Goal: Communication & Community: Answer question/provide support

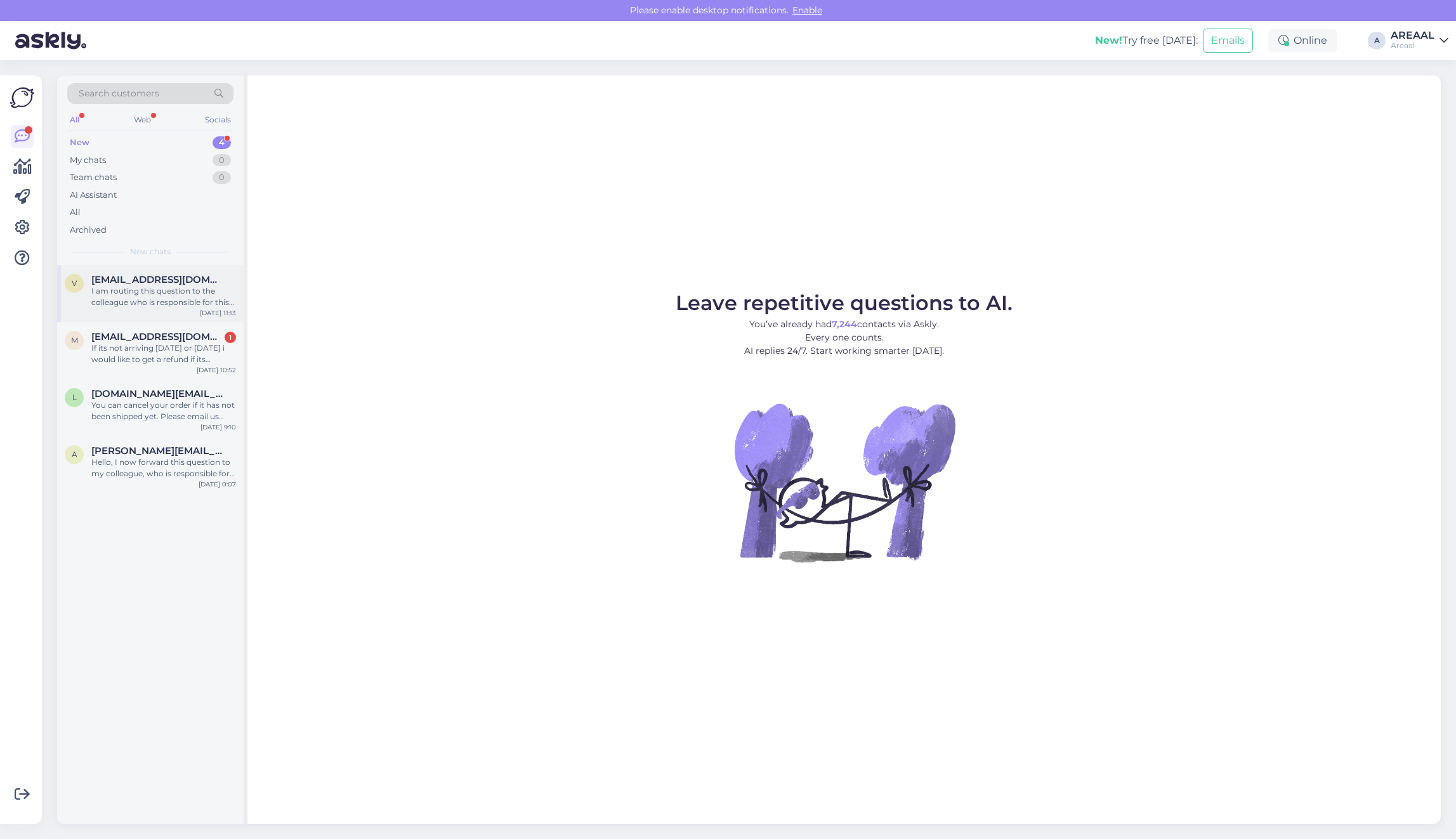
click at [198, 293] on div "I am routing this question to the colleague who is responsible for this topic. …" at bounding box center [163, 297] width 144 height 23
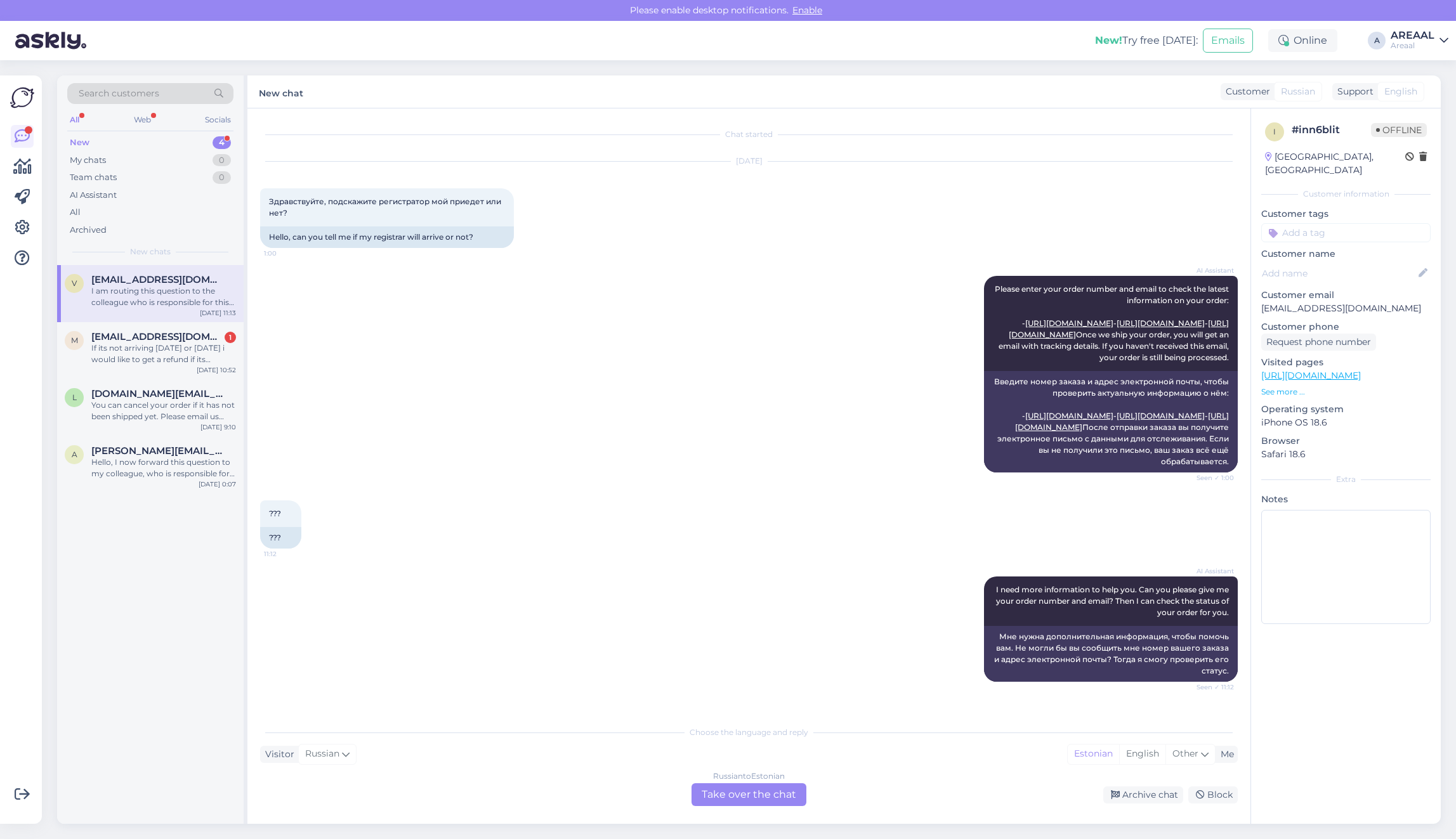
click at [702, 773] on div "Choose the language and reply Visitor Russian Me Estonian English Other Russian…" at bounding box center [749, 762] width 977 height 87
click at [727, 787] on div "Russian to Estonian Take over the chat" at bounding box center [748, 794] width 114 height 23
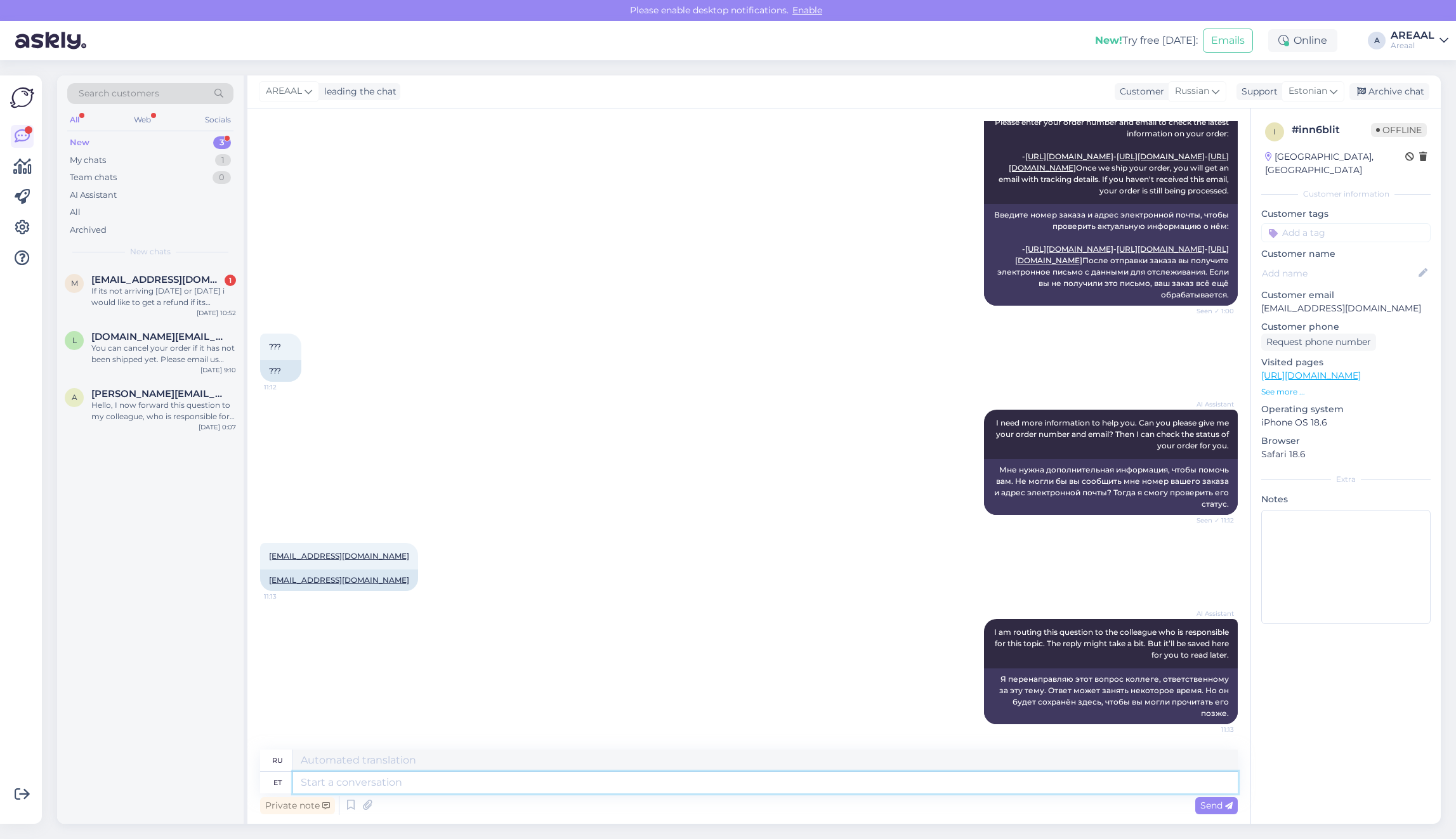
click at [682, 780] on textarea at bounding box center [765, 782] width 944 height 22
type textarea "Your or"
type textarea "Твой"
type textarea "Your order ahs"
type textarea "Ваш заказ"
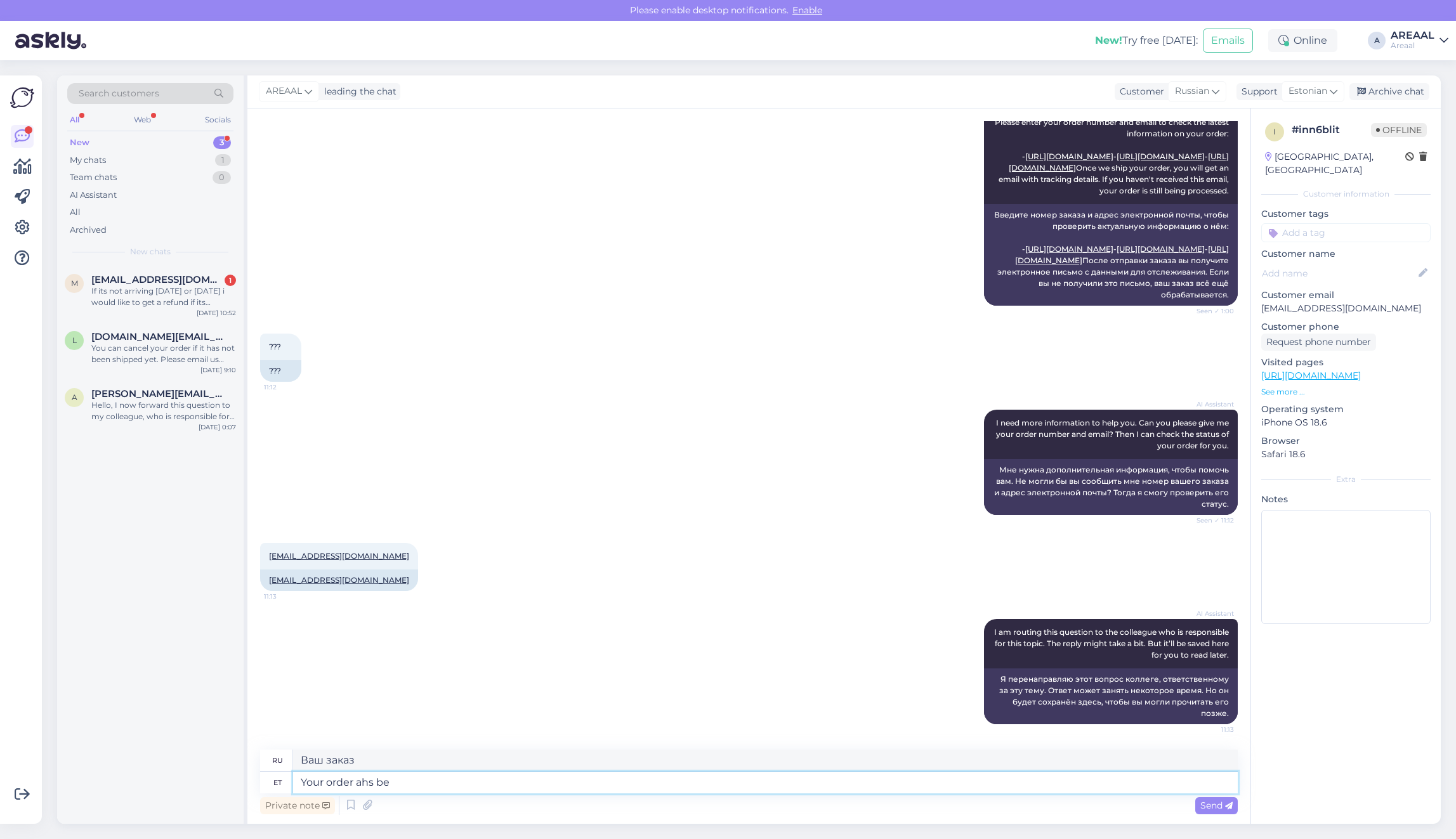
type textarea "Your order ahs b"
type textarea "Ваш заказ выполнен"
type textarea "Your order has"
type textarea "Ваш заказ"
type textarea "Your order has bee"
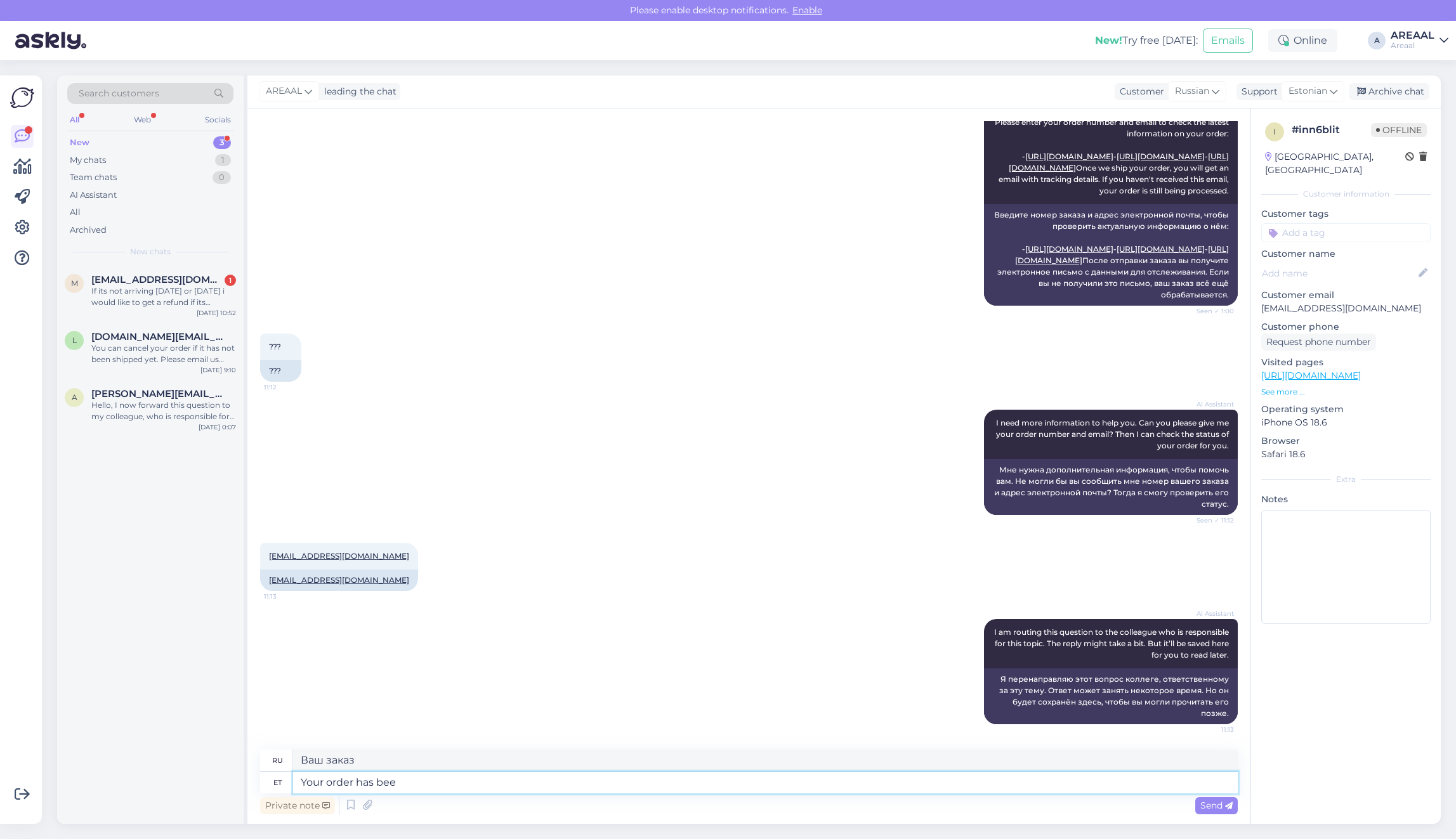
type textarea "Ваш заказ имеет"
type textarea "Your order has been re"
type textarea "Ваш заказ был"
type textarea "Your order has been refunded and"
type textarea "Ваш заказ был возвращен."
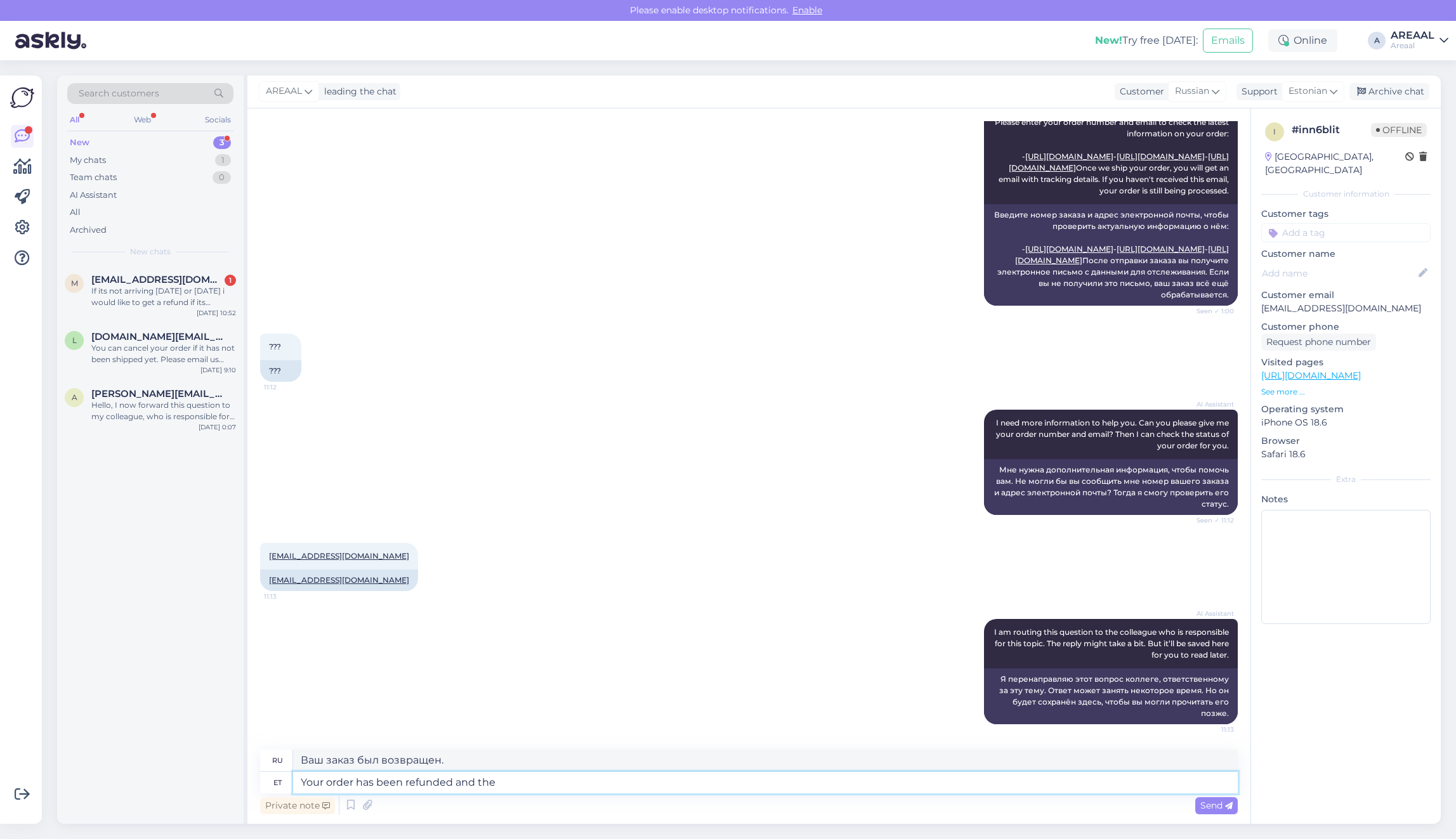
type textarea "Your order has been refunded and the"
type textarea "Ваш заказ был возвращен и"
type textarea "Your order has been refunded and the refu"
type textarea "Ваш заказ был возвращен, и"
type textarea "Your order has been refunded and the refund hou"
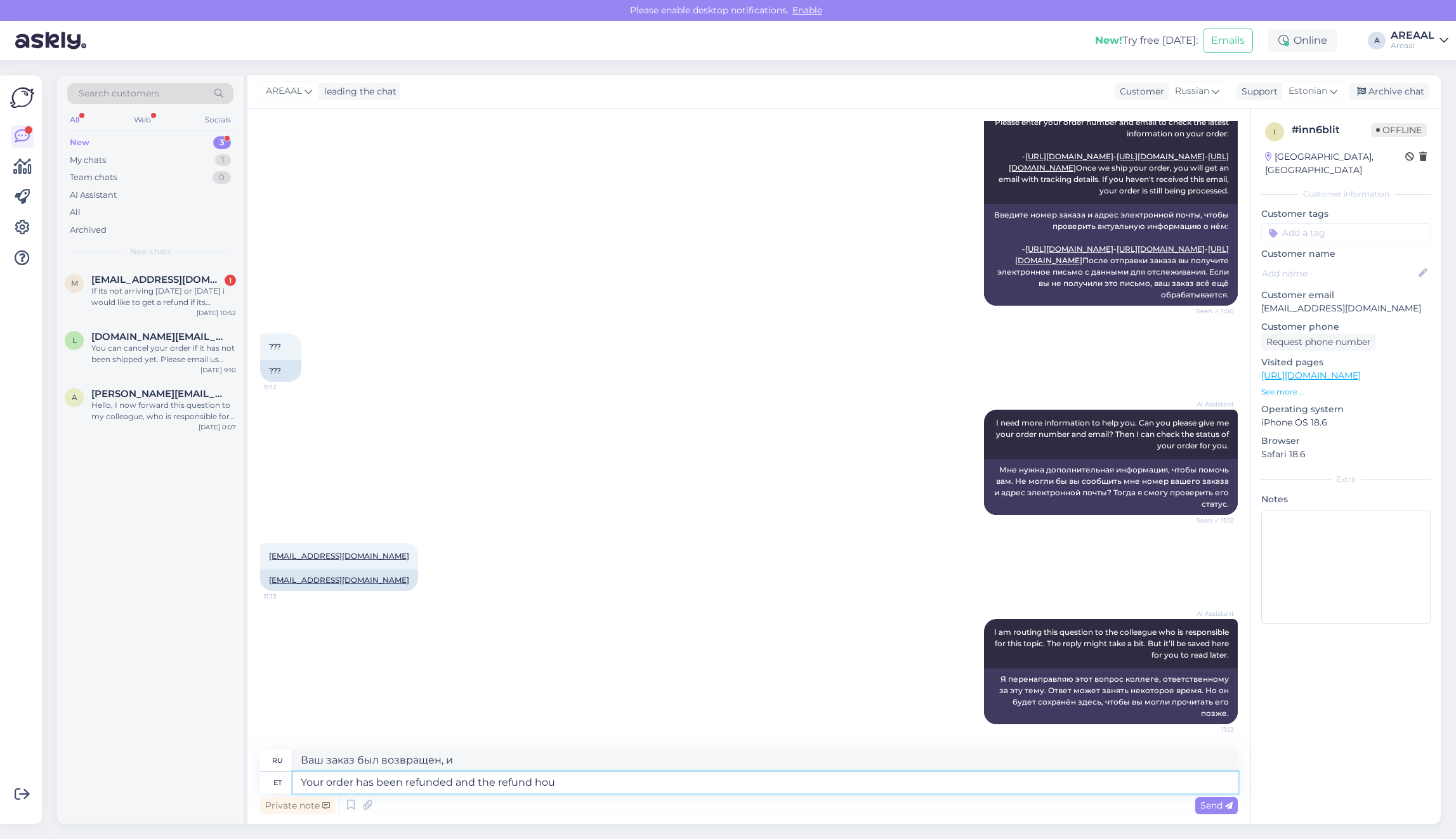
type textarea "Ваш заказ был возвращен, и возврат средств"
type textarea "Your order has been refunded and the refund shlud"
type textarea "Ваш заказ был возвращен, и возврат средств закрыт."
type textarea "Your order has been refunded and the refund should have"
type textarea "Ваш заказ был возвращен, и возврат должен быть произведен."
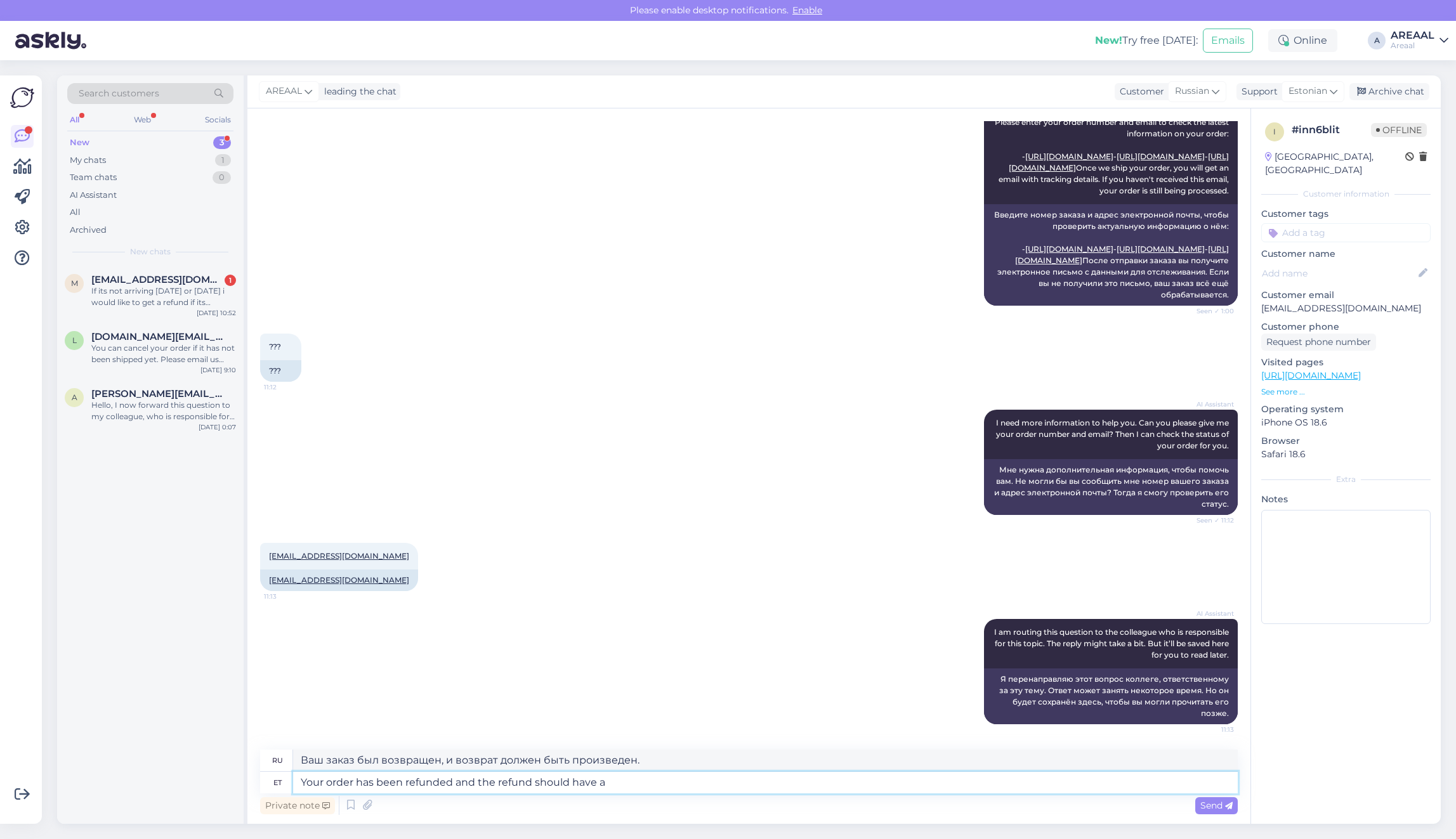
type textarea "Your order has been refunded and the refund should have ar"
type textarea "Ваш заказ был возвращен, и возврат должен был быть"
type textarea "Your order has been refunded and the refund should have arrived by no"
type textarea "Ваш заказ был возвращен, и возврат должен был поступить."
type textarea "Your order has been refunded and the refund should have arrived by now"
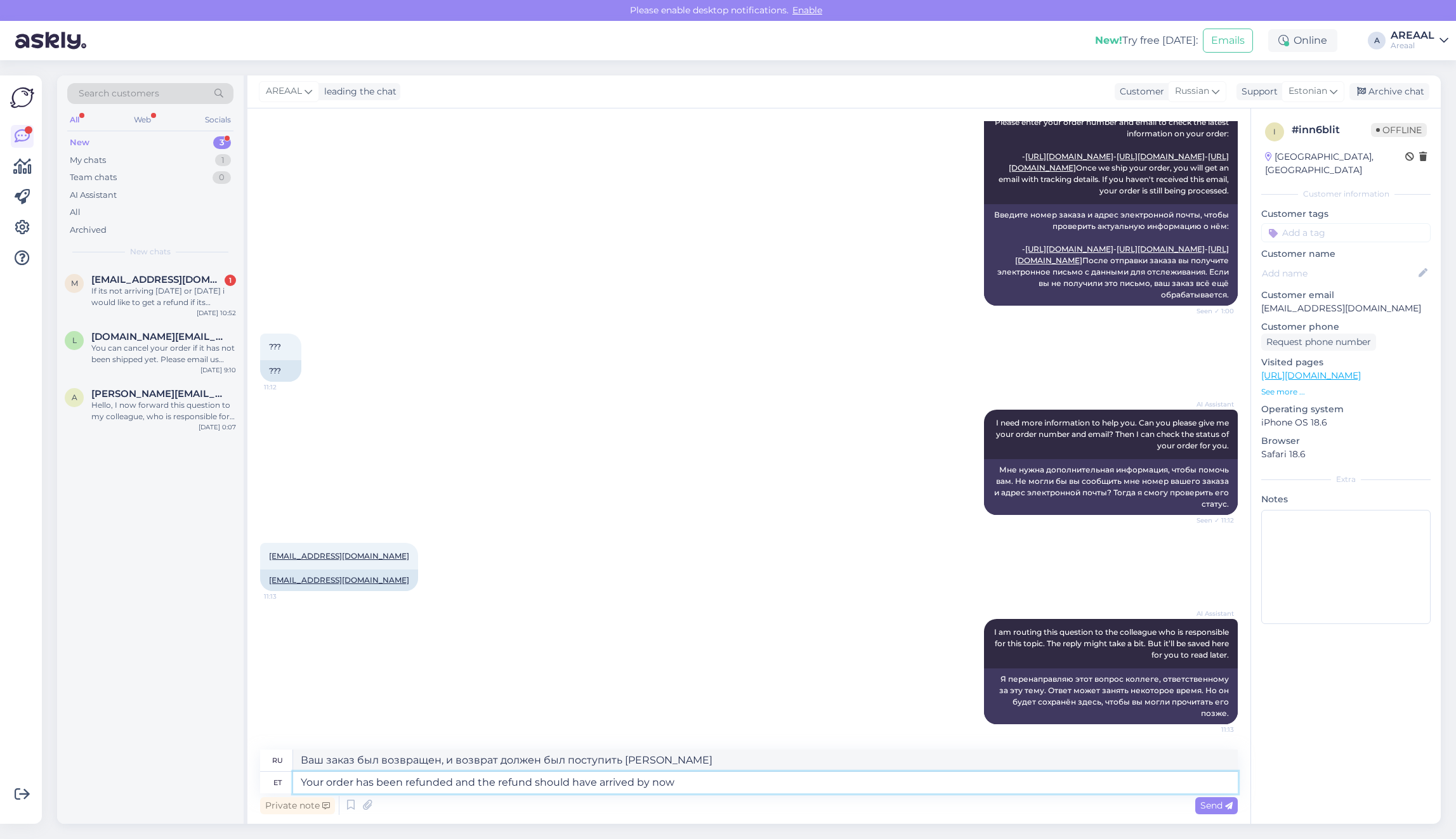
type textarea "Ваш заказ был возвращен, и возврат должен был уже поступить."
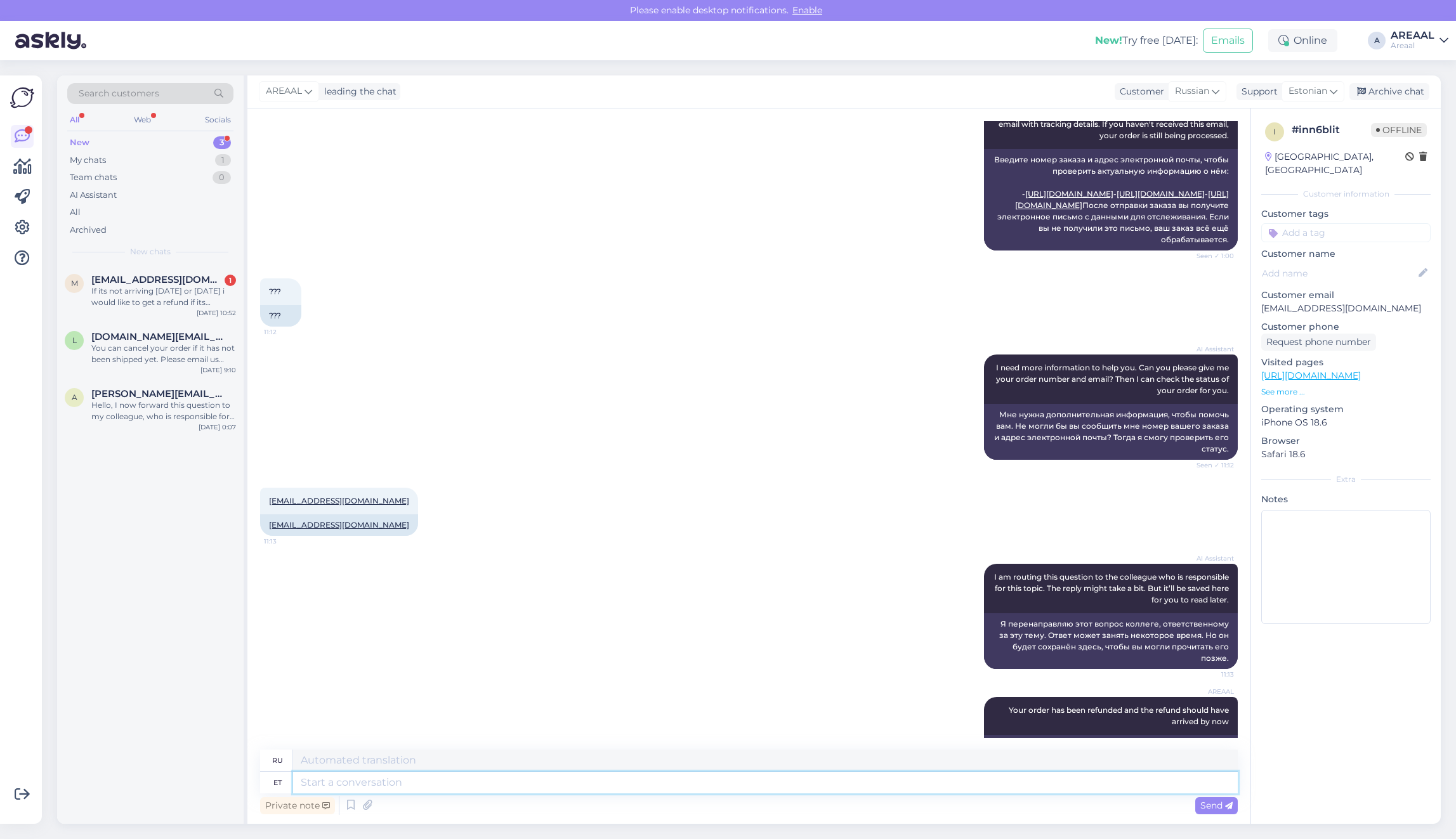
scroll to position [333, 0]
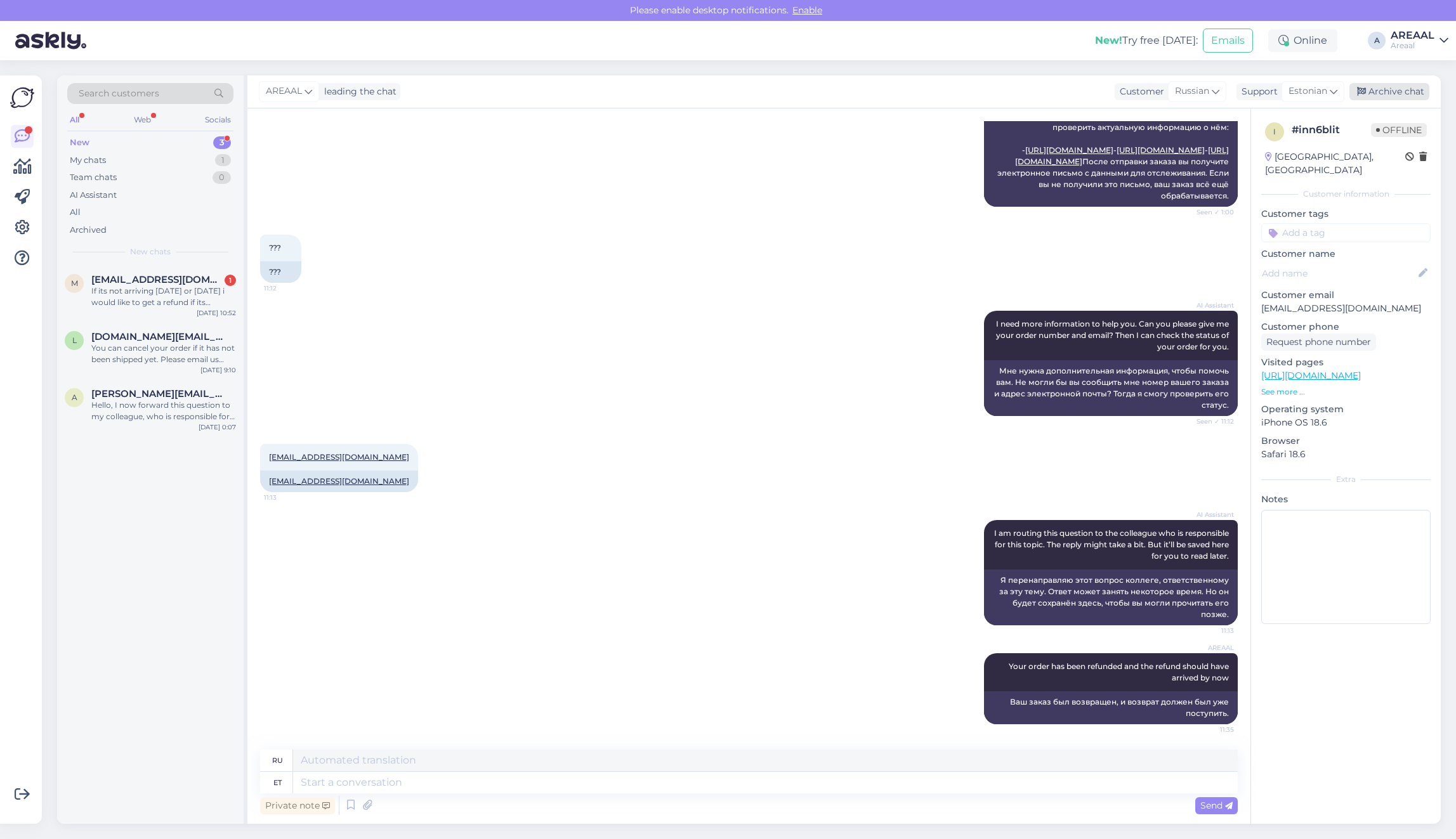
click at [1421, 92] on div "Archive chat" at bounding box center [1389, 91] width 80 height 17
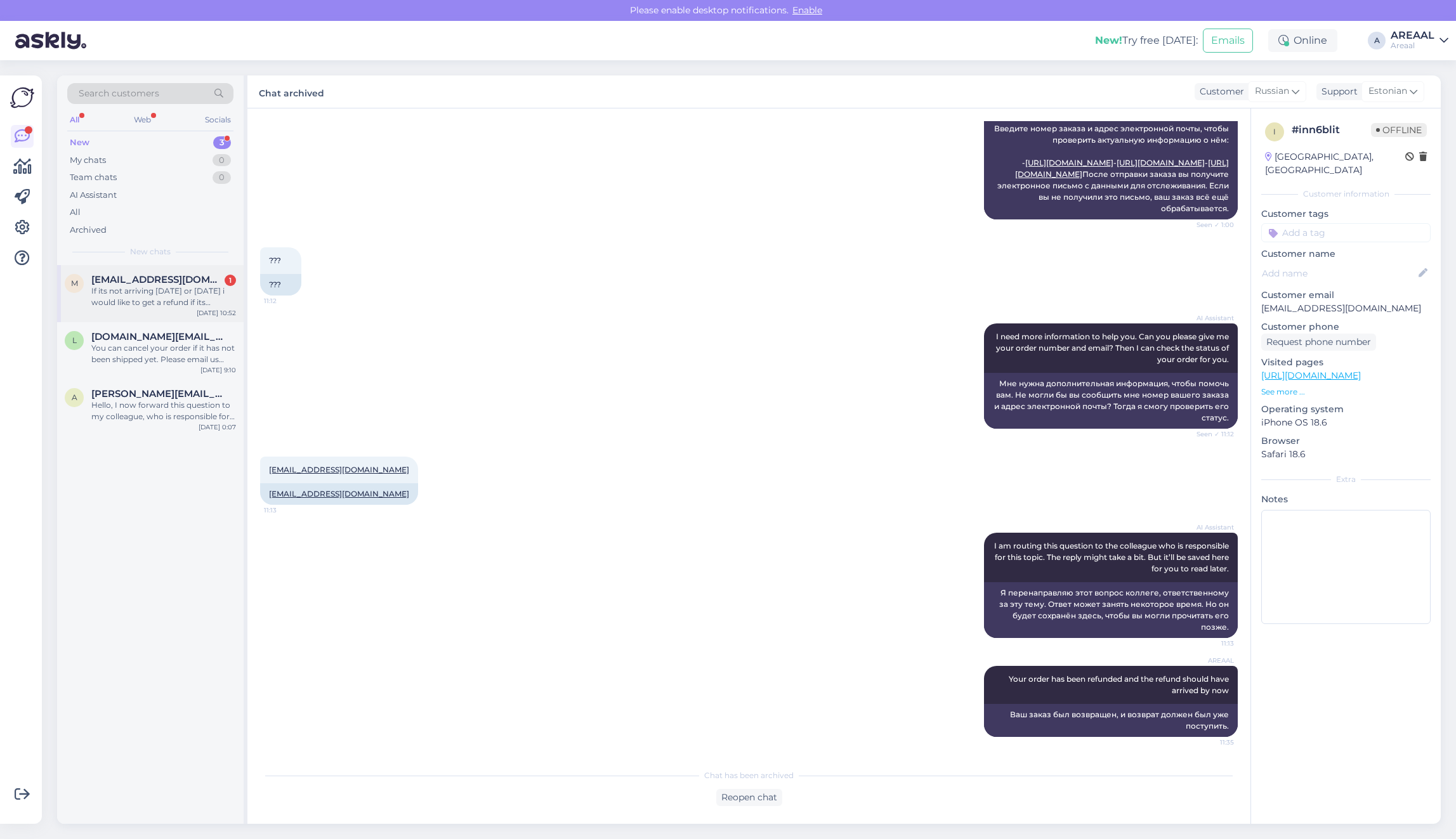
click at [192, 283] on span "[EMAIL_ADDRESS][DOMAIN_NAME]" at bounding box center [157, 279] width 132 height 11
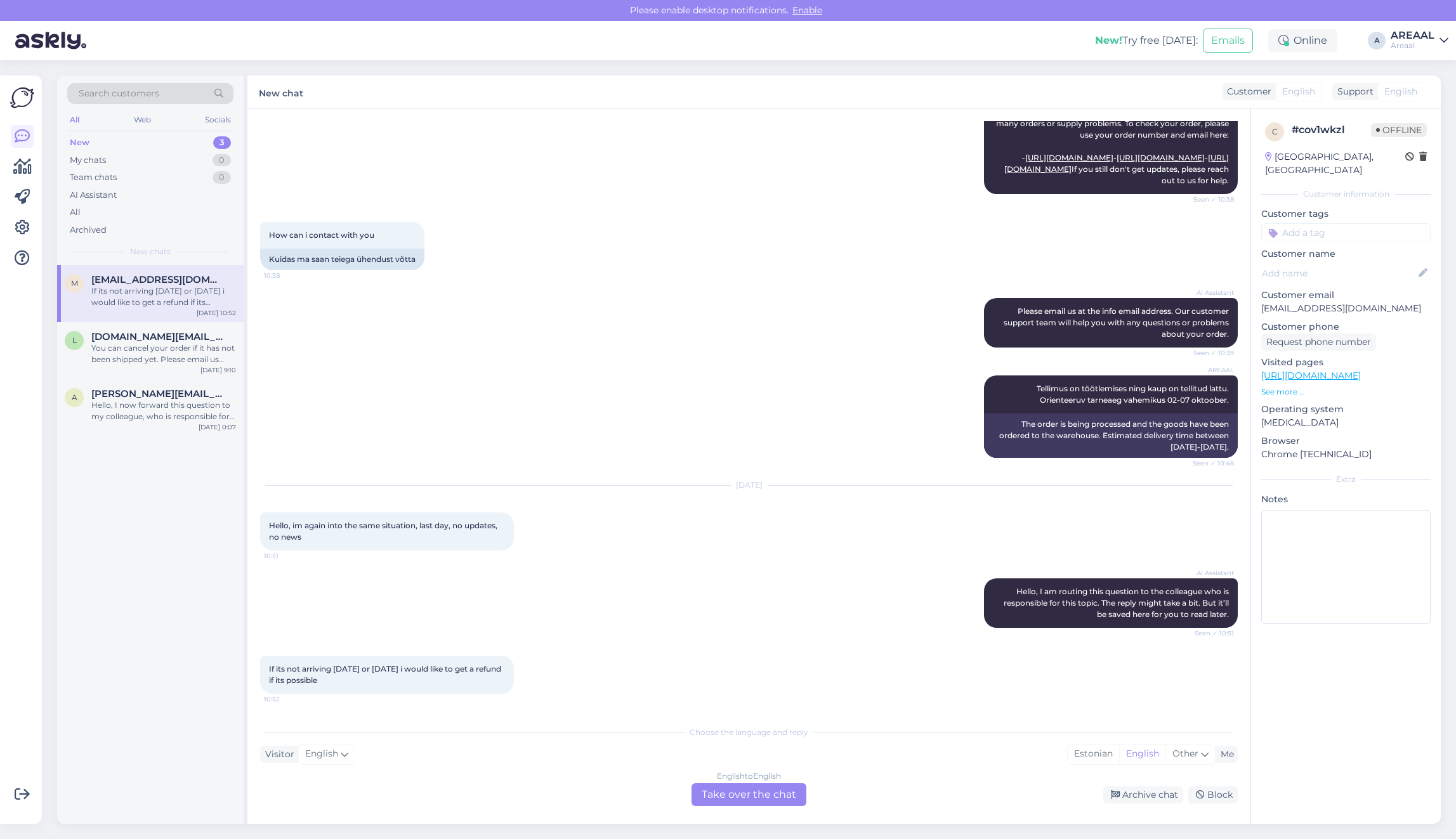
click at [495, 225] on div "How can i contact with you 10:38 Kuidas ma saan teiega ühendust võtta" at bounding box center [749, 246] width 977 height 76
click at [1348, 302] on p "[EMAIL_ADDRESS][DOMAIN_NAME]" at bounding box center [1345, 309] width 169 height 13
click at [1349, 302] on p "[EMAIL_ADDRESS][DOMAIN_NAME]" at bounding box center [1345, 309] width 169 height 13
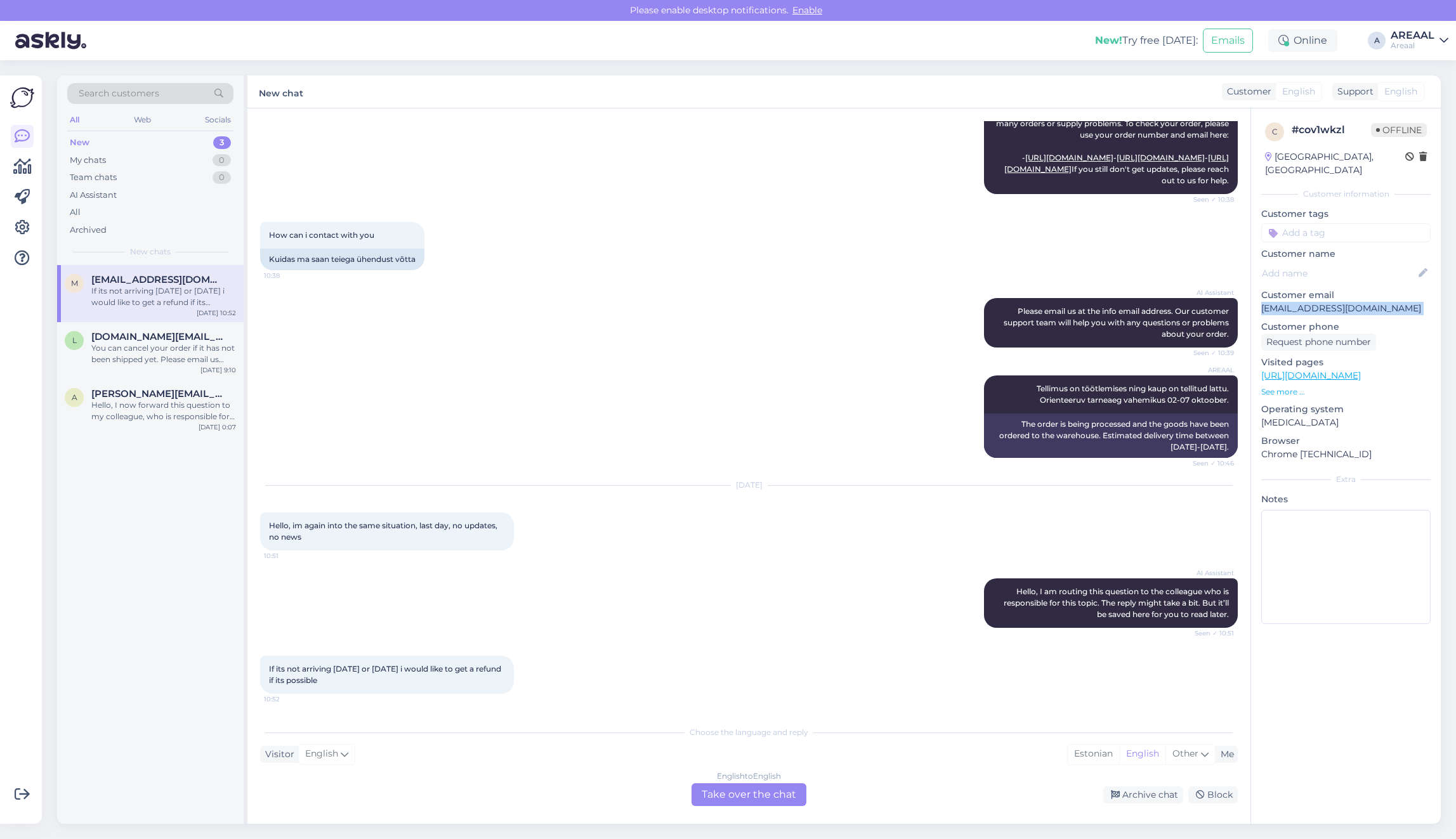
copy p "[EMAIL_ADDRESS][DOMAIN_NAME]"
click at [1128, 793] on div "Archive chat" at bounding box center [1143, 794] width 80 height 17
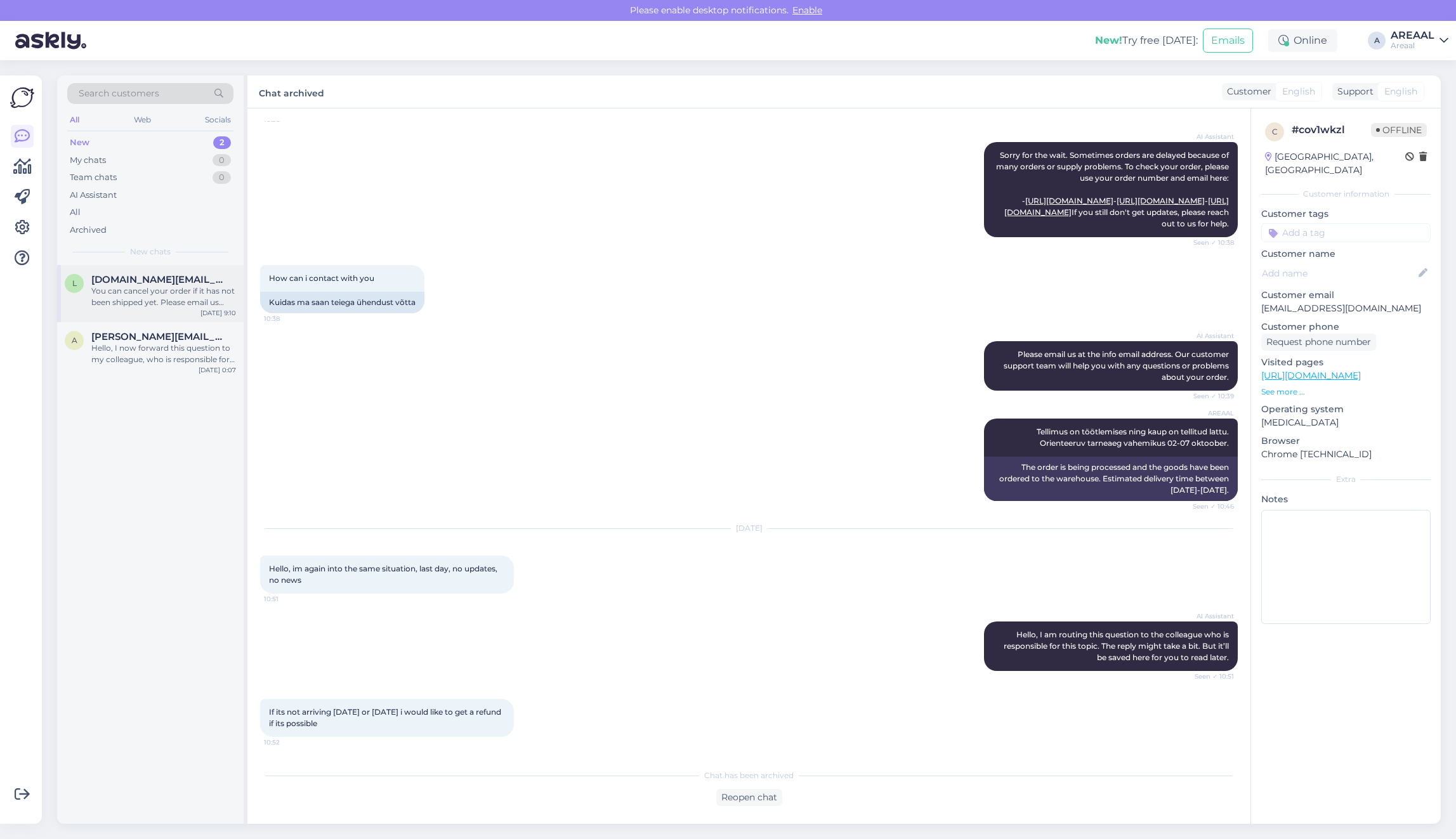
click at [180, 299] on div "You can cancel your order if it has not been shipped yet. Please email us your …" at bounding box center [163, 297] width 144 height 23
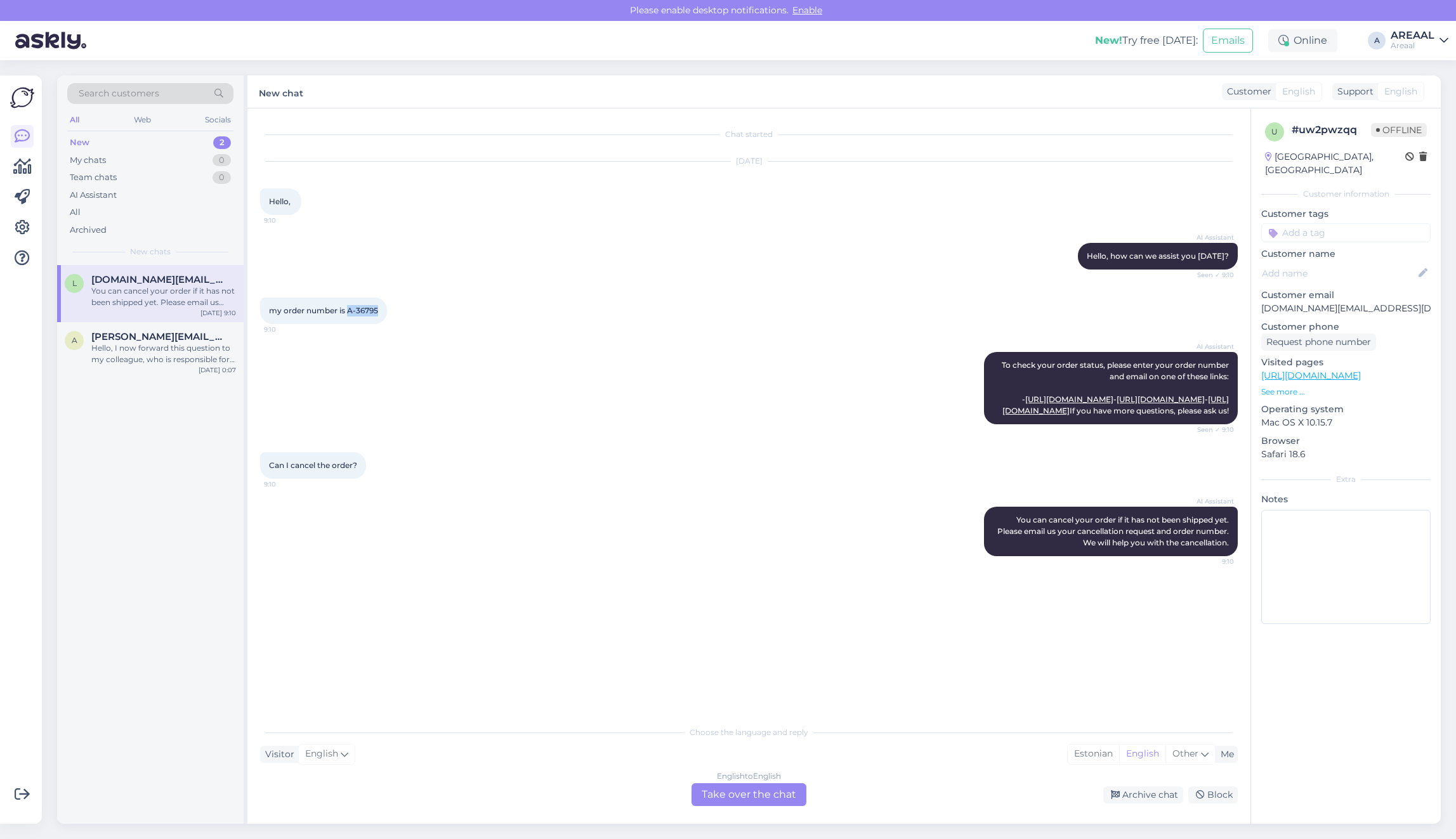
drag, startPoint x: 346, startPoint y: 308, endPoint x: 414, endPoint y: 310, distance: 68.0
click at [414, 310] on div "my order number is A-36795 9:10" at bounding box center [749, 310] width 977 height 55
copy span "A-36795"
click at [1130, 787] on div "Archive chat" at bounding box center [1143, 794] width 80 height 17
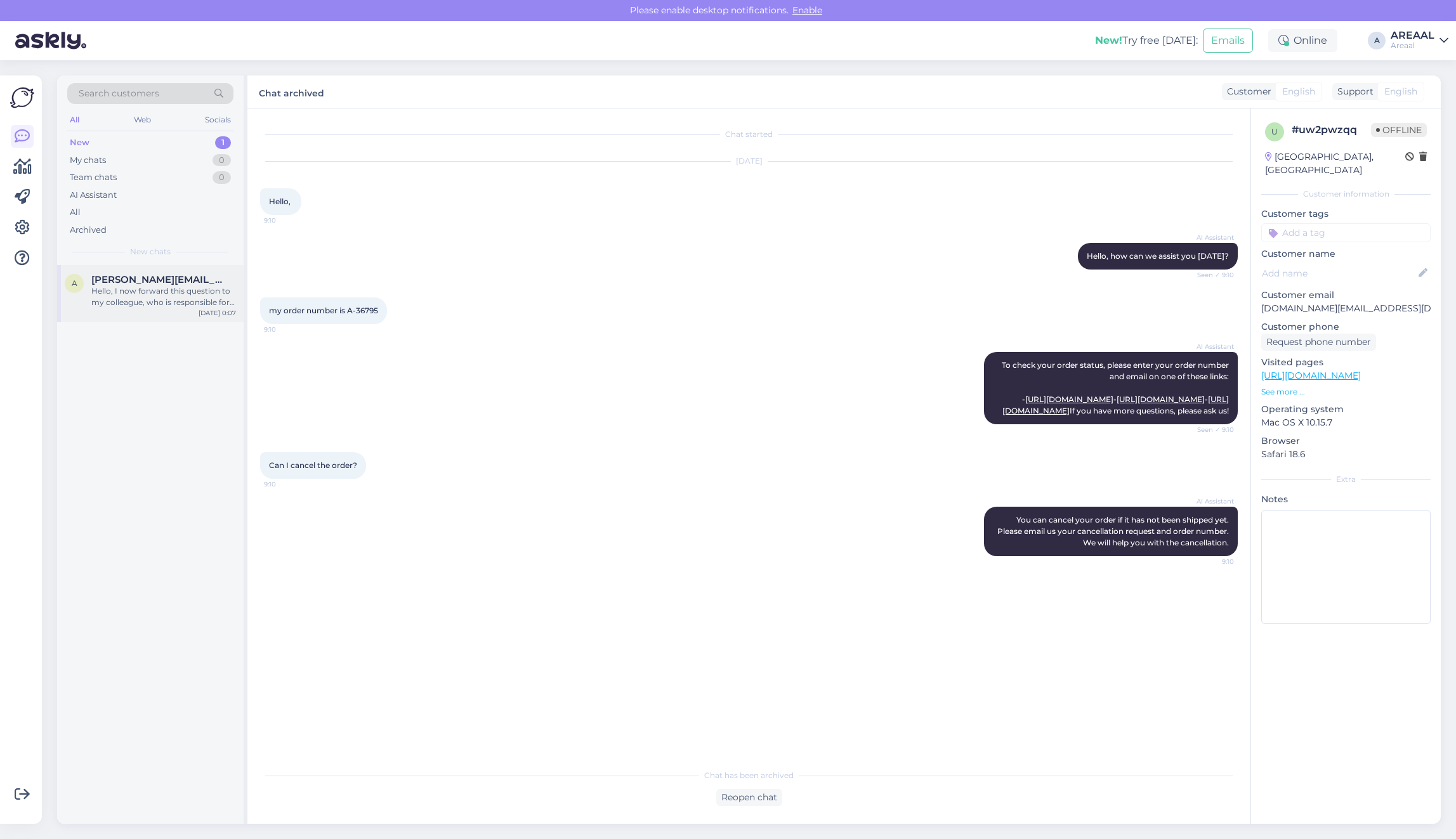
click at [106, 302] on div "Hello, I now forward this question to my colleague, who is responsible for this…" at bounding box center [163, 297] width 144 height 23
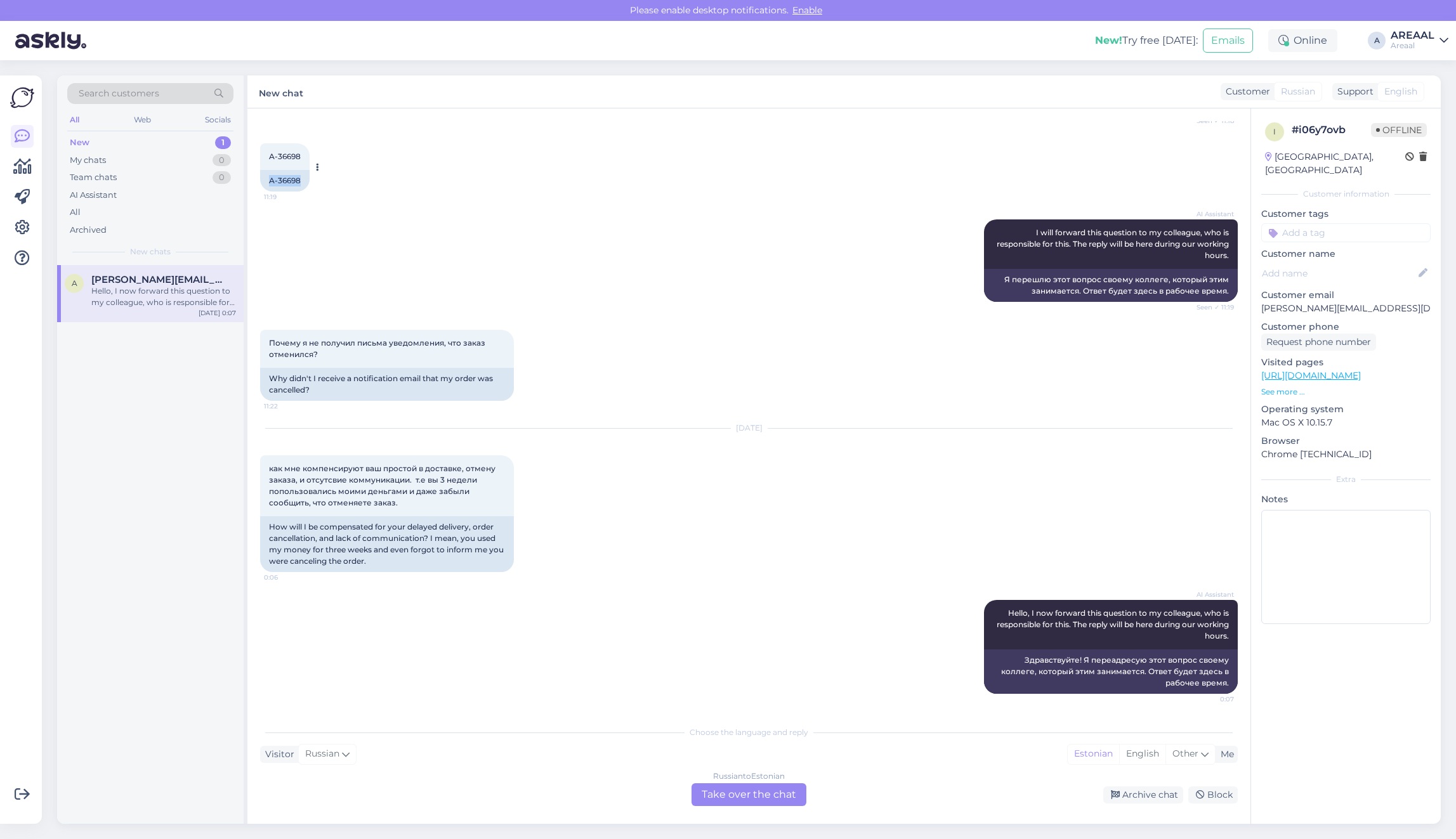
copy div "A-36698"
drag, startPoint x: 269, startPoint y: 188, endPoint x: 309, endPoint y: 185, distance: 40.1
click at [309, 185] on div "A-36698 11:19 A-36698" at bounding box center [285, 168] width 49 height 48
click at [122, 215] on div "All" at bounding box center [150, 212] width 166 height 18
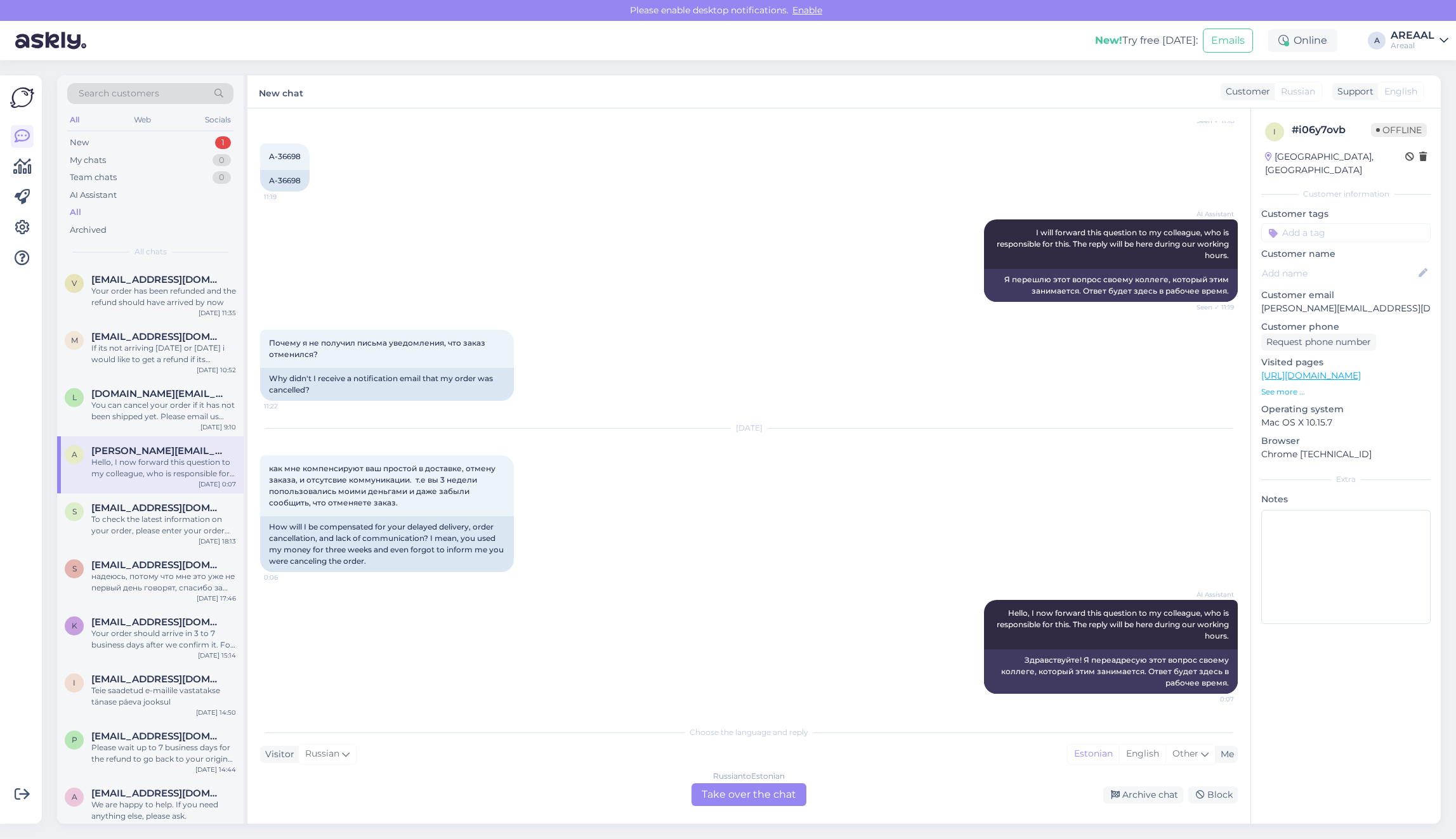
click at [144, 312] on div "V Vitaly_ivko@live.ru Your order has been refunded and the refund should have a…" at bounding box center [150, 293] width 186 height 57
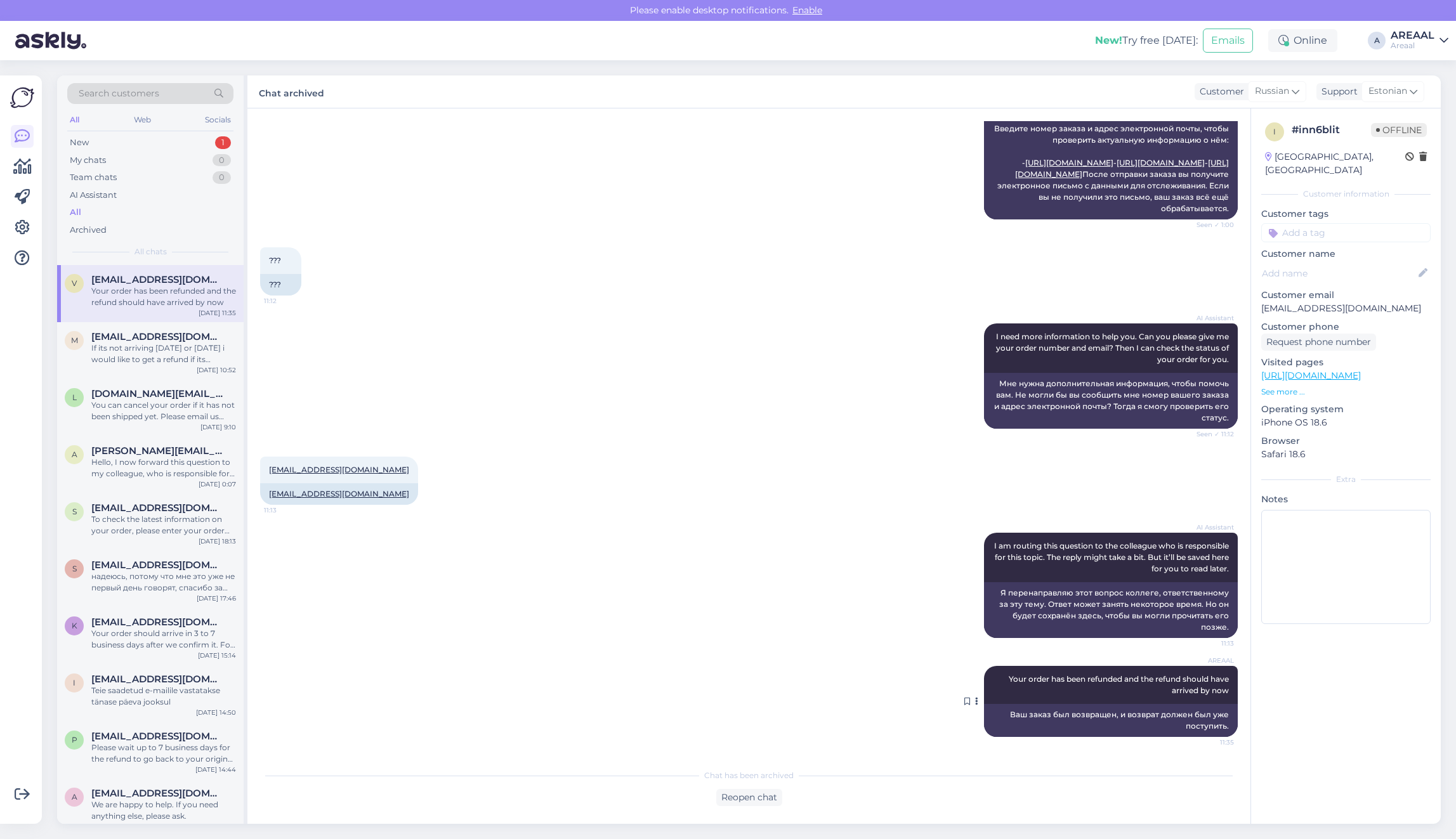
click at [1065, 694] on div "AREAAL Your order has been refunded and the refund should have arrived by now 1…" at bounding box center [1110, 684] width 254 height 38
click at [1065, 689] on div "AREAAL Your order has been refunded and the refund should have arrived by now 1…" at bounding box center [1110, 684] width 254 height 38
copy div "Your order has been refunded and the refund should have arrived by now 11:35"
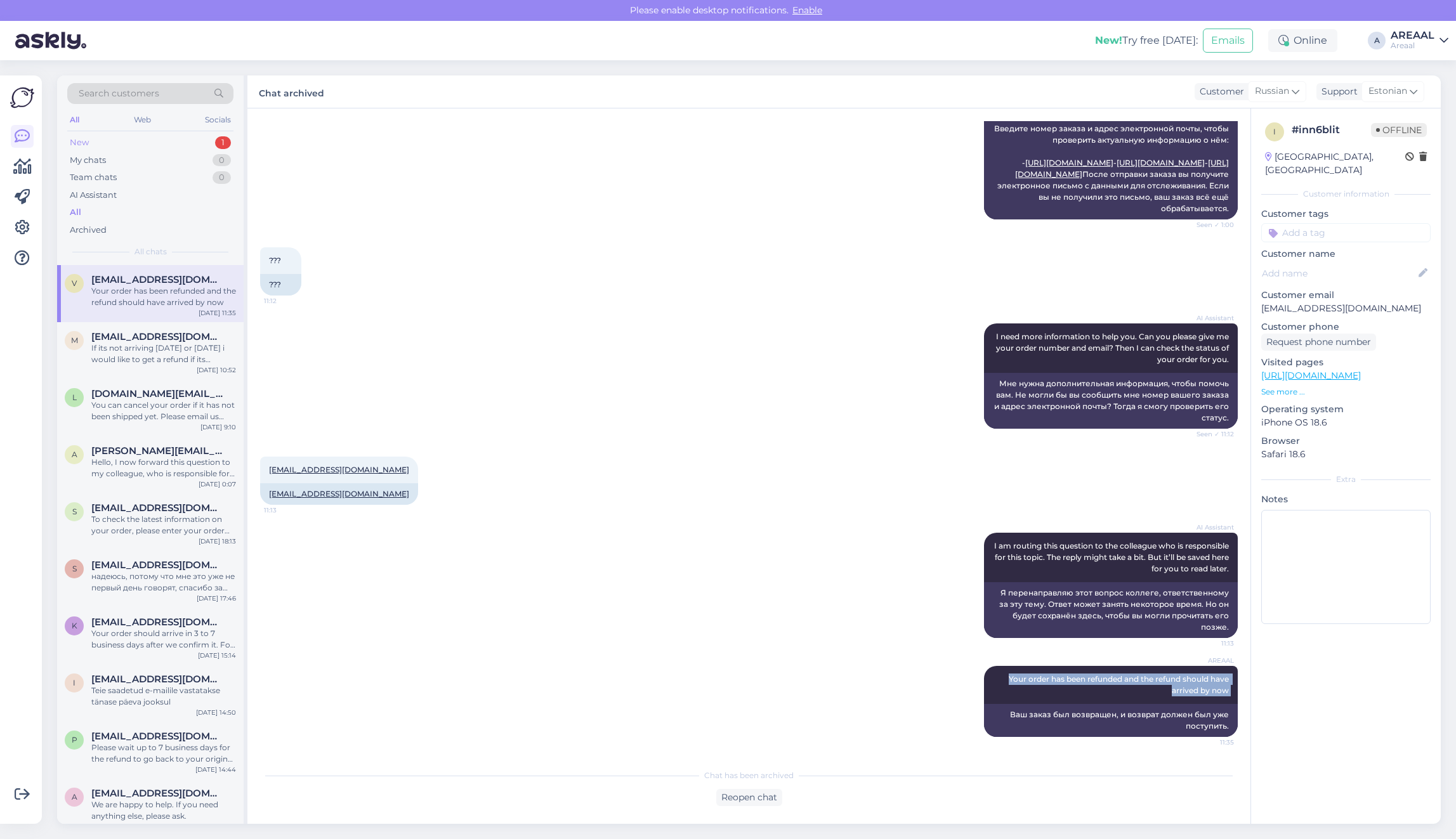
click at [215, 136] on div "New 1" at bounding box center [150, 143] width 166 height 18
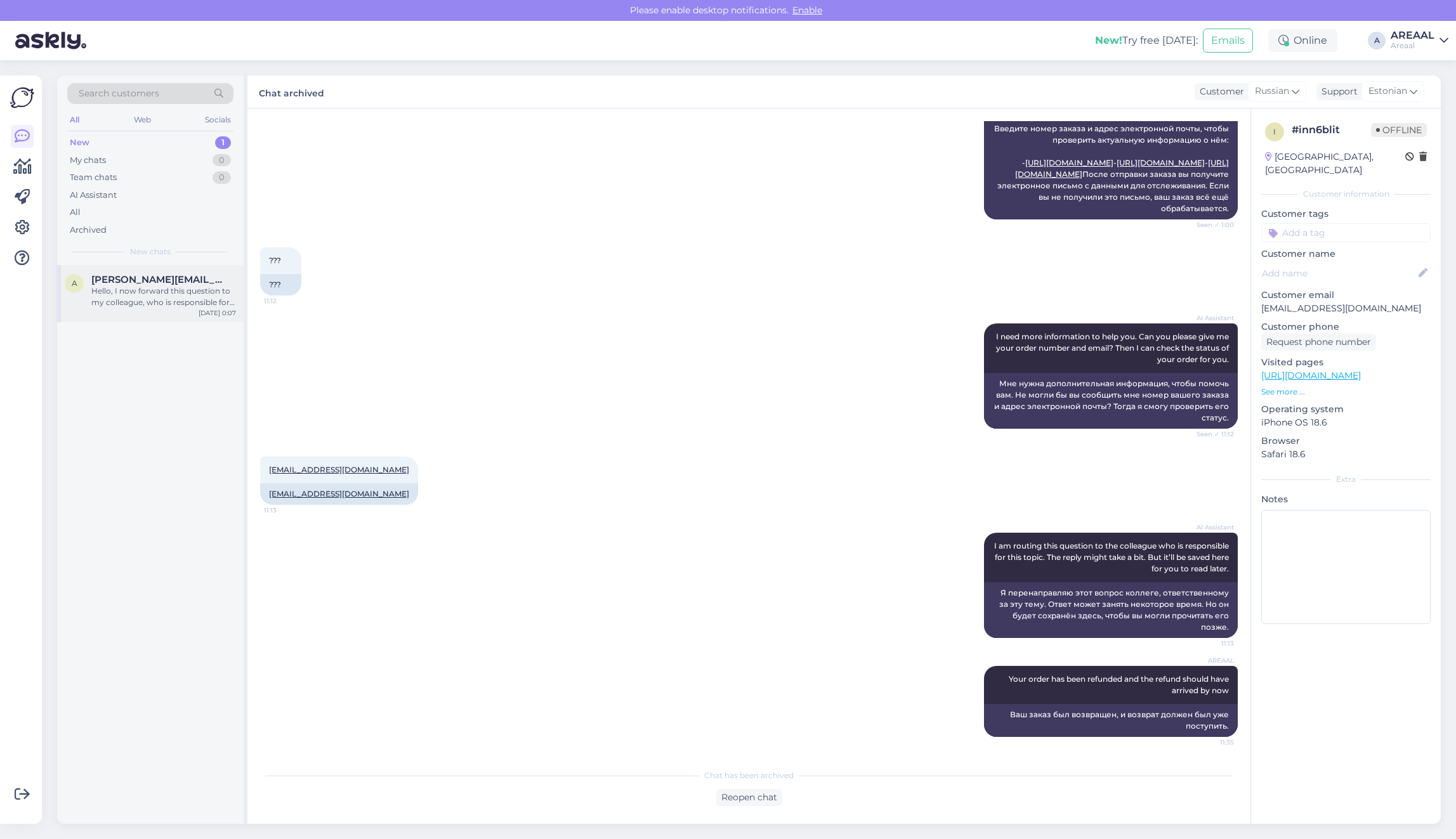
click at [172, 276] on span "[PERSON_NAME][EMAIL_ADDRESS][DOMAIN_NAME]" at bounding box center [157, 279] width 132 height 11
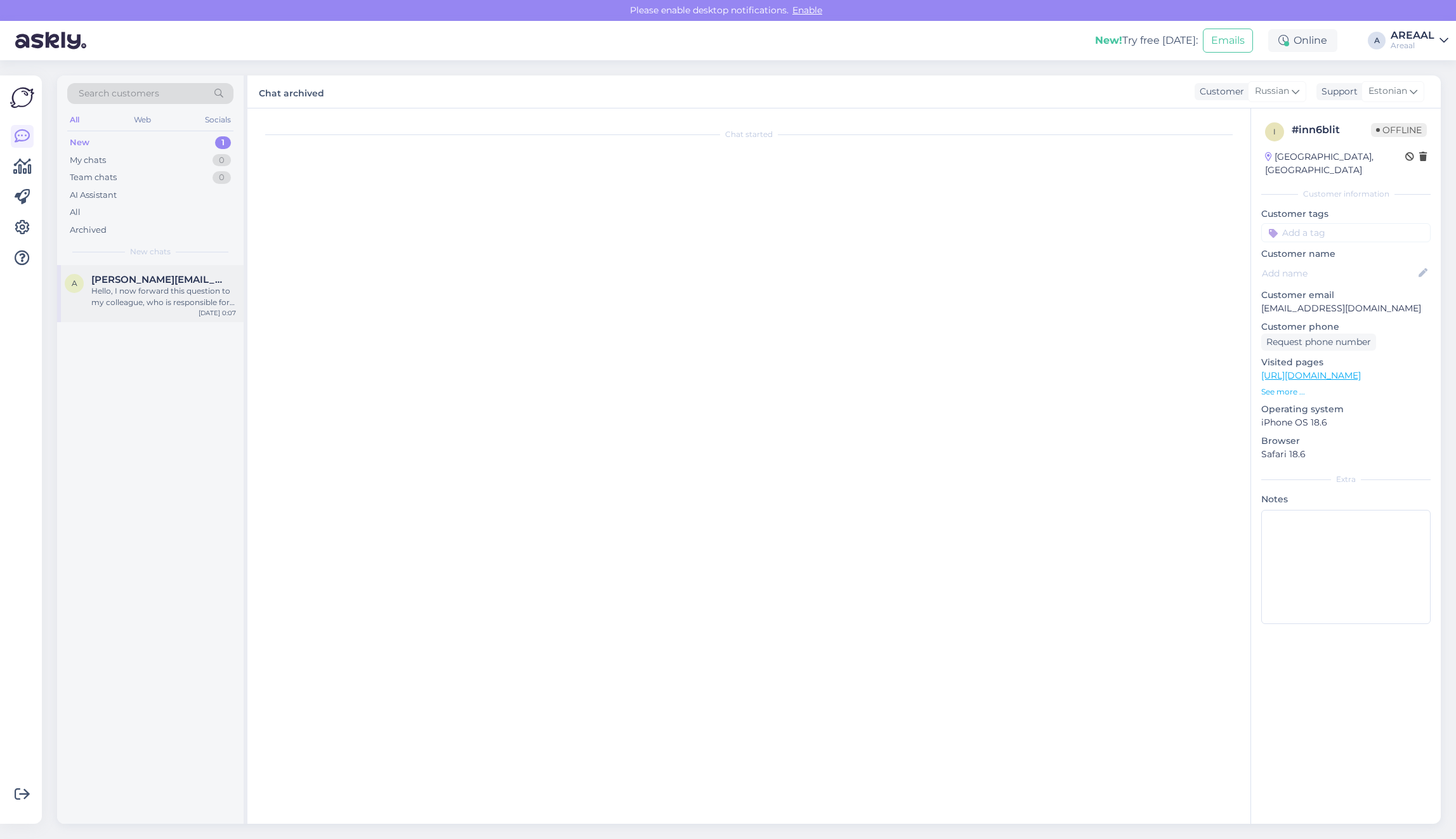
scroll to position [1294, 0]
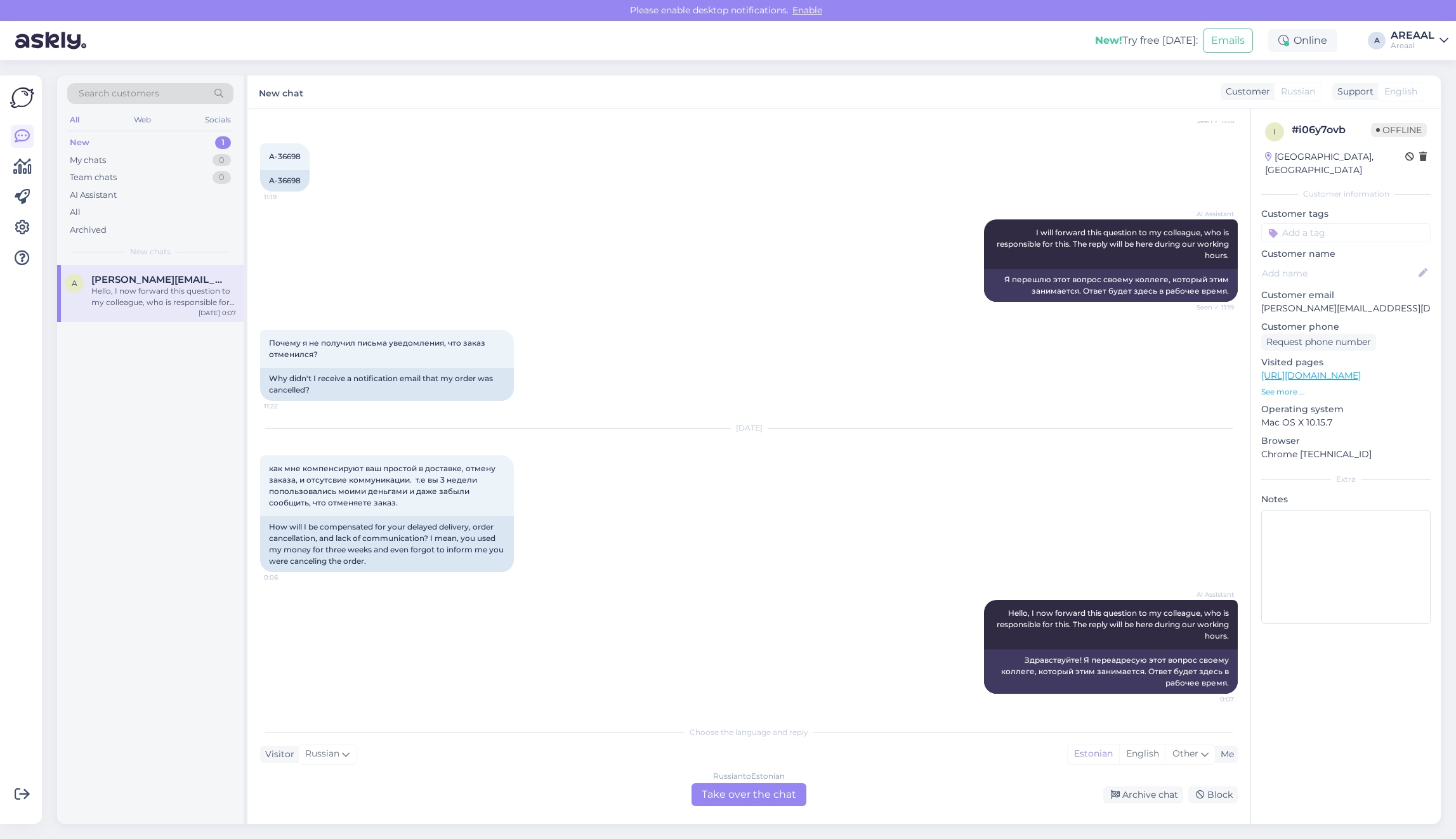
click at [753, 796] on div "Russian to Estonian Take over the chat" at bounding box center [748, 794] width 114 height 23
click at [746, 781] on div "Russian to Estonian" at bounding box center [749, 775] width 72 height 11
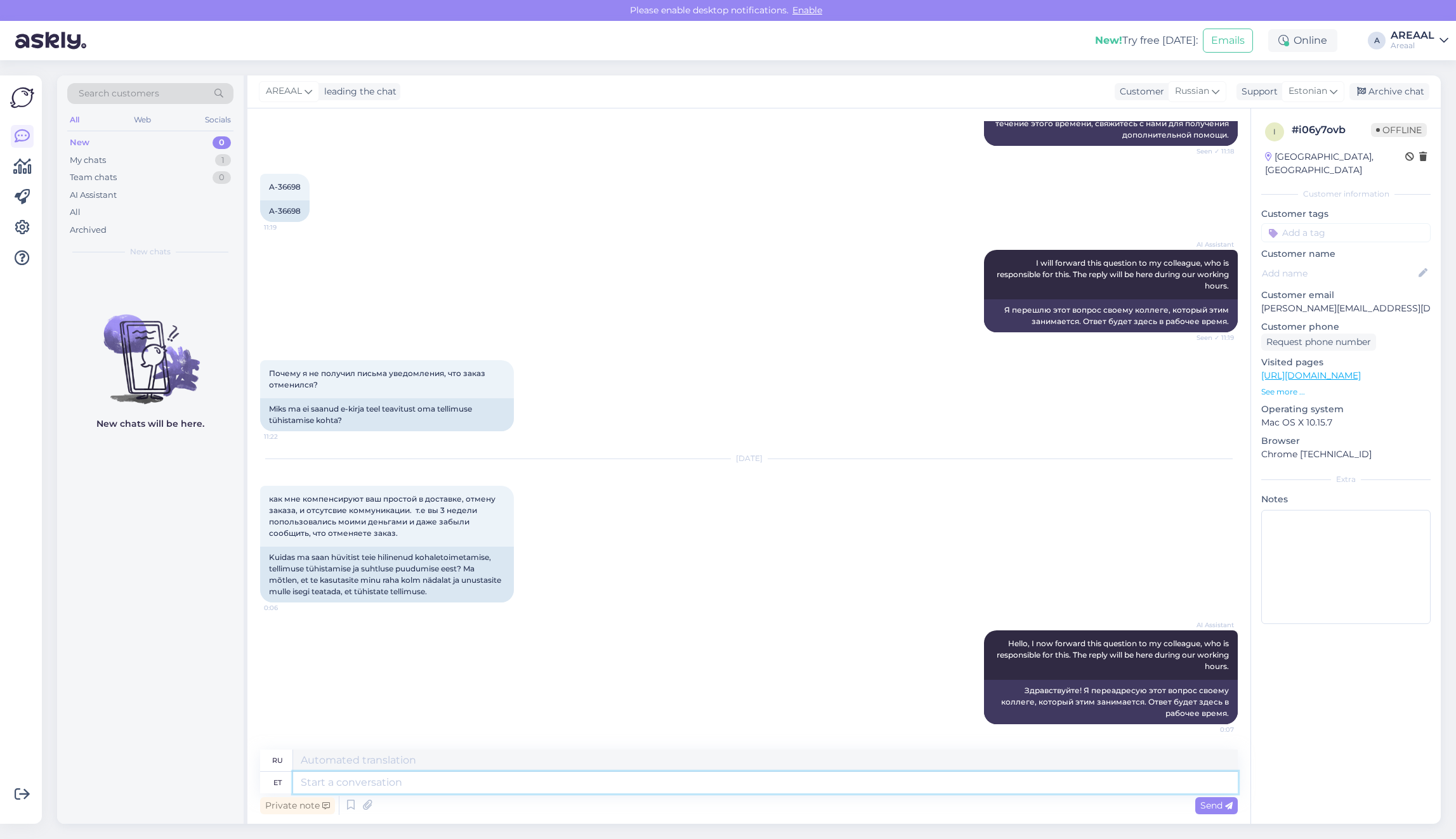
click at [735, 786] on textarea at bounding box center [765, 782] width 944 height 22
paste textarea "Your order has been refunded and the refund should have arrived by now"
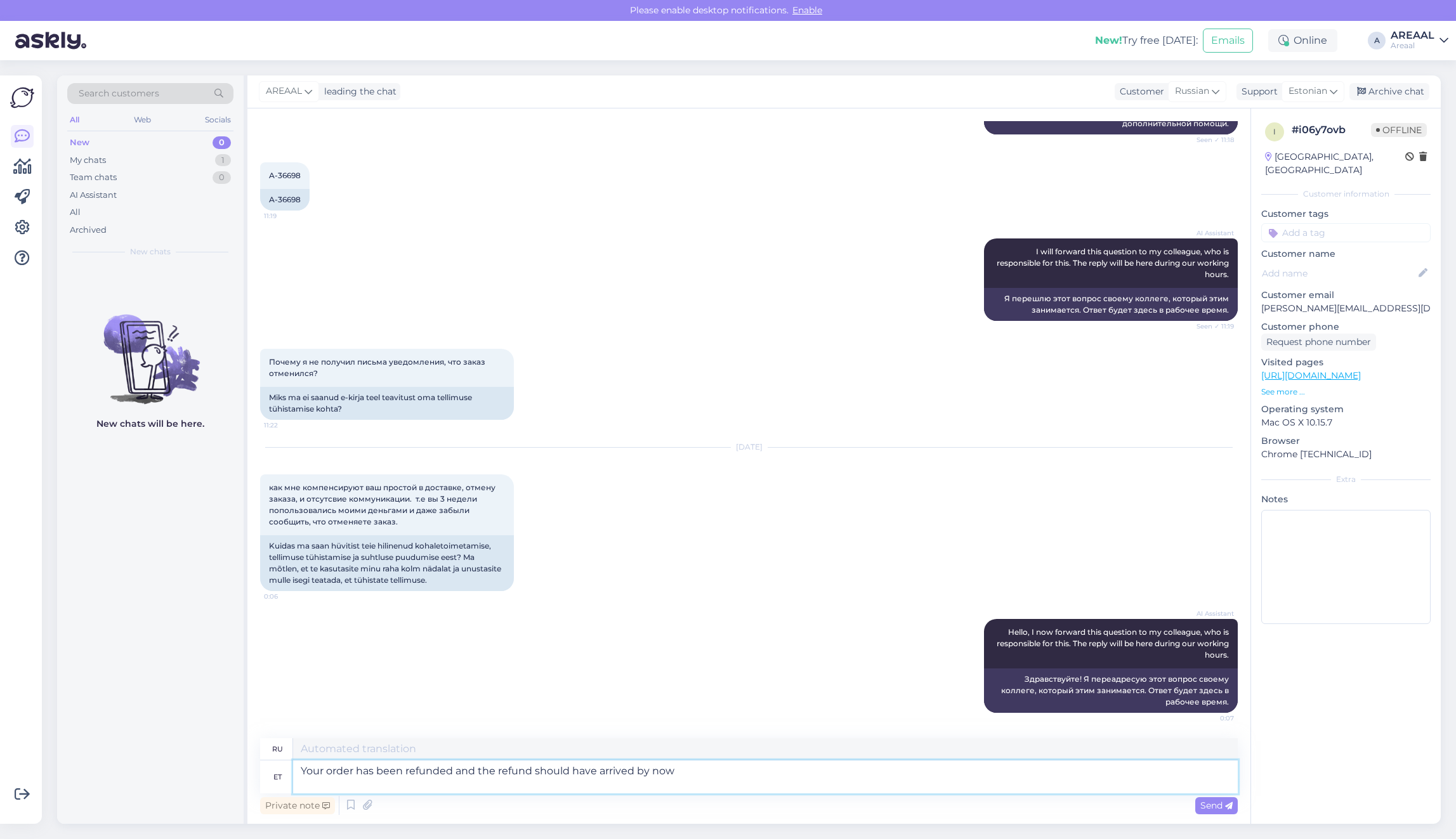
type textarea "Your order has been refunded and the refund should have arrived by now"
type textarea "Ваш заказ был возвращен, и возврат должен был уже поступить."
click at [732, 783] on textarea "Your order has been refunded and the refund should have arrived by now" at bounding box center [765, 777] width 944 height 33
click at [715, 777] on textarea "Your order has been refunded and the refund should have arrived by now" at bounding box center [765, 777] width 944 height 33
drag, startPoint x: 685, startPoint y: 769, endPoint x: 455, endPoint y: 772, distance: 230.0
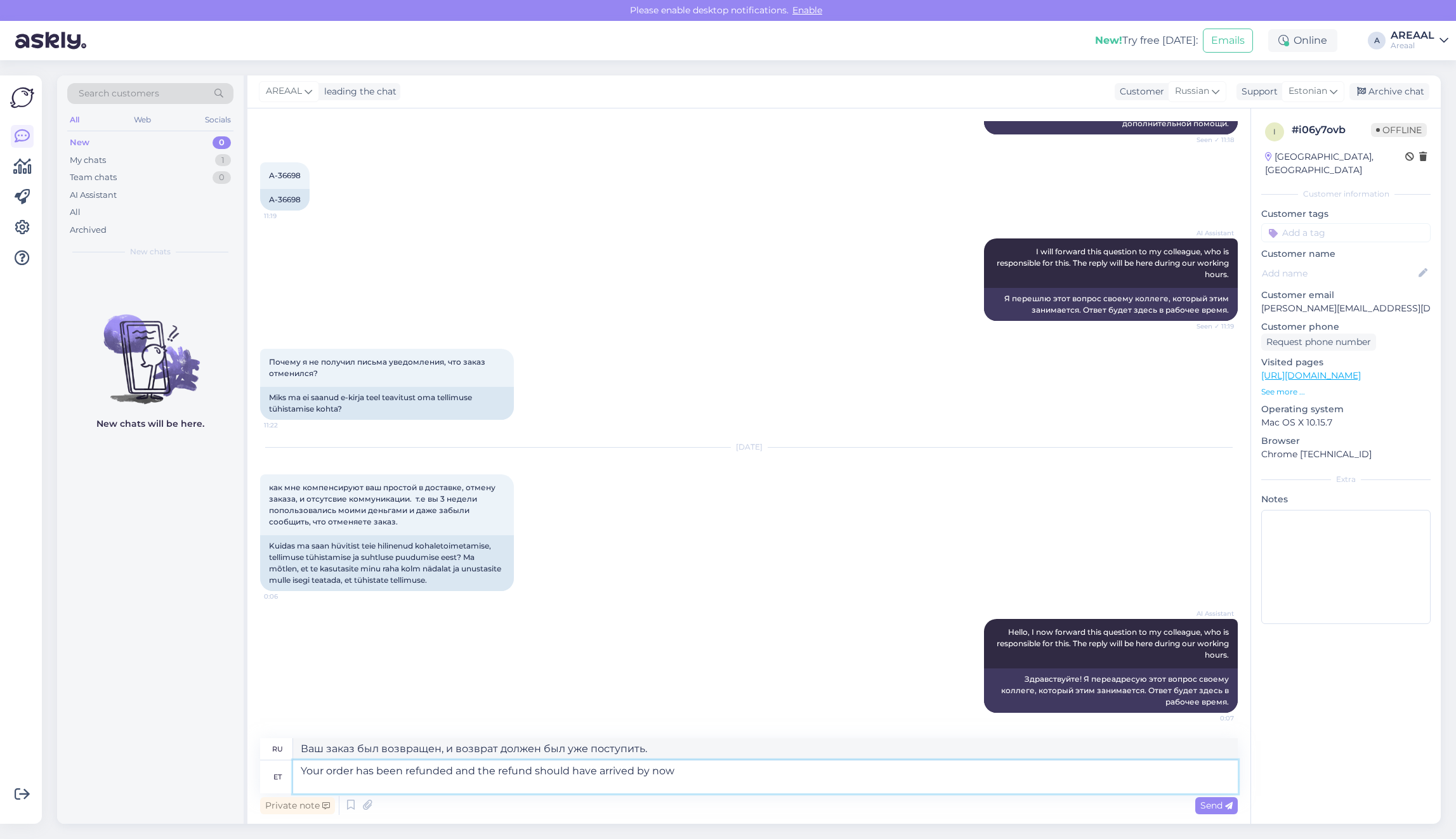
click at [455, 772] on textarea "Your order has been refunded and the refund should have arrived by now" at bounding box center [765, 777] width 944 height 33
type textarea "Your order has been refunded. If the refund hasn't arrived yet, it will arrive …"
type textarea "Ваш заказ возвращен. Если возврат ещё не поступил, он поступит в ближайшие дни."
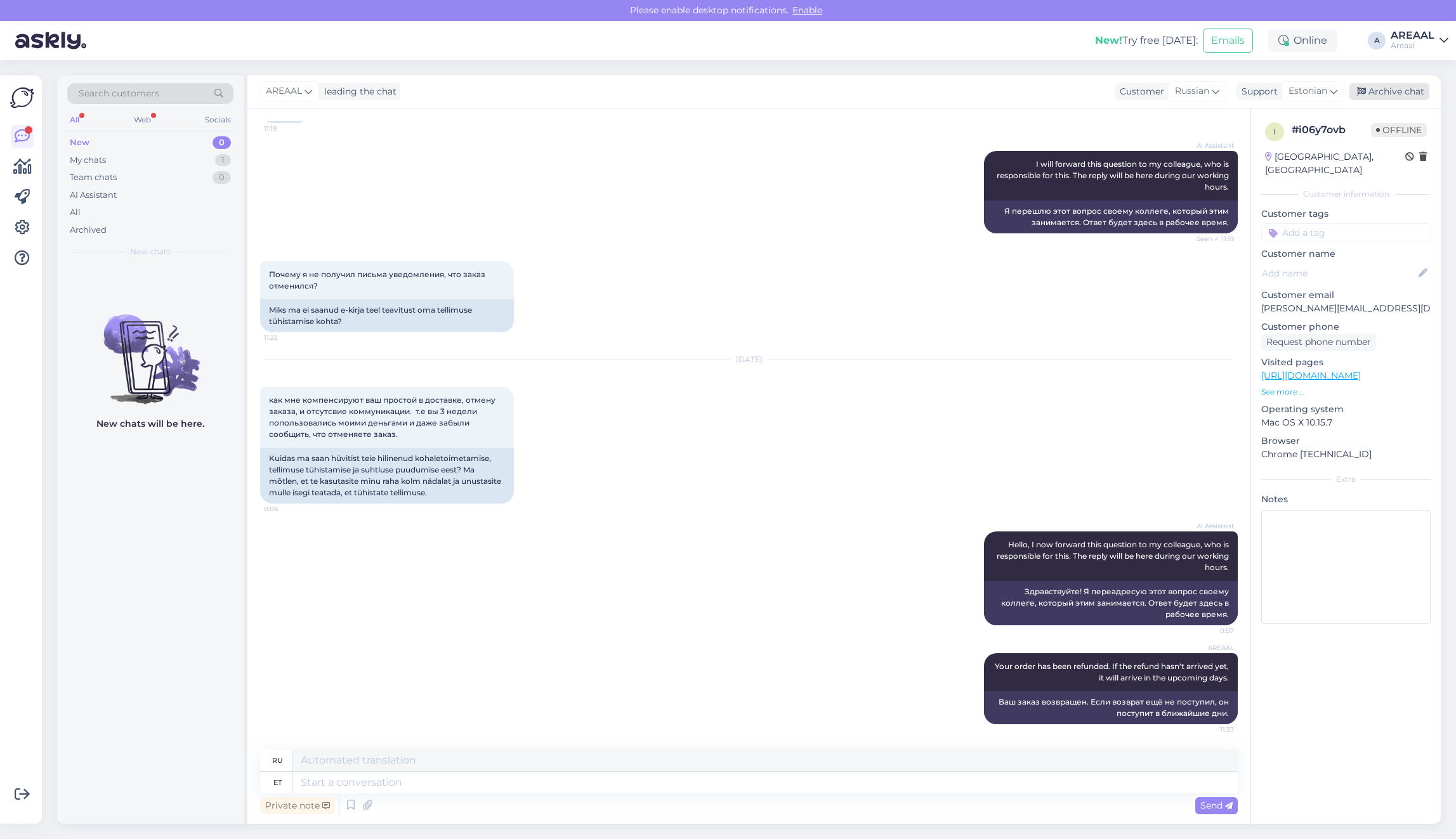
click at [1388, 90] on div "Archive chat" at bounding box center [1389, 91] width 80 height 17
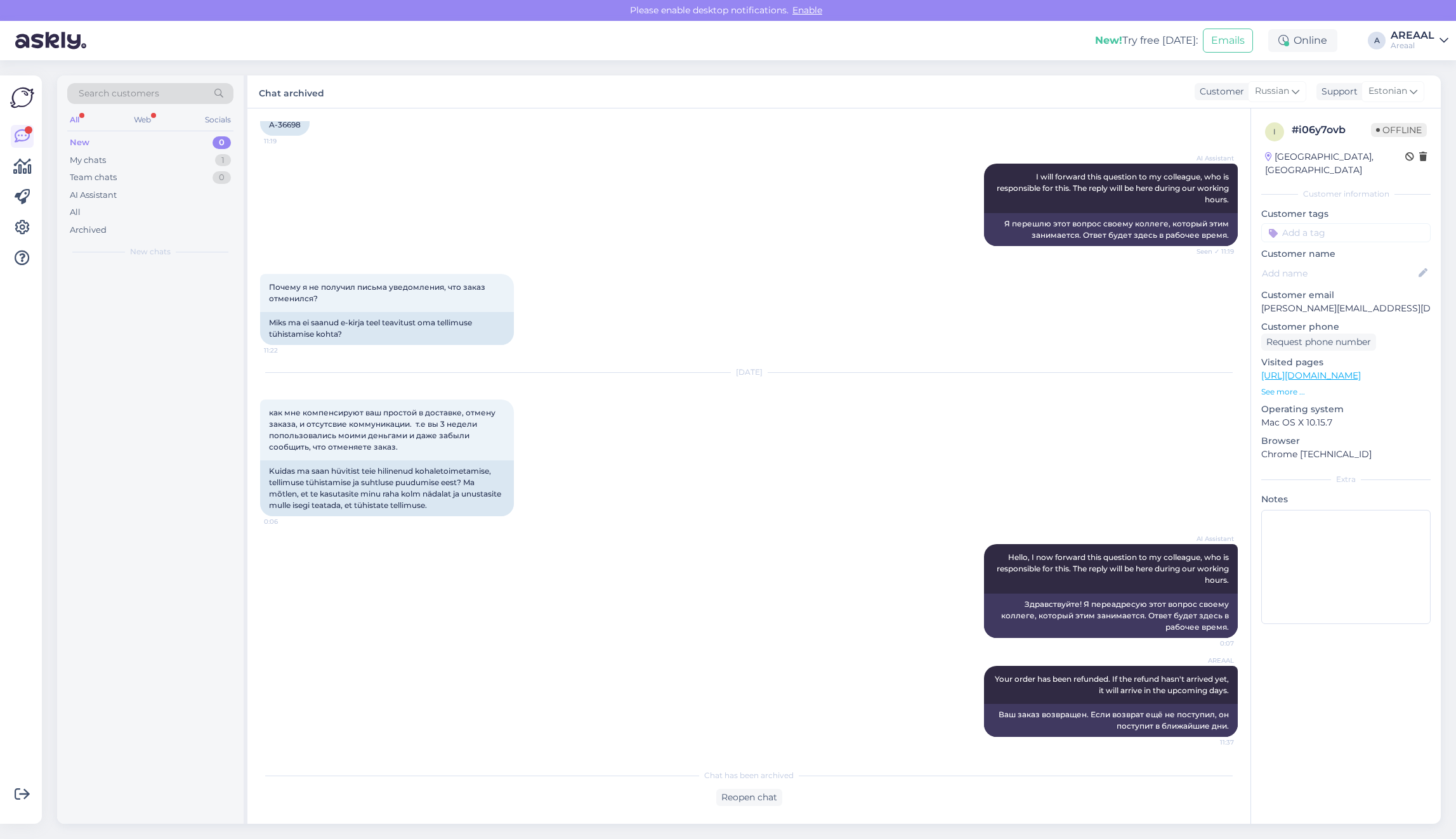
scroll to position [1350, 0]
click at [175, 214] on div "All" at bounding box center [150, 212] width 166 height 18
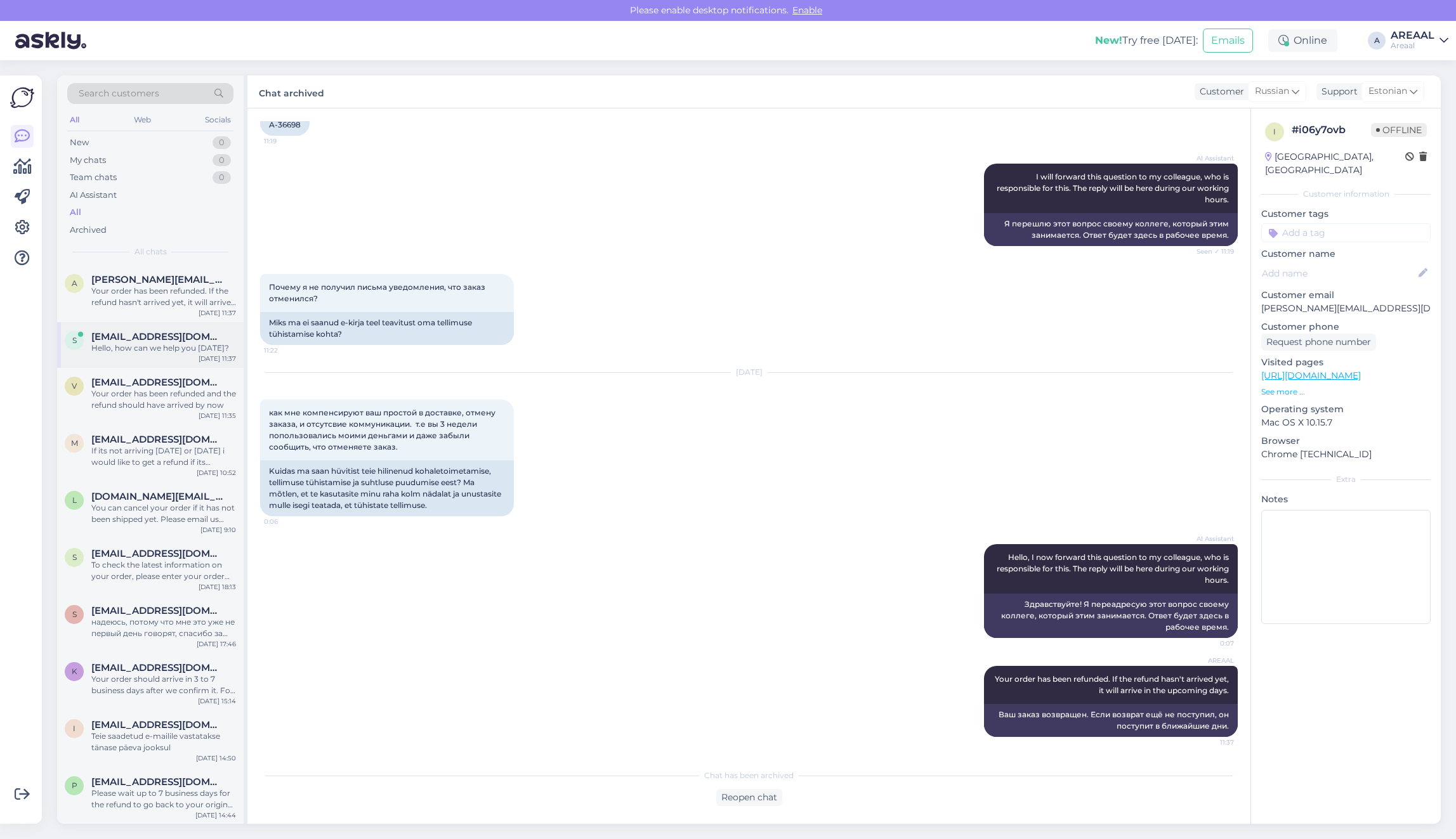
click at [156, 330] on div "S Sten.lillemagi@gmail.com Hello, how can we help you today? Oct 7 11:37" at bounding box center [150, 345] width 186 height 46
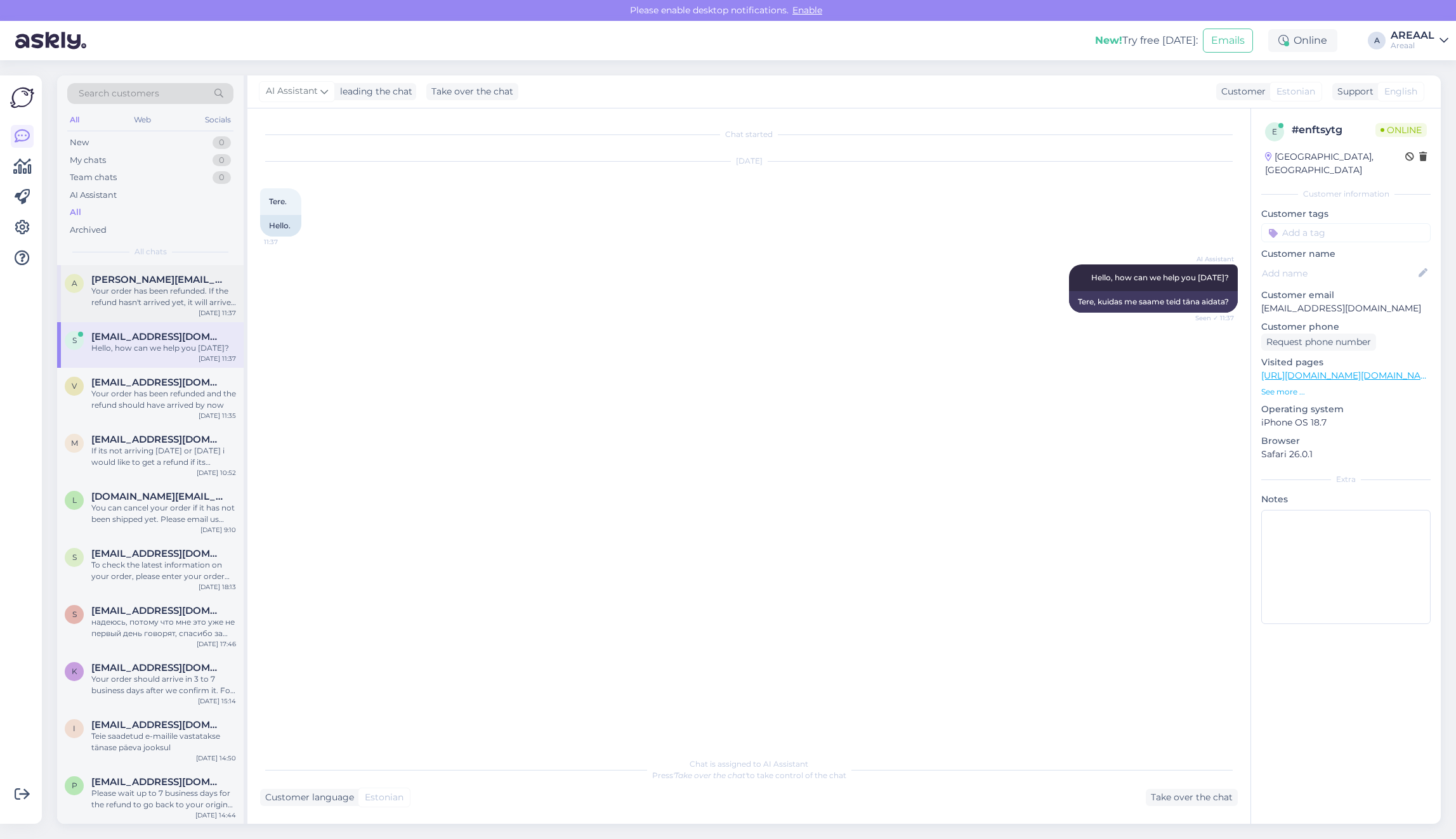
click at [153, 297] on div "Your order has been refunded. If the refund hasn't arrived yet, it will arrive …" at bounding box center [163, 297] width 144 height 23
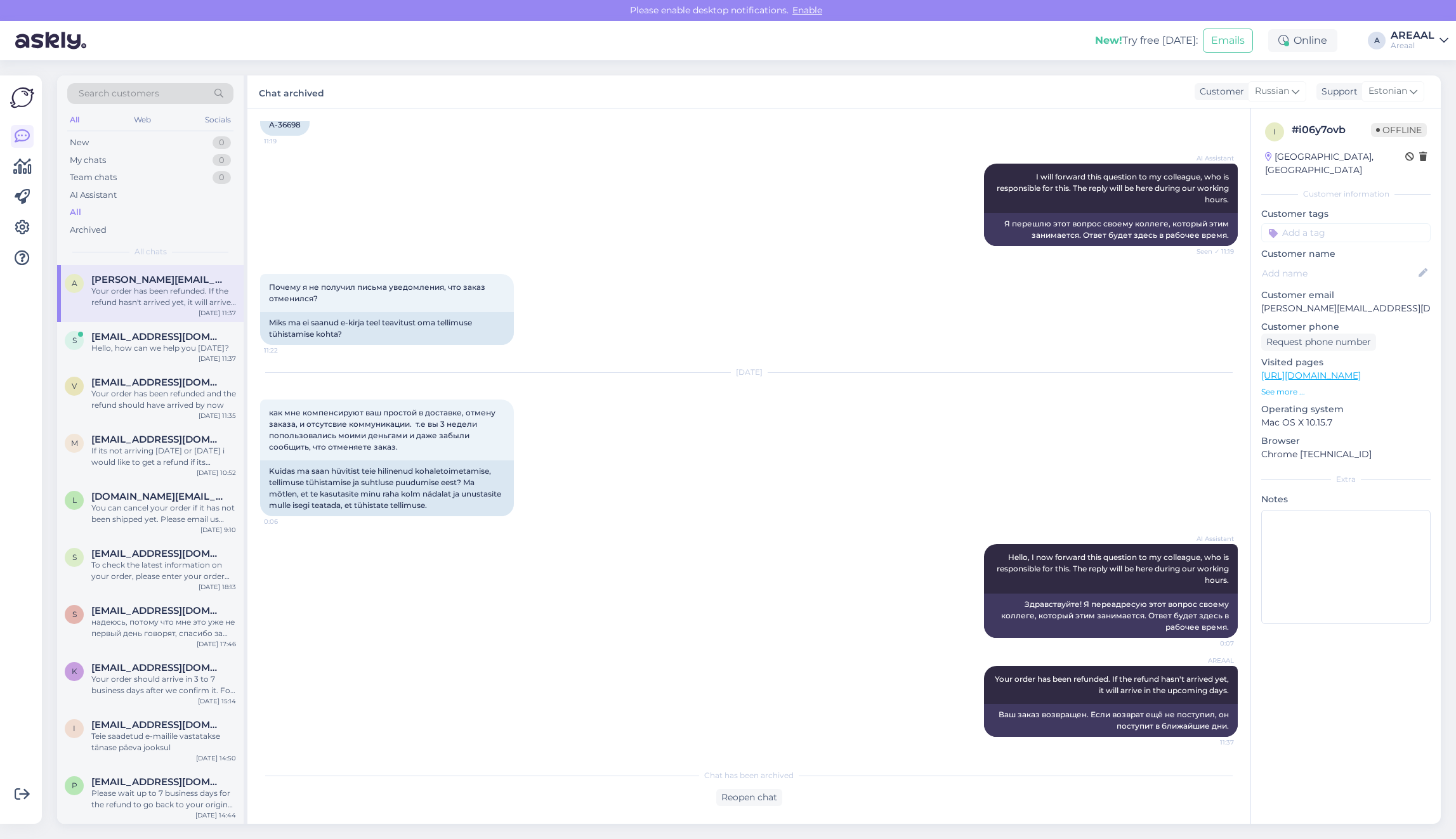
click at [1434, 43] on link "AREAAL Areaal" at bounding box center [1419, 40] width 58 height 20
click at [1432, 98] on button "Open" at bounding box center [1419, 98] width 35 height 19
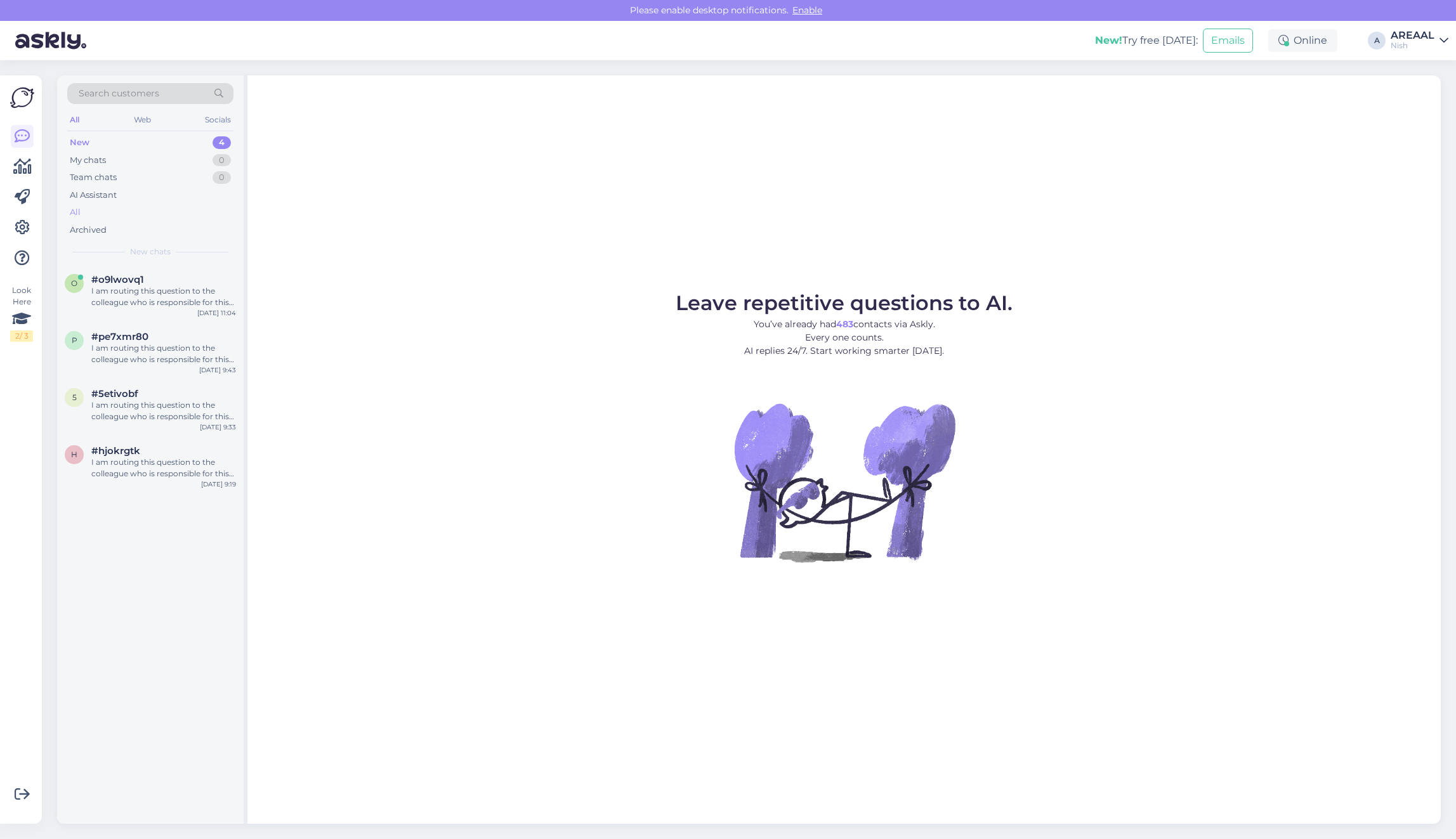
click at [105, 206] on div "All" at bounding box center [150, 212] width 166 height 18
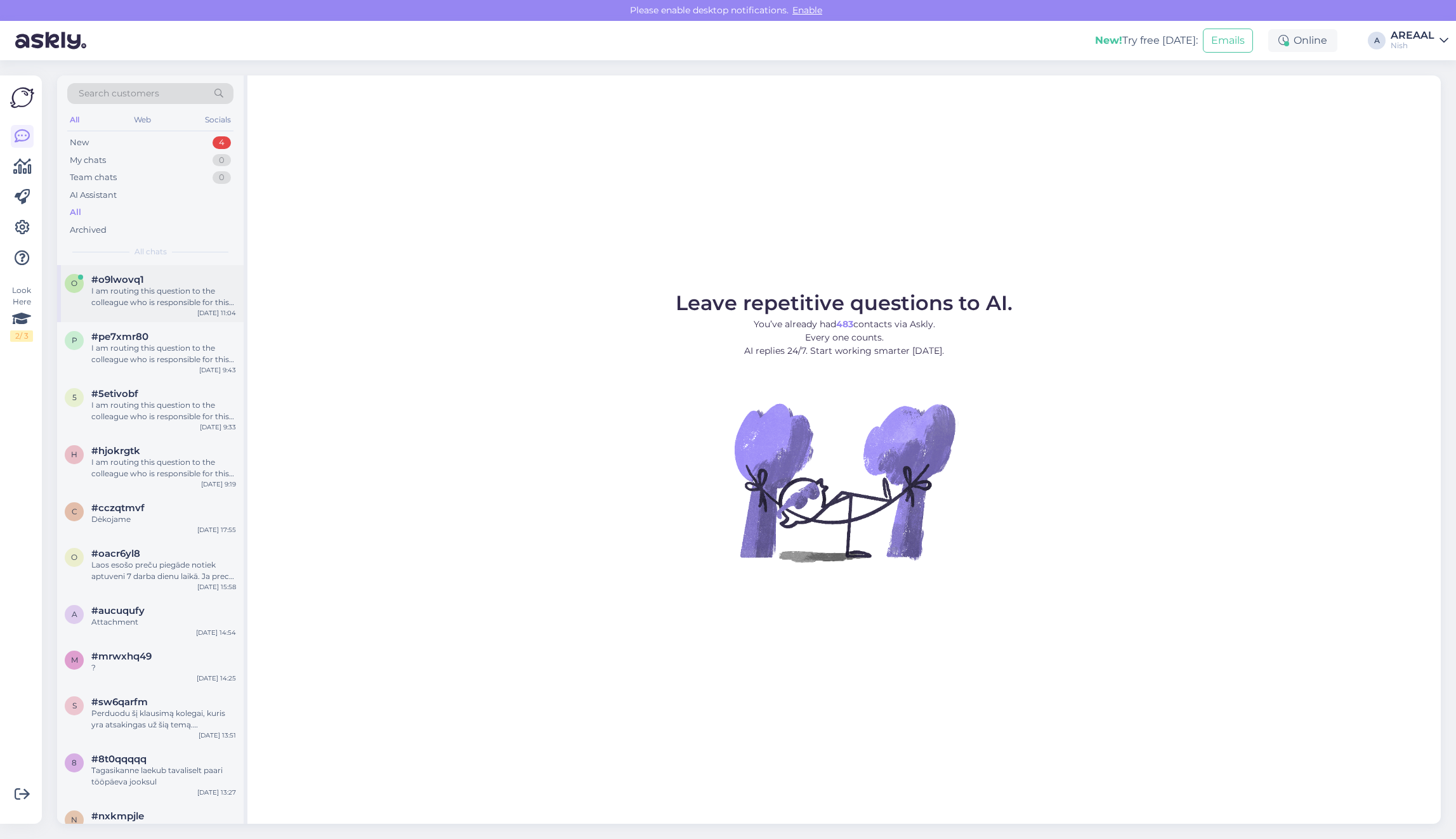
click at [138, 296] on div "I am routing this question to the colleague who is responsible for this topic. …" at bounding box center [163, 297] width 144 height 23
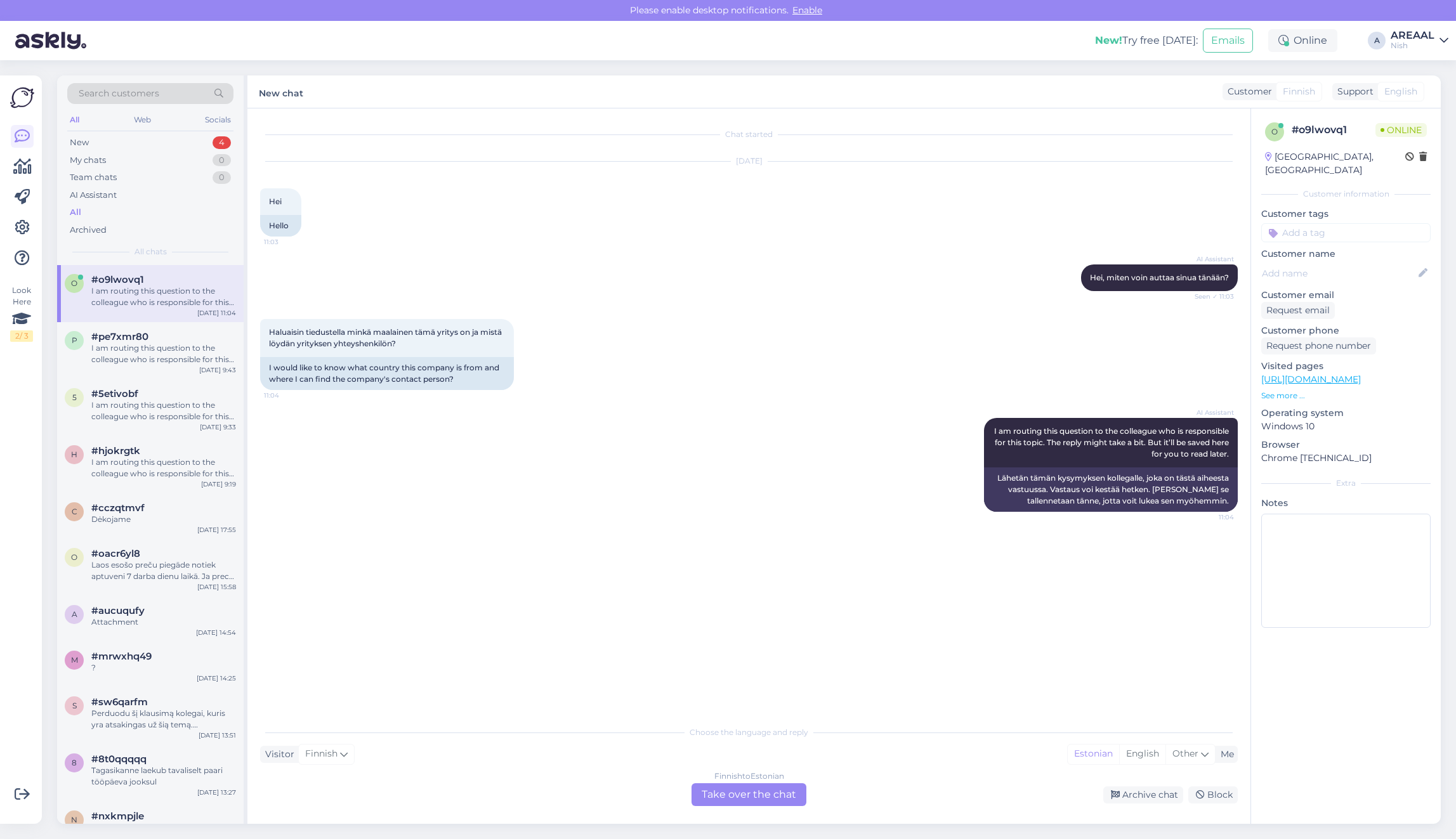
click at [750, 790] on div "Finnish to Estonian Take over the chat" at bounding box center [748, 794] width 114 height 23
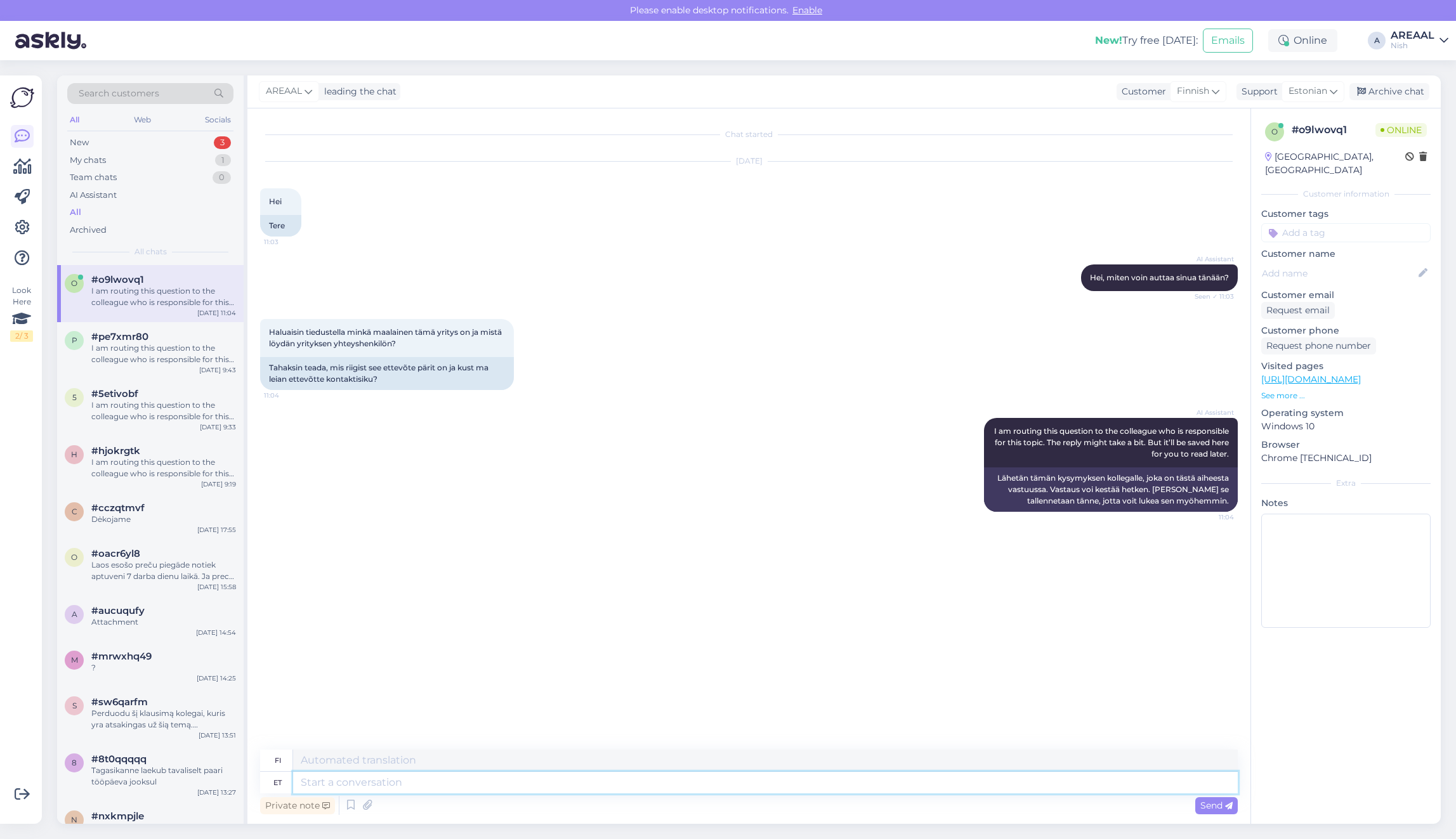
click at [750, 790] on textarea at bounding box center [765, 782] width 944 height 22
type textarea "We are"
type textarea "Me"
type textarea "We are from"
type textarea "Me olemme"
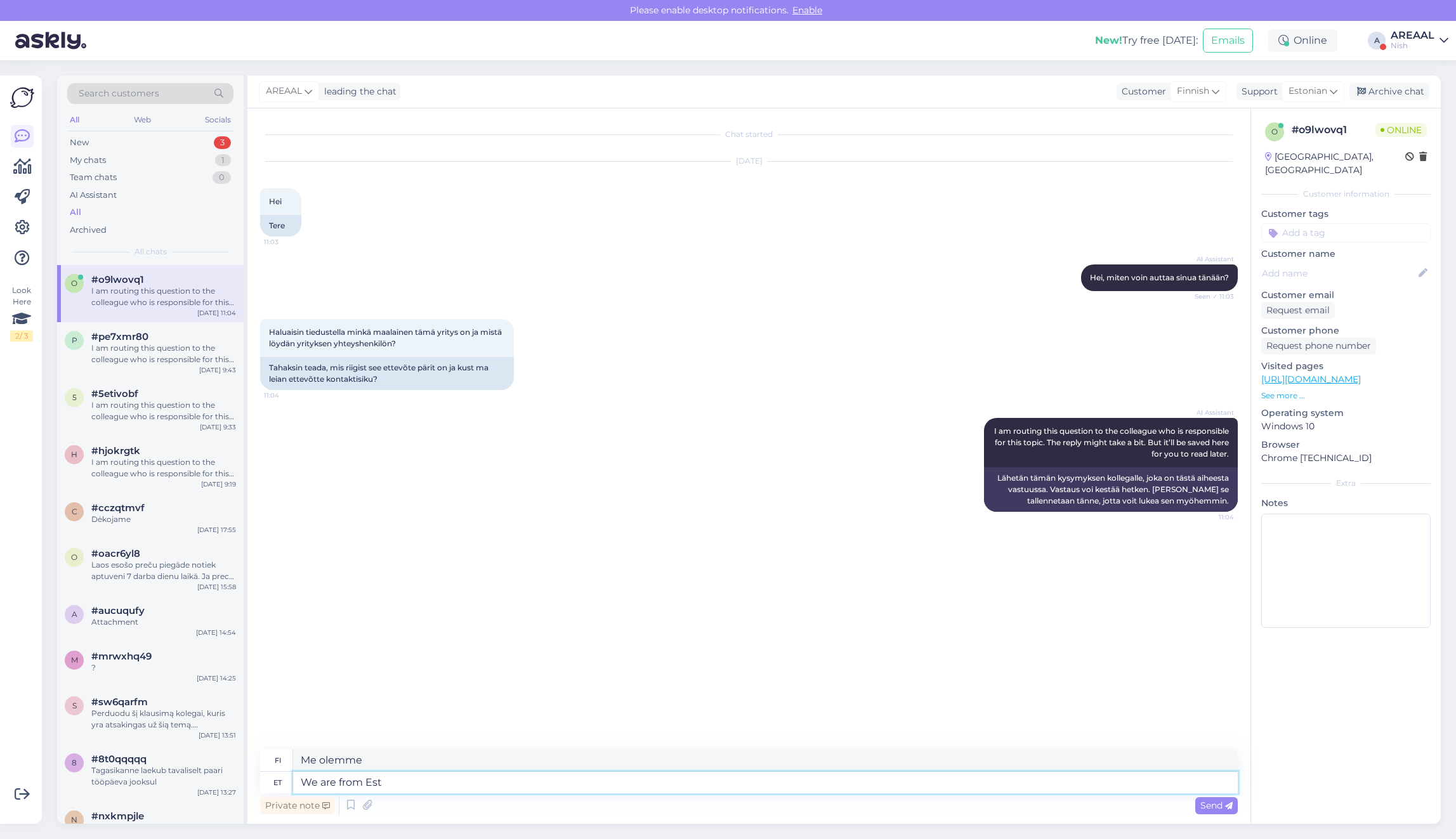
type textarea "We are from Esto"
type textarea "Me olemme kotoisin"
type textarea "We are from Estonia. If"
type textarea "Me olemme Virosta."
type textarea "We are from Estonia. If you"
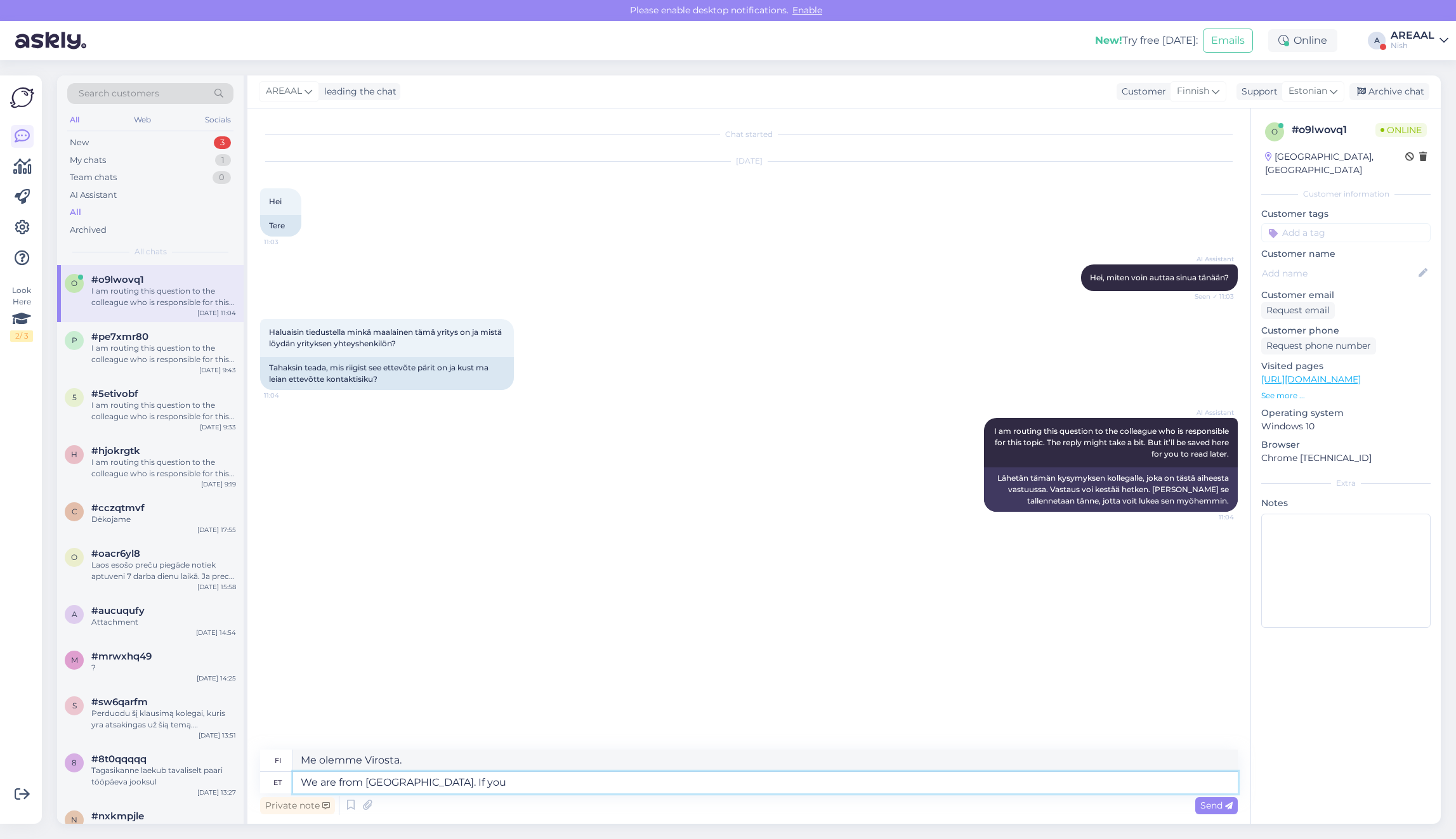
type textarea "Olemme Virosta. Jos"
type textarea "We are from Estonia. If you h"
type textarea "Olemme Virosta. Jos sinä"
type textarea "We are from Estonia. If you have que"
type textarea "Olemme Virosta. Jos sinulla on"
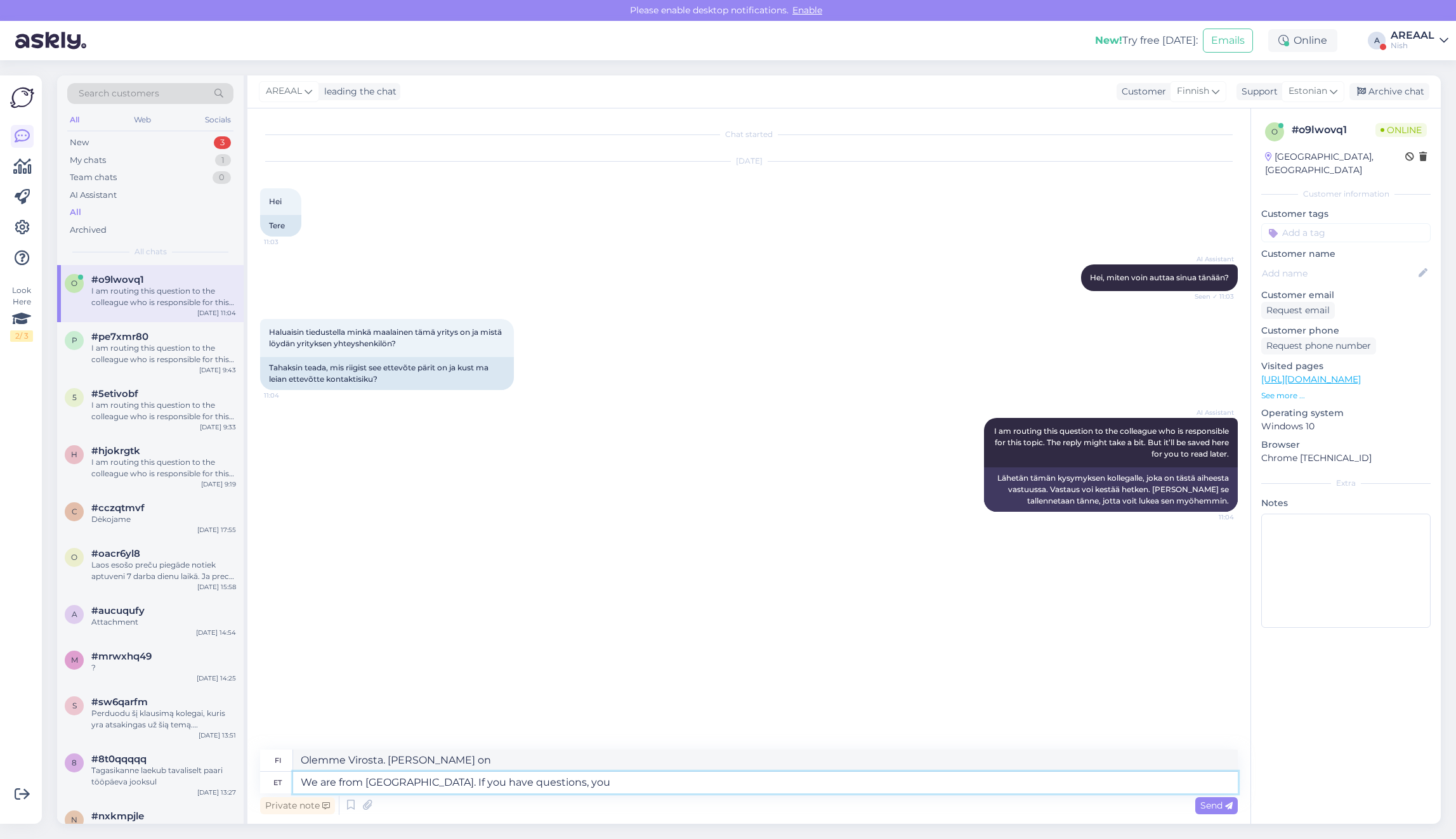
type textarea "We are from Estonia. If you have questions, you"
type textarea "Olemme Virosta. Jos sinulla on kysyttävää,"
type textarea "We are from Estonia. If you have questions, you can send u"
type textarea "Olemme Virosta. Jos sinulla on kysyttävää, voit"
type textarea "We are from Estonia. If you have questions, you can send us e"
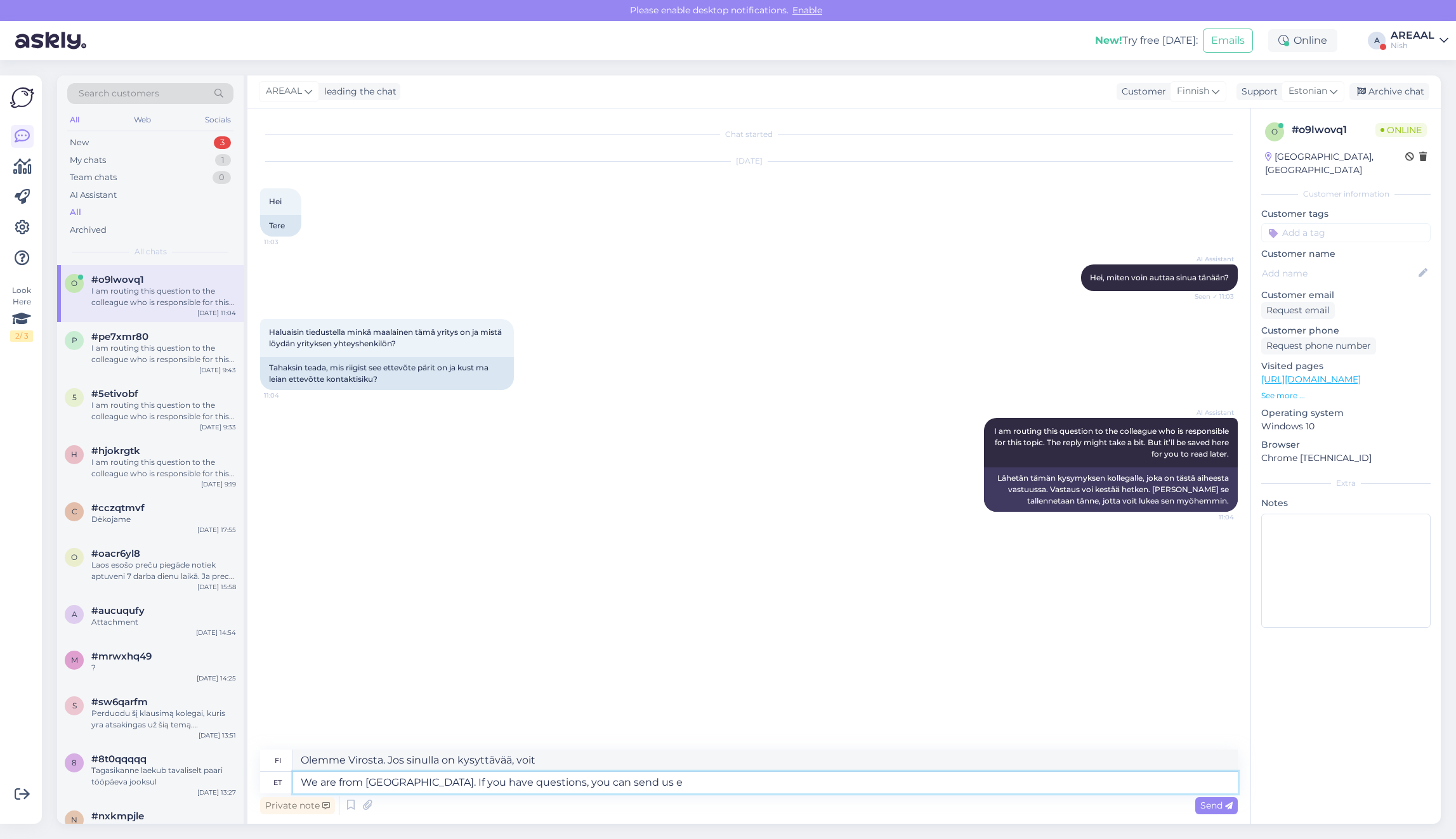
type textarea "Olemme Virosta. Jos sinulla on kysyttävää, voit lähettää"
type textarea "We are from Estonia. If you have questions, you can send us e-ma"
type textarea "Olemme Virosta. Jos sinulla on kysyttävää, voit lähettää meille"
type textarea "We are from [GEOGRAPHIC_DATA]. If you have questions, you can send us e-mail to"
type textarea "Olemme Virosta. Jos sinulla on kysyttävää, voit lähettää meille sähköpostia."
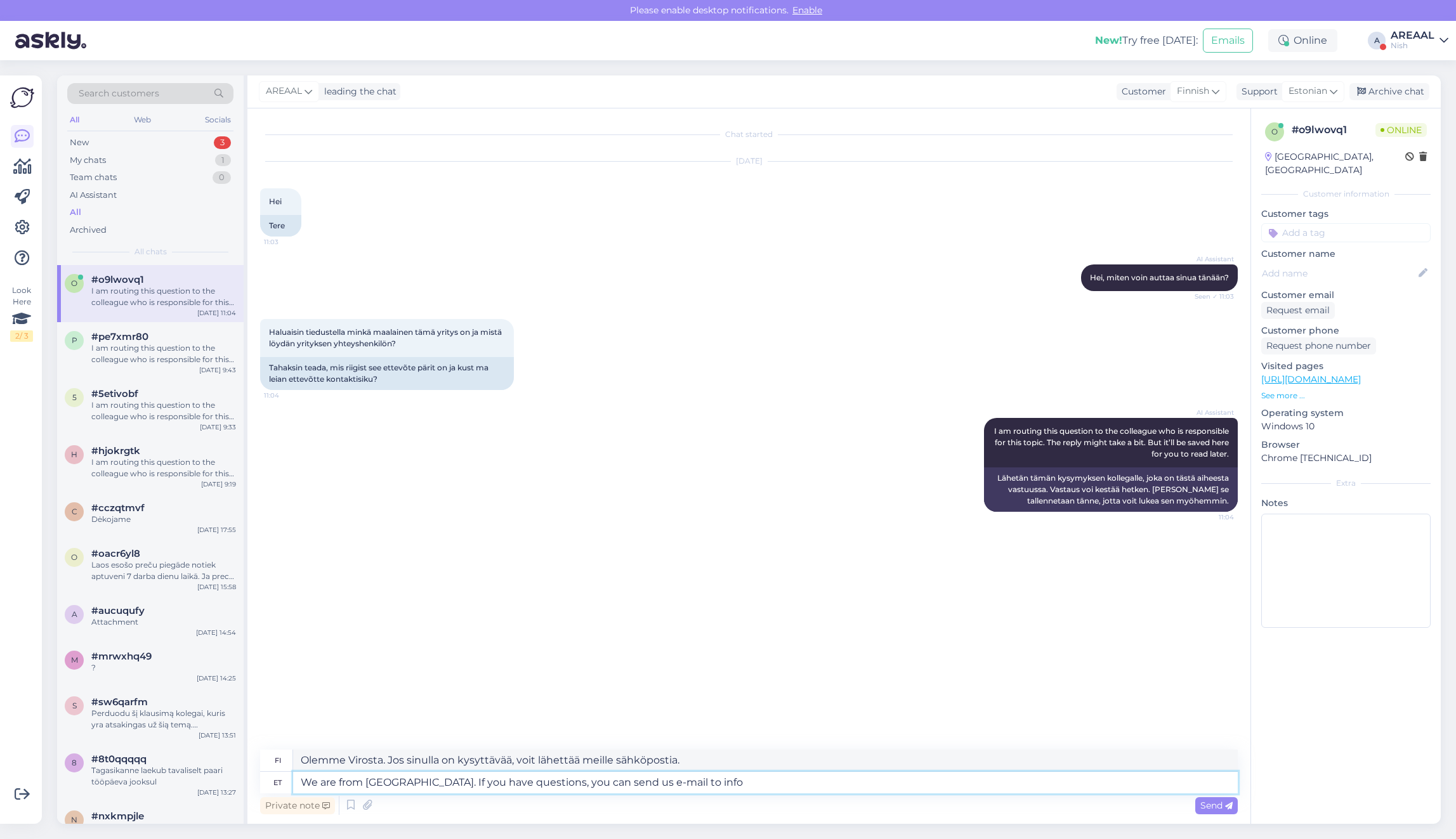
type textarea "We are from Estonia. If you have questions, you can send us e-mail to info@"
type textarea "Olemme Virosta. [PERSON_NAME] sinulla on kysyttävää, [PERSON_NAME] lähettää mei…"
type textarea "We are from [GEOGRAPHIC_DATA]. If you have questions, you can send us e-mail to…"
type textarea "Olemme Virosta. Jos sinulla on kysyttävää, voit lähettää meille sähköpostia oso…"
type textarea "We are from Estonia. If you have questions, you can send us e-mail to info@ilma…"
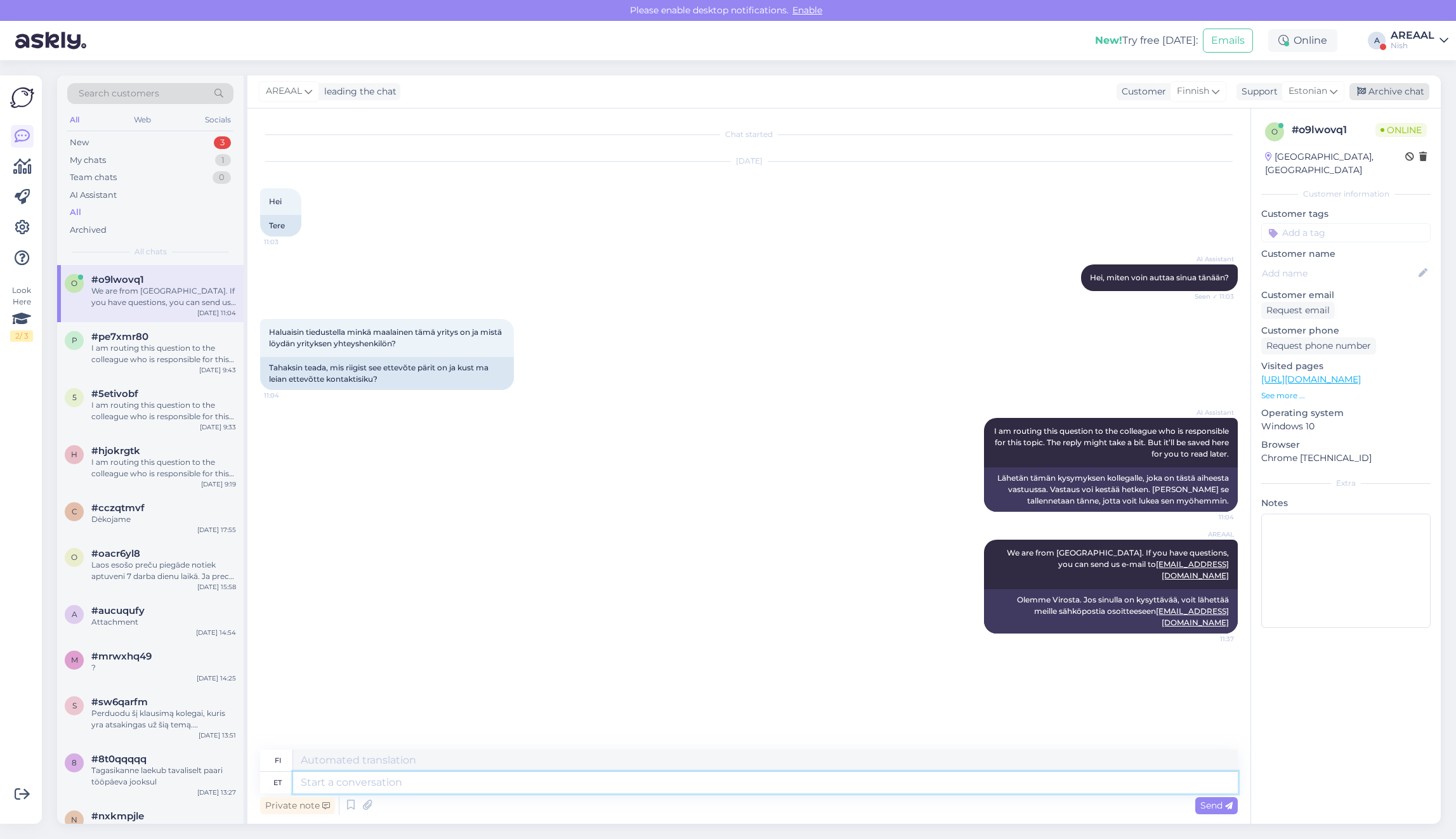
type textarea "Olemme Virosta. Jos sinulla on kysyttävää, voit lähettää meille sähköpostia oso…"
click at [1391, 95] on div "Archive chat" at bounding box center [1389, 91] width 80 height 17
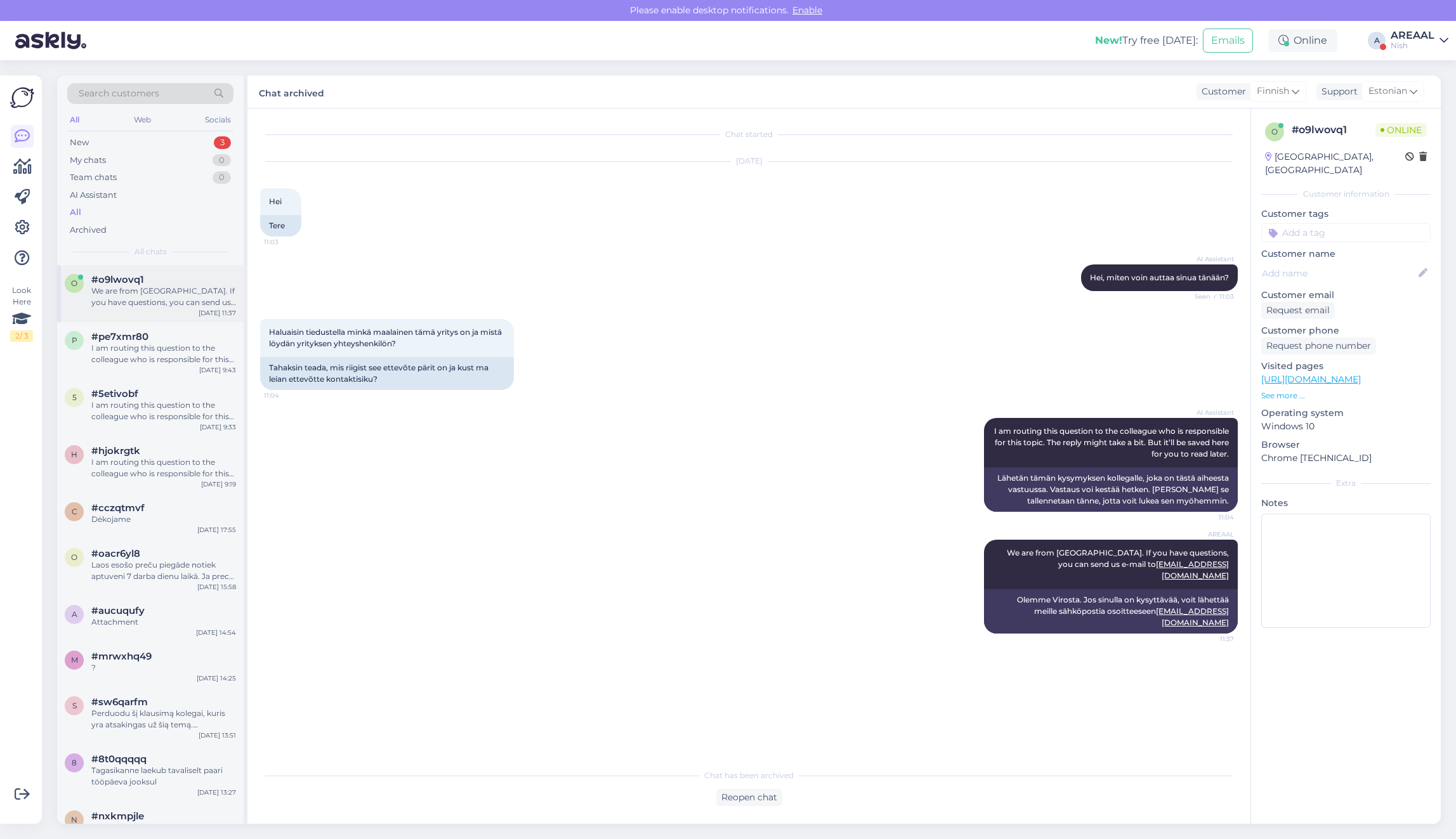
click at [162, 302] on div "We are from [GEOGRAPHIC_DATA]. If you have questions, you can send us e-mail to…" at bounding box center [163, 297] width 144 height 23
click at [169, 344] on div "I am routing this question to the colleague who is responsible for this topic. …" at bounding box center [163, 354] width 144 height 23
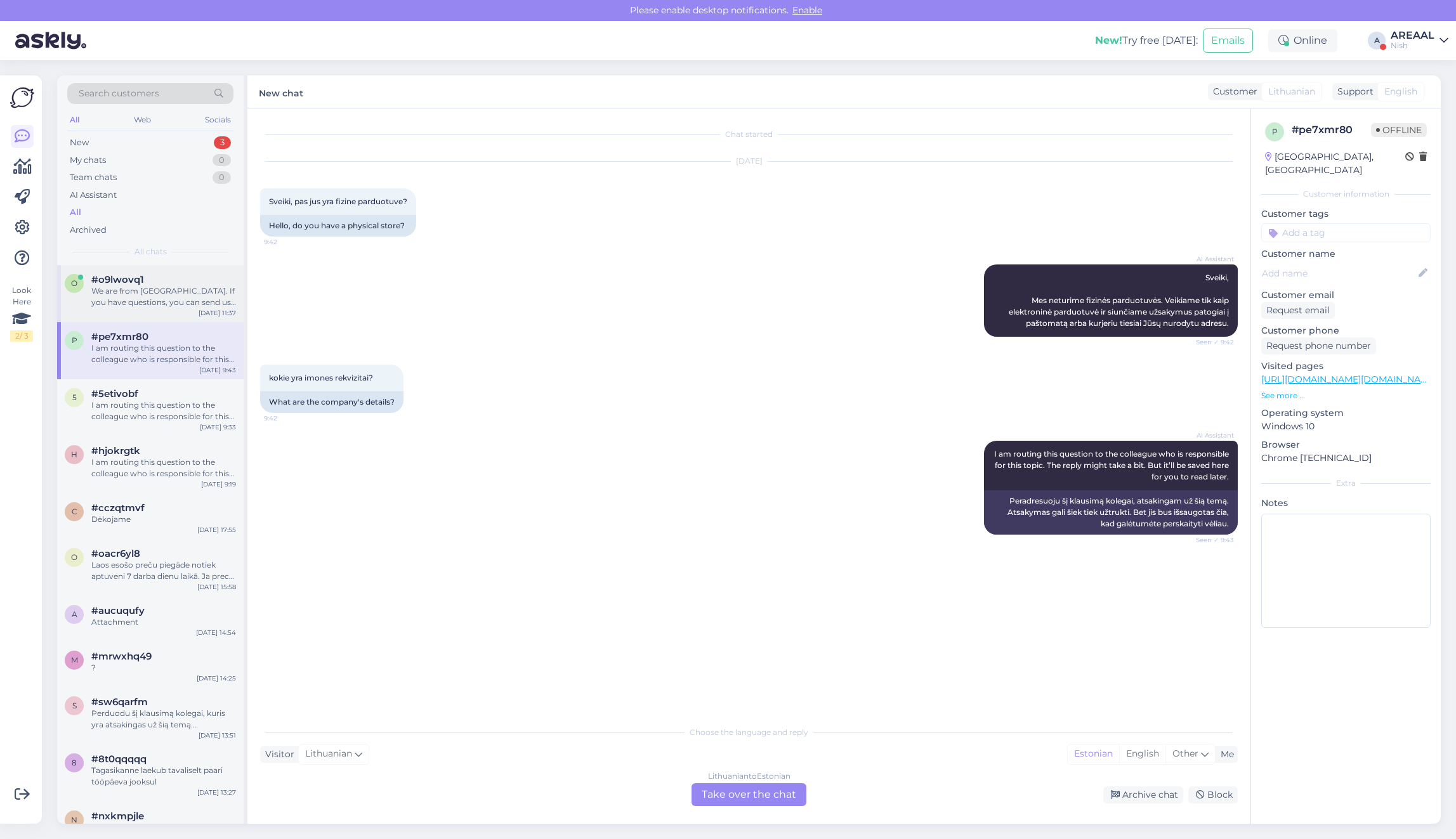
click at [166, 318] on div "o #o9lwovq1 We are from Estonia. If you have questions, you can send us e-mail …" at bounding box center [150, 293] width 186 height 57
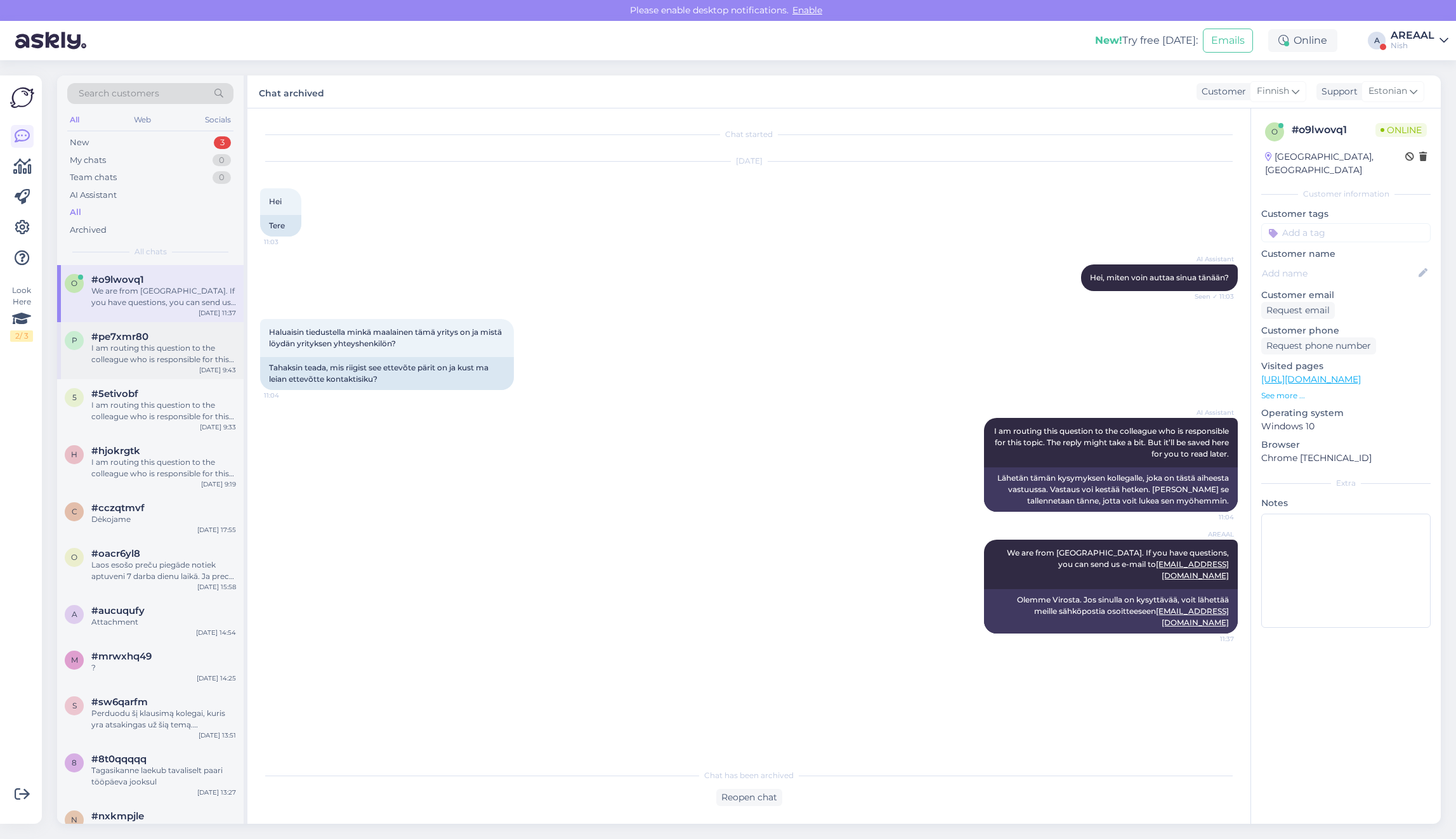
click at [194, 330] on div "p #pe7xmr80 I am routing this question to the colleague who is responsible for …" at bounding box center [150, 351] width 186 height 57
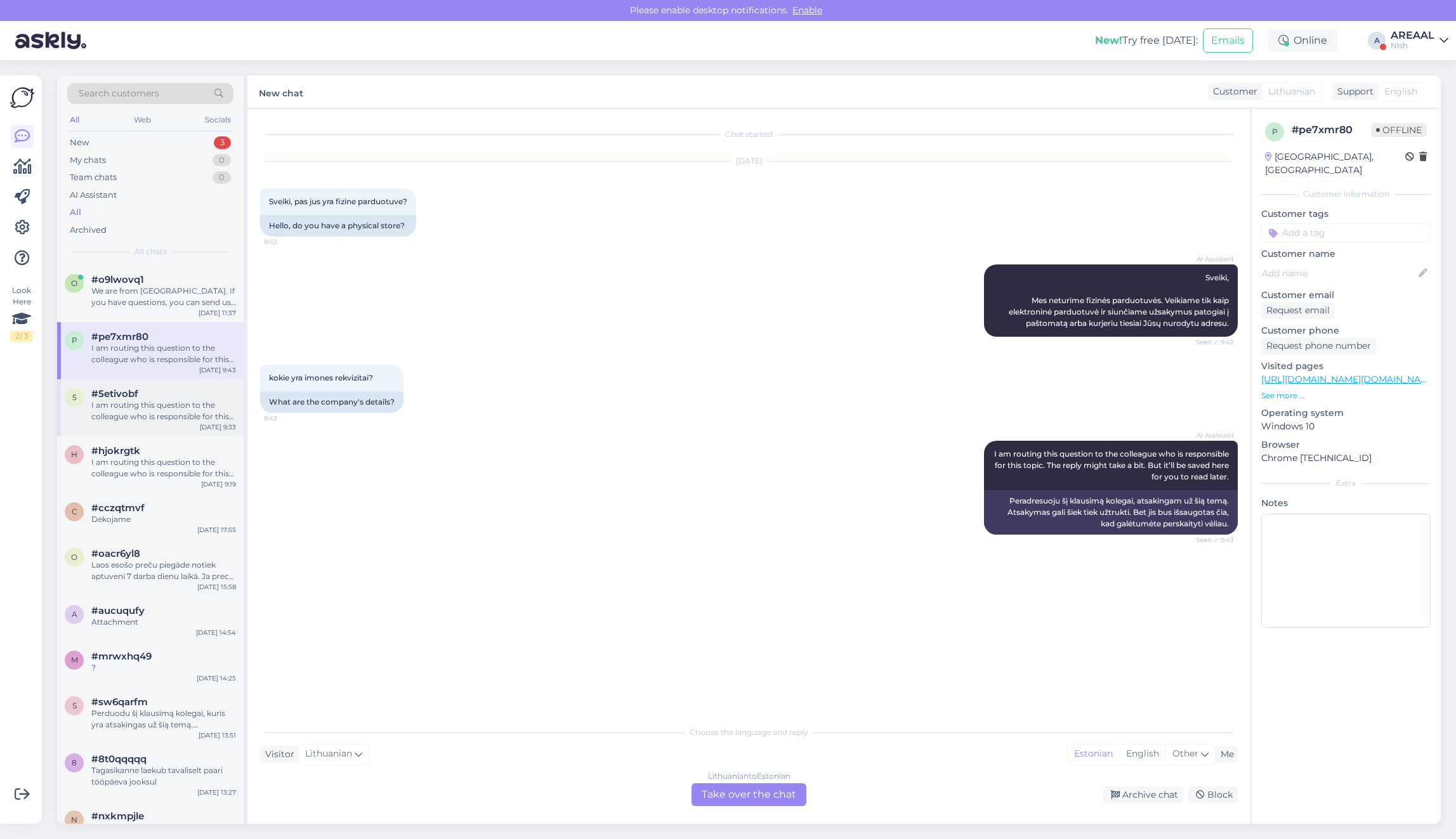
click at [176, 400] on div "I am routing this question to the colleague who is responsible for this topic. …" at bounding box center [163, 411] width 144 height 23
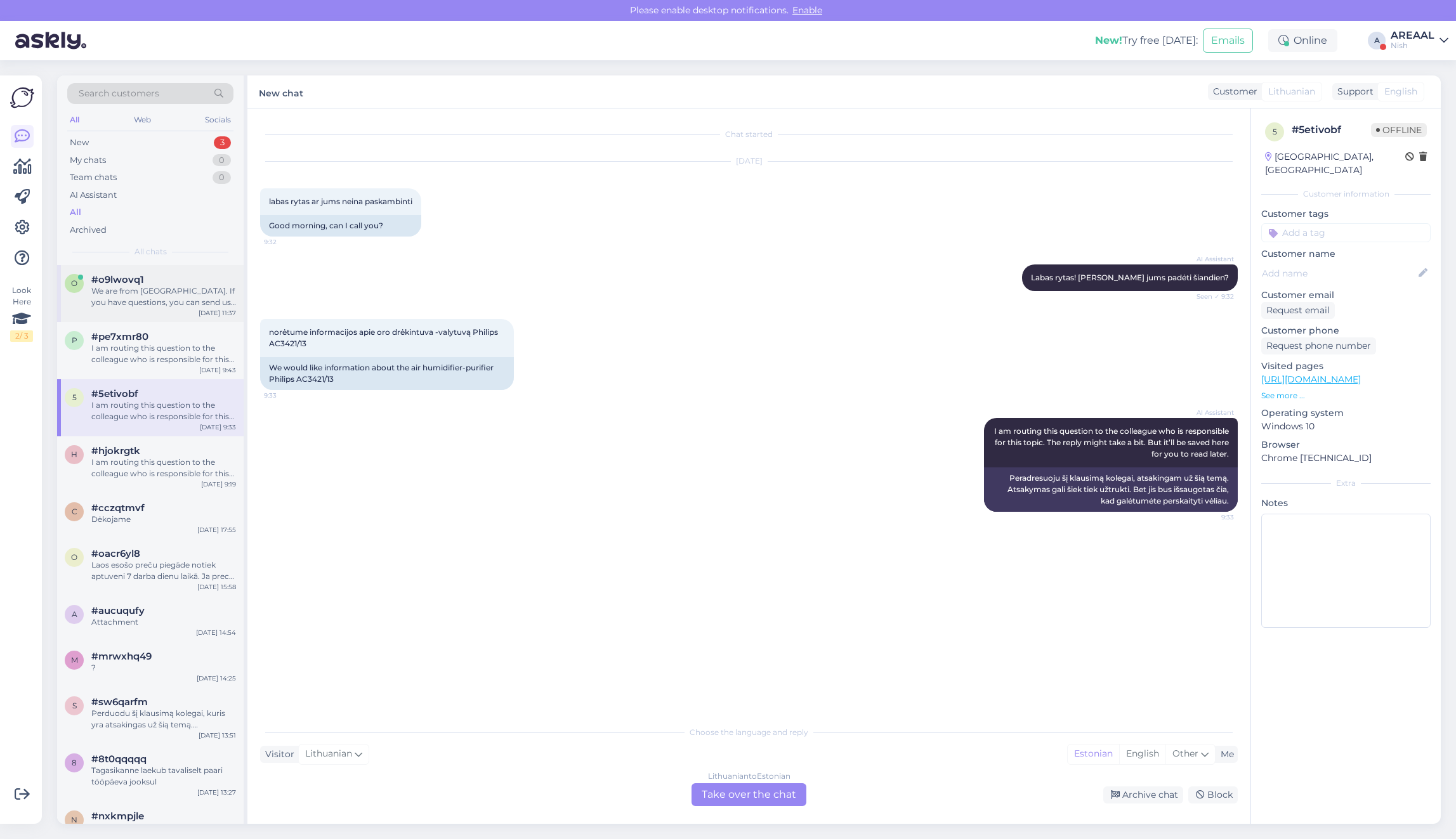
click at [140, 289] on div "We are from [GEOGRAPHIC_DATA]. If you have questions, you can send us e-mail to…" at bounding box center [163, 297] width 144 height 23
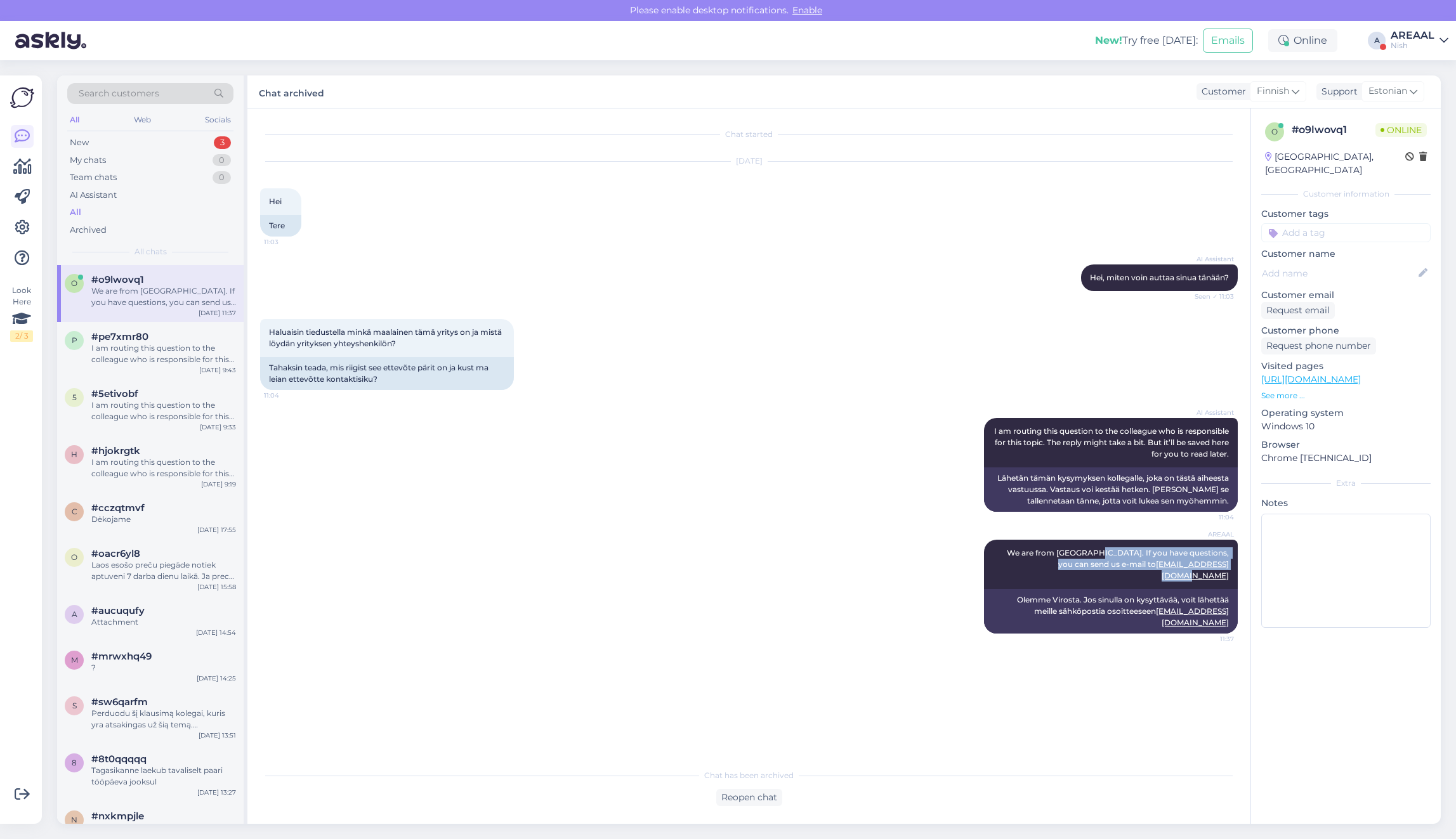
copy span "If you have questions, you can send us e-mail to info@ilmankostutin.fi"
drag, startPoint x: 1081, startPoint y: 549, endPoint x: 1242, endPoint y: 569, distance: 162.2
click at [1242, 569] on div "Chat started Oct 7 2025 Hei 11:03 Tere AI Assistant Hei, miten voin auttaa sinu…" at bounding box center [755, 436] width 989 height 630
click at [179, 400] on div "I am routing this question to the colleague who is responsible for this topic. …" at bounding box center [163, 411] width 144 height 23
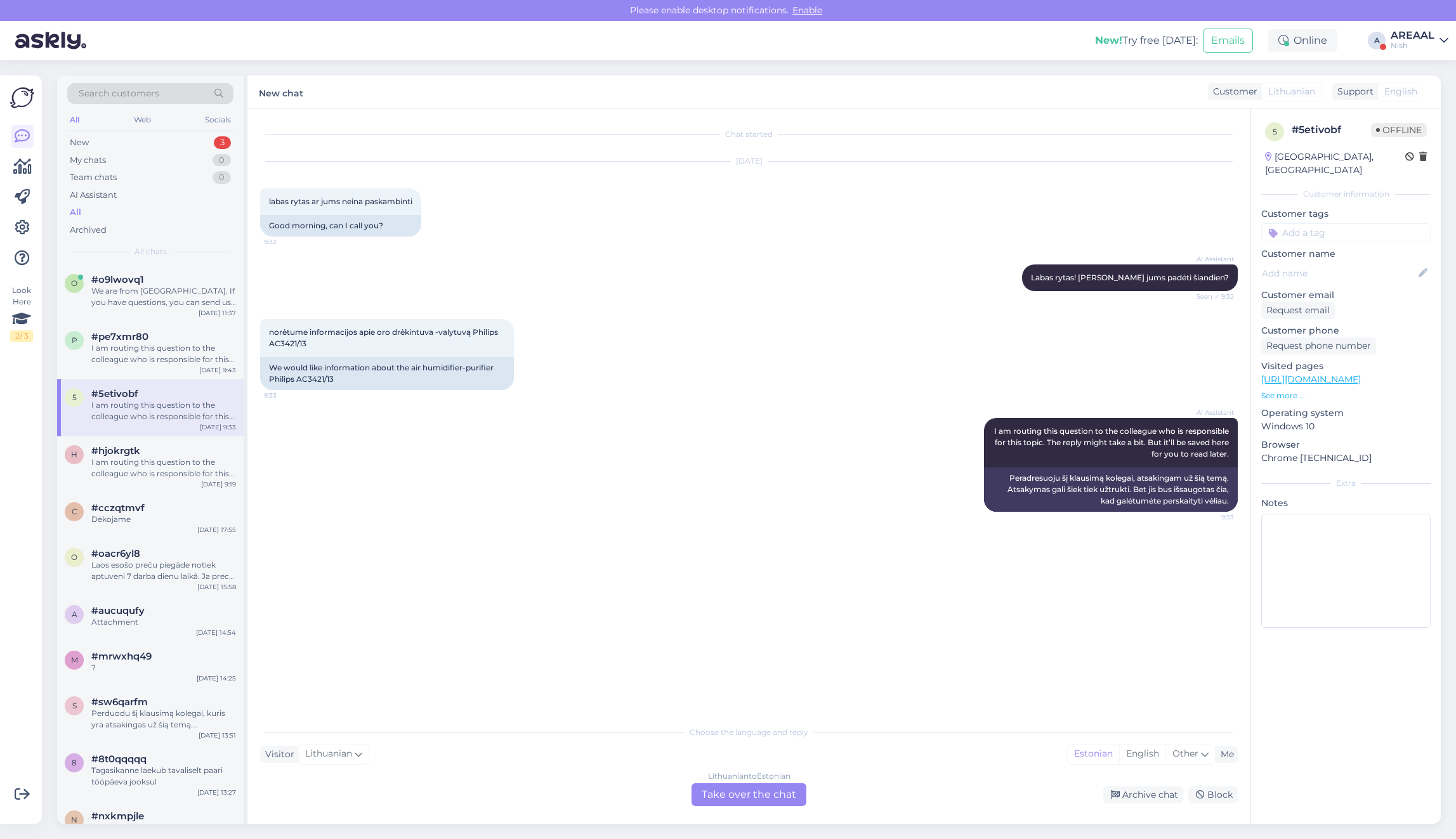
click at [759, 813] on div "Chat started Oct 7 2025 labas rytas ar jums neina paskambinti 9:32 Good morning…" at bounding box center [749, 466] width 1003 height 715
click at [739, 803] on div "Lithuanian to Estonian Take over the chat" at bounding box center [748, 794] width 114 height 23
click at [711, 781] on div "Lithuanian to Estonian" at bounding box center [749, 775] width 82 height 11
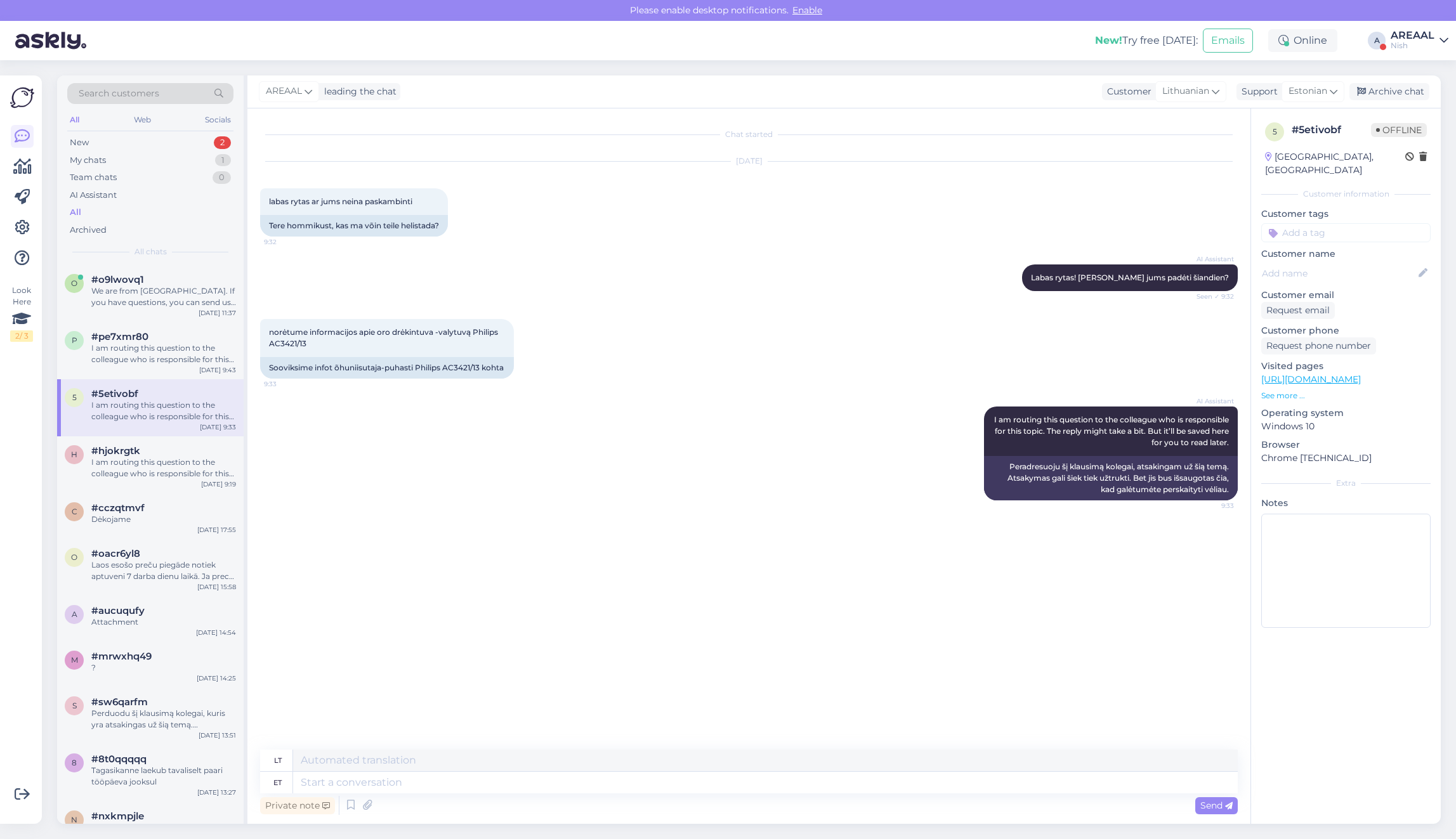
click at [711, 781] on textarea at bounding box center [765, 782] width 944 height 22
type textarea "If you have questions, you can send us e-mail to [EMAIL_ADDRESS][DOMAIN_NAME]"
type textarea "Jei turite klausimų, galite rašyti mums el. paštu info@ilmankostutin.fi"
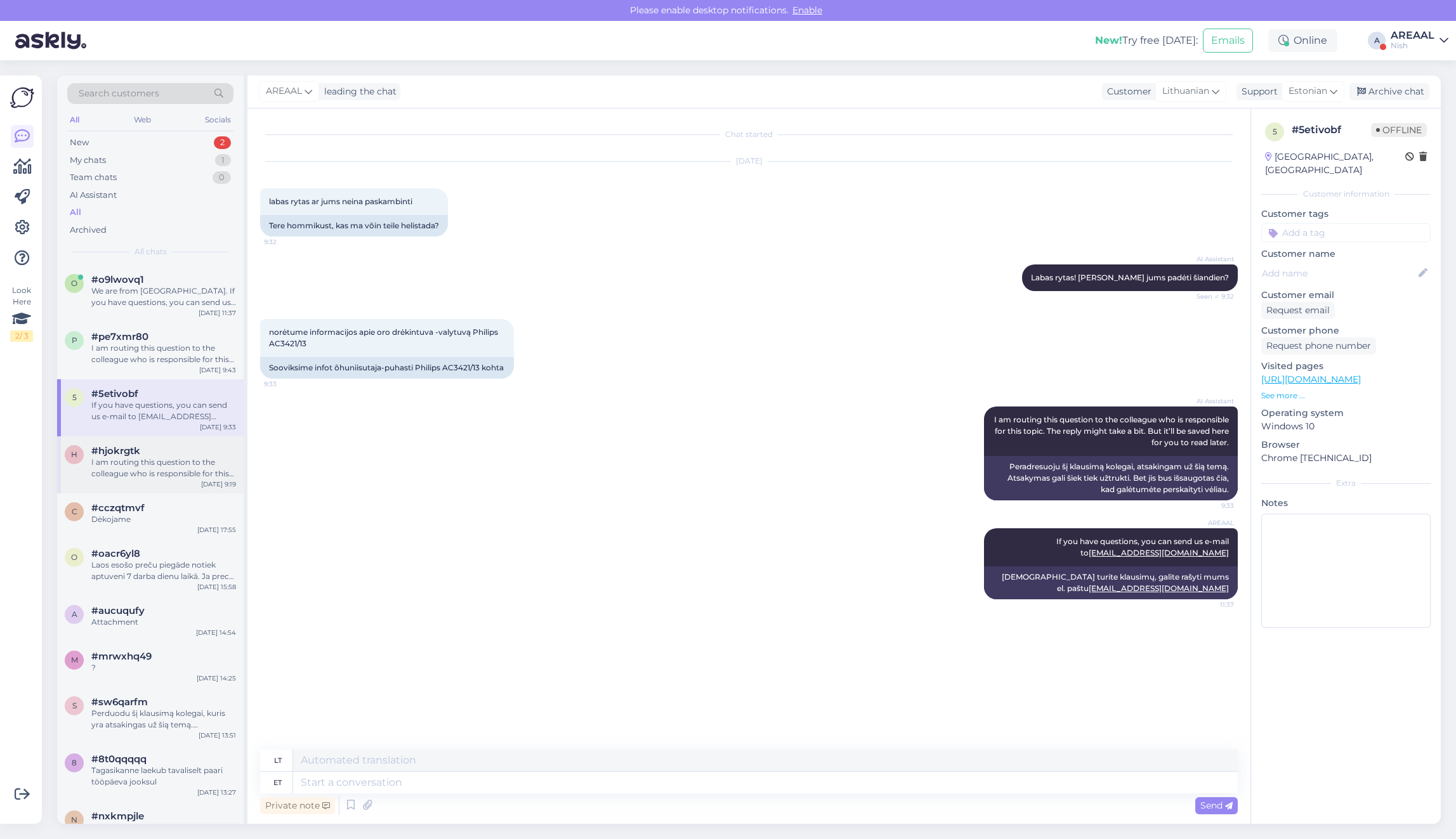
click at [159, 471] on div "I am routing this question to the colleague who is responsible for this topic. …" at bounding box center [163, 467] width 144 height 23
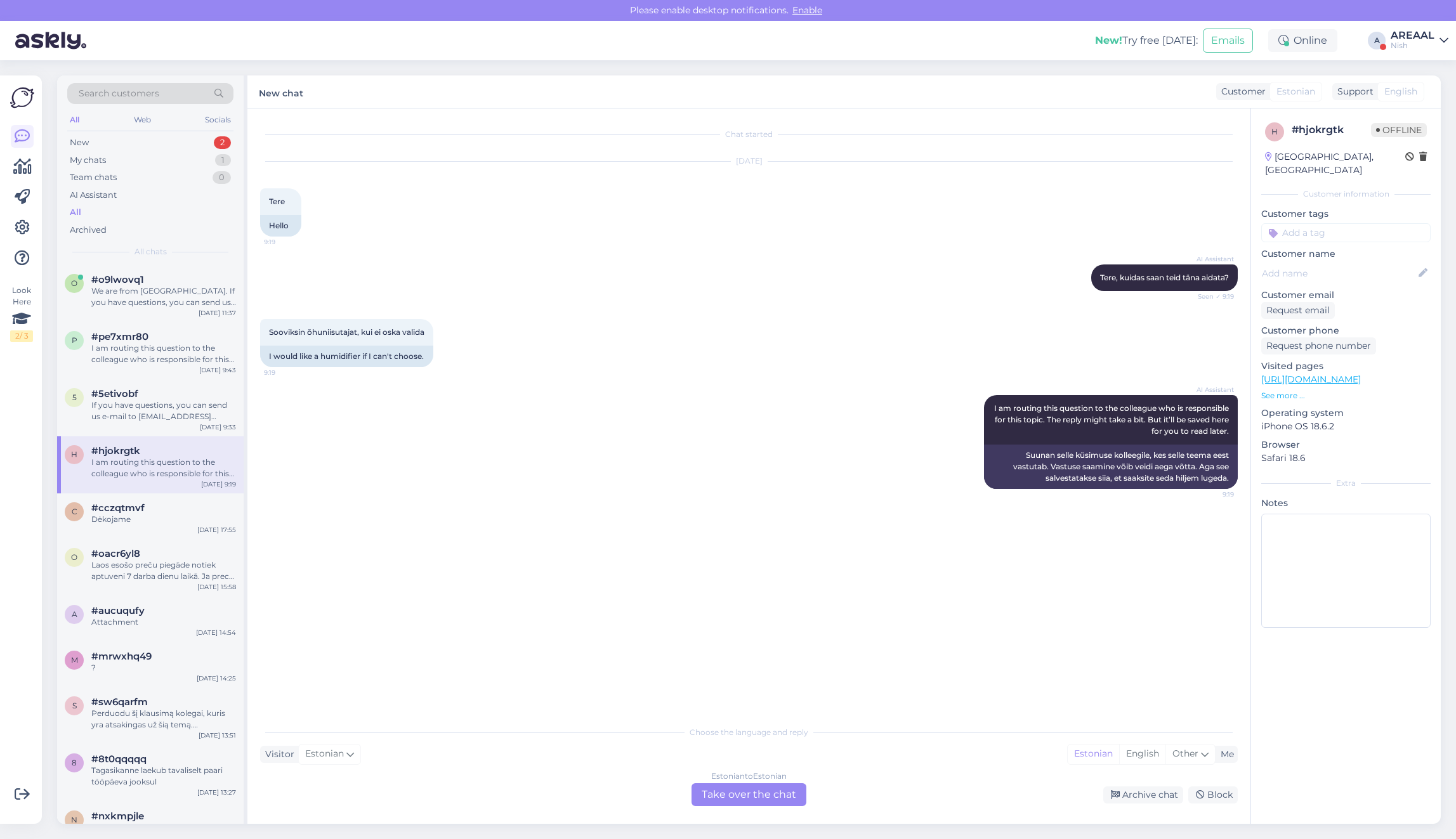
click at [717, 796] on div "Estonian to Estonian Take over the chat" at bounding box center [748, 794] width 114 height 23
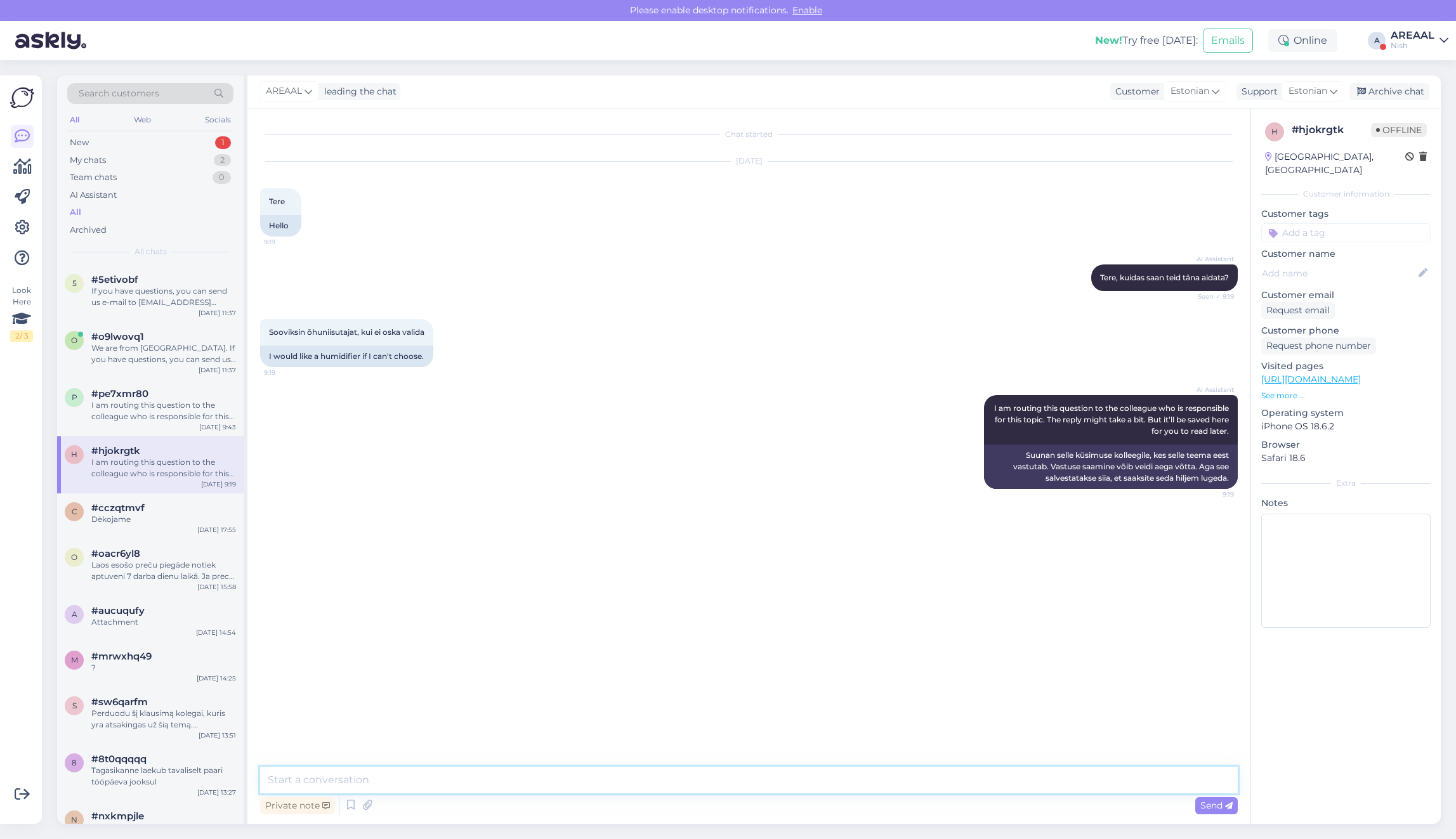
click at [698, 778] on textarea at bounding box center [749, 780] width 977 height 27
paste textarea "If you have questions, you can send us e-mail to [EMAIL_ADDRESS][DOMAIN_NAME]"
type textarea "If you have questions, you can send us e-mail to [EMAIL_ADDRESS][DOMAIN_NAME]"
click at [1302, 87] on span "Estonian" at bounding box center [1308, 91] width 39 height 14
type input "eng"
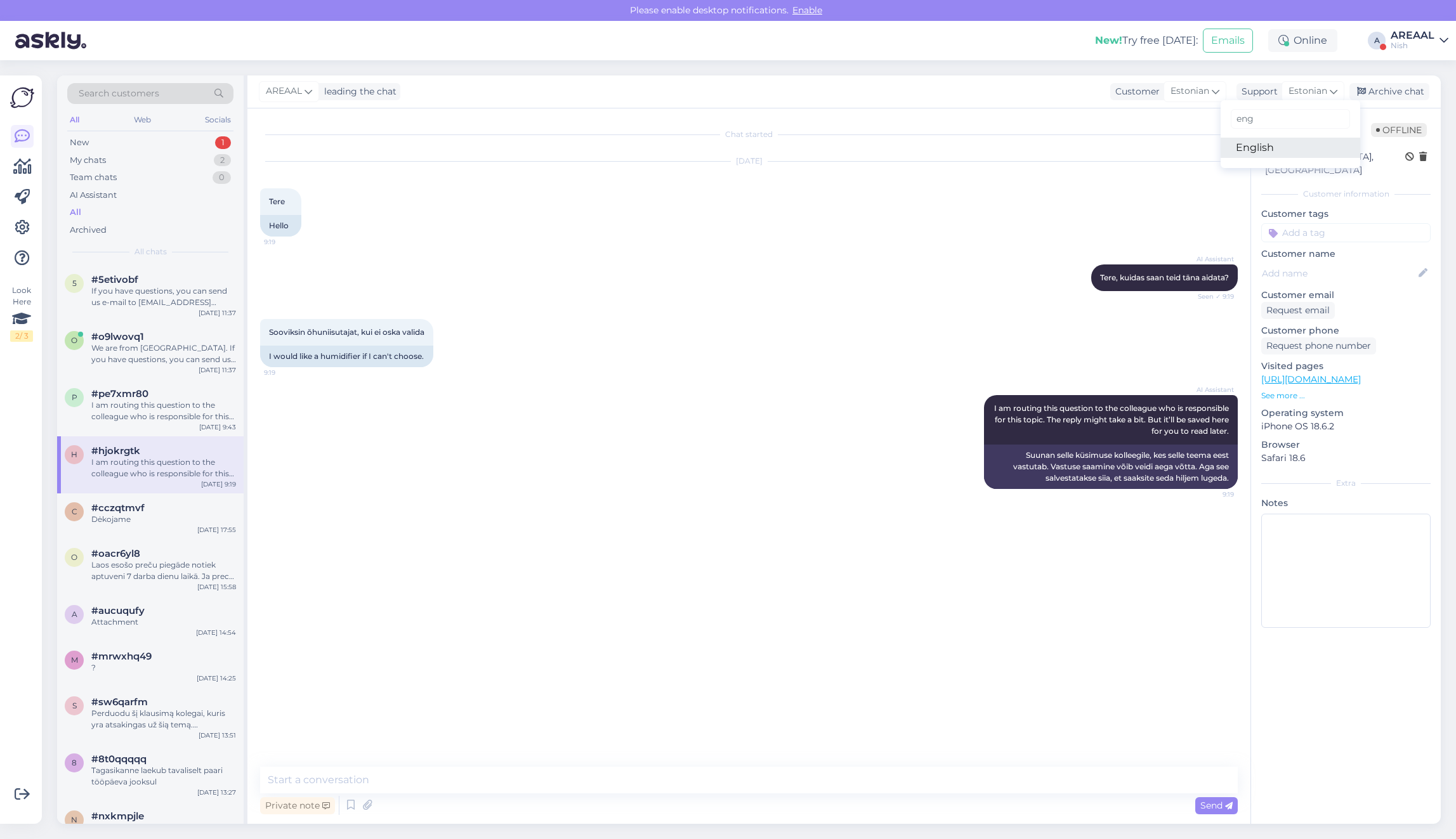
click at [1267, 157] on link "English" at bounding box center [1290, 147] width 140 height 20
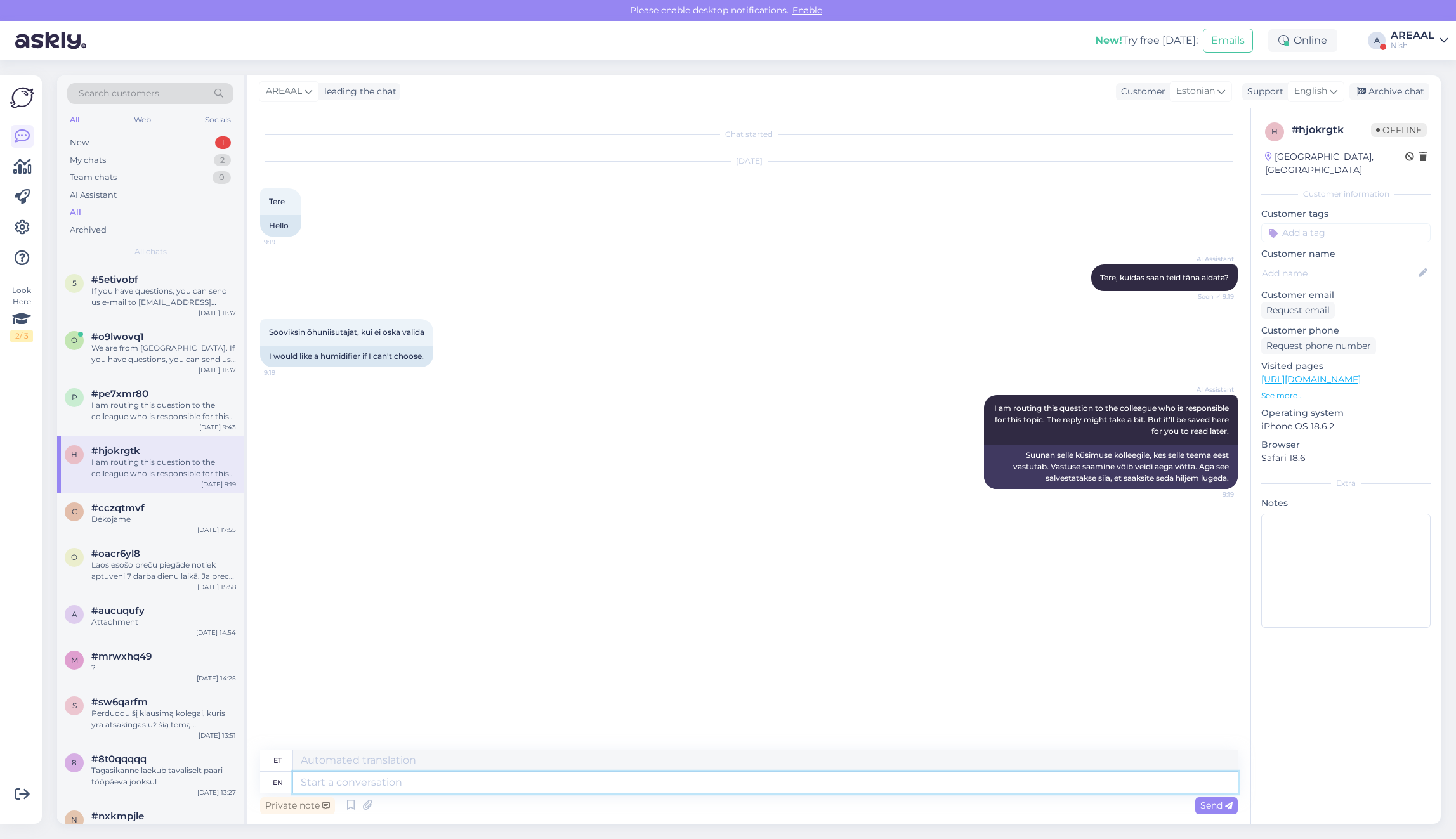
click at [392, 780] on textarea at bounding box center [765, 782] width 944 height 22
paste textarea "If you have questions, you can send us e-mail to [EMAIL_ADDRESS][DOMAIN_NAME]"
type textarea "If you have questions, you can send us e-mail to [EMAIL_ADDRESS][DOMAIN_NAME]"
type textarea "Küsimuste korral võite saata meile e-kirja aadressile info@ilmankostutin.fi"
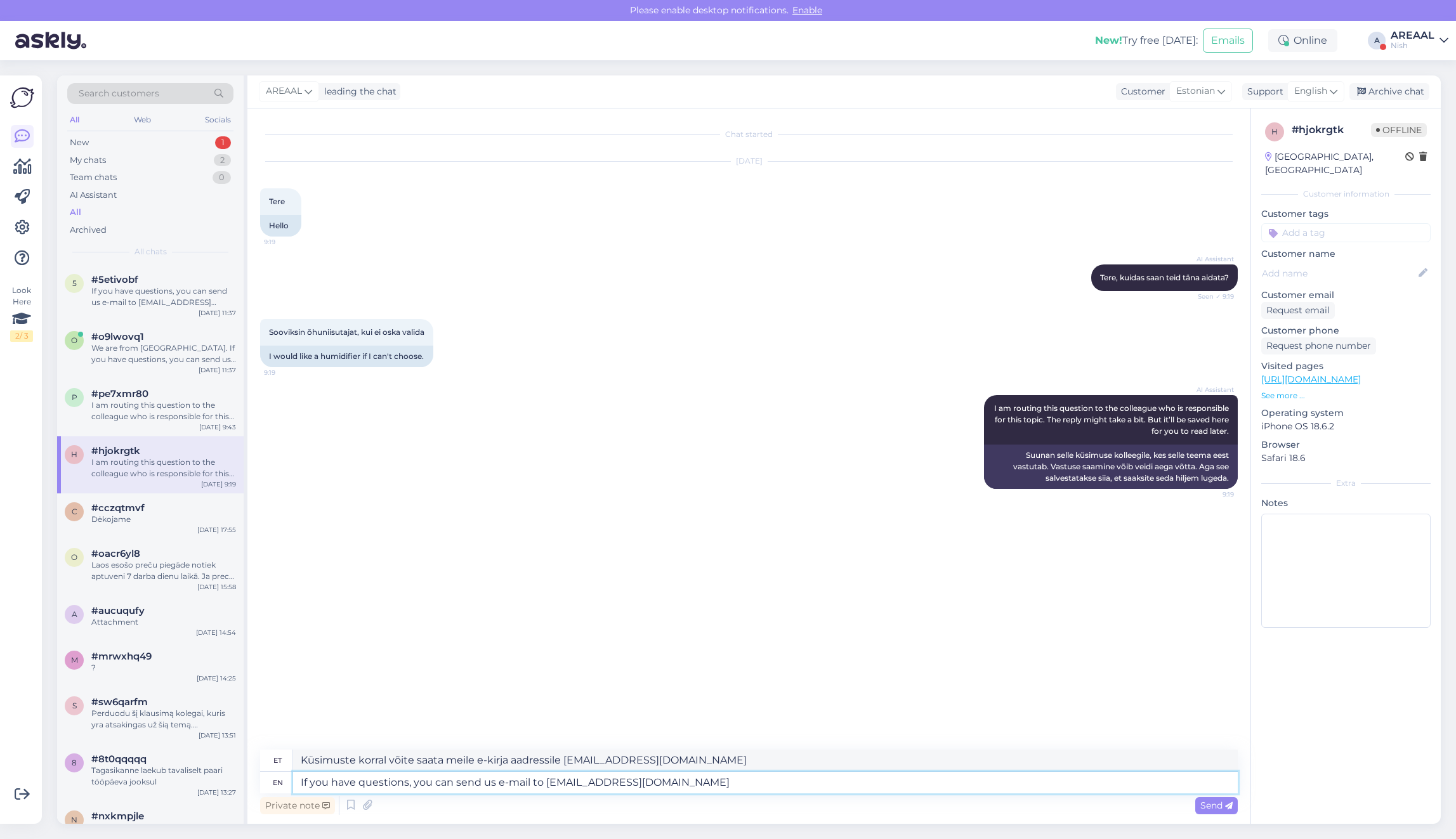
drag, startPoint x: 544, startPoint y: 781, endPoint x: 709, endPoint y: 778, distance: 165.0
click at [701, 777] on textarea "If you have questions, you can send us e-mail to [EMAIL_ADDRESS][DOMAIN_NAME]" at bounding box center [765, 782] width 944 height 22
type textarea "If you have questions, you can send us e-mail to"
type textarea "Kui teil on küsimusi, võite saata meile e-kirja aadressile"
type textarea "If you have questions, you can send us e-mail to info@oh"
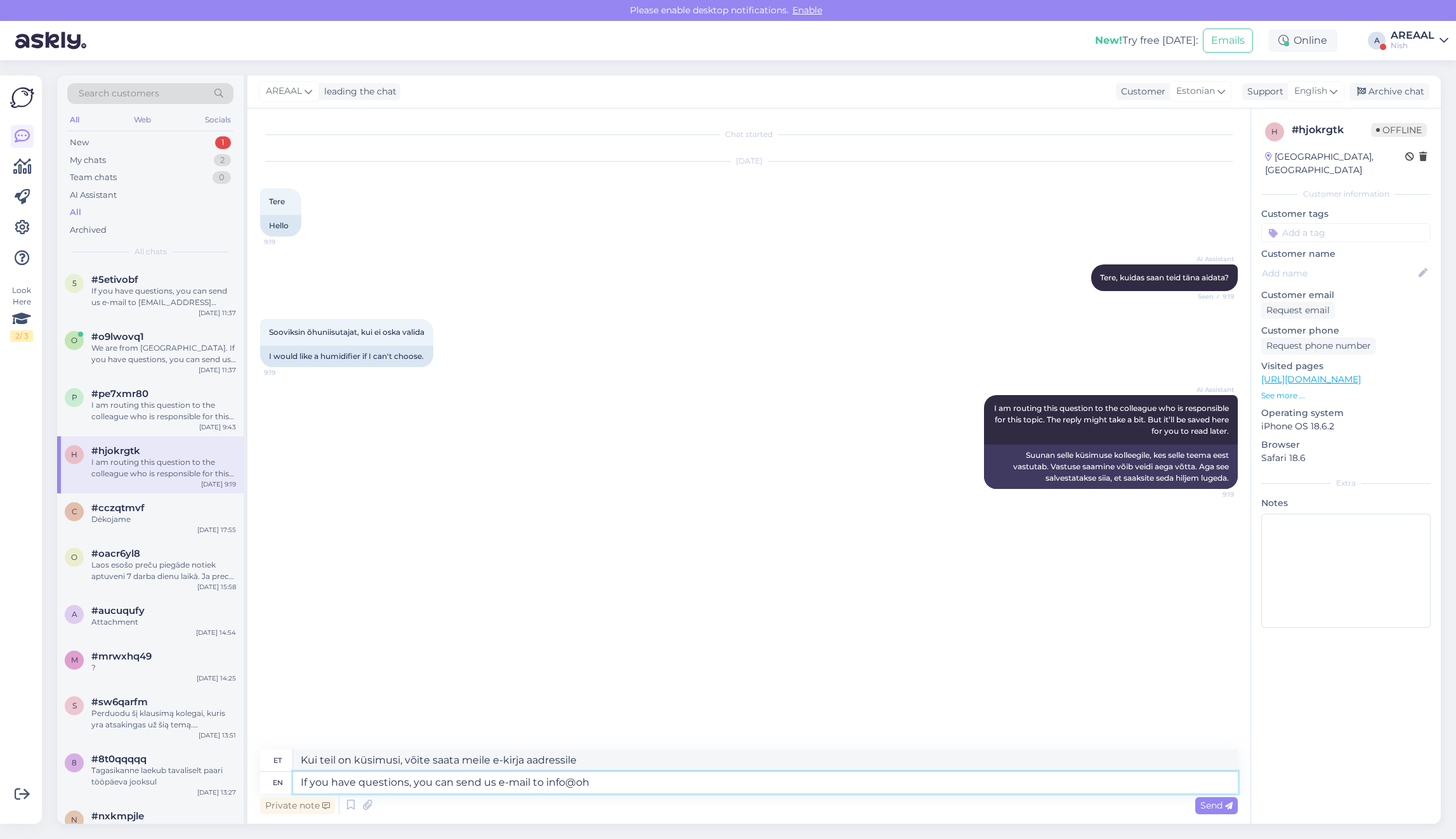
type textarea "Küsimuste korral võite saata meile e-kirja aadressile info@"
type textarea "If you have questions, you can send us e-mail to [EMAIL_ADDRESS][DOMAIN_NAME]"
type textarea "Küsimuste korral võite saata meile e-kirja aadressile info@ohuniisutid.ee"
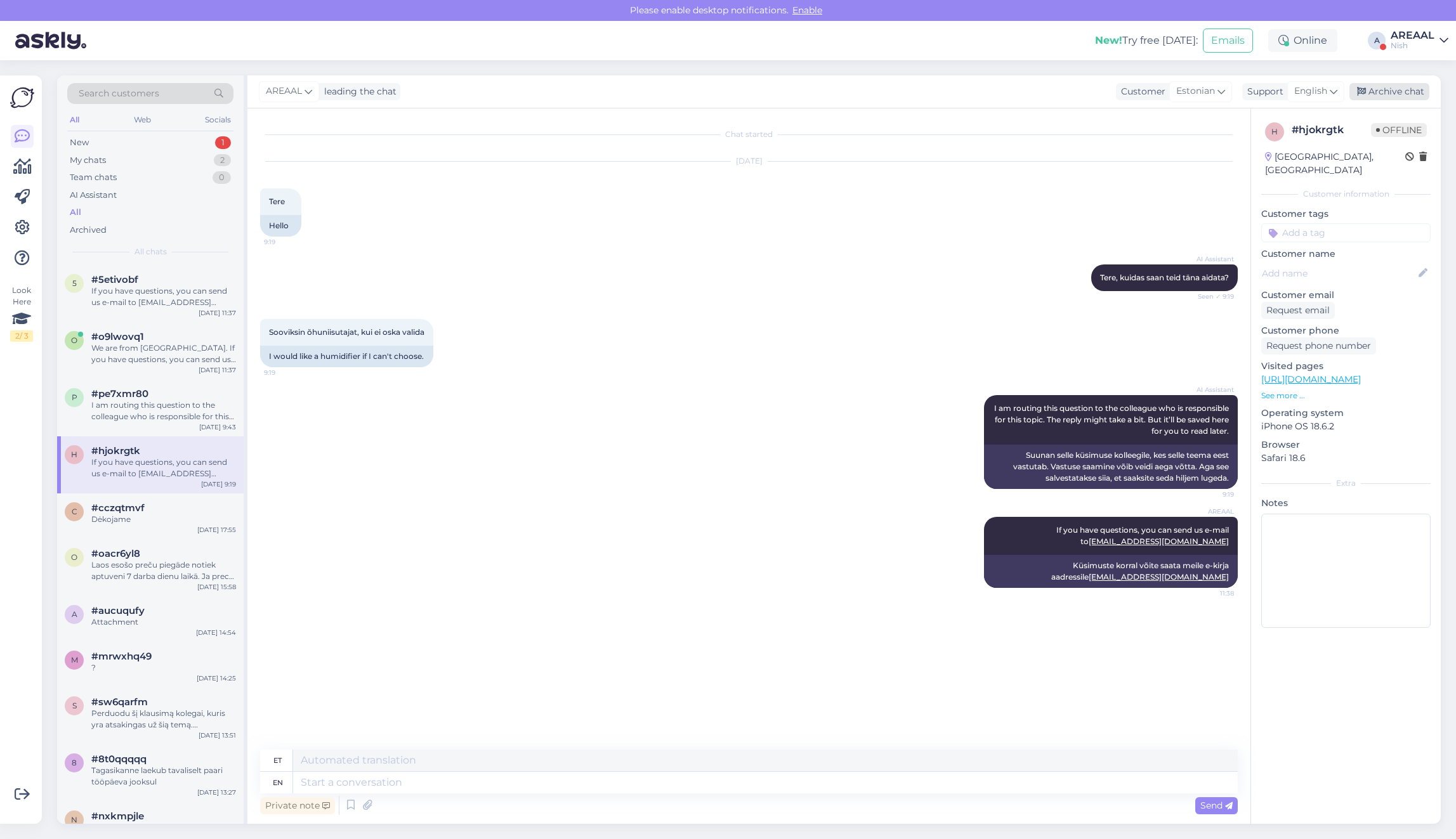
click at [1380, 83] on div "Archive chat" at bounding box center [1389, 91] width 80 height 17
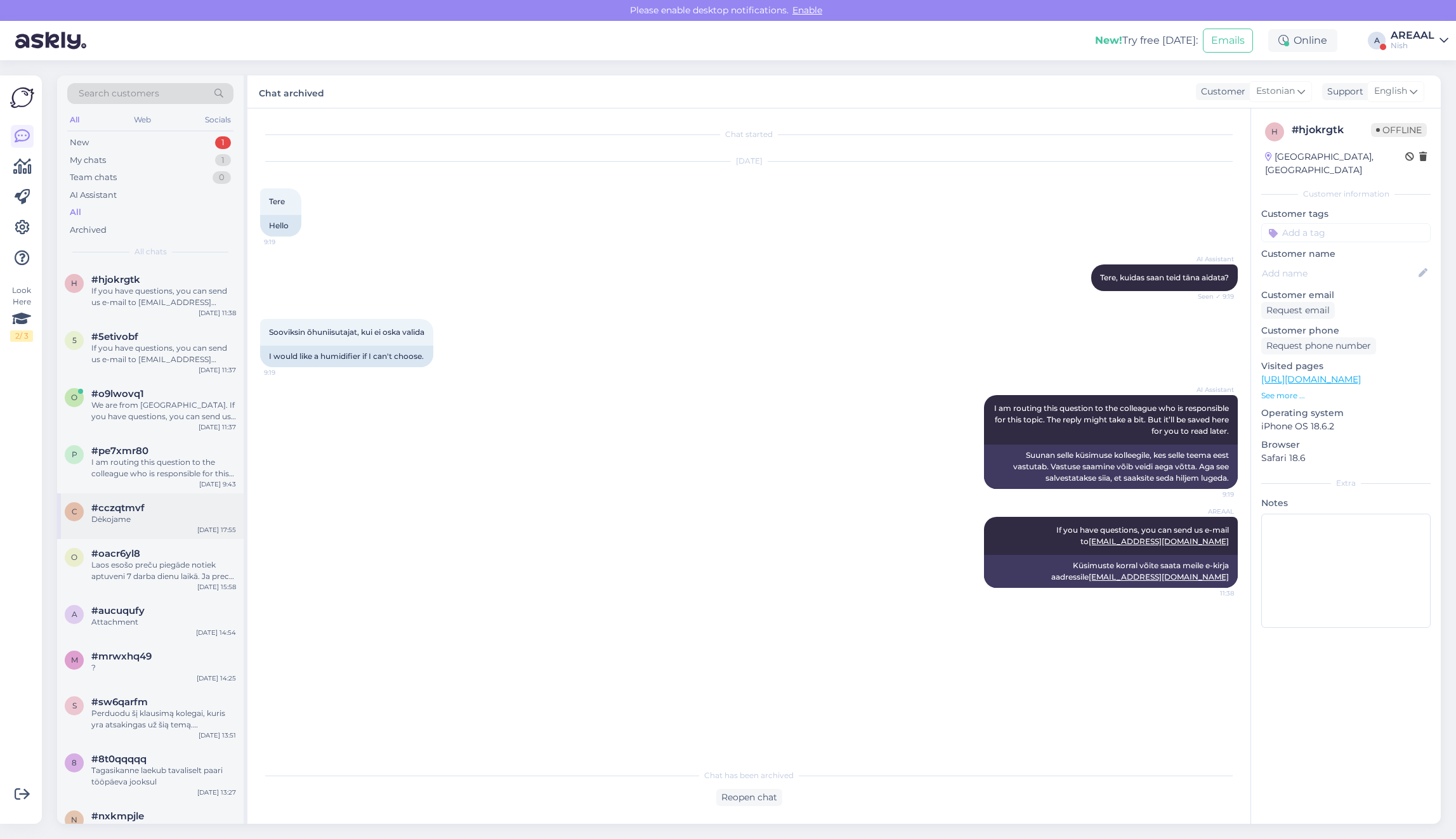
click at [157, 497] on div "c #cczqtmvf Dėkojame Oct 6 17:55" at bounding box center [150, 516] width 186 height 46
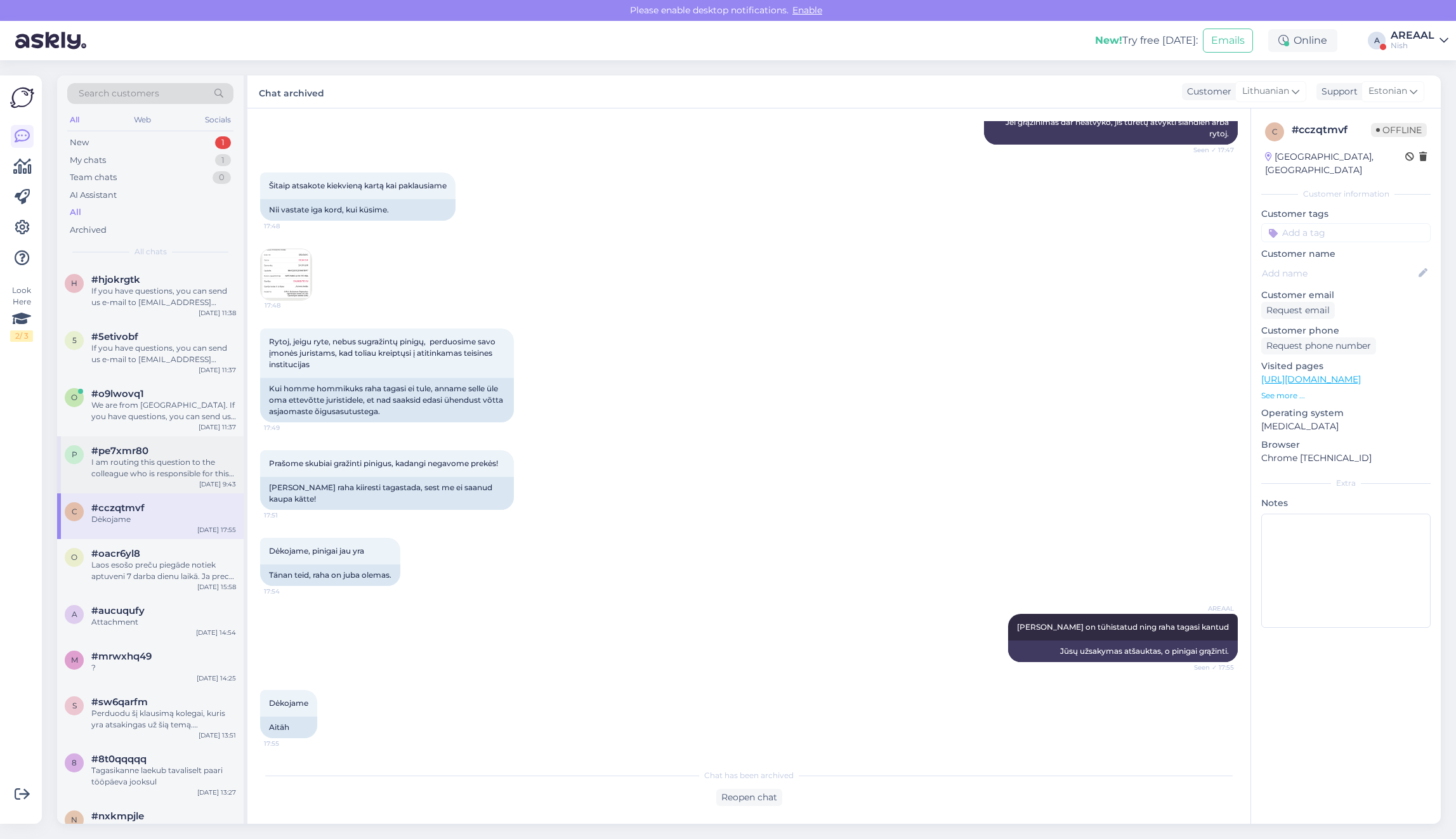
click at [164, 470] on div "I am routing this question to the colleague who is responsible for this topic. …" at bounding box center [163, 467] width 144 height 23
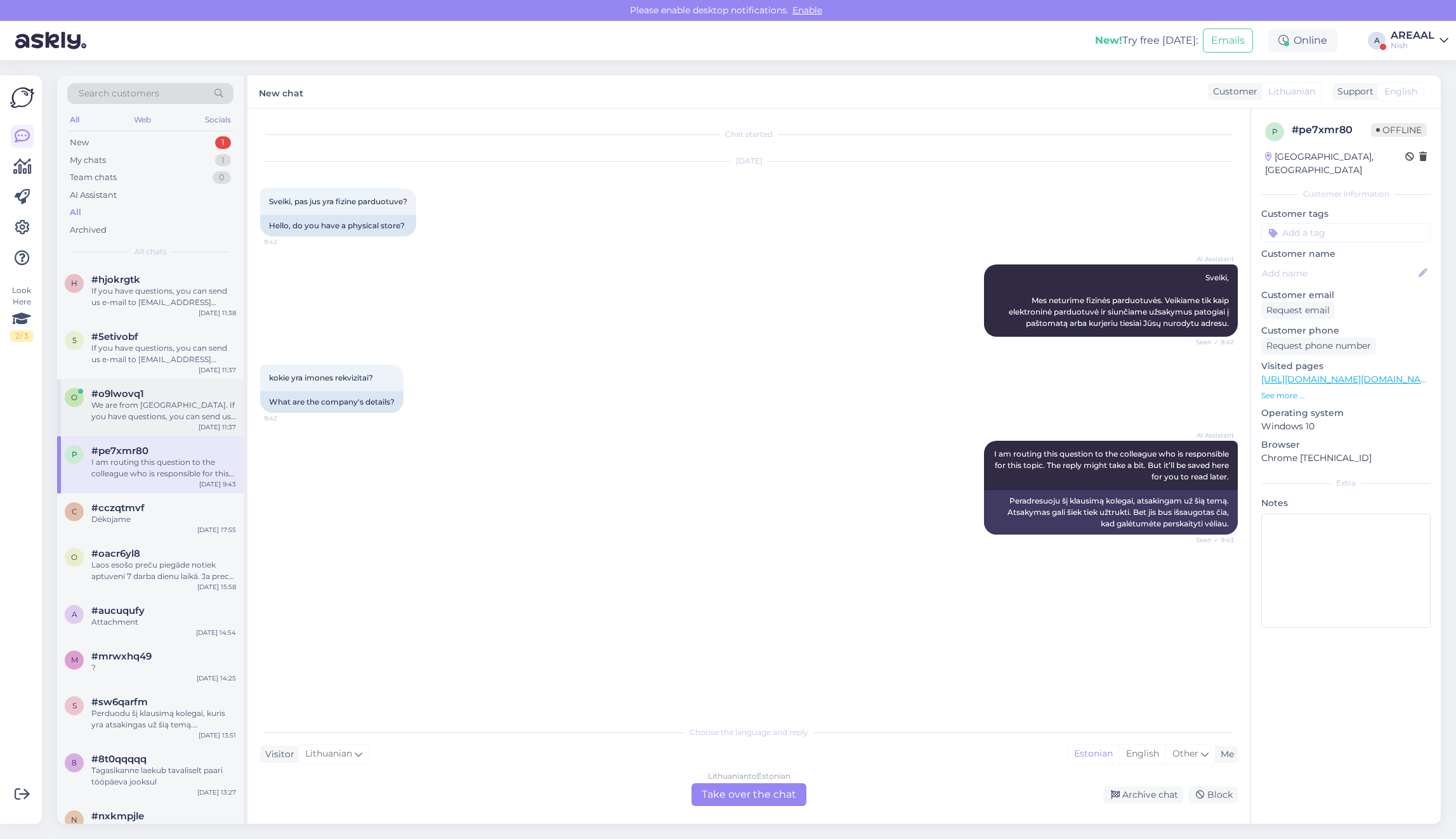
click at [165, 411] on div "We are from [GEOGRAPHIC_DATA]. If you have questions, you can send us e-mail to…" at bounding box center [163, 411] width 144 height 23
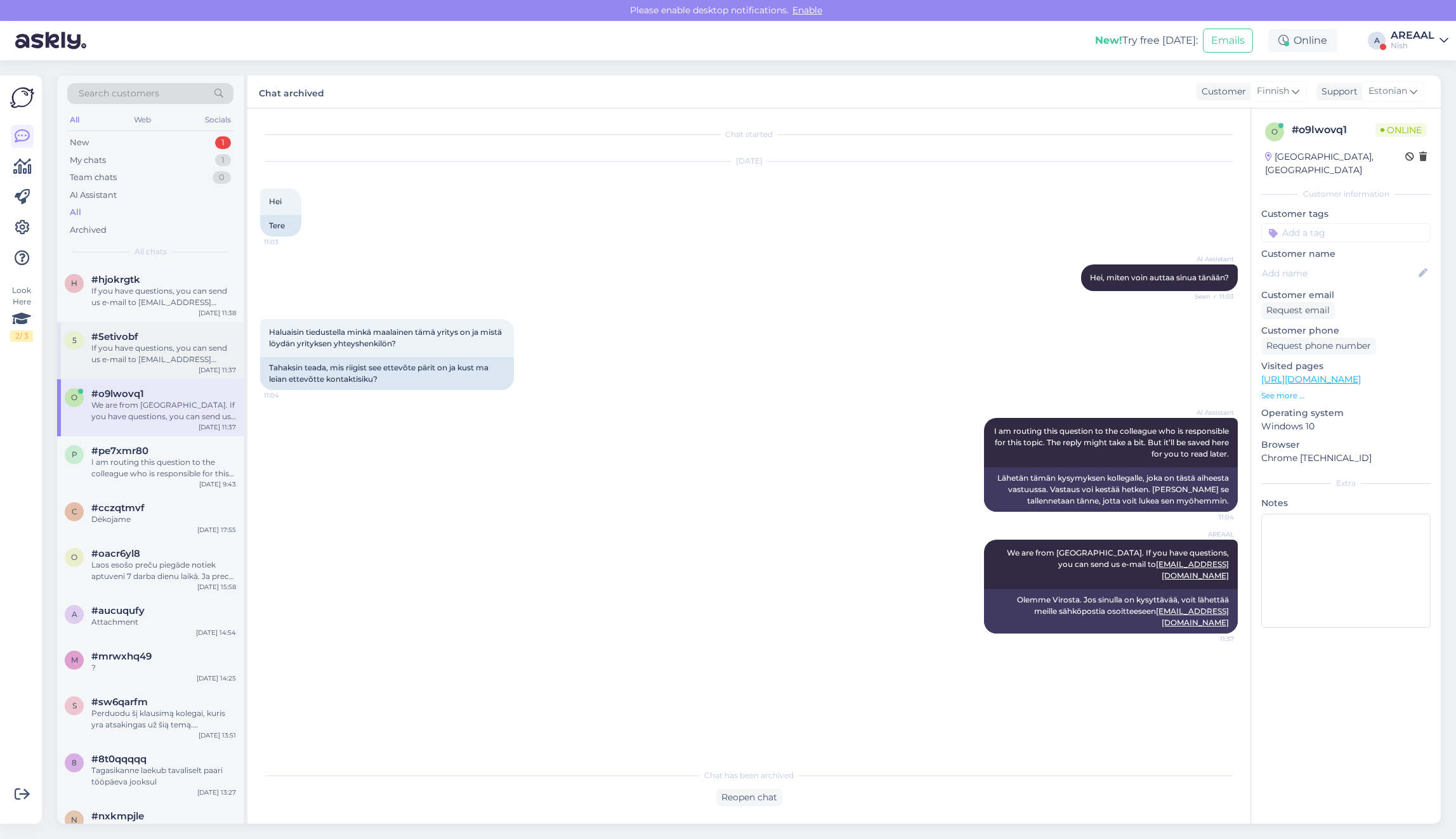
click at [143, 358] on div "If you have questions, you can send us e-mail to [EMAIL_ADDRESS][DOMAIN_NAME]" at bounding box center [163, 354] width 144 height 23
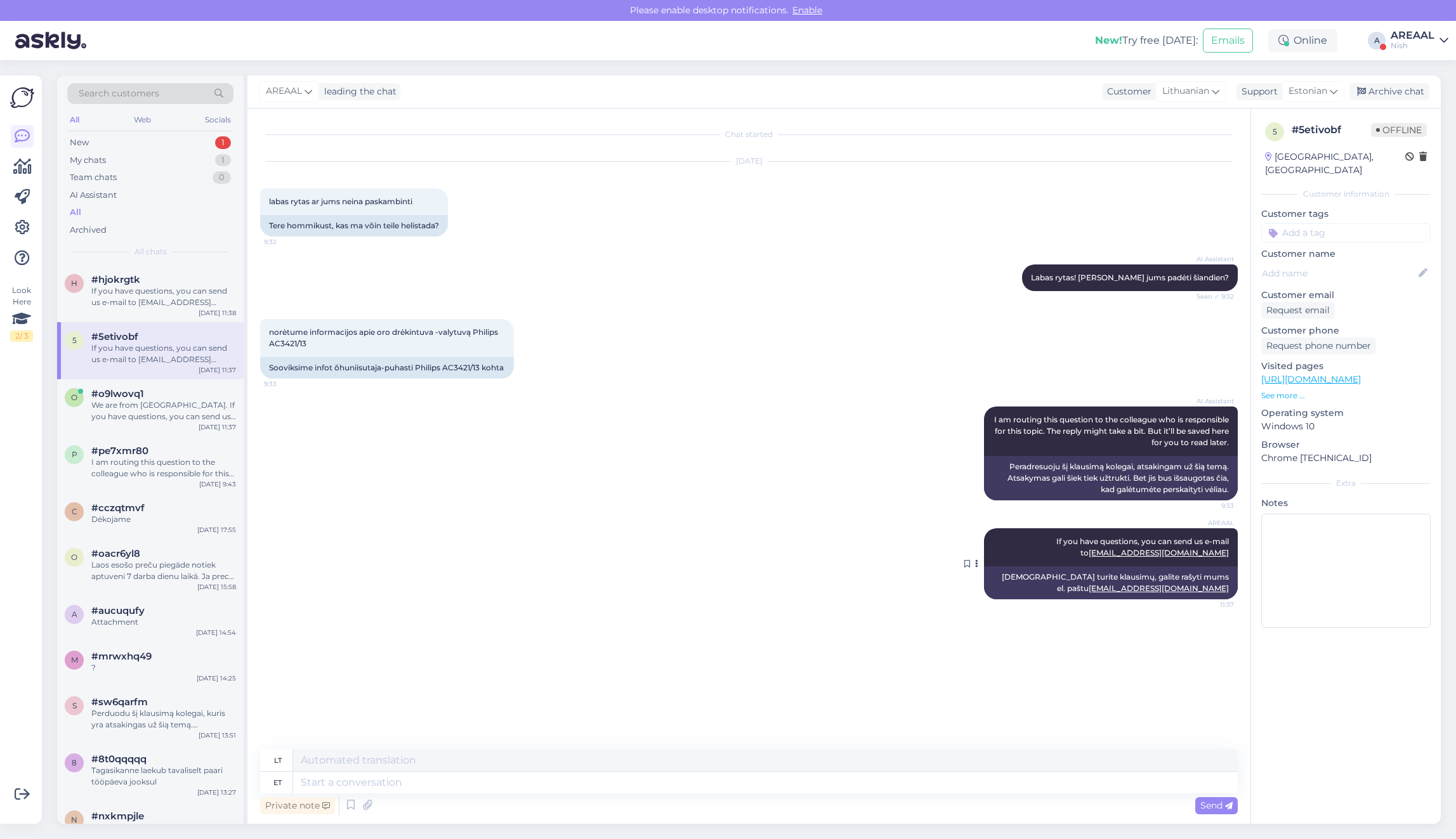
click at [973, 569] on button at bounding box center [976, 563] width 7 height 11
click at [1431, 37] on div "AREAAL" at bounding box center [1412, 36] width 43 height 10
click at [1423, 73] on button "Open" at bounding box center [1419, 70] width 35 height 19
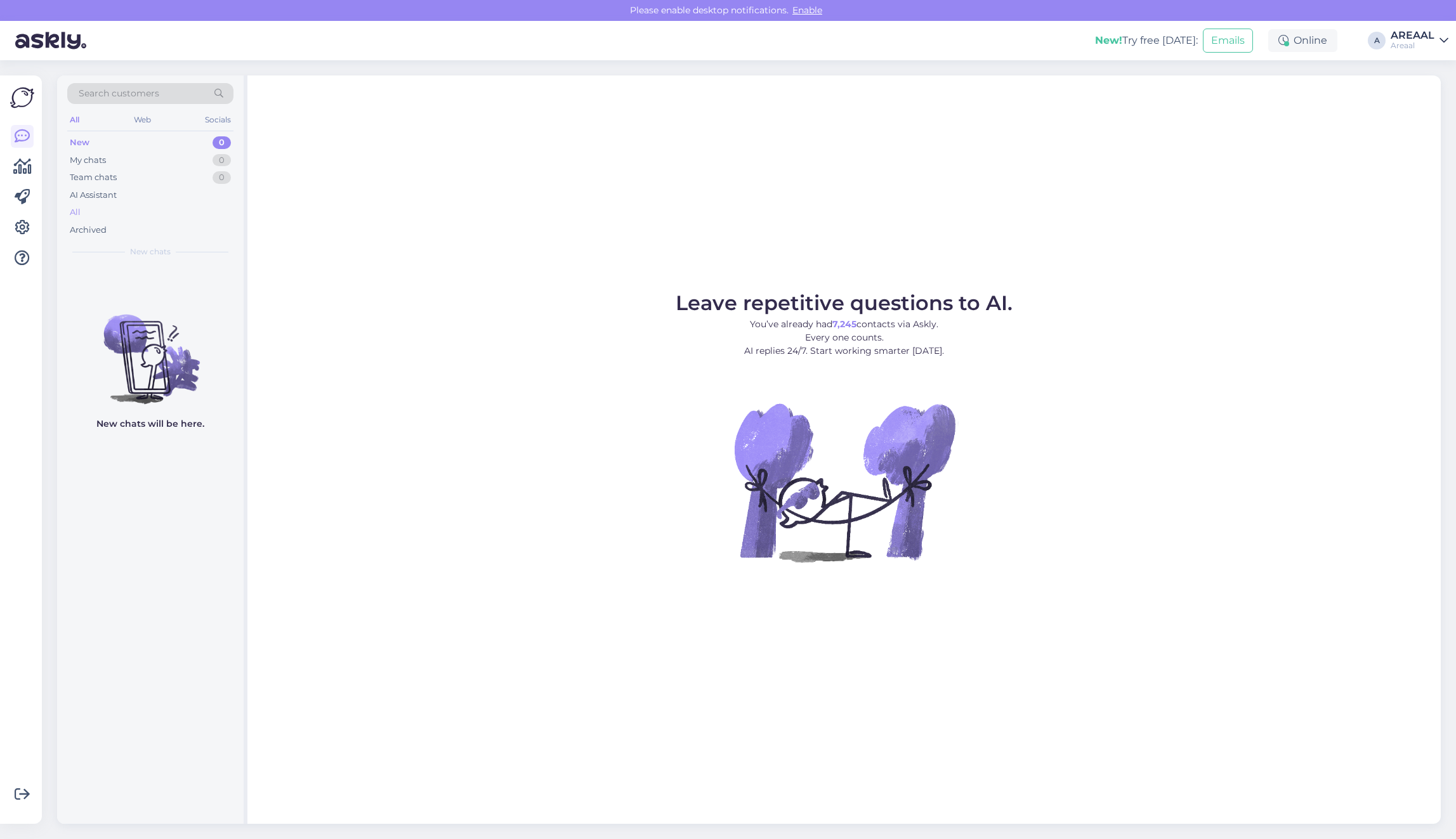
click at [150, 209] on div "All" at bounding box center [150, 212] width 166 height 18
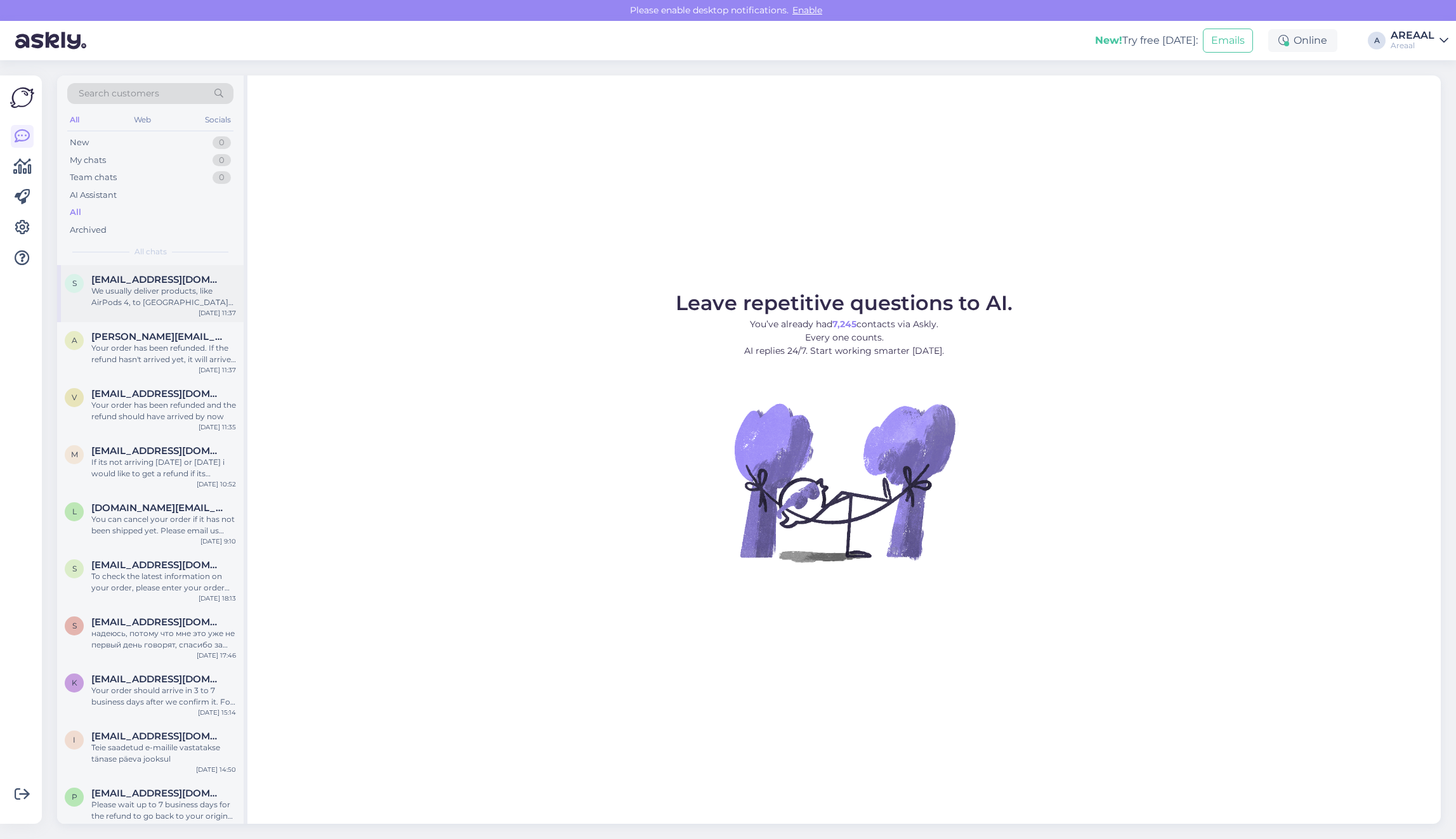
click at [162, 309] on div "S Sten.lillemagi@gmail.com We usually deliver products, like AirPods 4, to Tall…" at bounding box center [150, 293] width 186 height 57
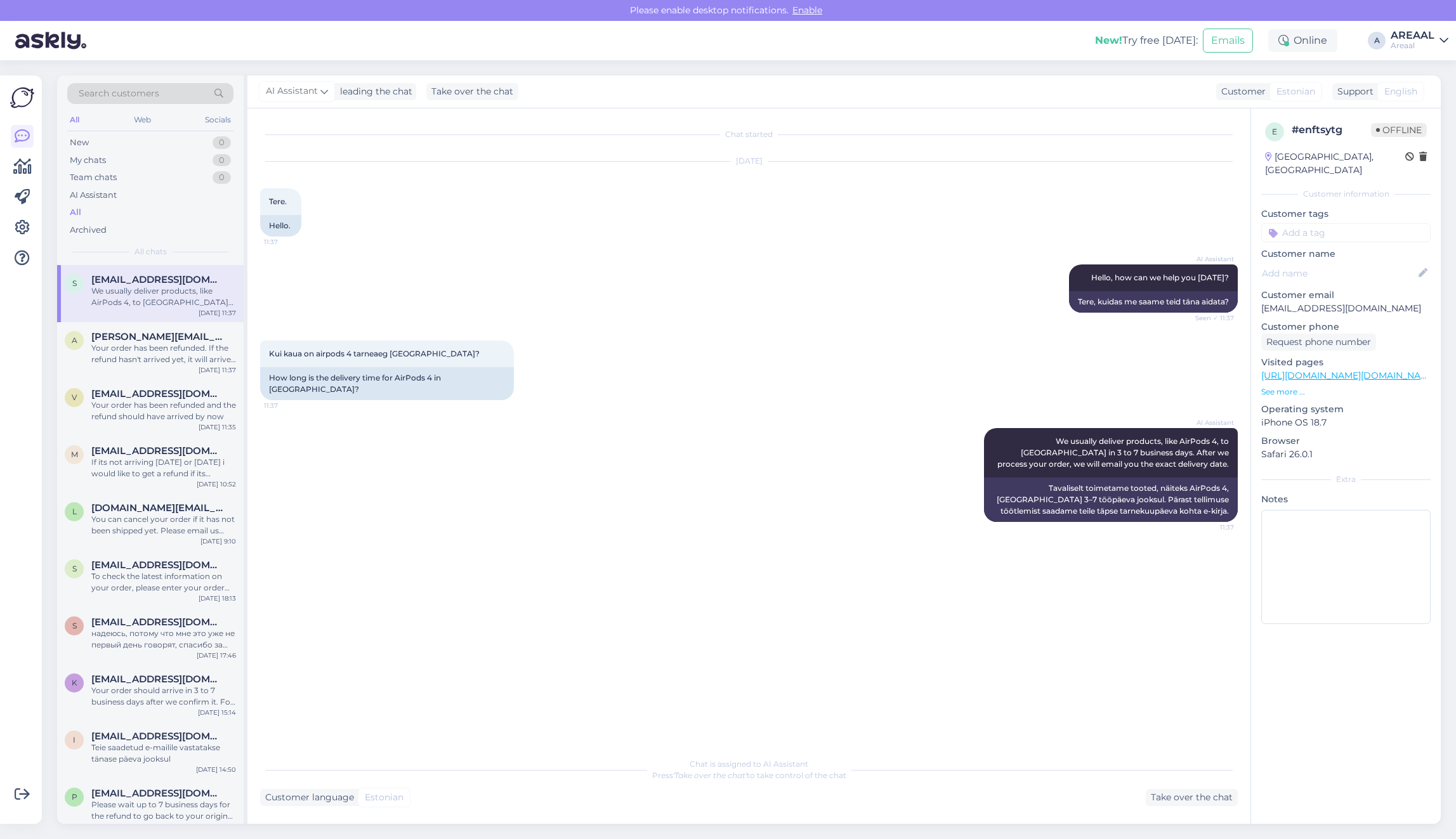
click at [476, 324] on div "AI Assistant Hello, how can we help you today? Seen ✓ 11:37 Tere, kuidas me saa…" at bounding box center [749, 289] width 977 height 76
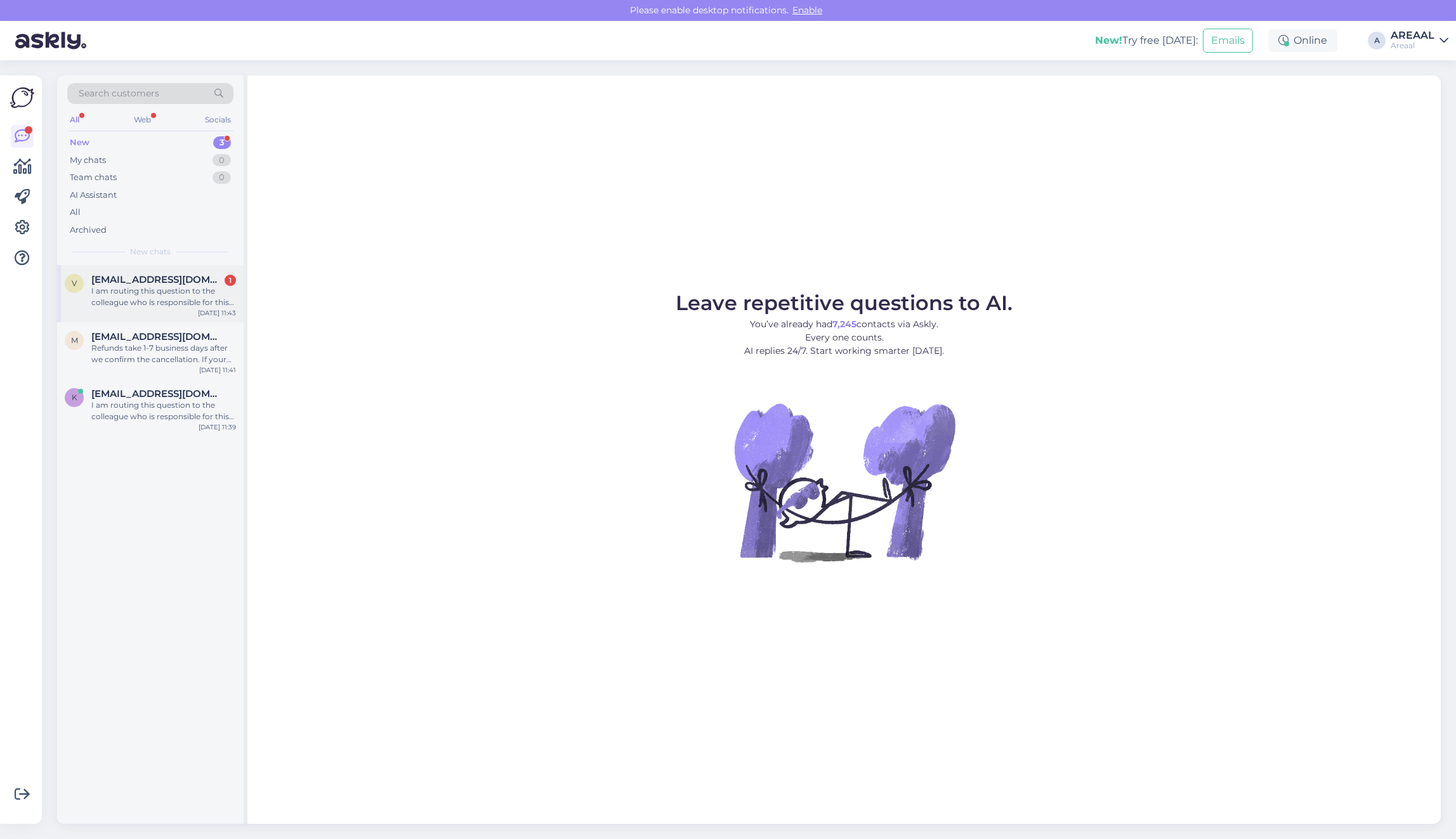
click at [138, 290] on div "I am routing this question to the colleague who is responsible for this topic. …" at bounding box center [163, 297] width 144 height 23
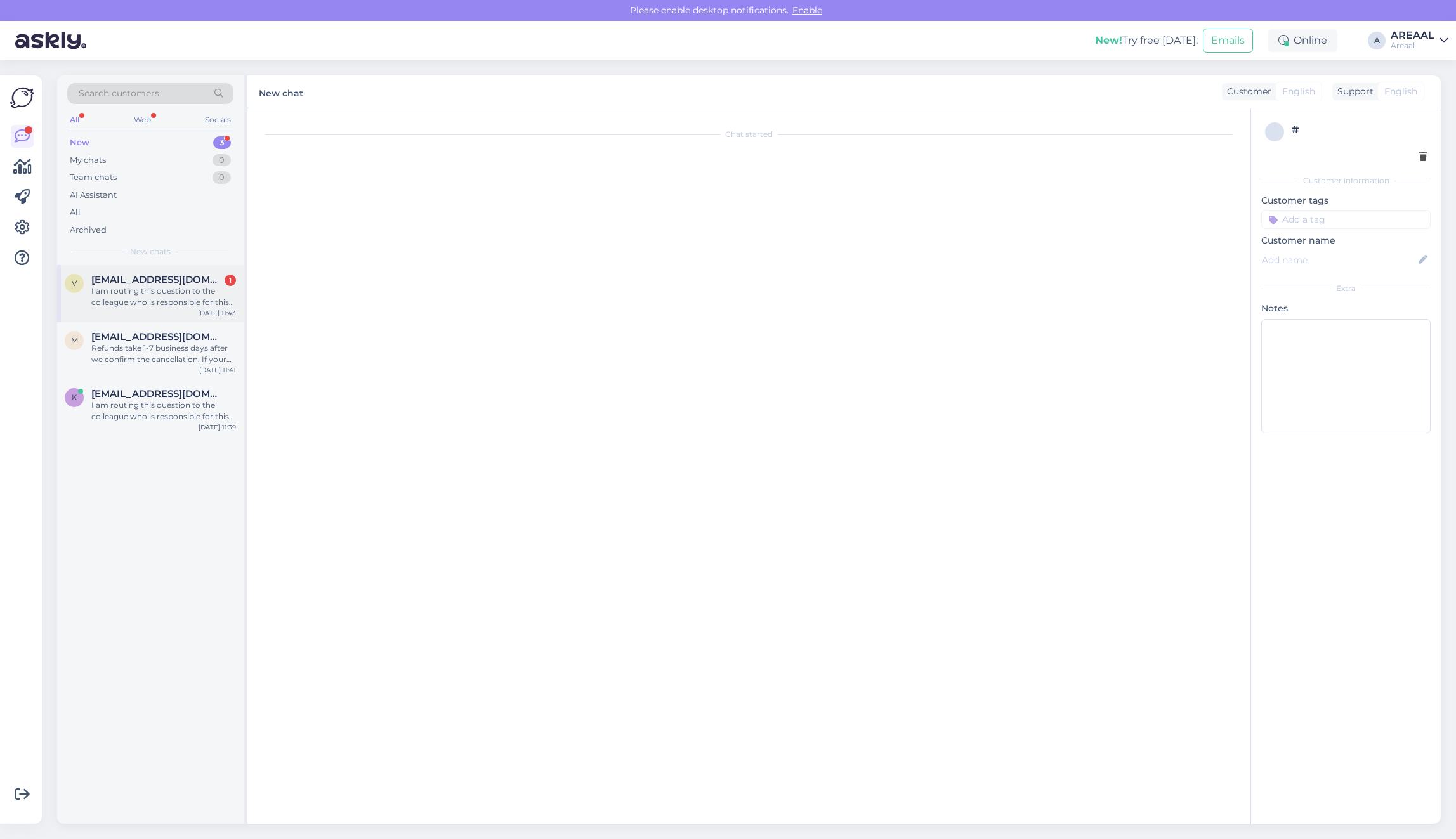
scroll to position [515, 0]
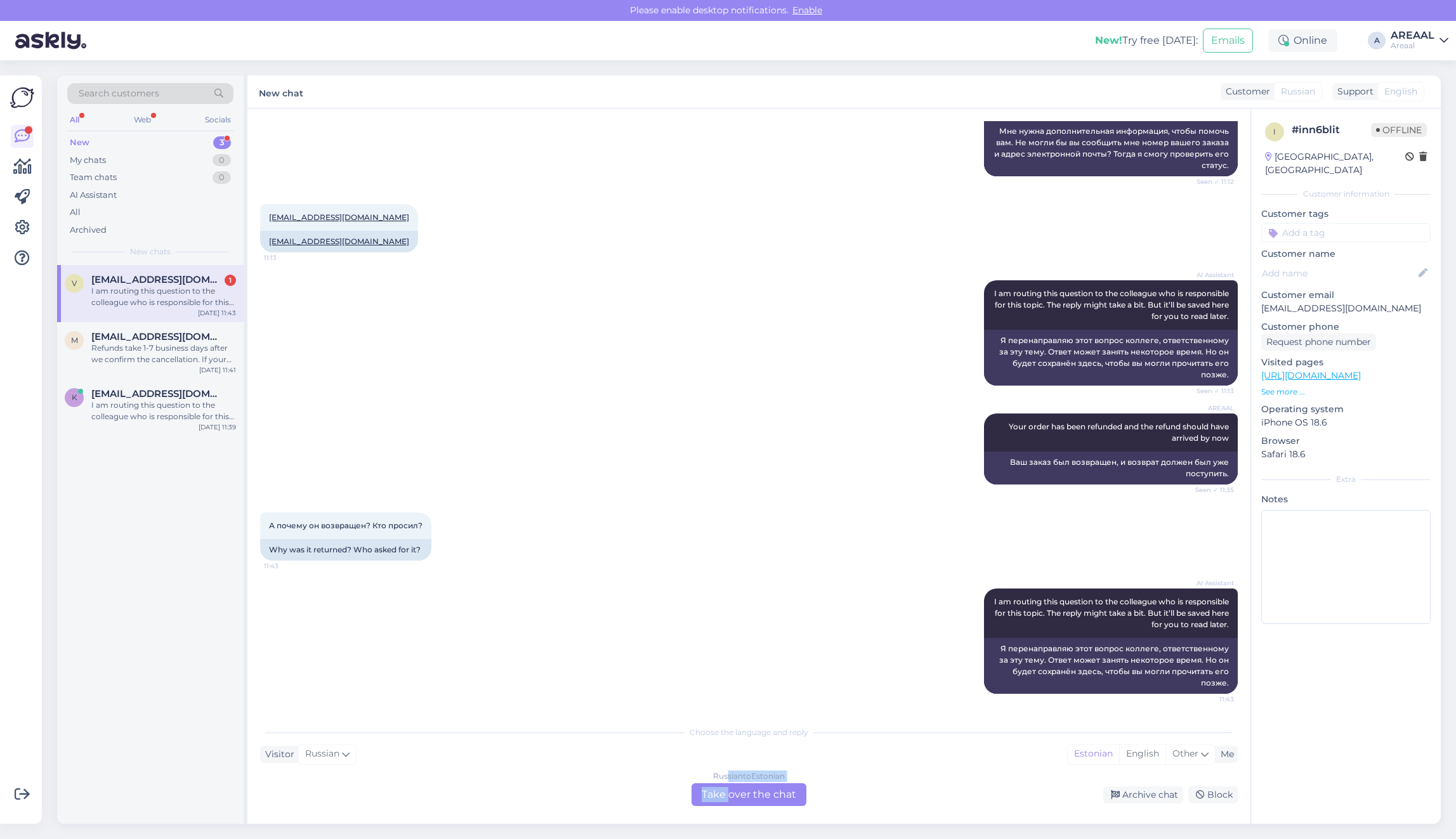
drag, startPoint x: 730, startPoint y: 781, endPoint x: 743, endPoint y: 802, distance: 24.7
click at [730, 788] on div "Russian to Estonian Take over the chat" at bounding box center [748, 794] width 114 height 23
click at [743, 802] on div "Russian to Estonian Take over the chat" at bounding box center [748, 794] width 114 height 23
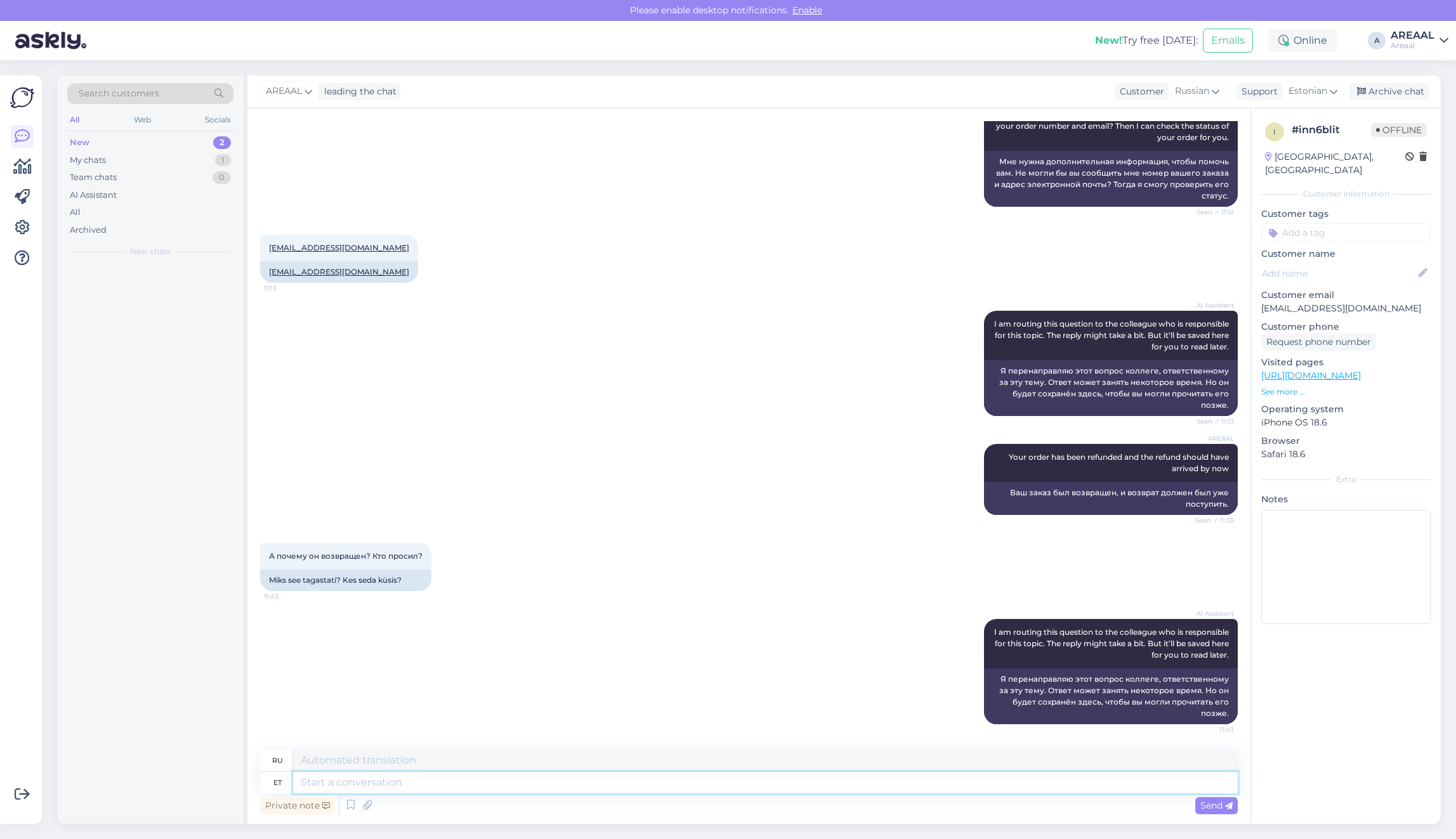
click at [748, 793] on textarea at bounding box center [765, 782] width 944 height 22
type textarea "We"
type textarea "Мы"
type textarea "We are unable to"
type textarea "Мы не можем"
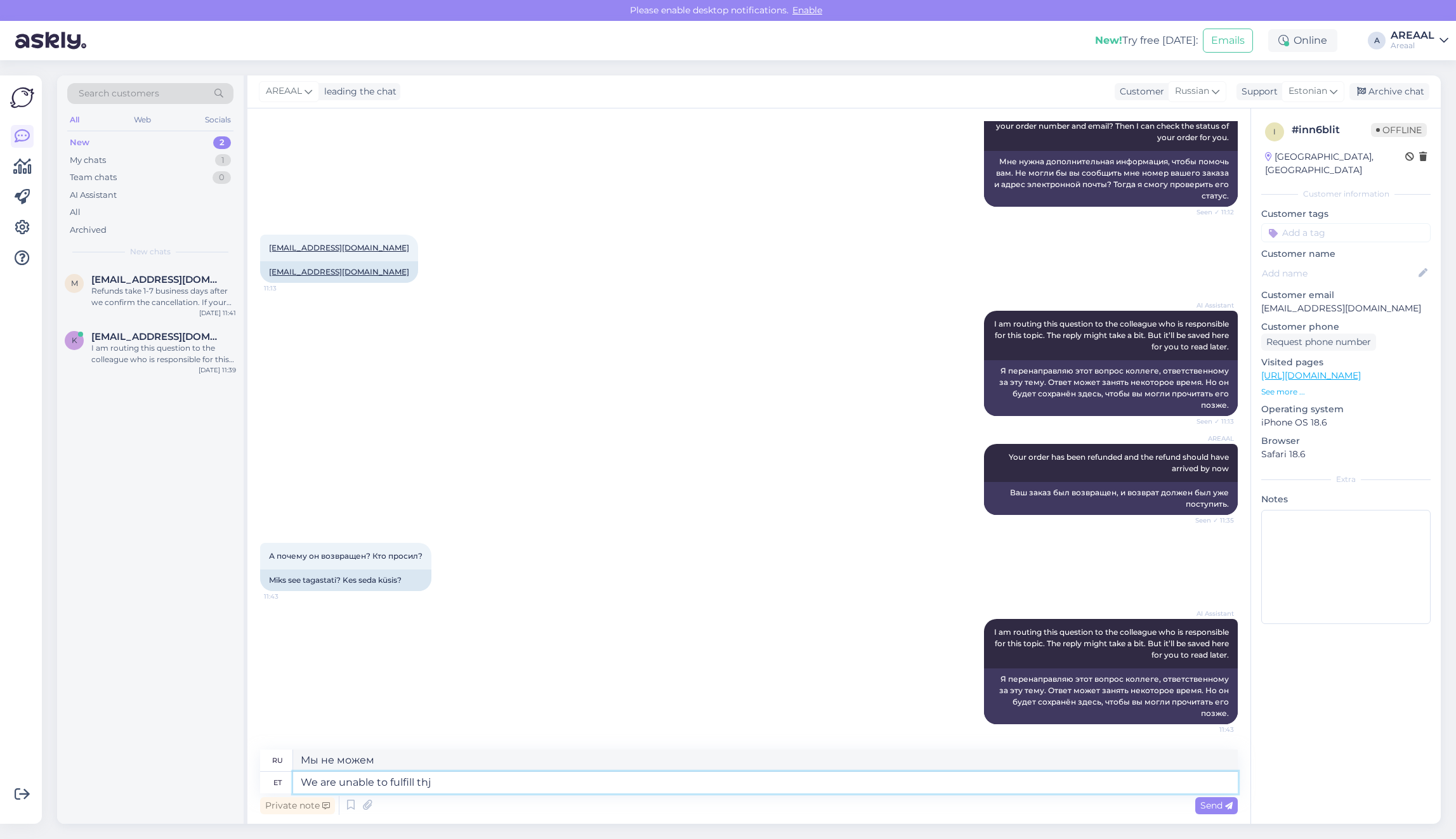
type textarea "We are unable to fulfill thje"
type textarea "Мы не можем выполнить"
type textarea "We are unable to fulfill thje"
type textarea "Мы не можем выполнить это"
type textarea "We are unable to fulfill the ord"
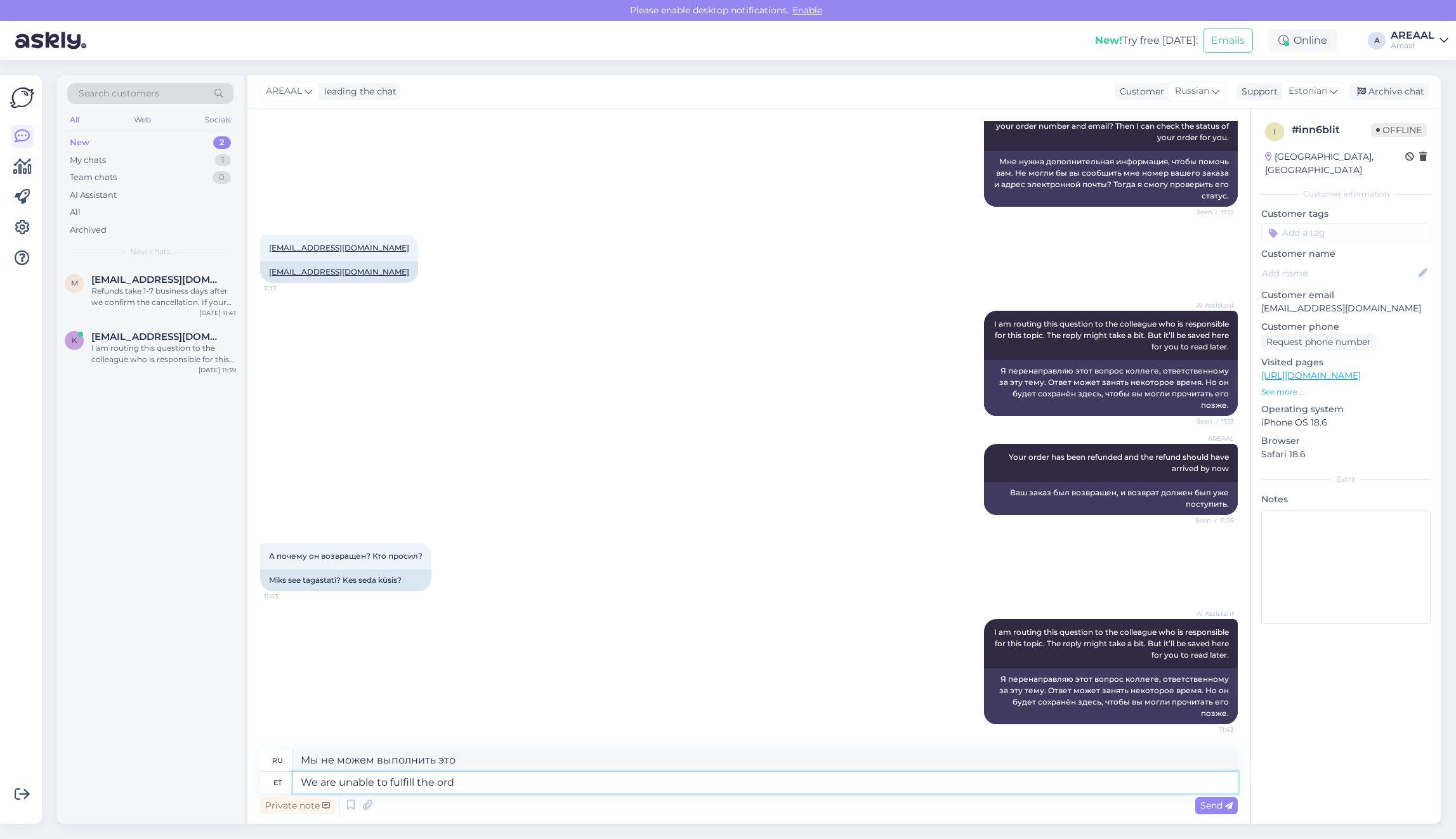
type textarea "Мы не можем выполнить"
type textarea "We are unable to fulfill the order"
type textarea "Мы не можем выполнить заказ."
type textarea "We are unable to fulfill the order that's why"
type textarea "Мы не можем выполнить этот заказ."
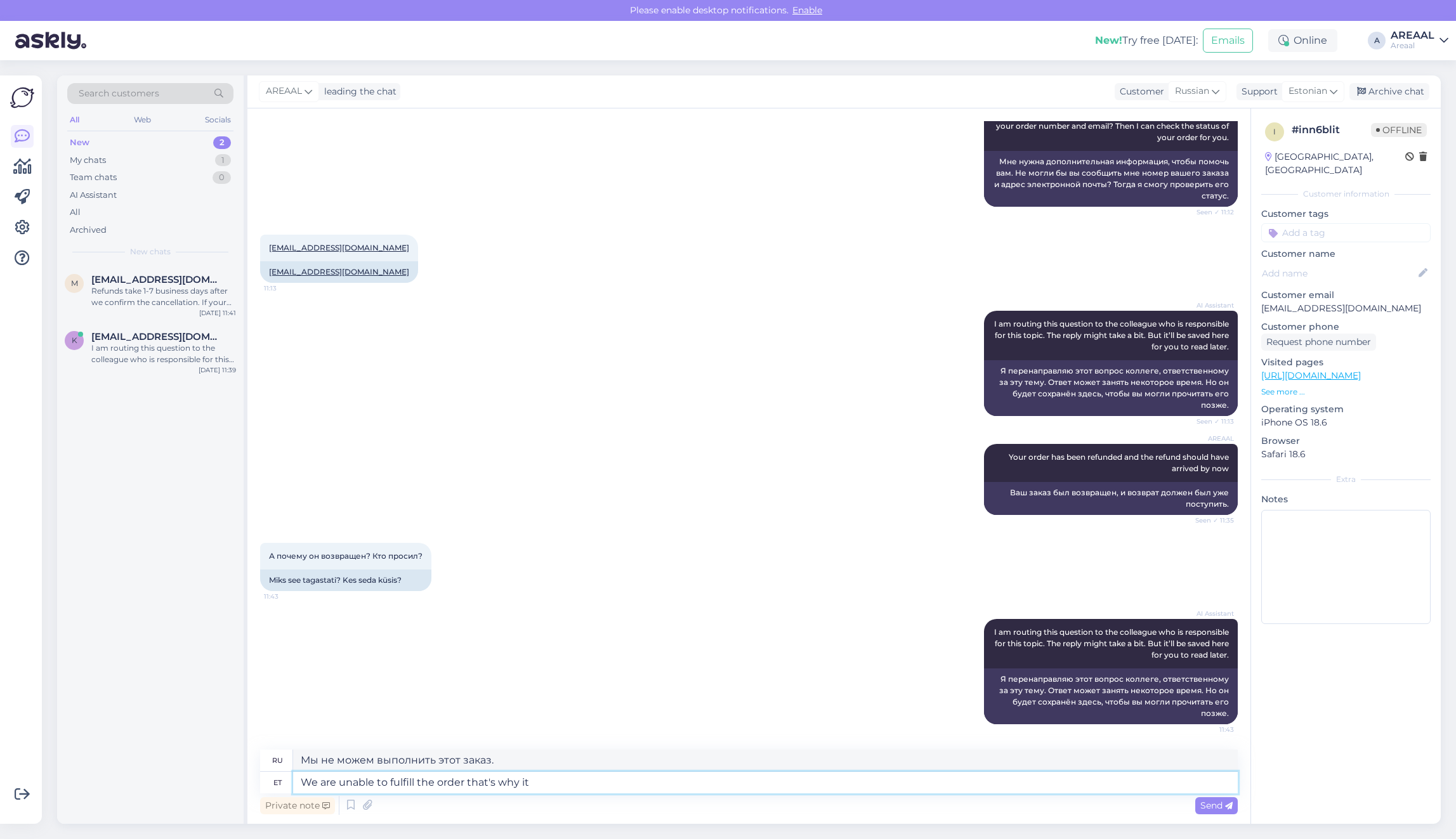
type textarea "We are unable to fulfill the order that's why it"
type textarea "Мы не можем выполнить заказ, поэтому"
type textarea "We are unable to fulfill the order that's why it was re"
type textarea "Мы не можем выполнить заказ, поэтому он был"
type textarea "We are unable to fulfill the order that's why it was refunded"
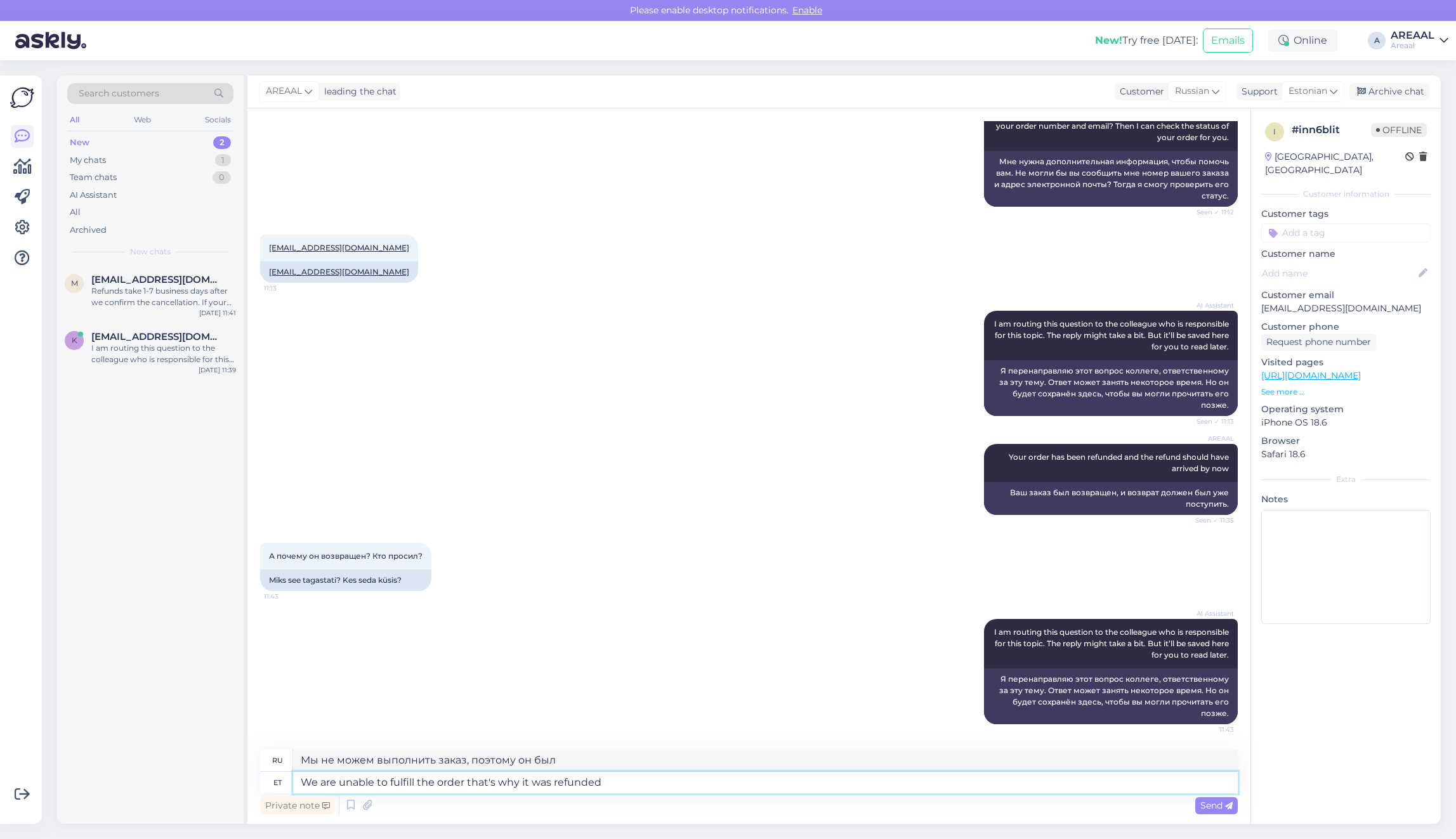
type textarea "Мы не смогли выполнить заказ, поэтому он был возвращен."
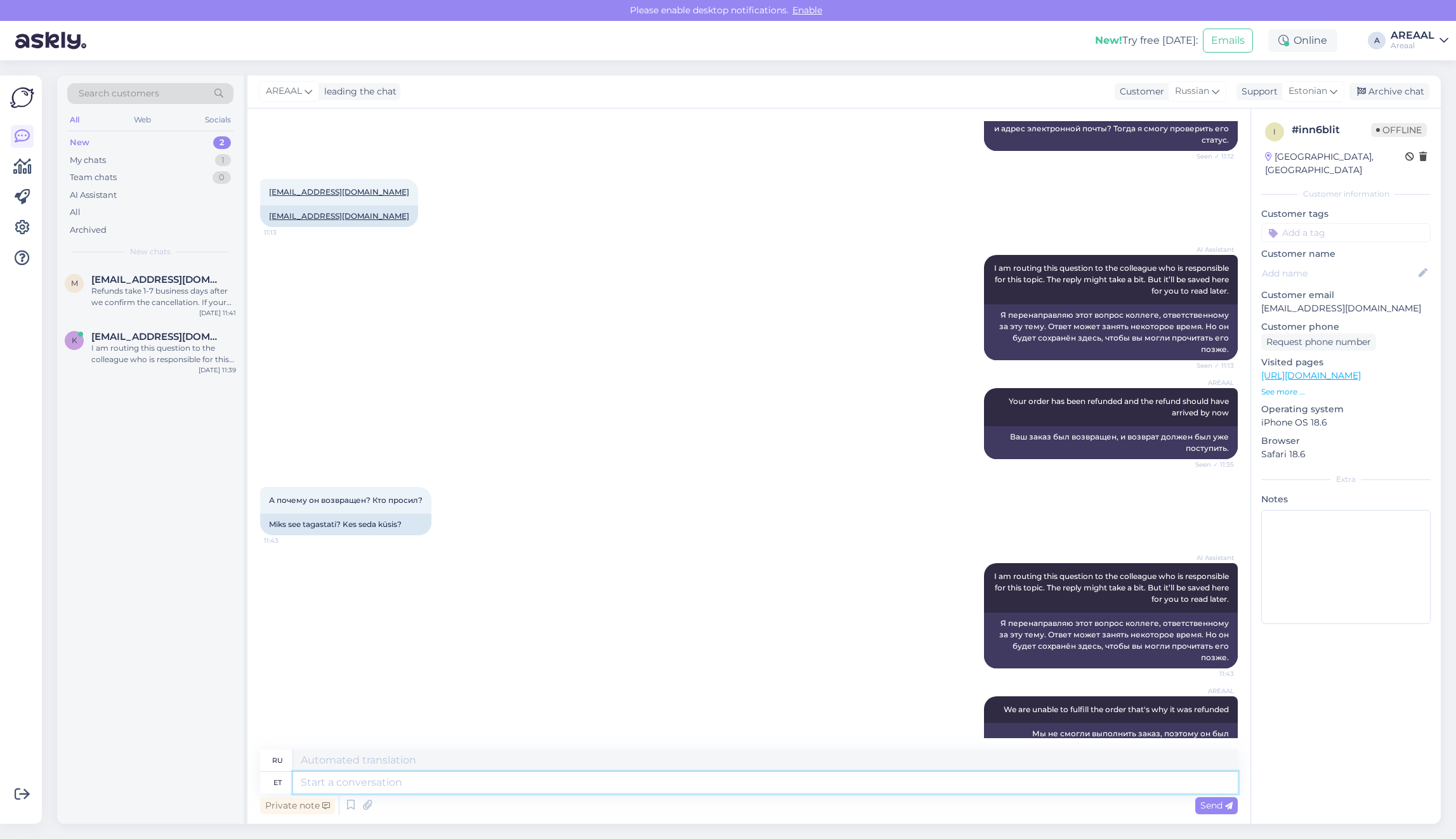
scroll to position [629, 0]
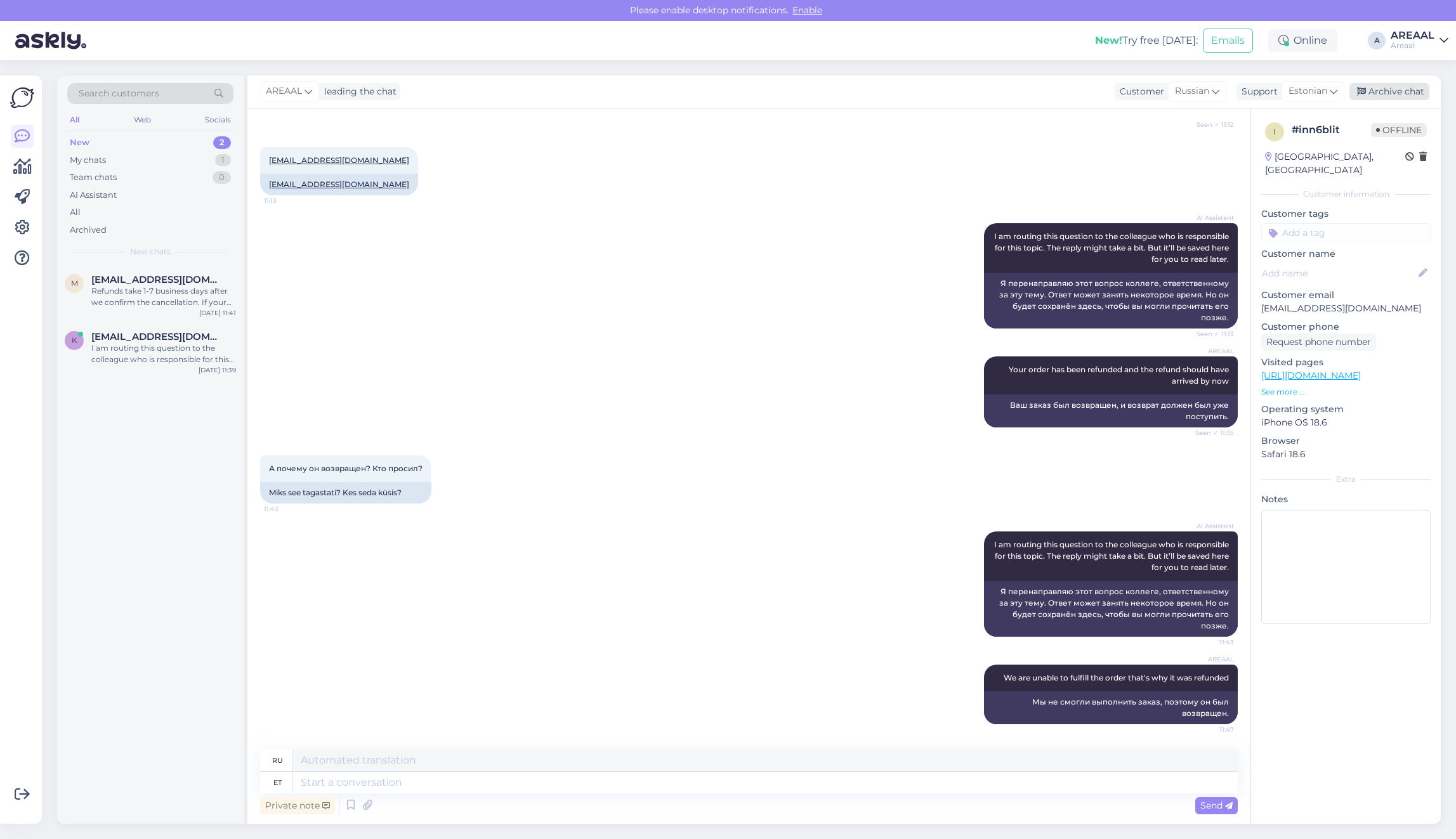
click at [1371, 93] on div "Archive chat" at bounding box center [1389, 91] width 80 height 17
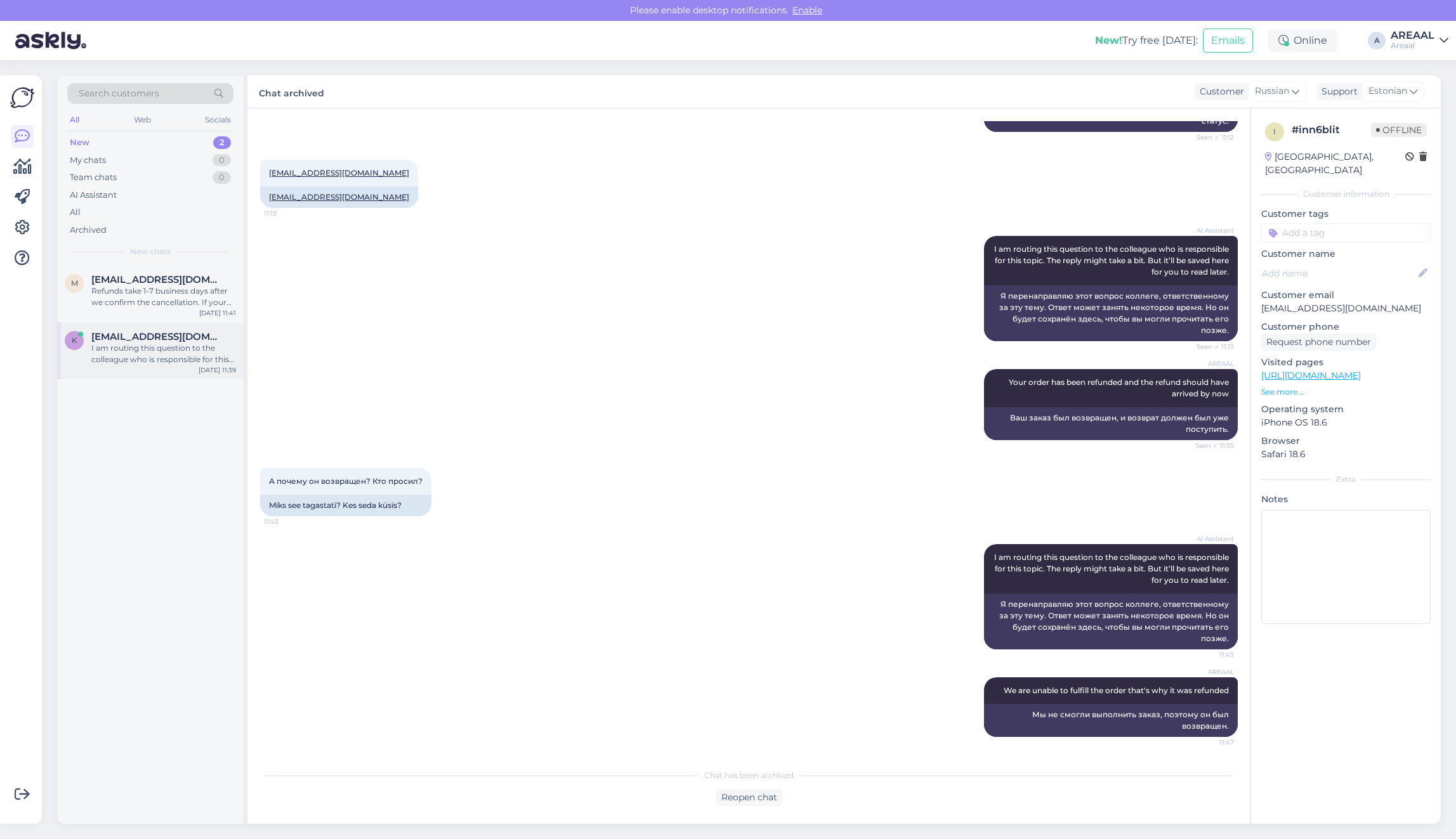
click at [160, 331] on div "k [EMAIL_ADDRESS][DOMAIN_NAME] I am routing this question to the colleague who …" at bounding box center [150, 351] width 186 height 57
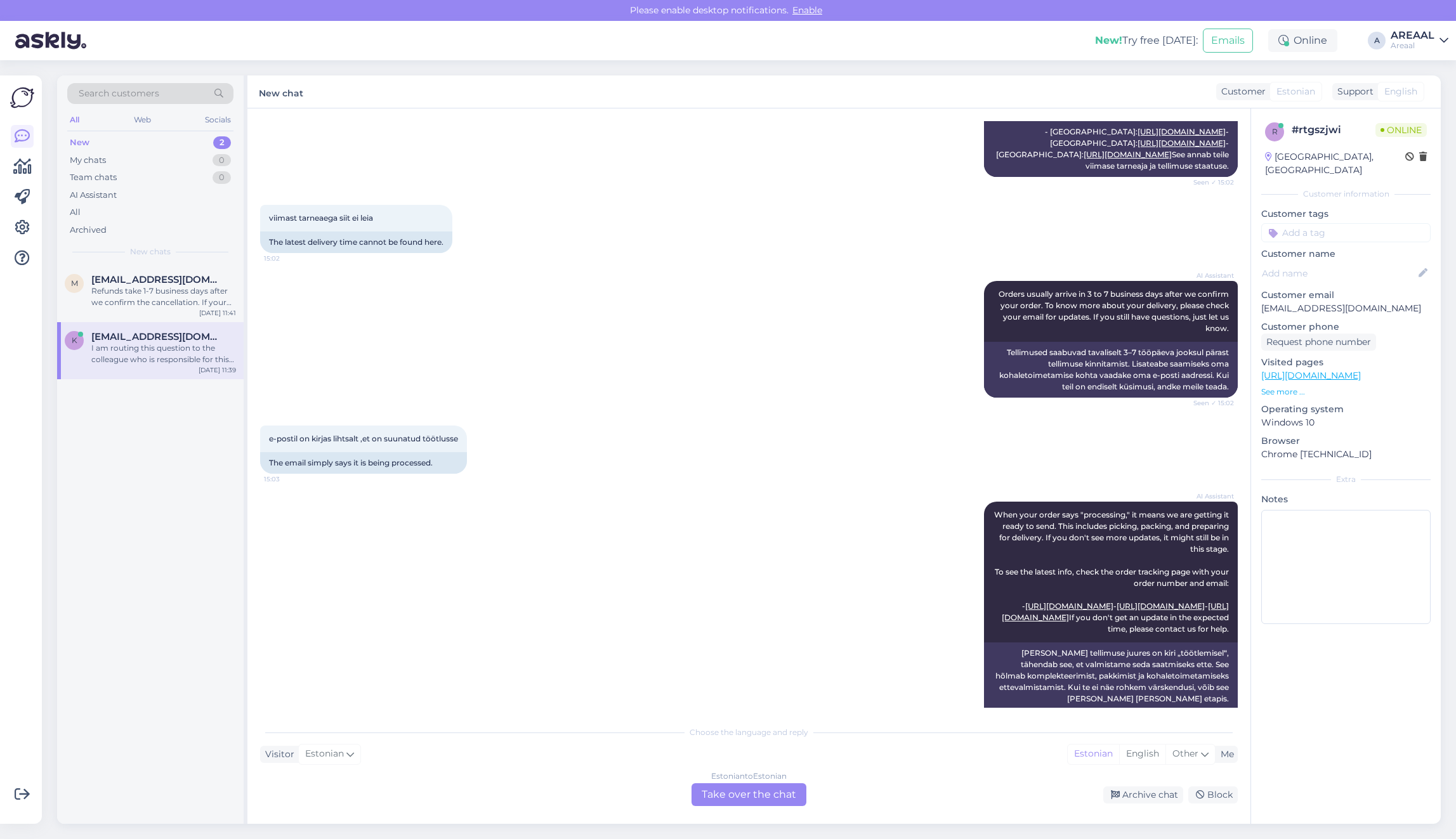
scroll to position [0, 0]
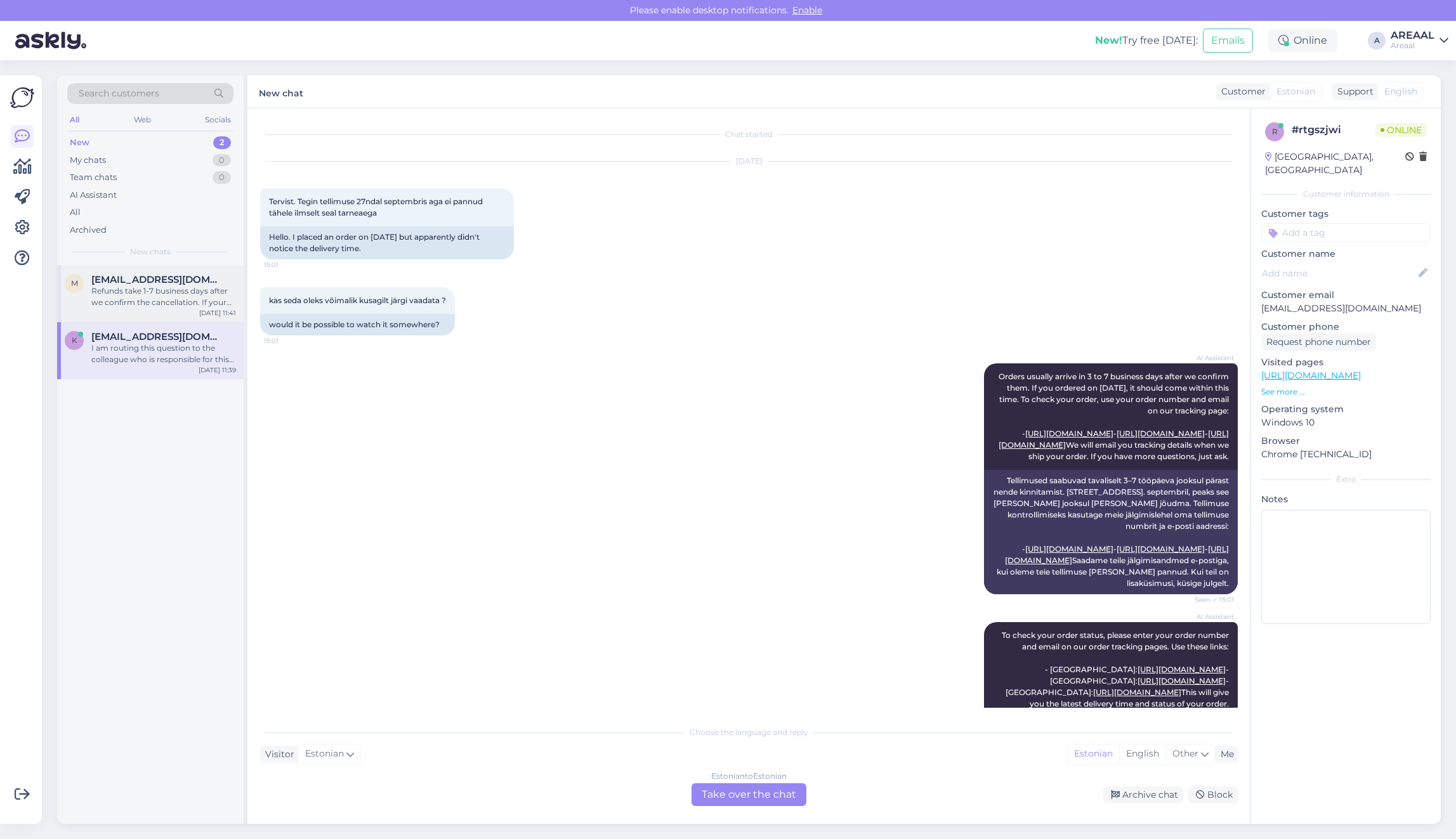
click at [120, 283] on span "[EMAIL_ADDRESS][DOMAIN_NAME]" at bounding box center [157, 279] width 132 height 11
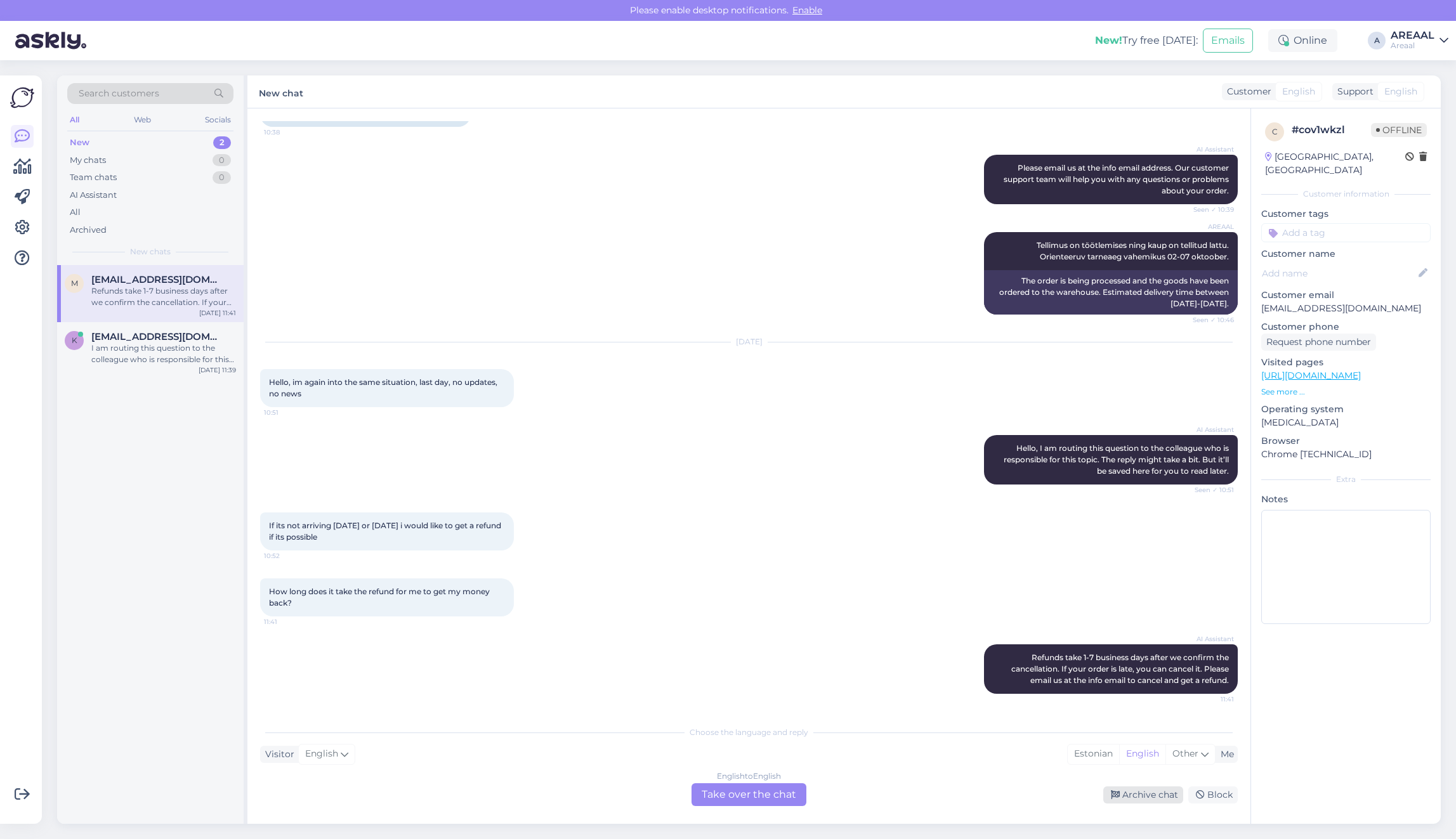
click at [1136, 791] on div "Archive chat" at bounding box center [1143, 794] width 80 height 17
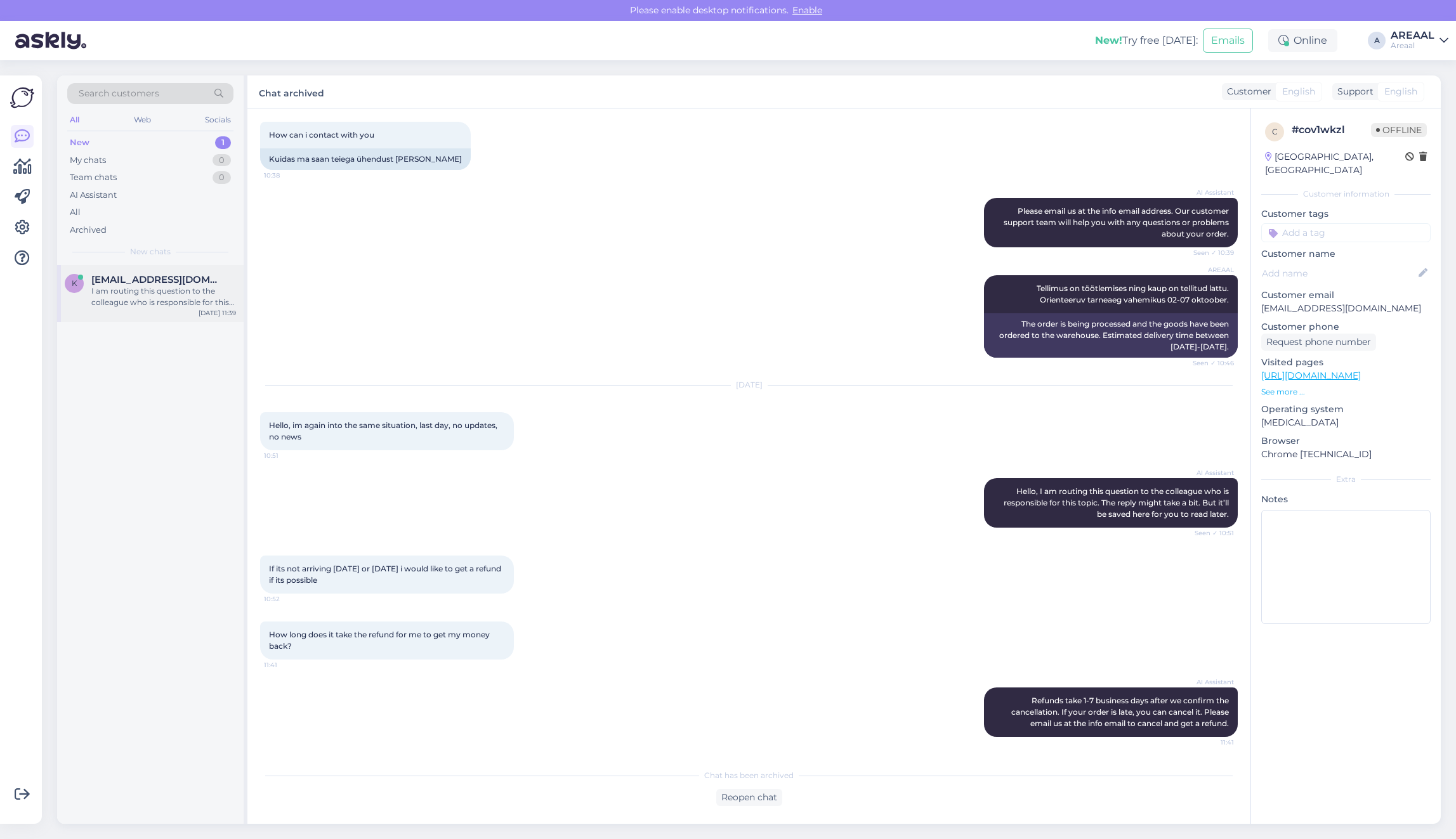
click at [198, 274] on span "[EMAIL_ADDRESS][DOMAIN_NAME]" at bounding box center [157, 279] width 132 height 11
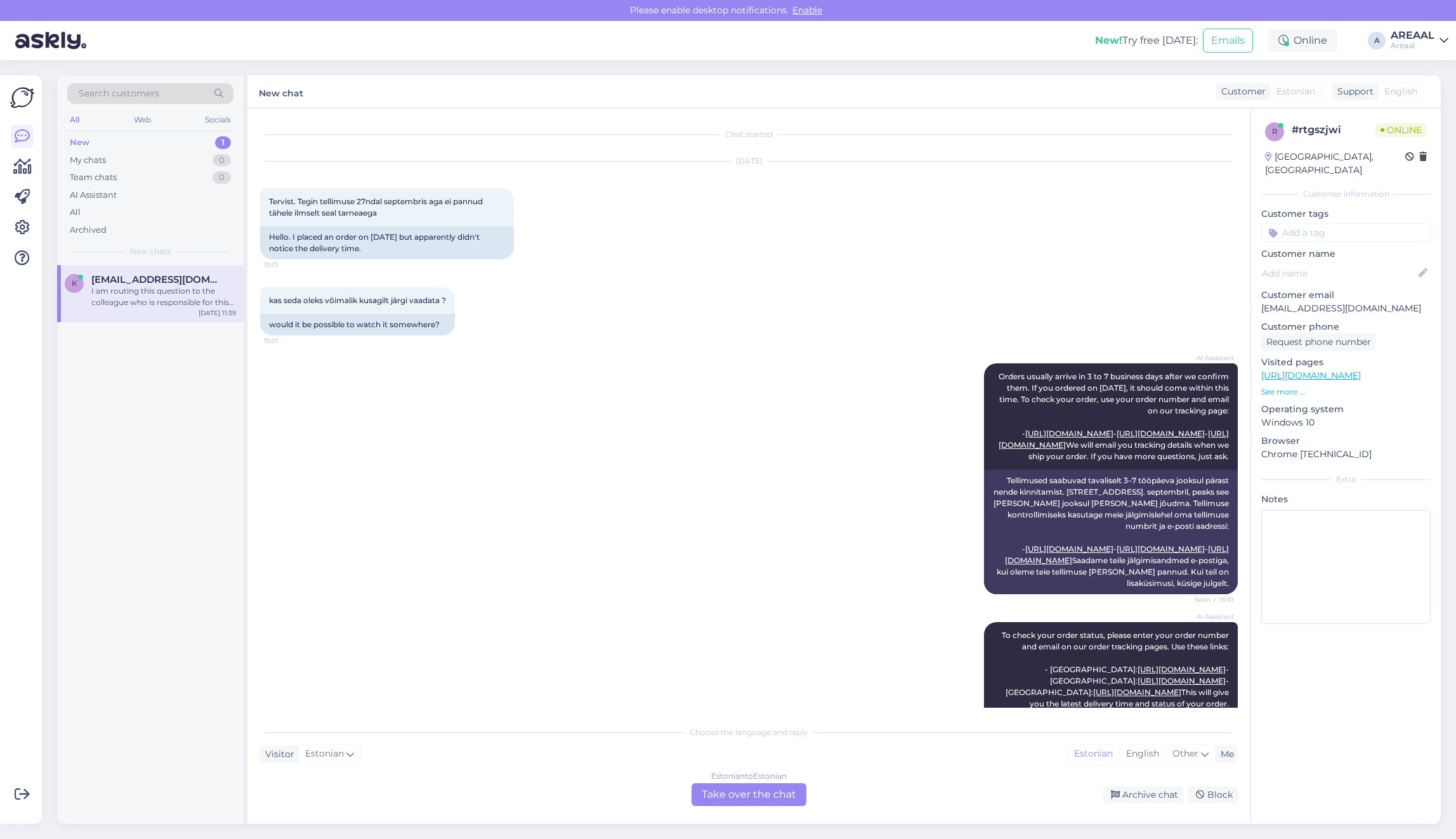
scroll to position [1831, 0]
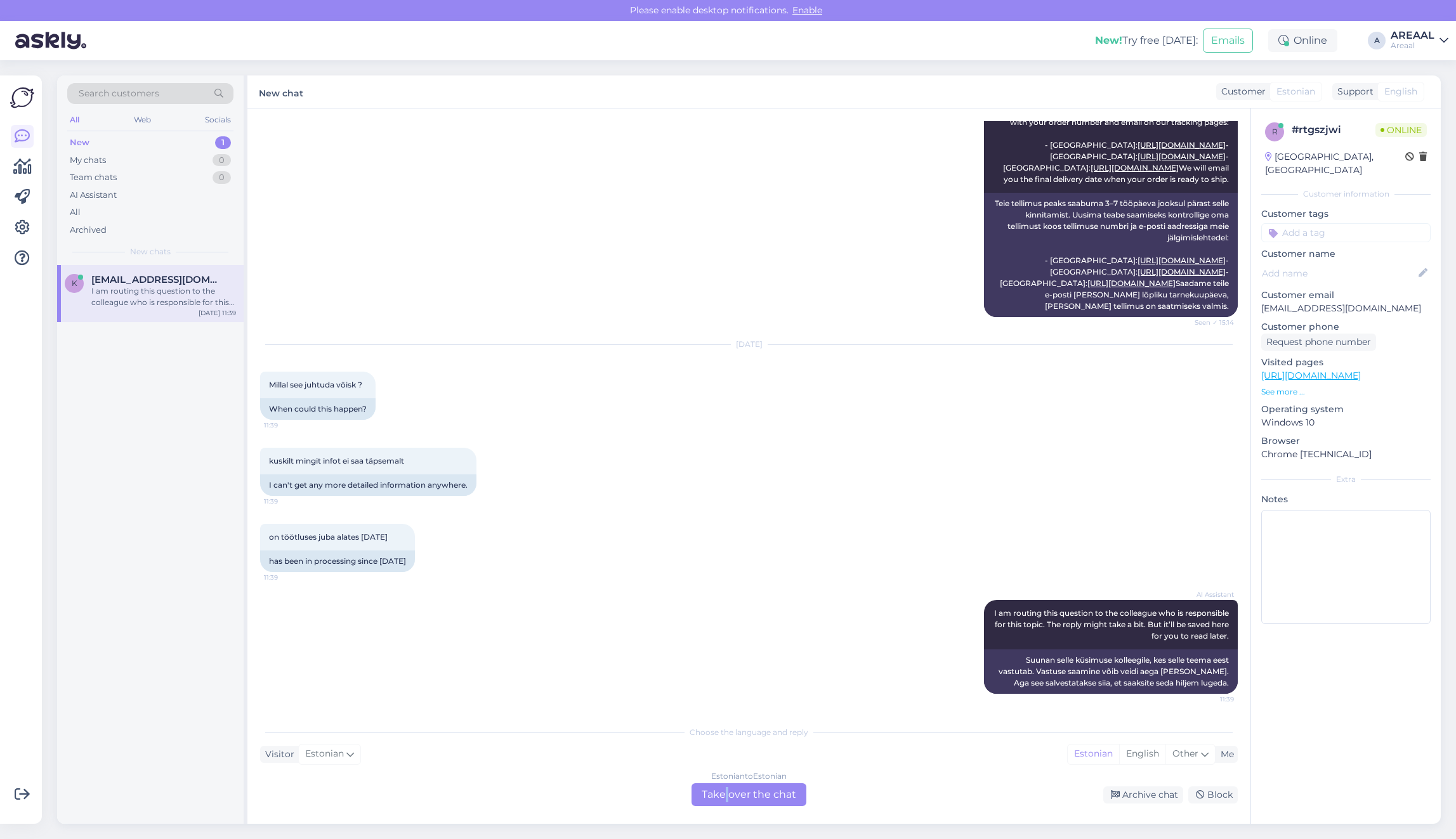
click at [727, 787] on div "Estonian to Estonian Take over the chat" at bounding box center [748, 794] width 114 height 23
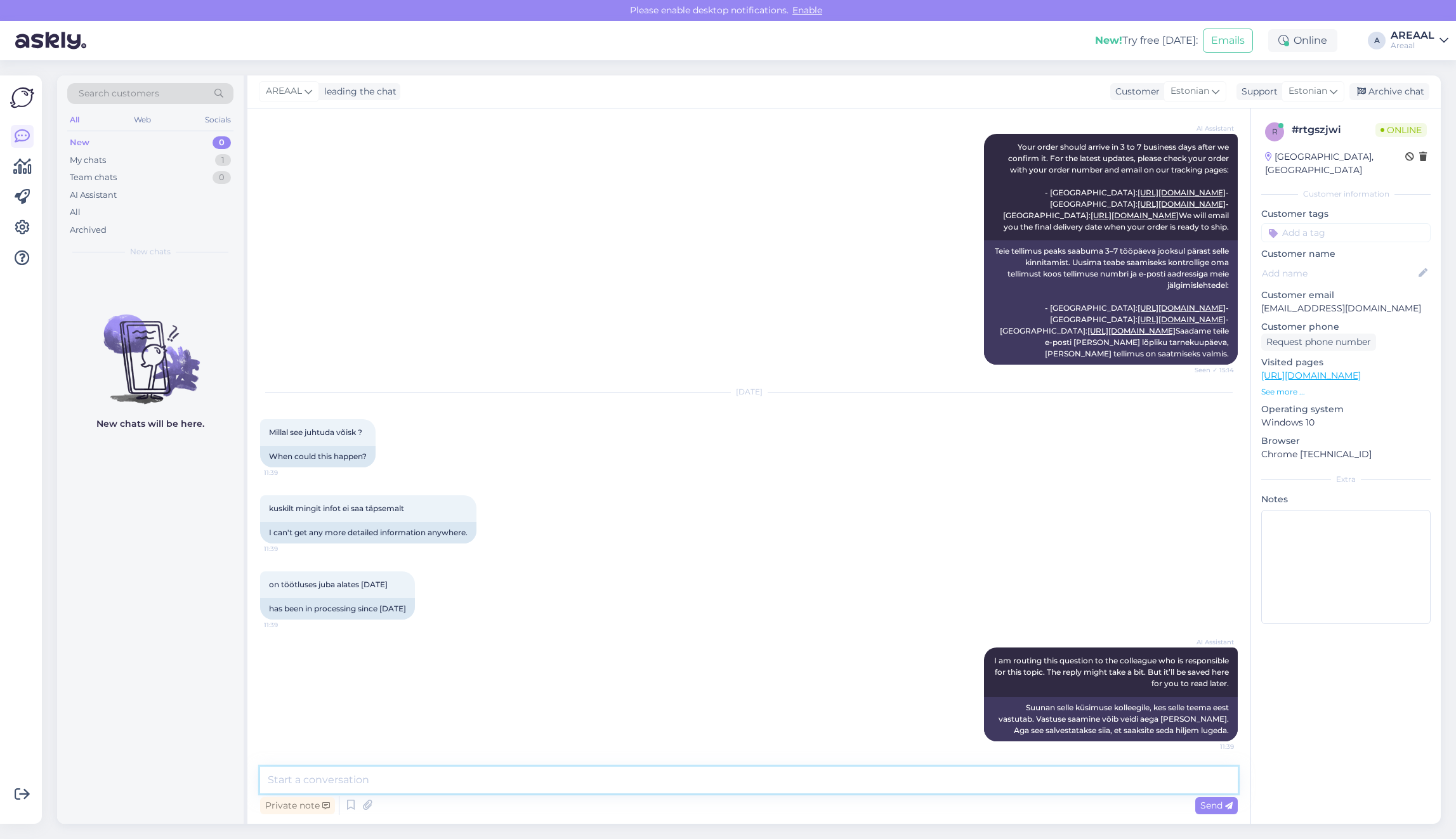
click at [725, 786] on textarea at bounding box center [749, 780] width 977 height 27
type textarea "Orienteeruv tarneaeg antud tootele vahemikus 10.10-15.10"
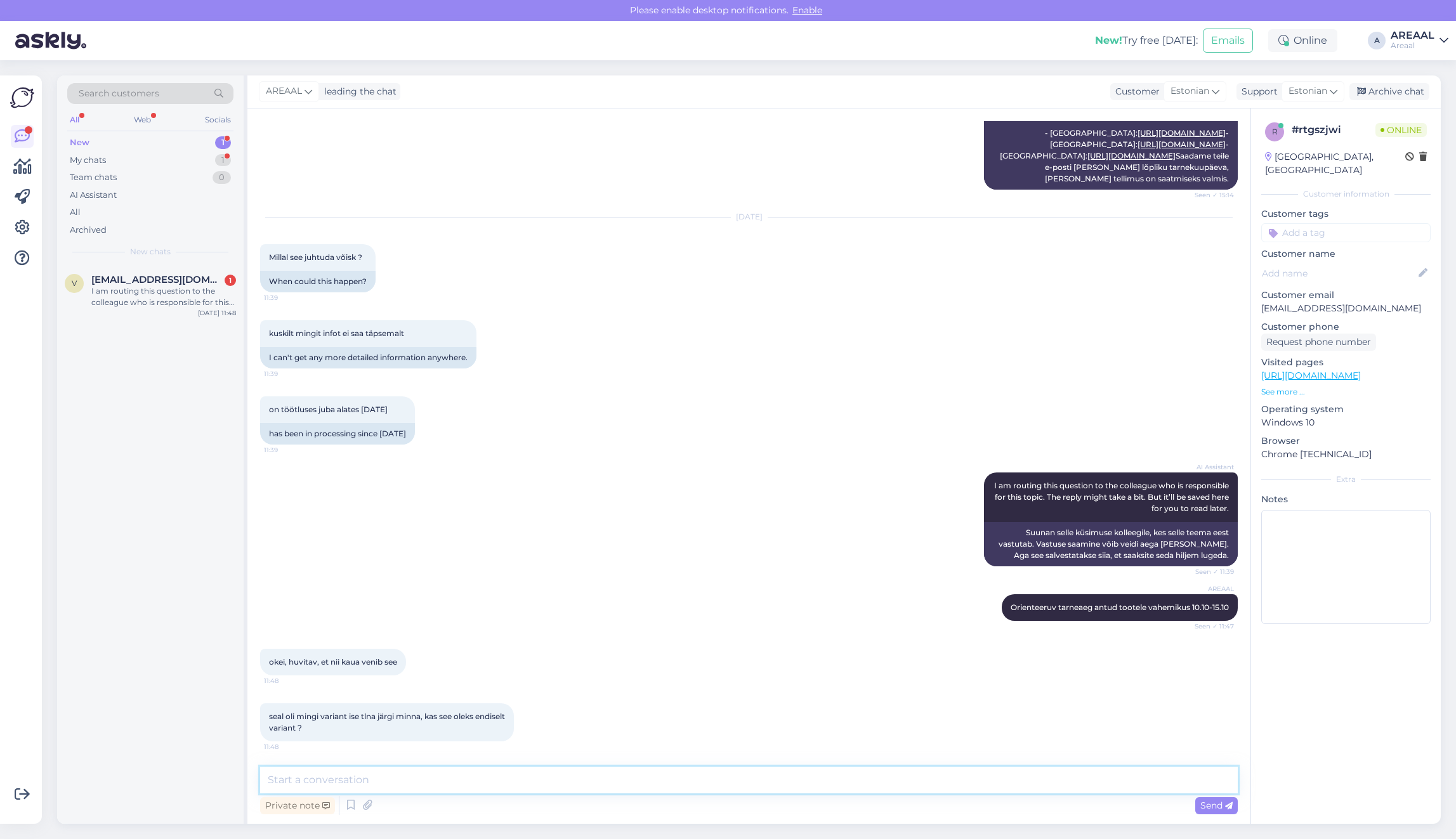
scroll to position [1958, 0]
click at [527, 798] on div "Private note Send" at bounding box center [749, 805] width 977 height 24
click at [527, 790] on textarea at bounding box center [749, 780] width 977 height 27
type textarea "Meie"
type textarea "[PERSON_NAME] ole sellist võimalust, vabandame."
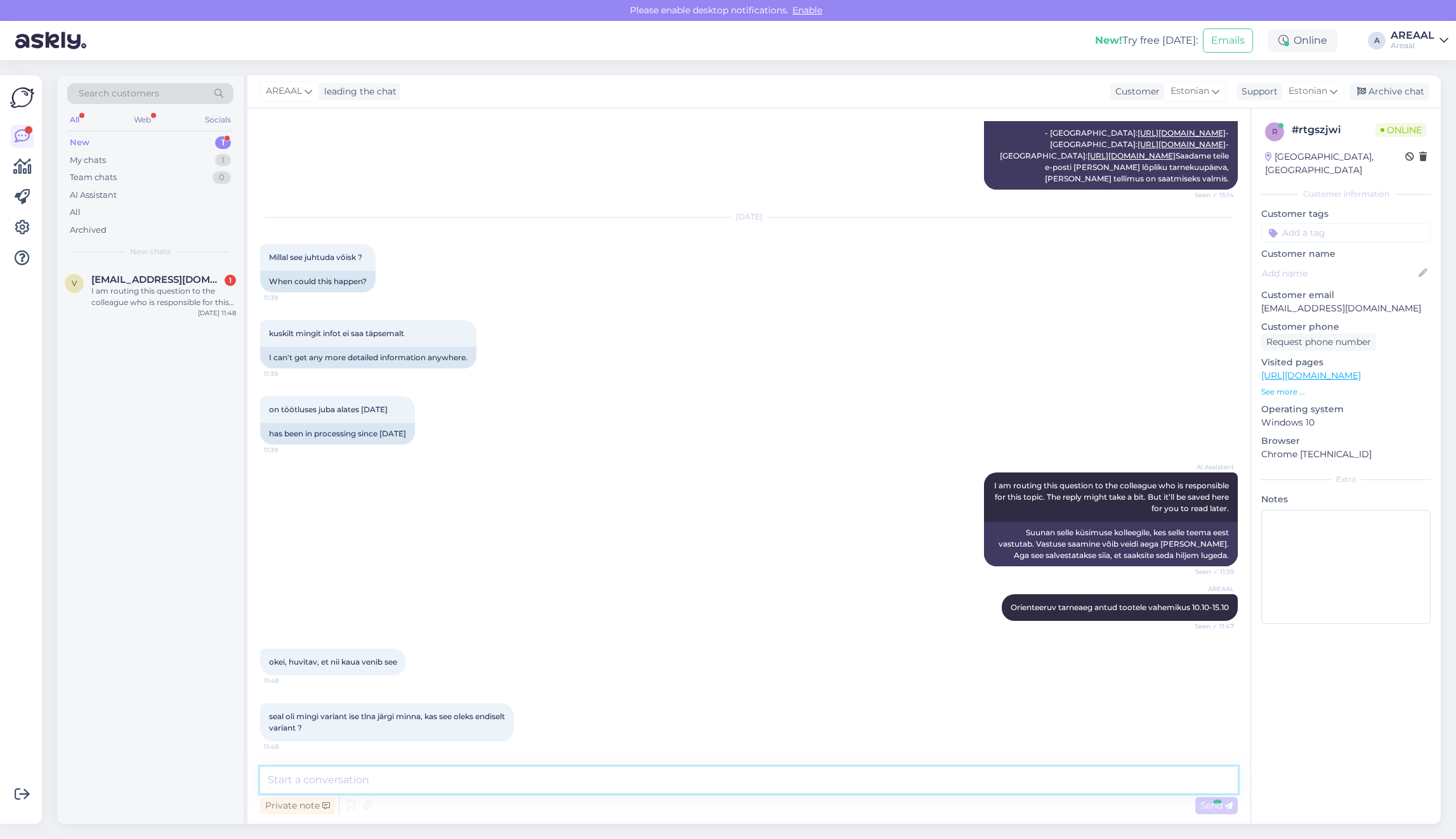
scroll to position [2012, 0]
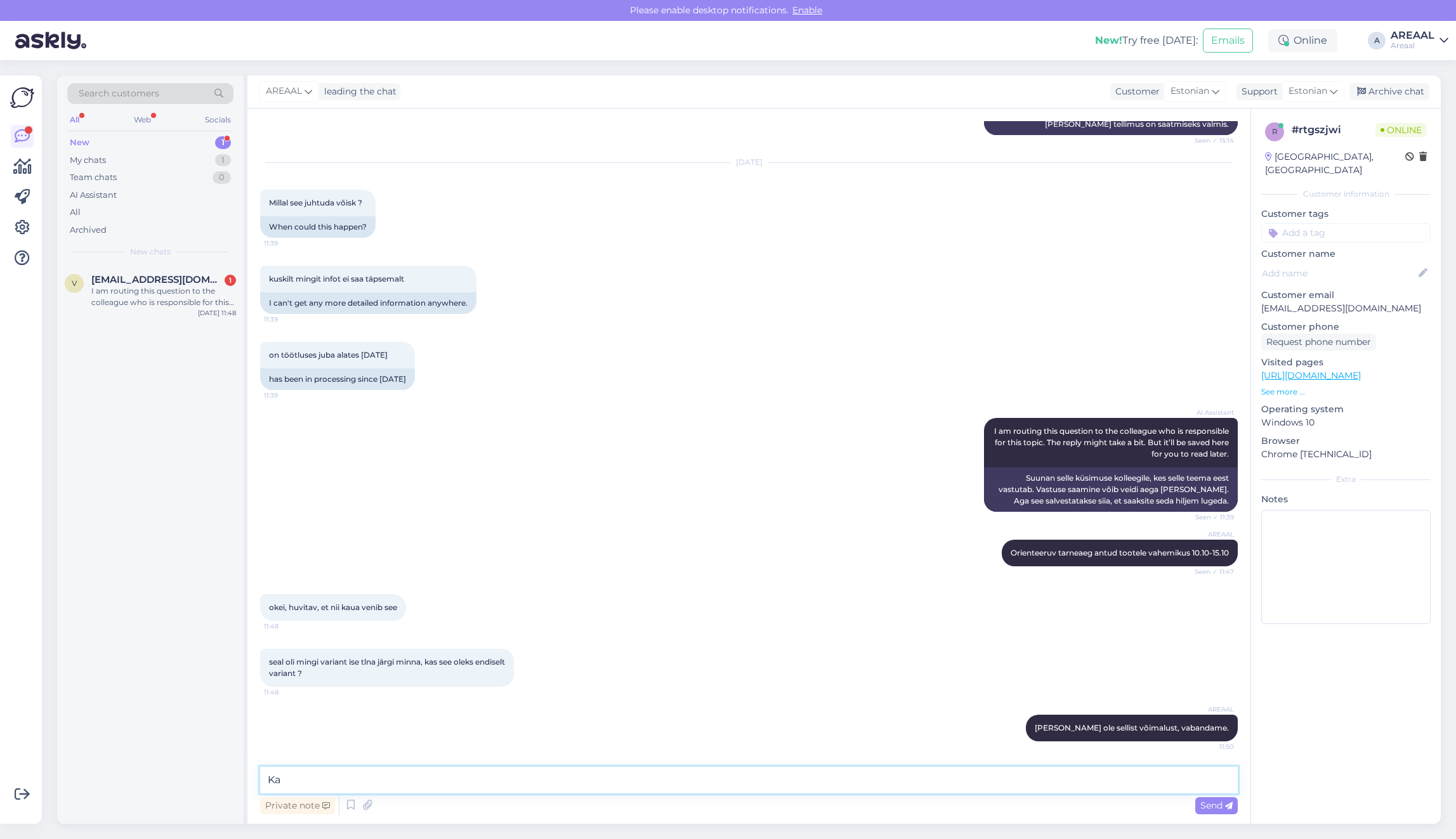
type textarea "K"
click at [121, 280] on span "[EMAIL_ADDRESS][DOMAIN_NAME]" at bounding box center [157, 279] width 132 height 11
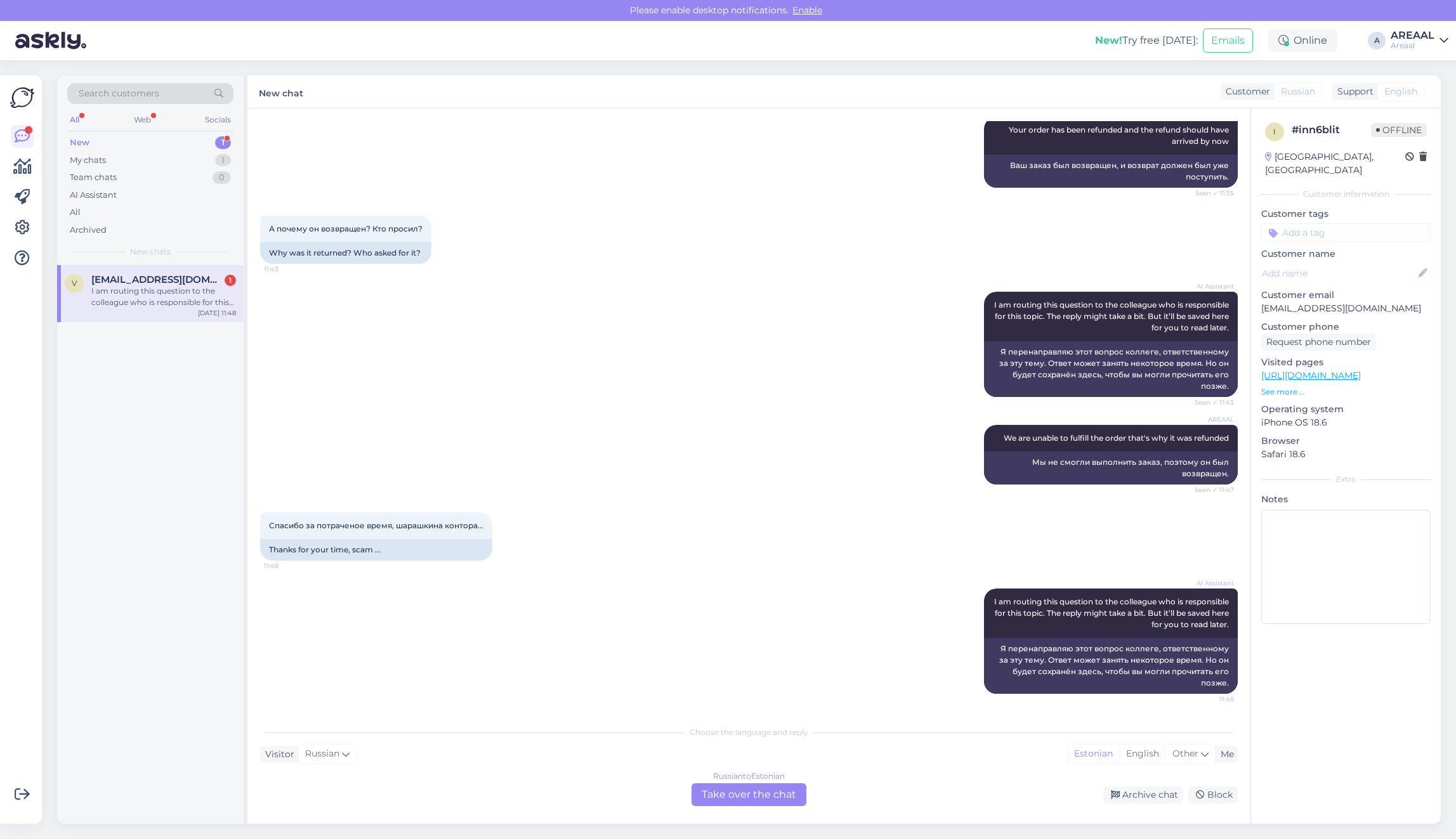
scroll to position [857, 0]
click at [1119, 796] on icon at bounding box center [1115, 795] width 9 height 9
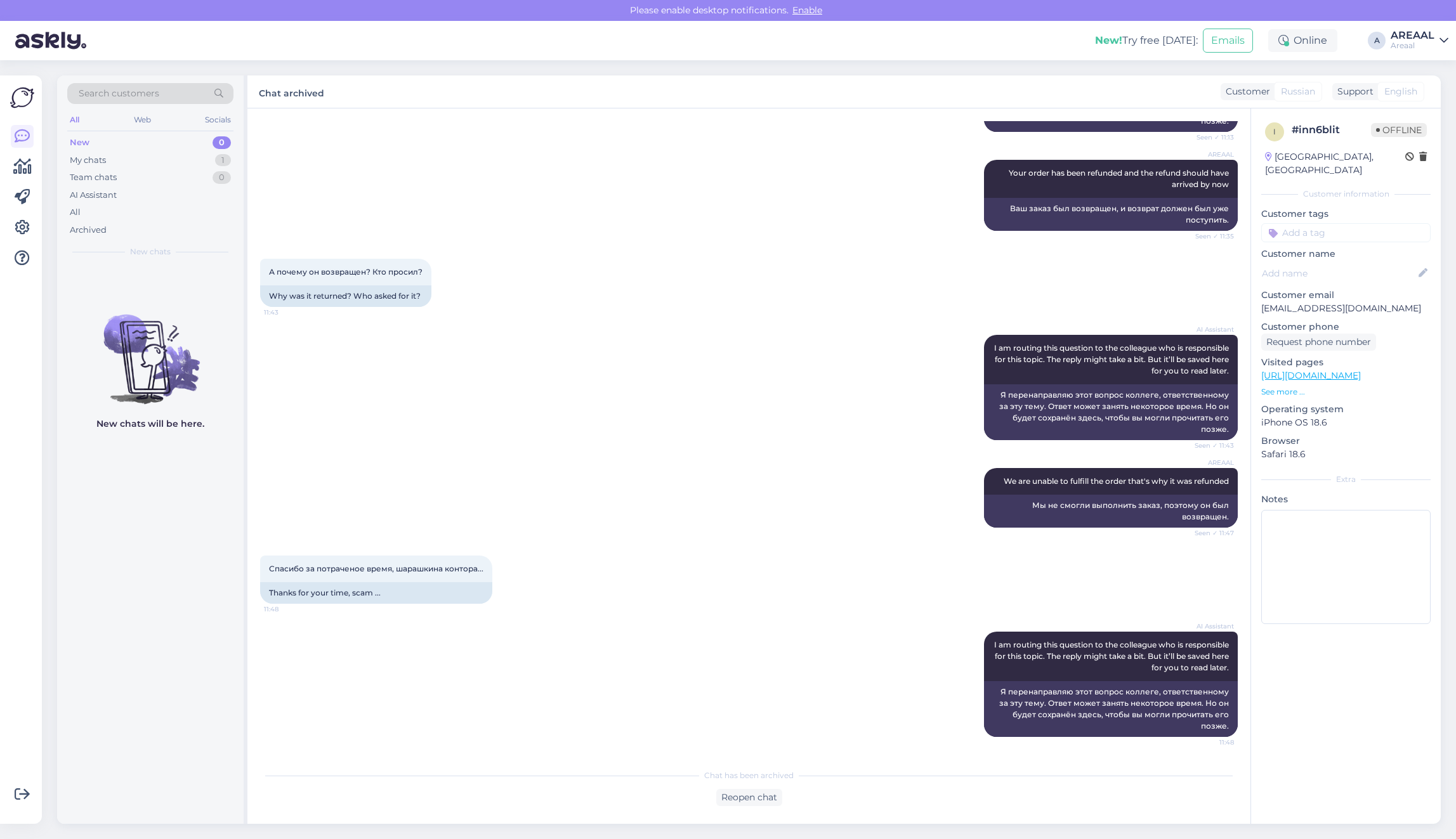
scroll to position [814, 0]
click at [844, 492] on div "AREAAL We are unable to fulfill the order that's why it was refunded Seen ✓ 11:…" at bounding box center [749, 497] width 977 height 87
click at [192, 213] on div "All" at bounding box center [150, 212] width 166 height 18
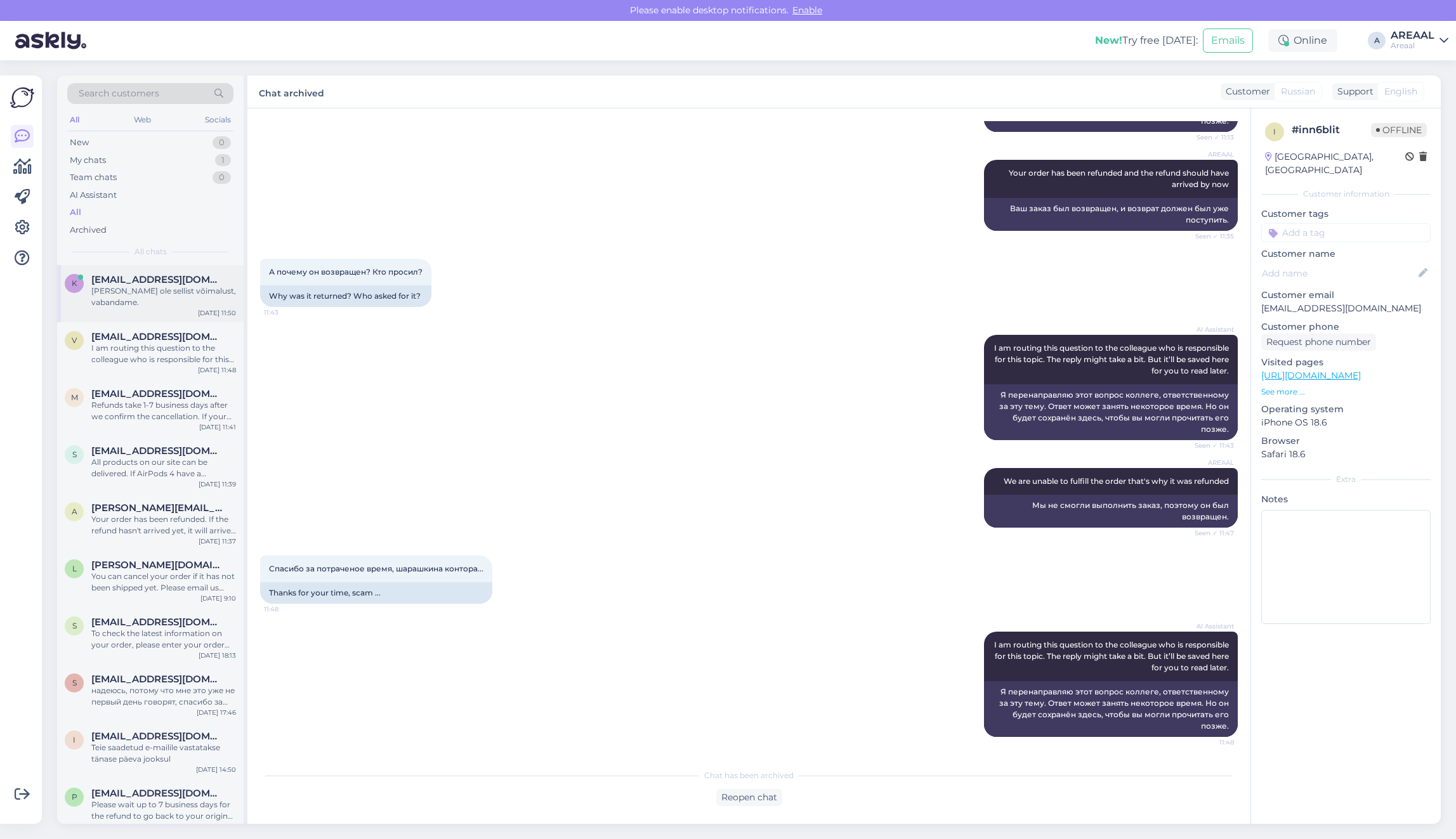
click at [202, 289] on div "[PERSON_NAME] ole sellist võimalust, vabandame." at bounding box center [163, 297] width 144 height 23
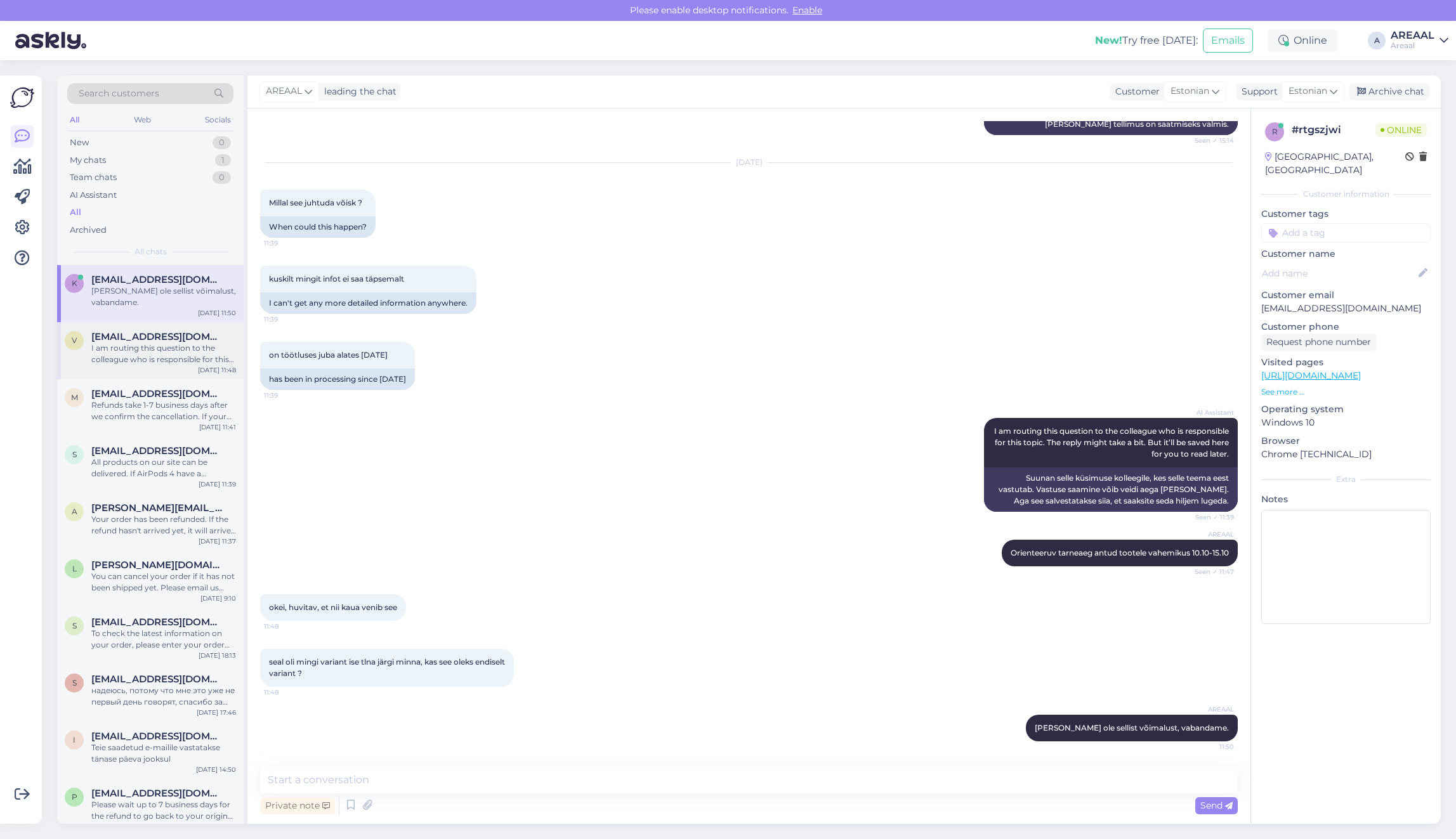
click at [186, 344] on div "I am routing this question to the colleague who is responsible for this topic. …" at bounding box center [163, 354] width 144 height 23
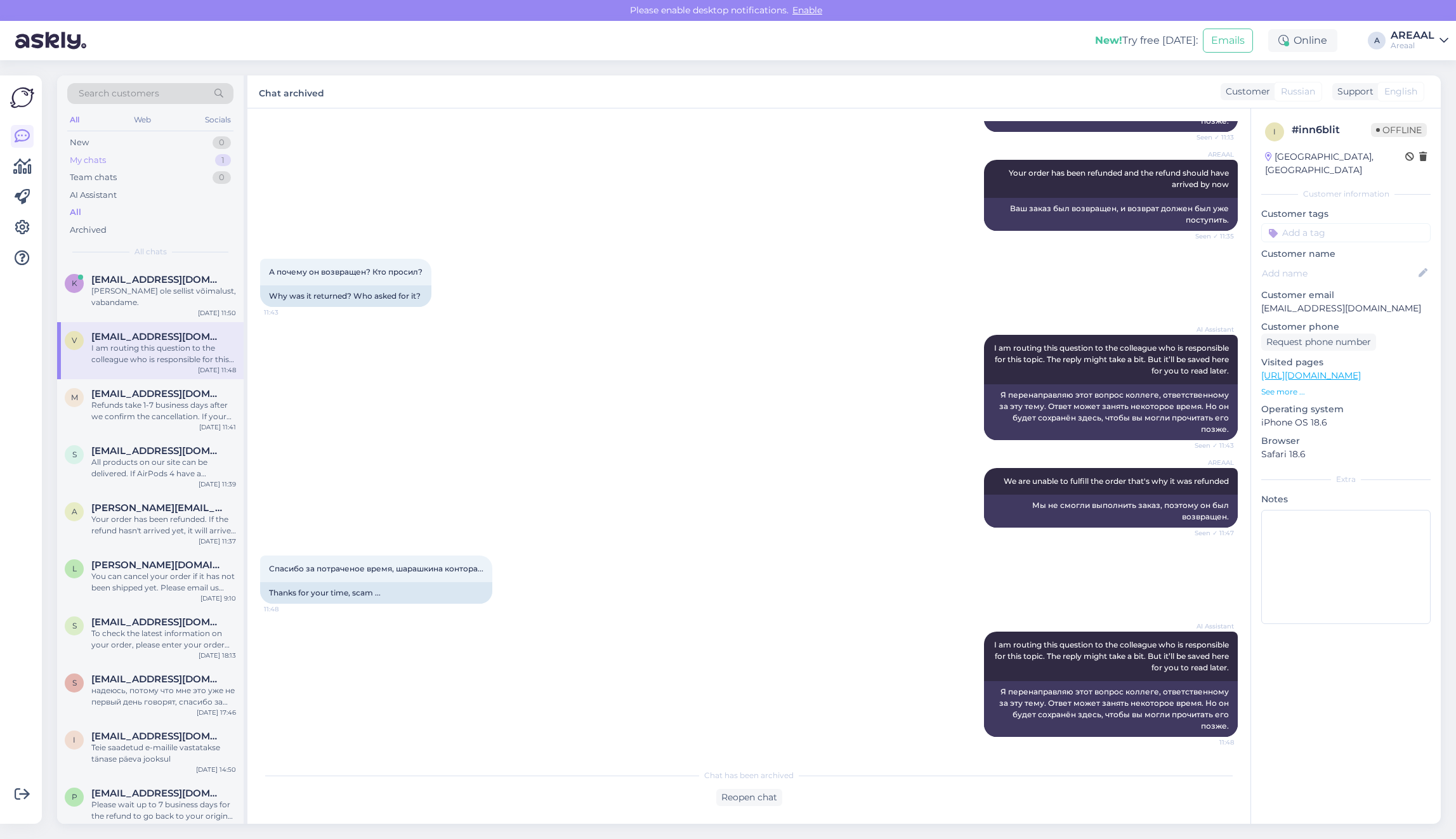
click at [207, 156] on div "My chats 1" at bounding box center [150, 161] width 166 height 18
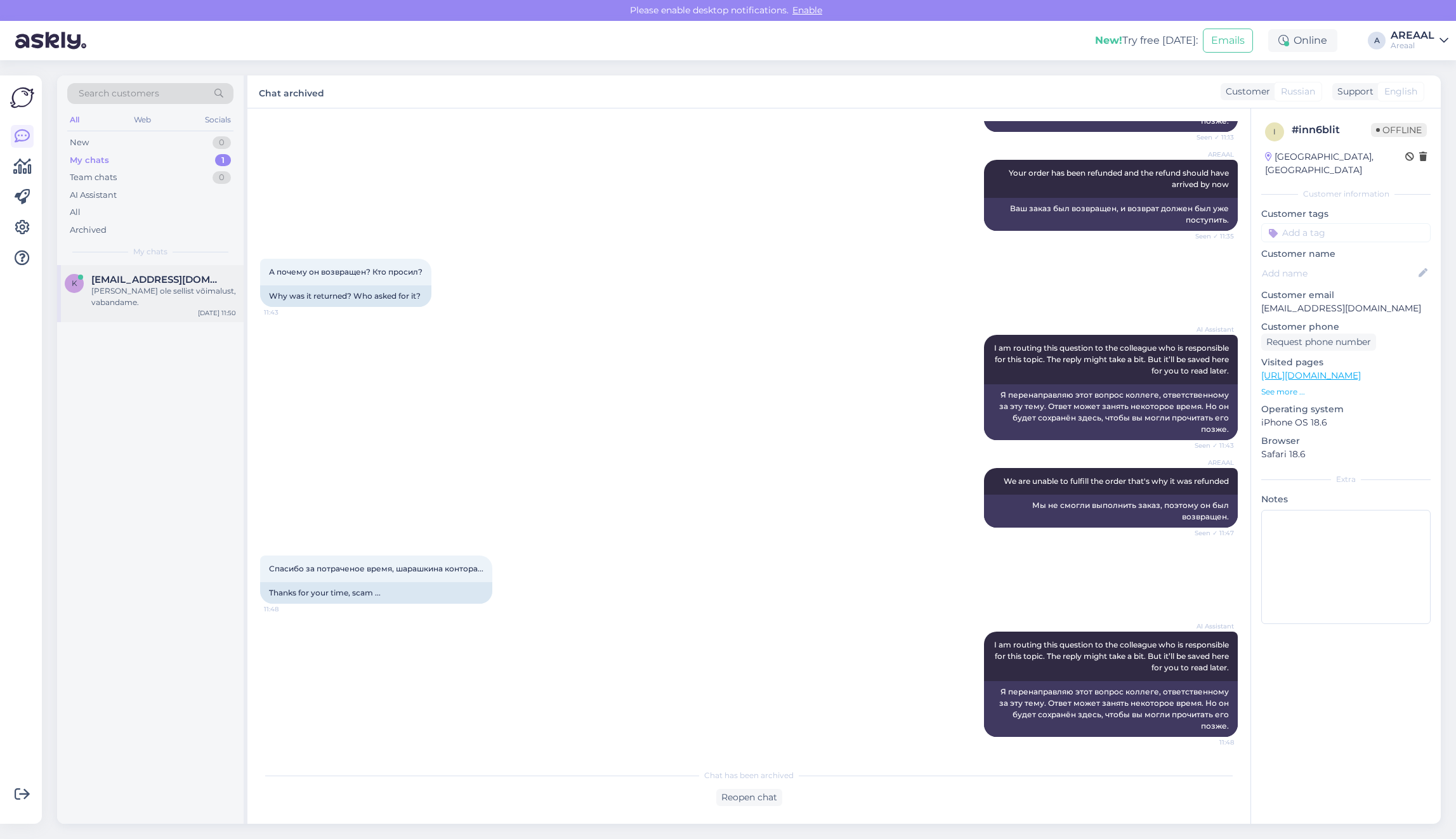
click at [159, 292] on div "[PERSON_NAME] ole sellist võimalust, vabandame." at bounding box center [163, 297] width 144 height 23
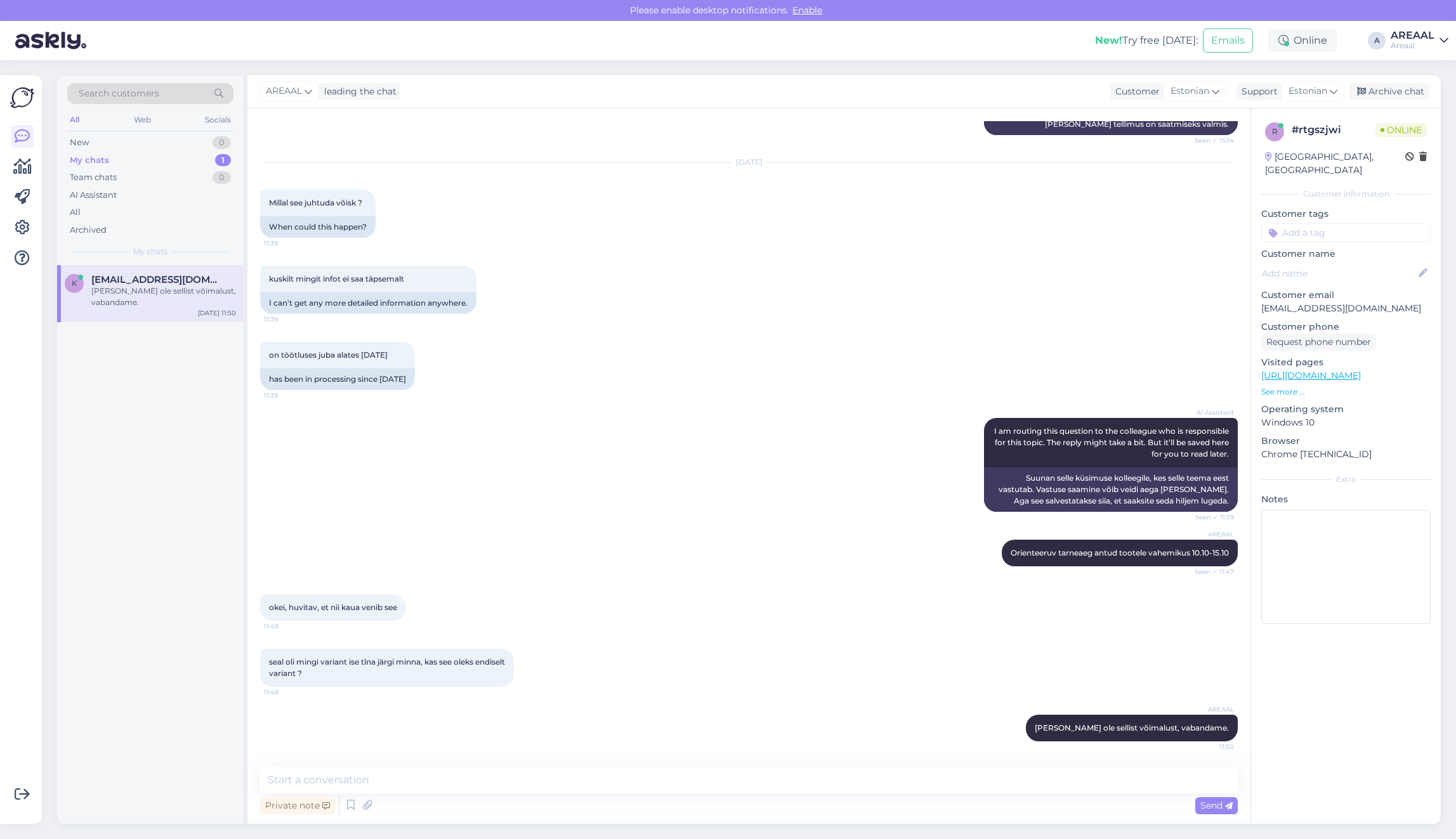
click at [638, 200] on div "[DATE] Millal see juhtuda võisk ? 11:39 When could this happen?" at bounding box center [749, 200] width 977 height 102
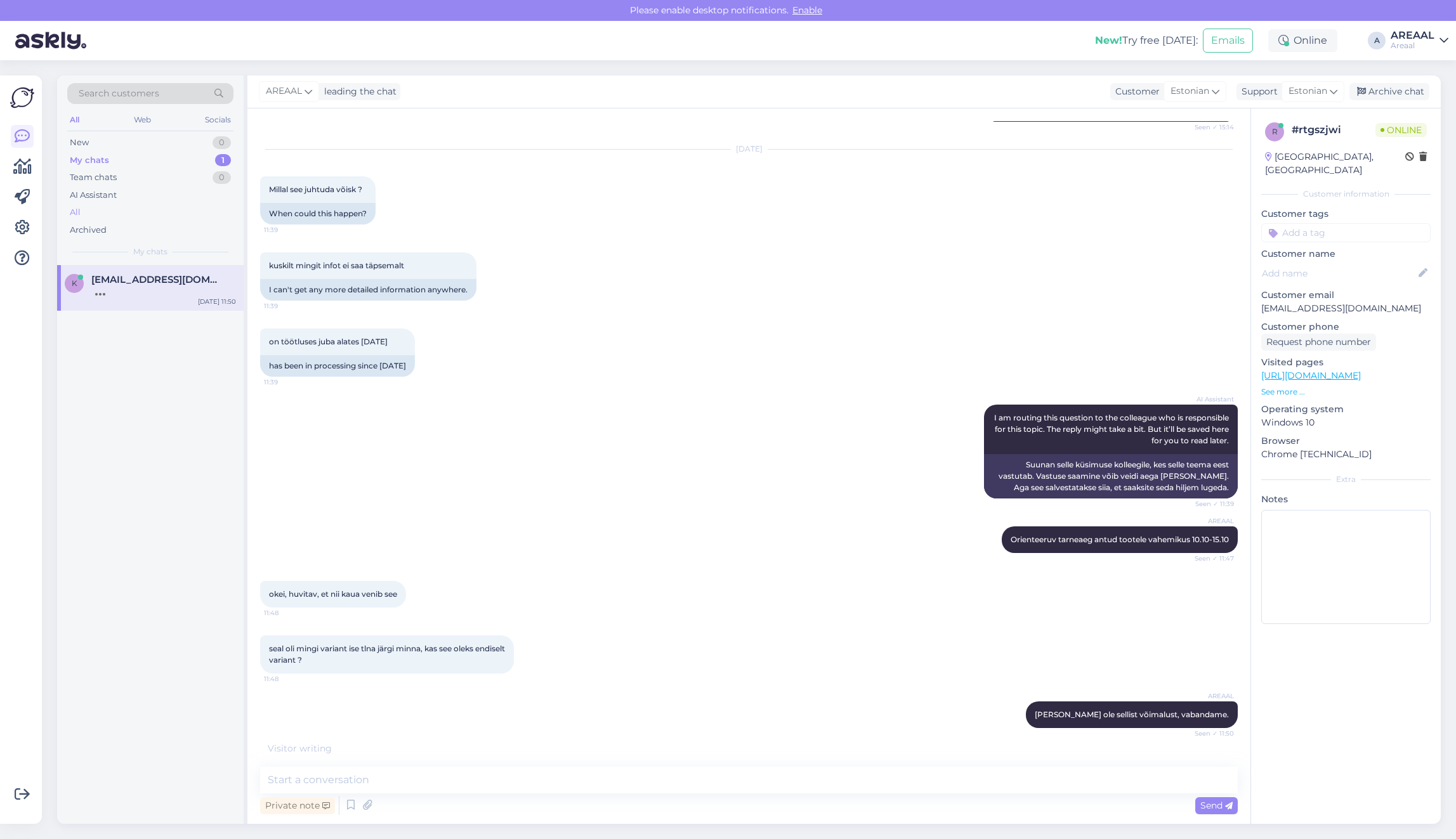
click at [146, 208] on div "All" at bounding box center [150, 212] width 166 height 18
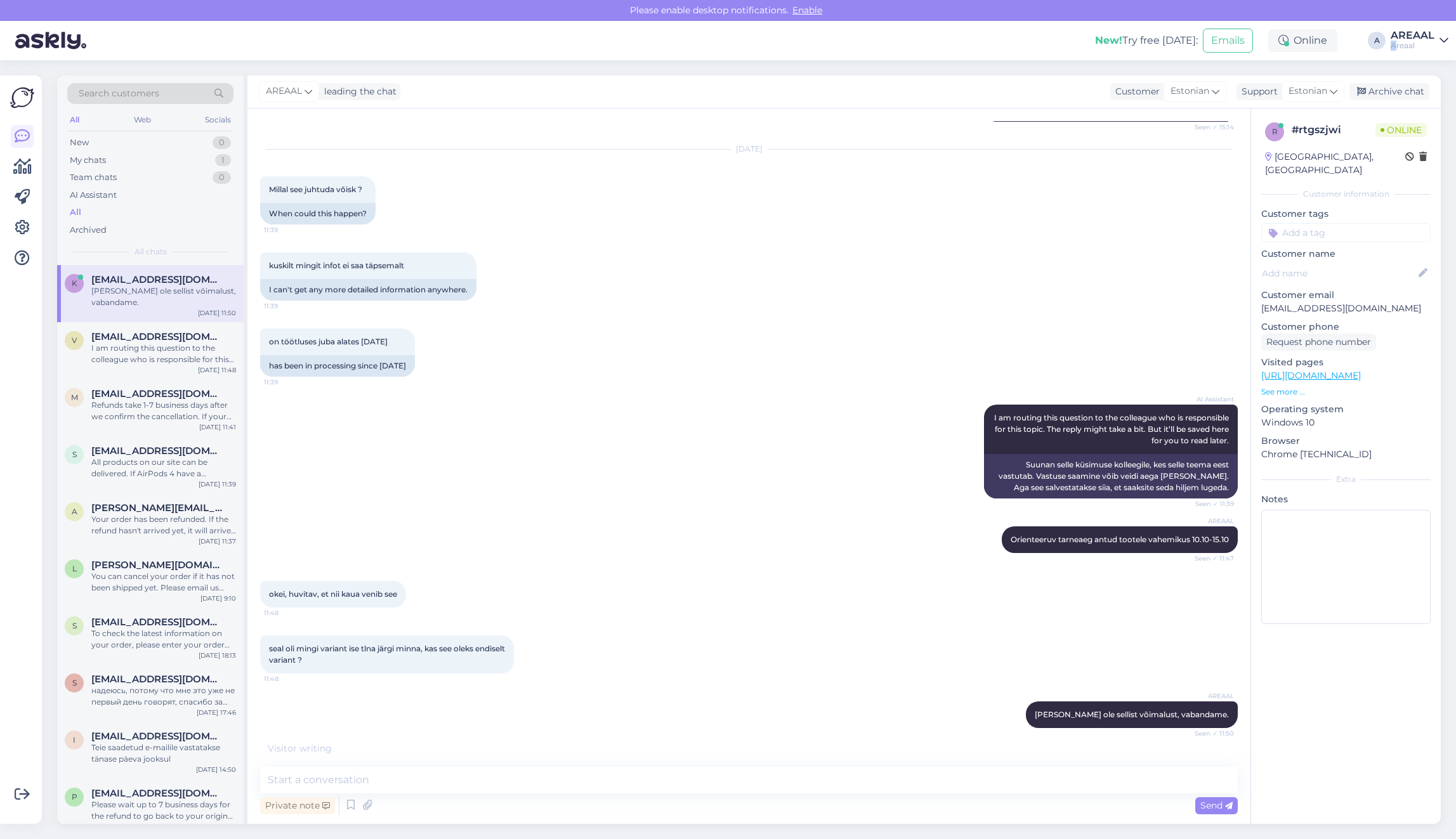
click at [1394, 55] on div "New! Try free [DATE]: Emails Online A AREAAL Areaal" at bounding box center [728, 40] width 1456 height 40
click at [1397, 41] on div "Areaal" at bounding box center [1412, 46] width 43 height 10
click at [1410, 105] on button "Open" at bounding box center [1419, 98] width 35 height 19
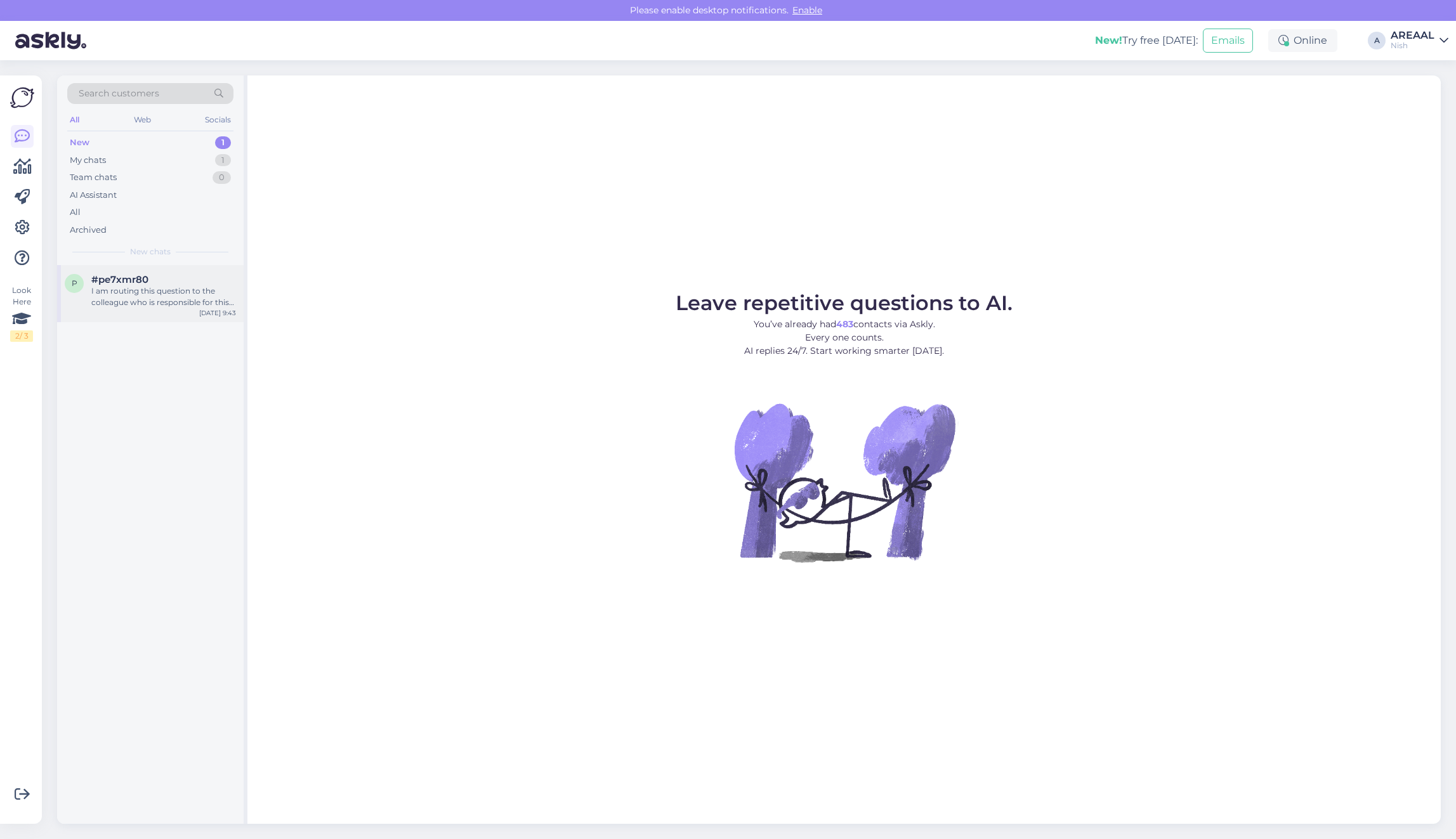
click at [147, 302] on div "I am routing this question to the colleague who is responsible for this topic. …" at bounding box center [163, 297] width 144 height 23
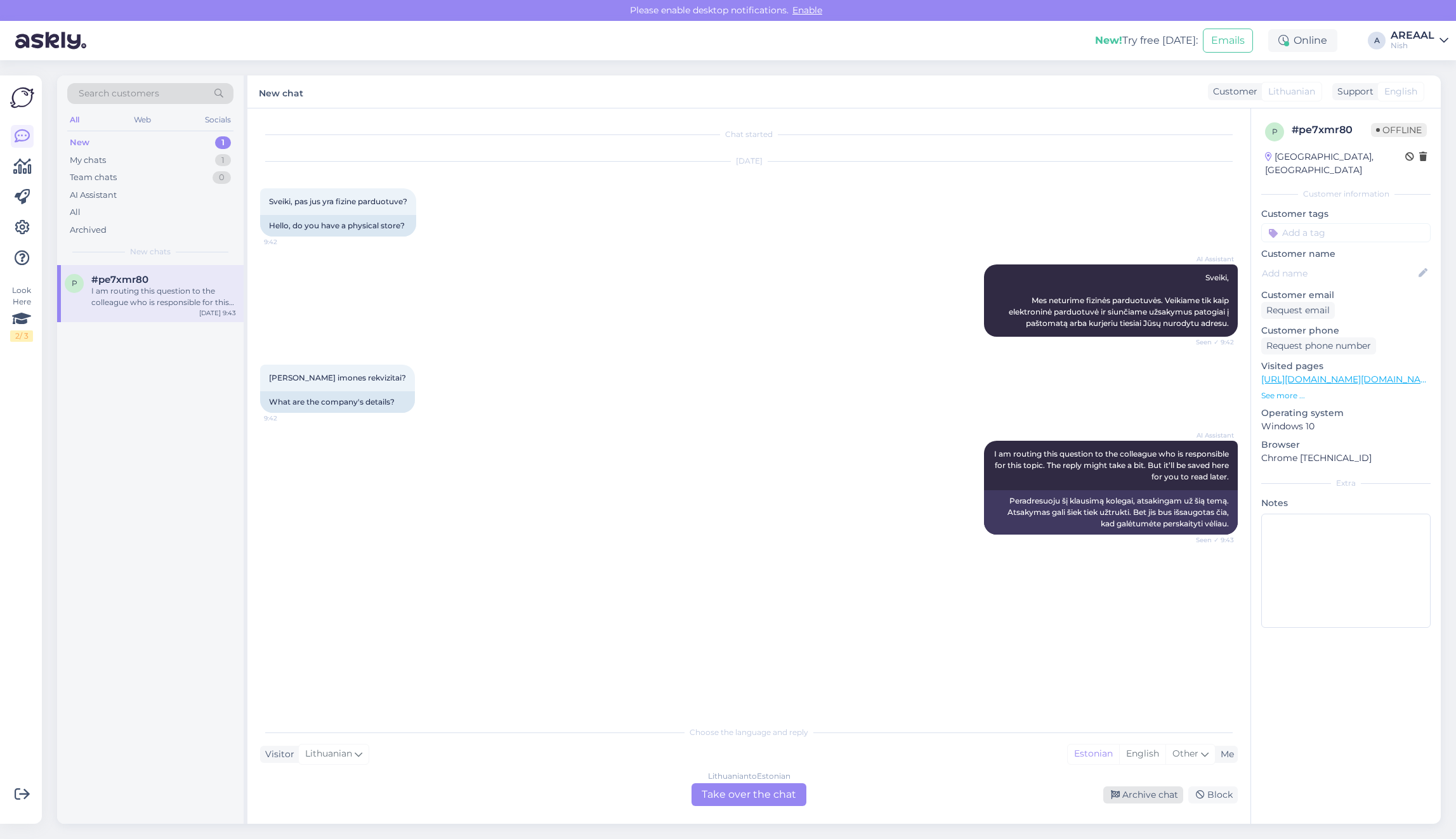
click at [1104, 793] on div "Archive chat" at bounding box center [1143, 794] width 80 height 17
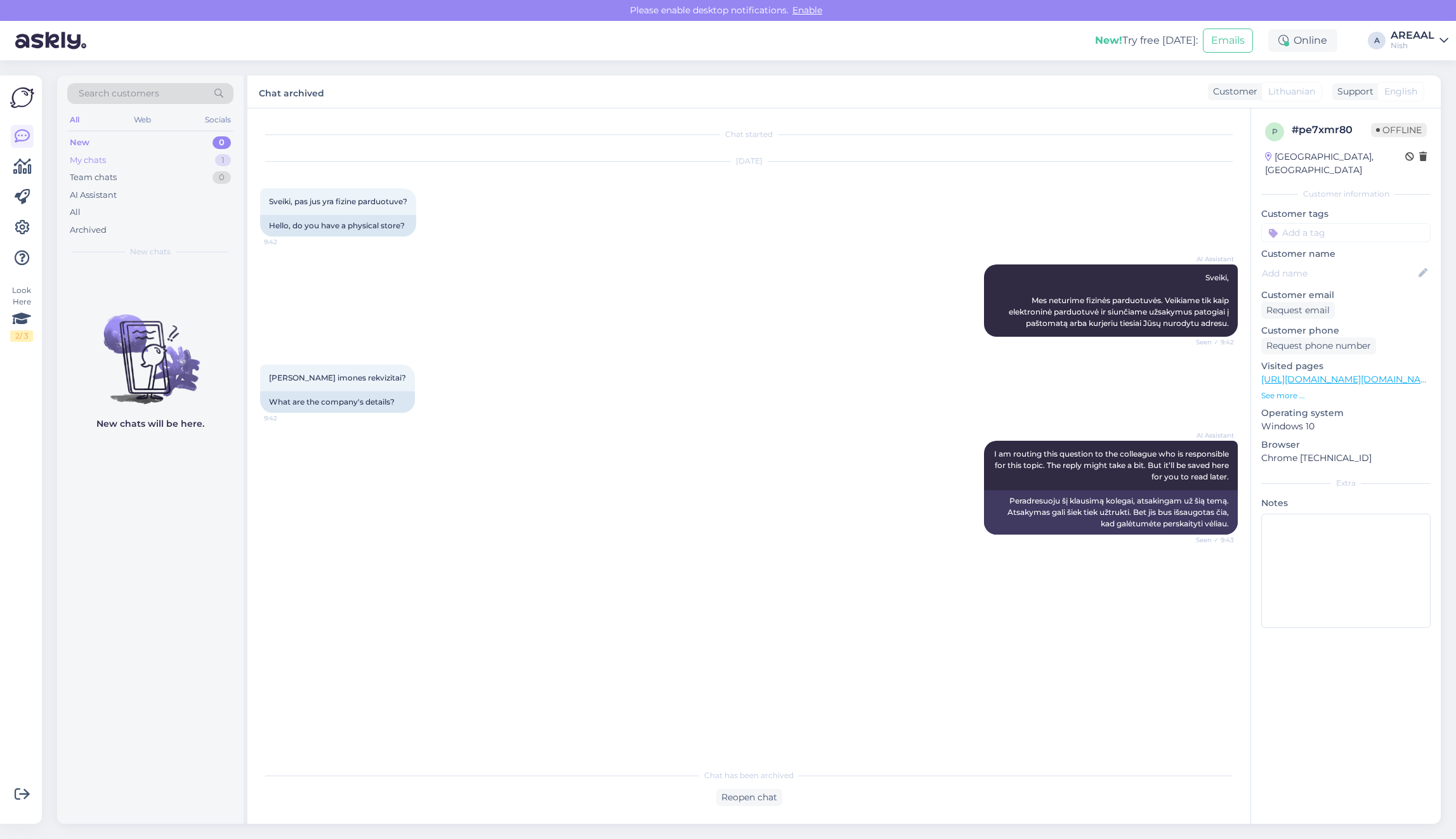
click at [227, 166] on div "My chats 1" at bounding box center [150, 161] width 166 height 18
click at [203, 292] on div "If you have questions, you can send us e-mail to [EMAIL_ADDRESS][DOMAIN_NAME]" at bounding box center [163, 297] width 144 height 23
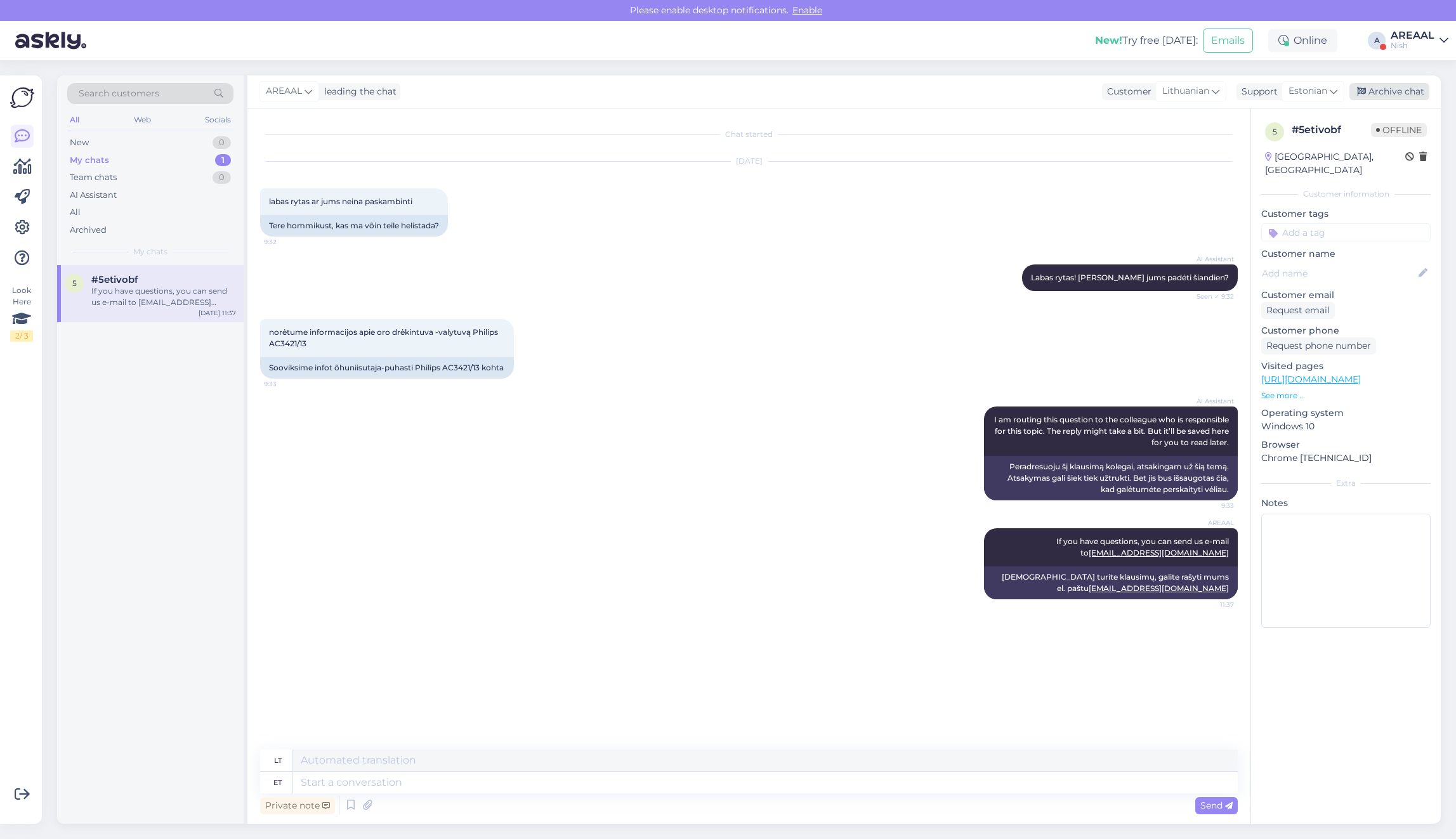
click at [1395, 84] on div "Archive chat" at bounding box center [1389, 91] width 80 height 17
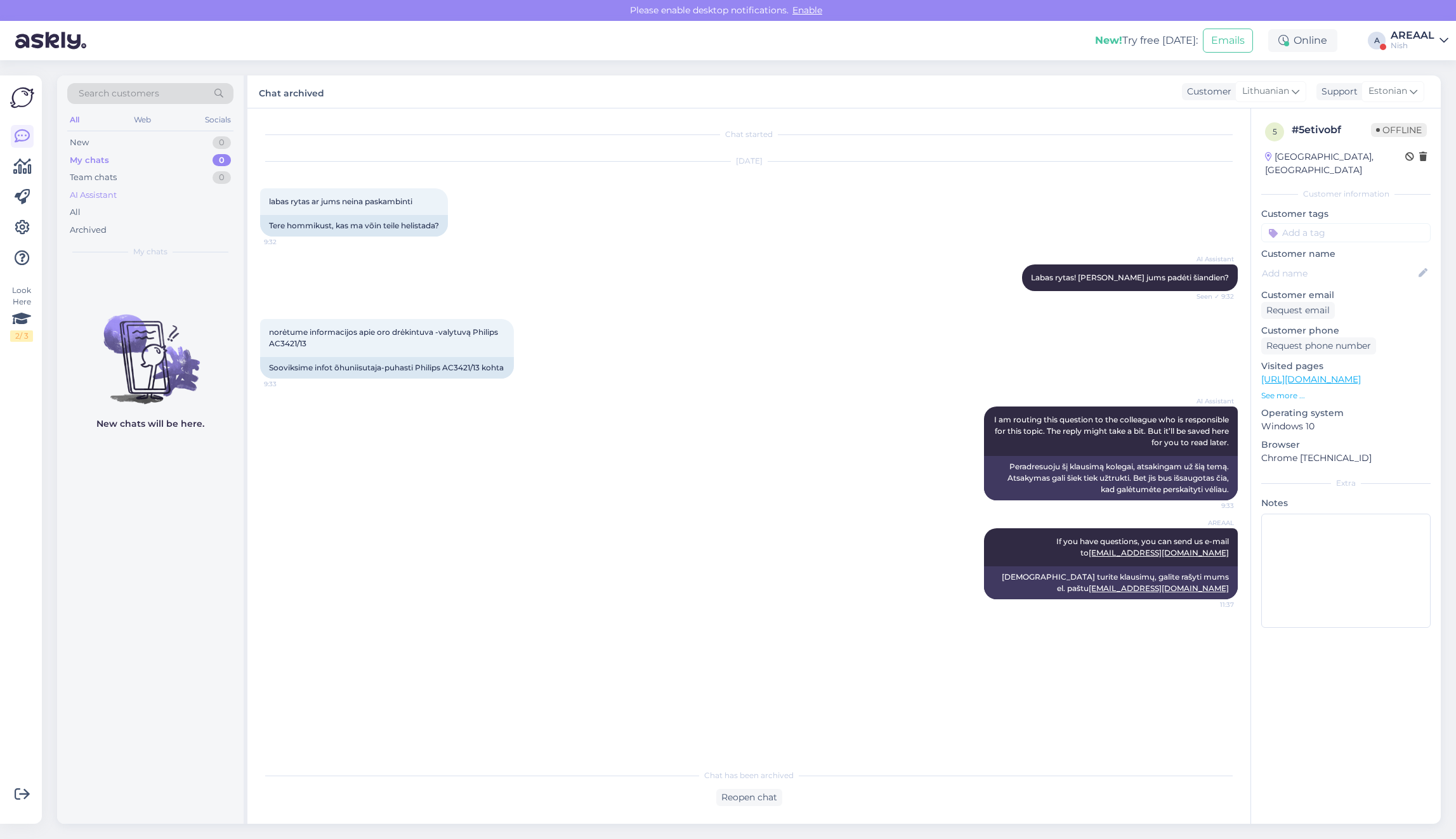
click at [141, 203] on div "AI Assistant" at bounding box center [150, 195] width 166 height 18
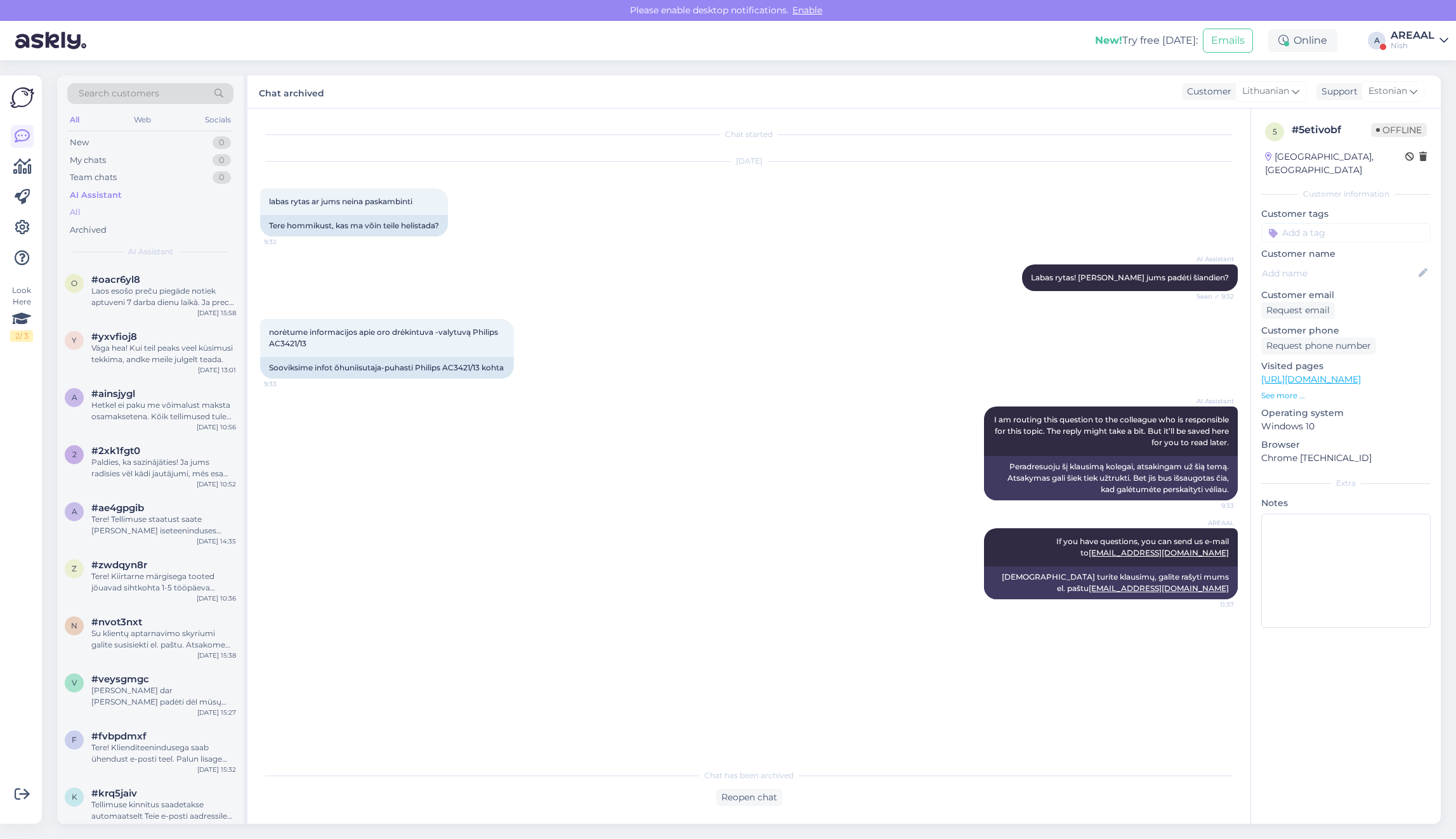
click at [140, 213] on div "All" at bounding box center [150, 212] width 166 height 18
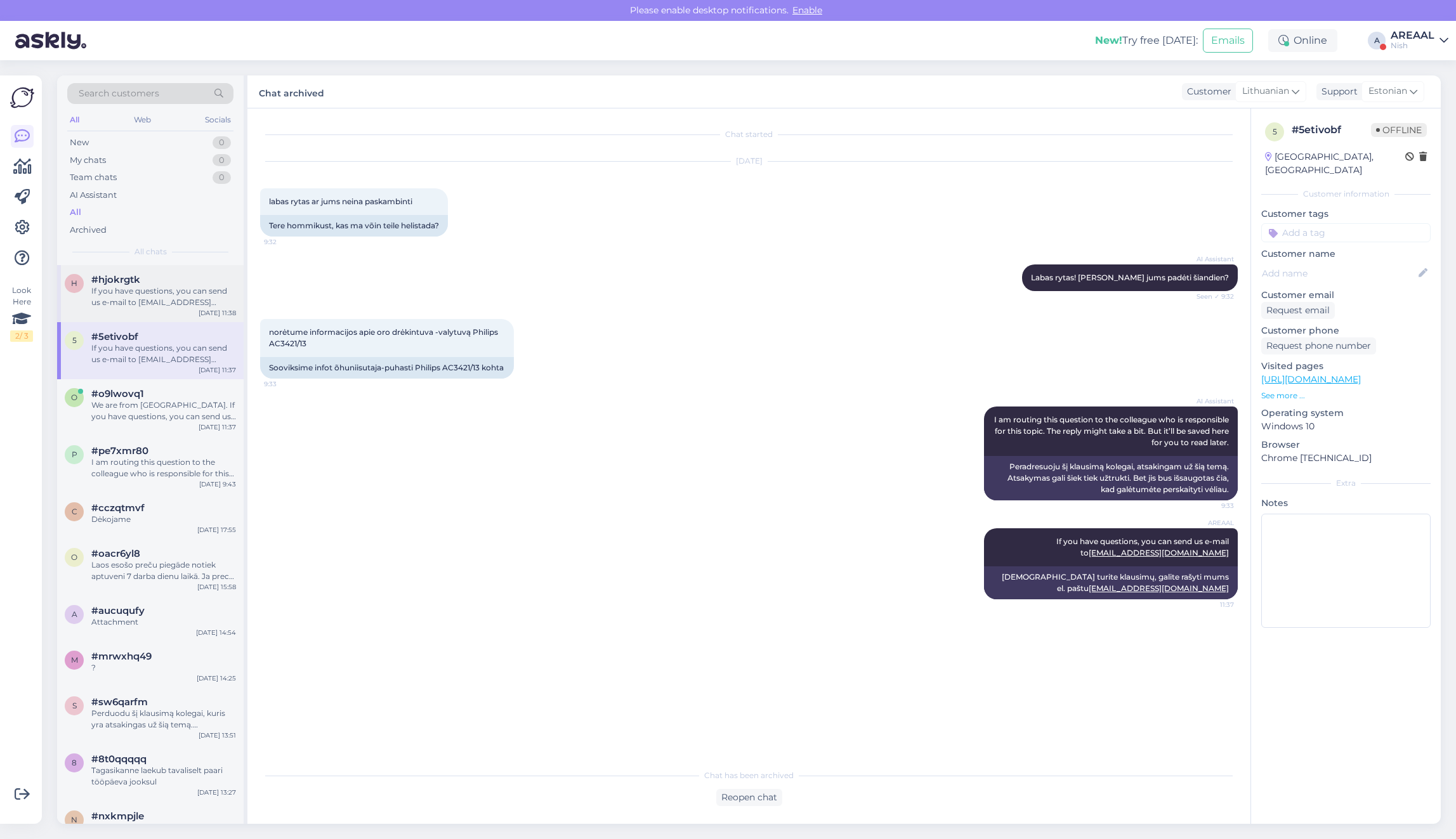
click at [138, 281] on span "#hjokrgtk" at bounding box center [115, 279] width 49 height 11
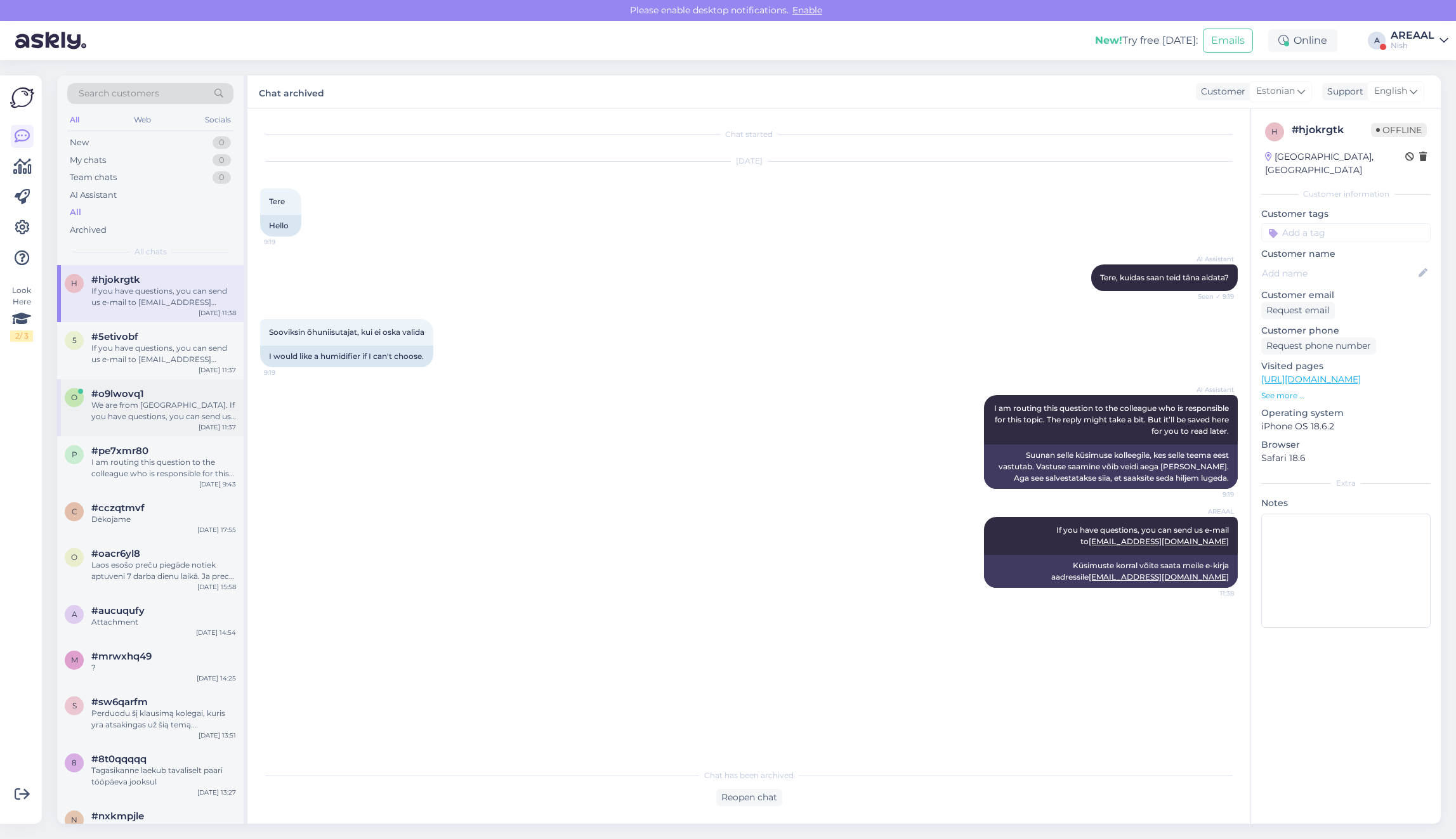
click at [137, 401] on div "We are from [GEOGRAPHIC_DATA]. If you have questions, you can send us e-mail to…" at bounding box center [163, 411] width 144 height 23
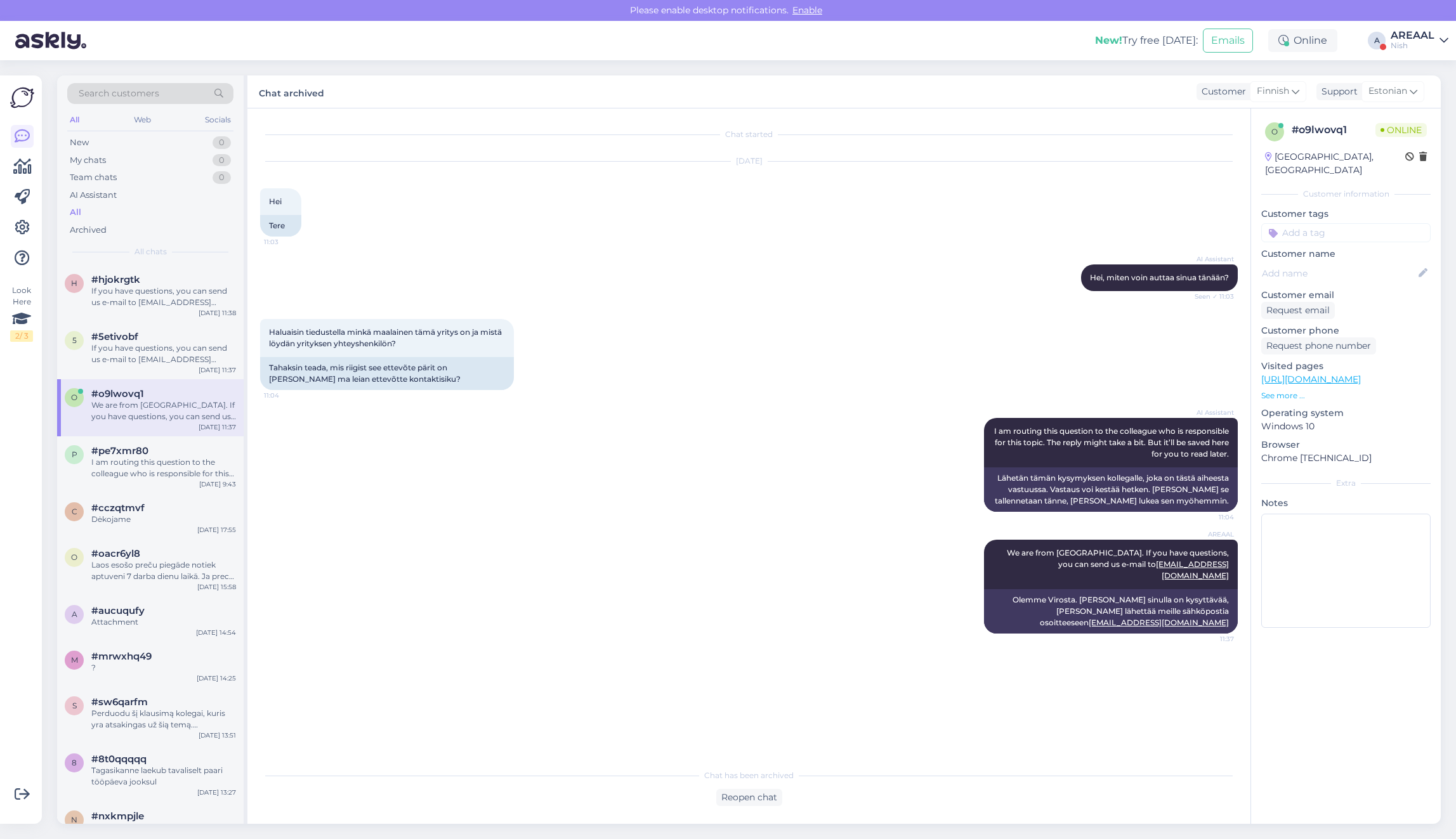
click at [1419, 46] on div "Nish" at bounding box center [1412, 46] width 43 height 10
click at [1416, 64] on button "Open" at bounding box center [1419, 70] width 35 height 19
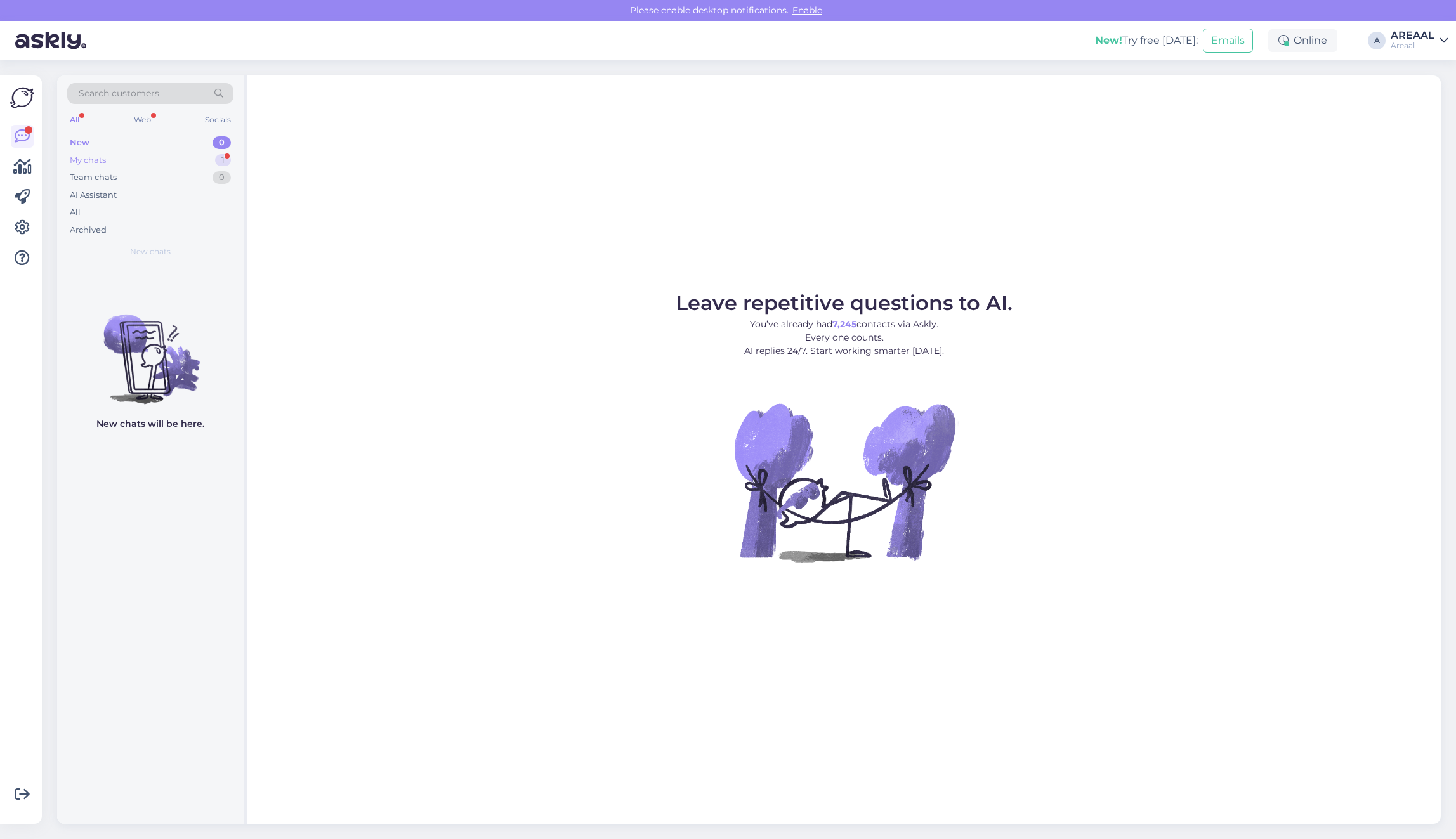
click at [223, 160] on div "1" at bounding box center [222, 160] width 16 height 13
click at [194, 308] on div "Teie kogemuse põhjal kas oskate ennustada ,et mis päeval on reaalne" at bounding box center [163, 297] width 144 height 23
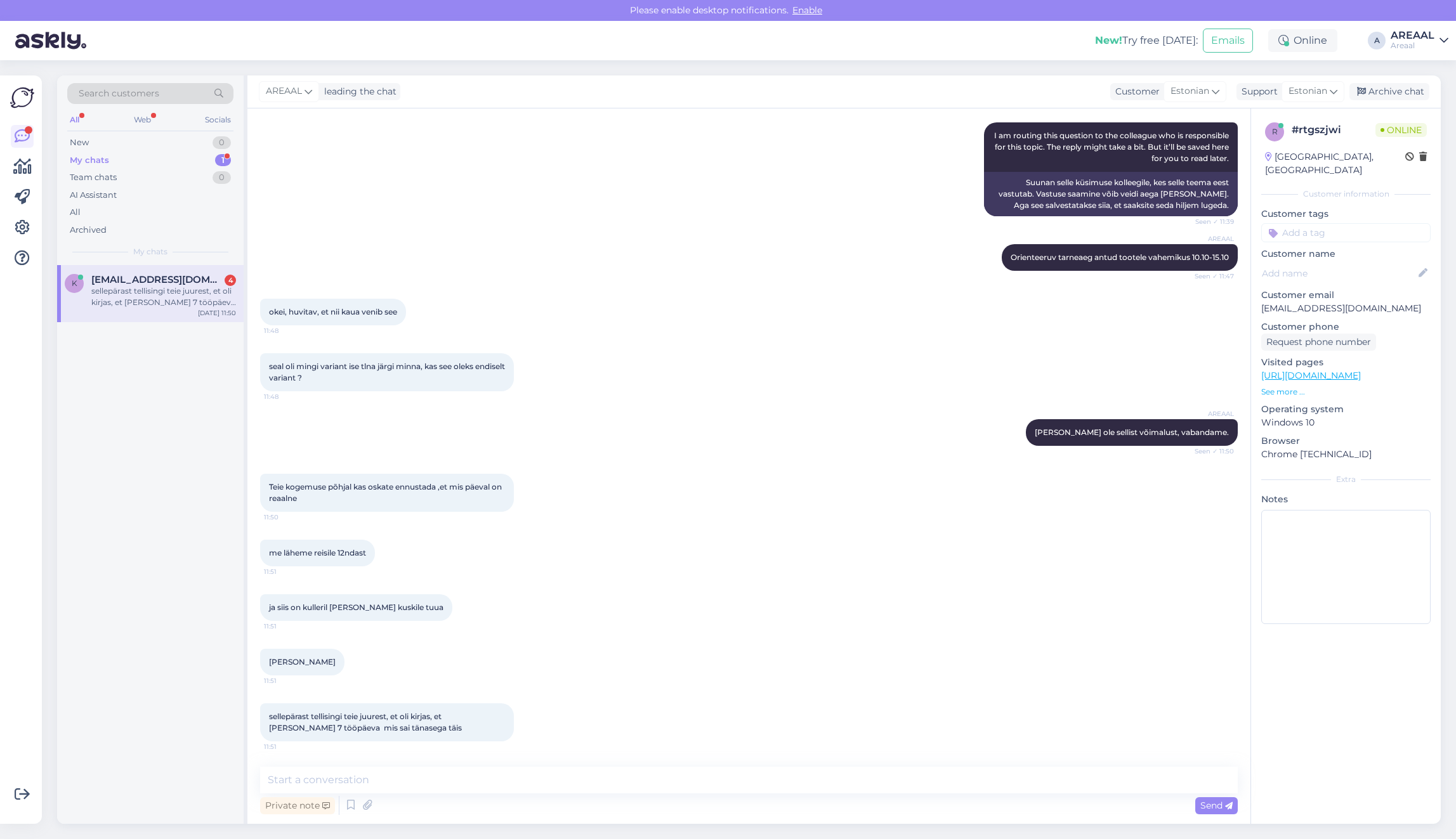
scroll to position [2308, 0]
click at [991, 794] on div "Private note Send" at bounding box center [749, 805] width 977 height 24
click at [657, 784] on textarea at bounding box center [749, 780] width 977 height 27
paste textarea "Kui toode ei ole hetkel [GEOGRAPHIC_DATA], saadame tarneinfo ja eeldatava tarne…"
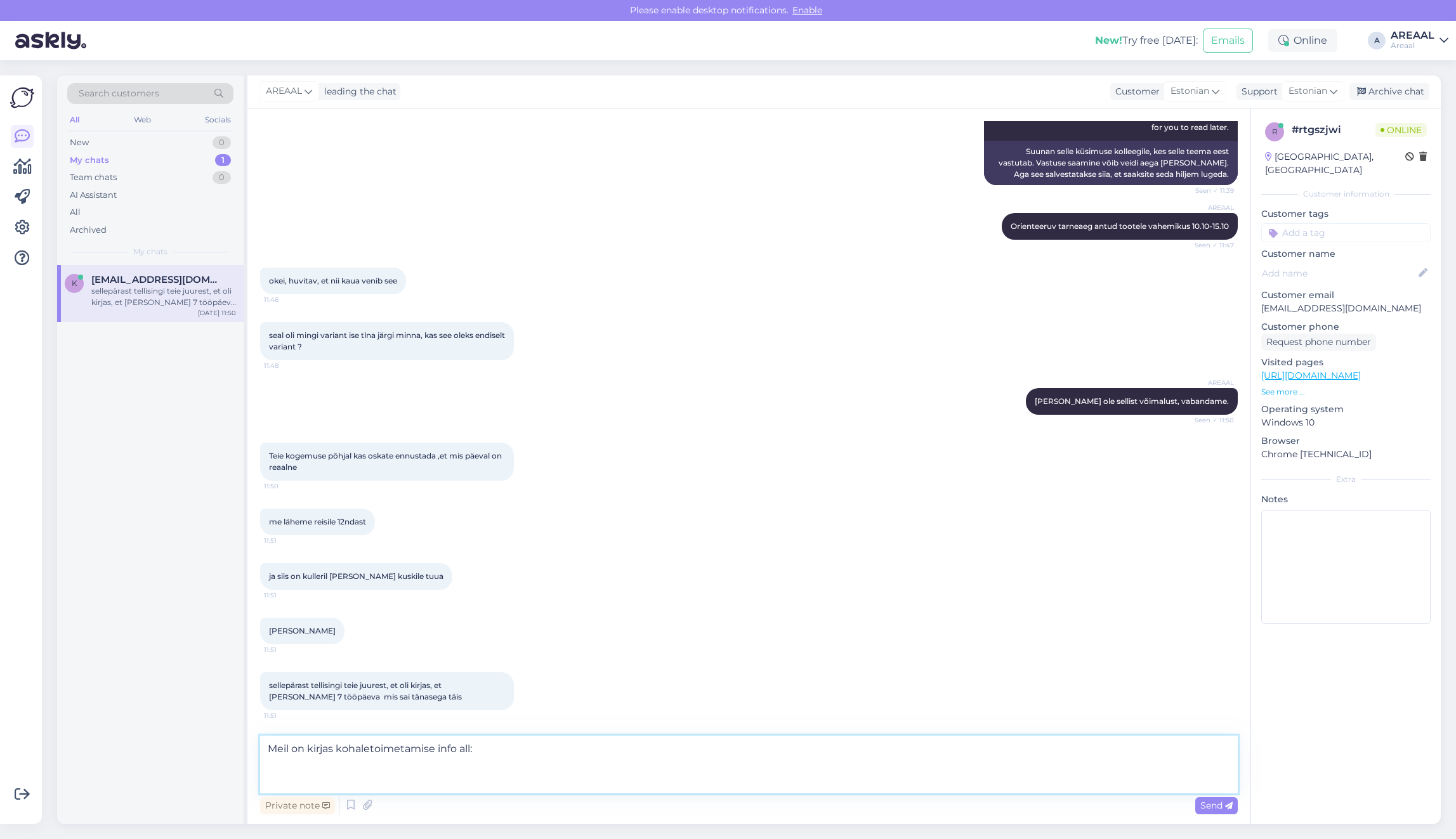
paste textarea "Kui toode ei ole hetkel [GEOGRAPHIC_DATA], saadame tarneinfo ja eeldatava tarne…"
type textarea "Meil on kirjas kohaletoimetamise info all: Kui toode ei ole hetkel laos, saadam…"
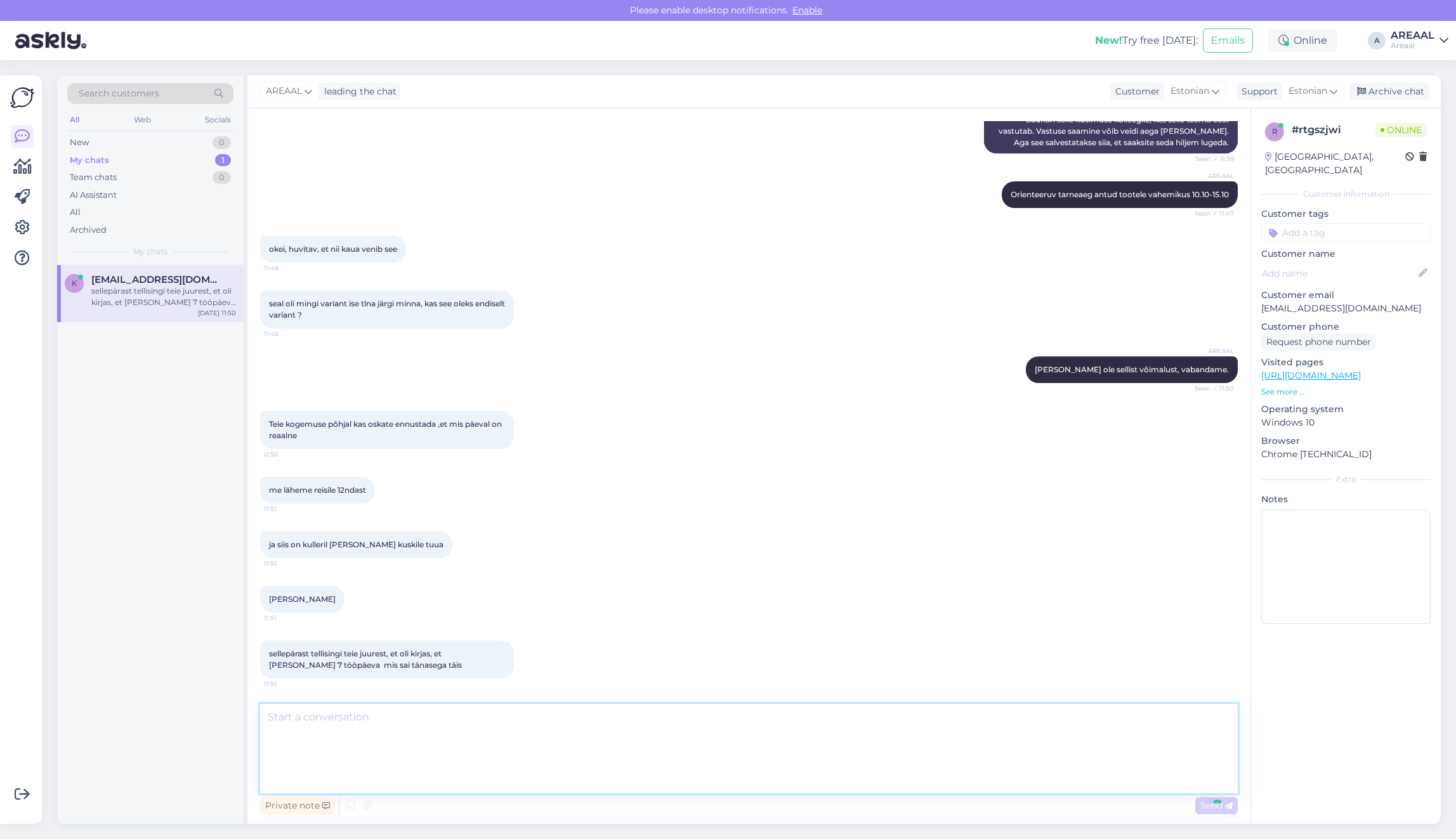
scroll to position [2453, 0]
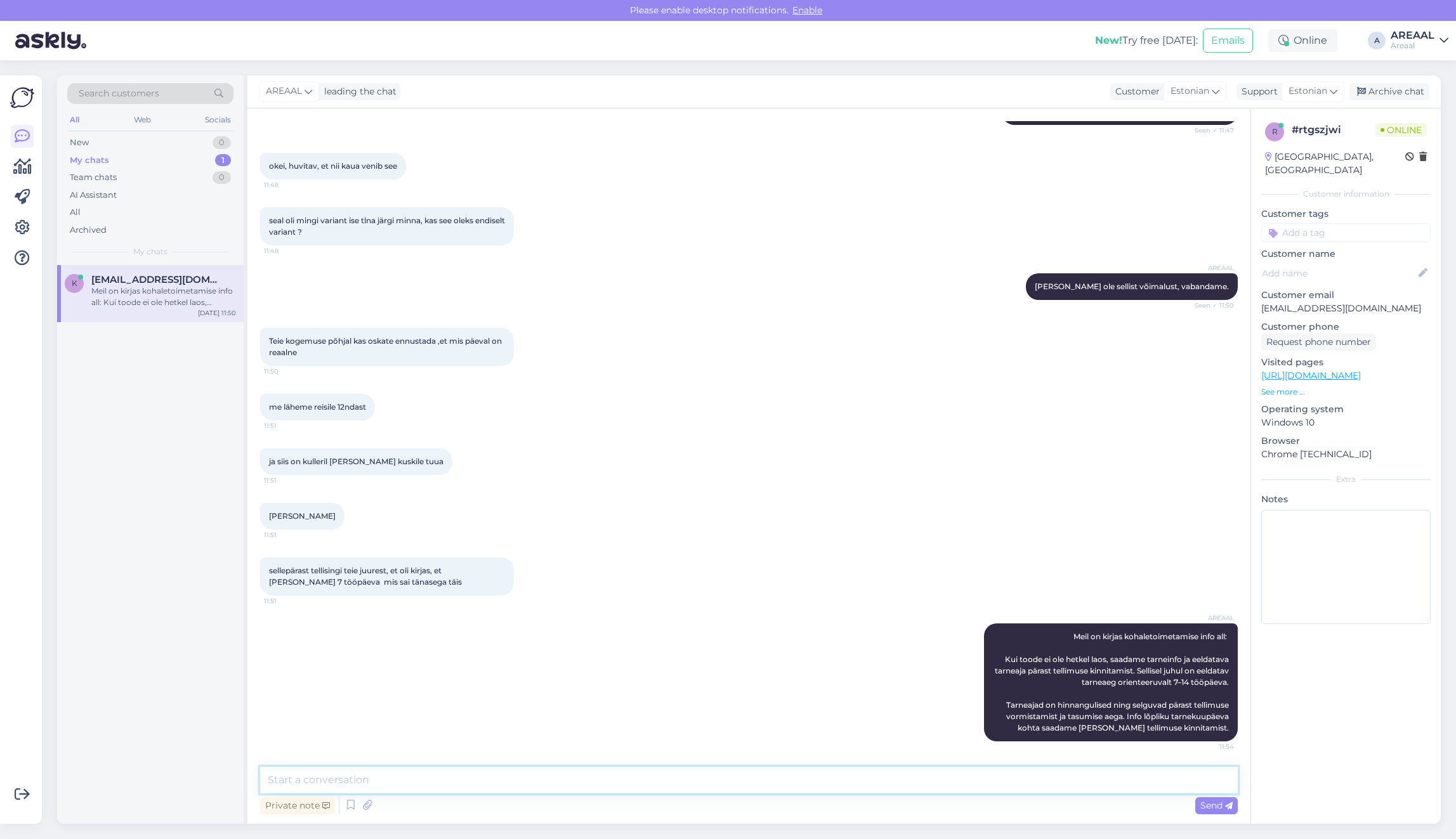
click at [676, 777] on textarea at bounding box center [749, 780] width 977 height 27
click at [679, 785] on textarea at bounding box center [749, 780] width 977 height 27
click at [679, 778] on textarea at bounding box center [749, 780] width 977 height 27
type textarea "Kahjuks ei oska täpset kuupäeva öelda"
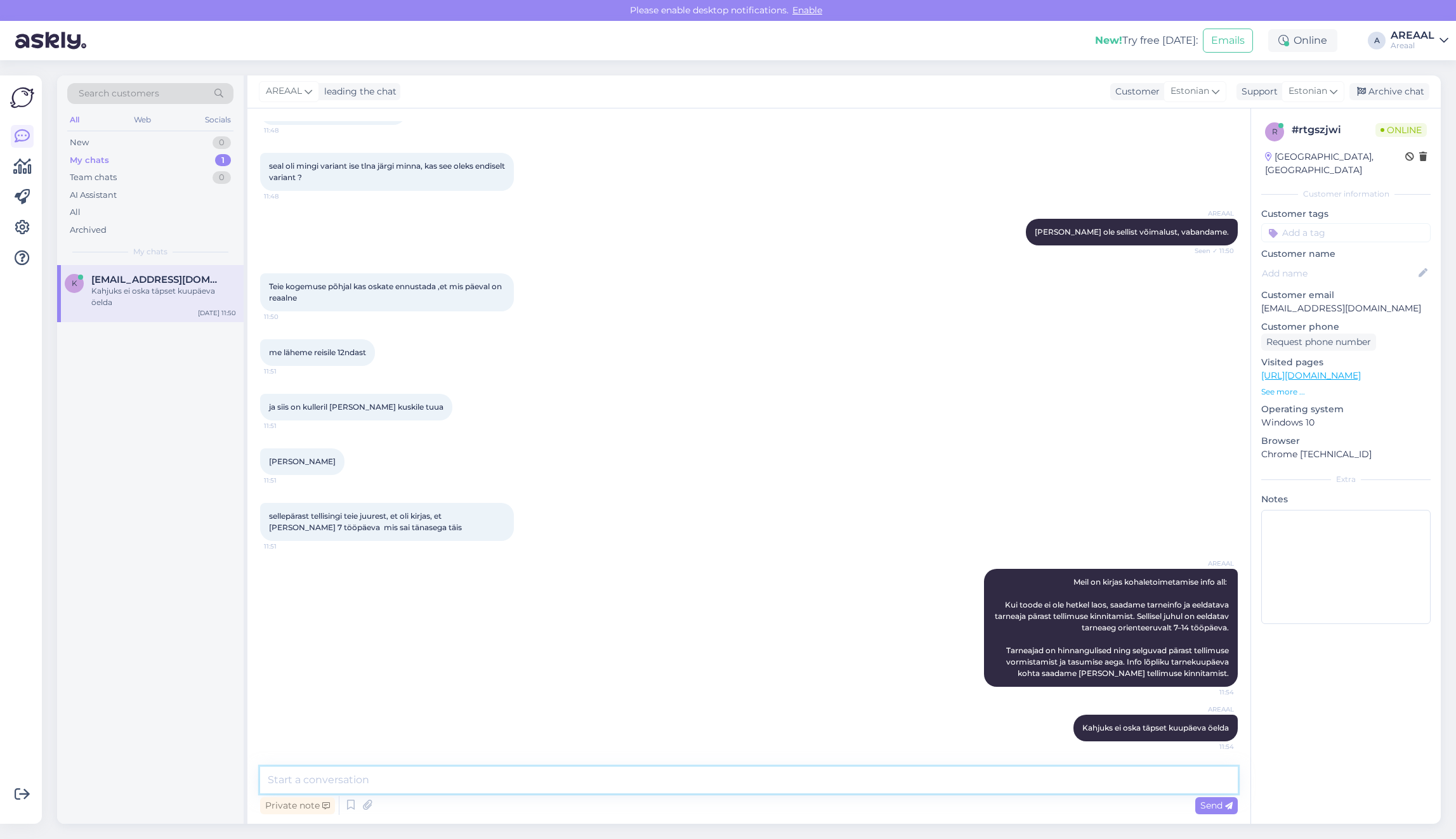
scroll to position [2508, 0]
type textarea "Kui ei ole sobilik, siis andke teada ning kanname raha tagasi"
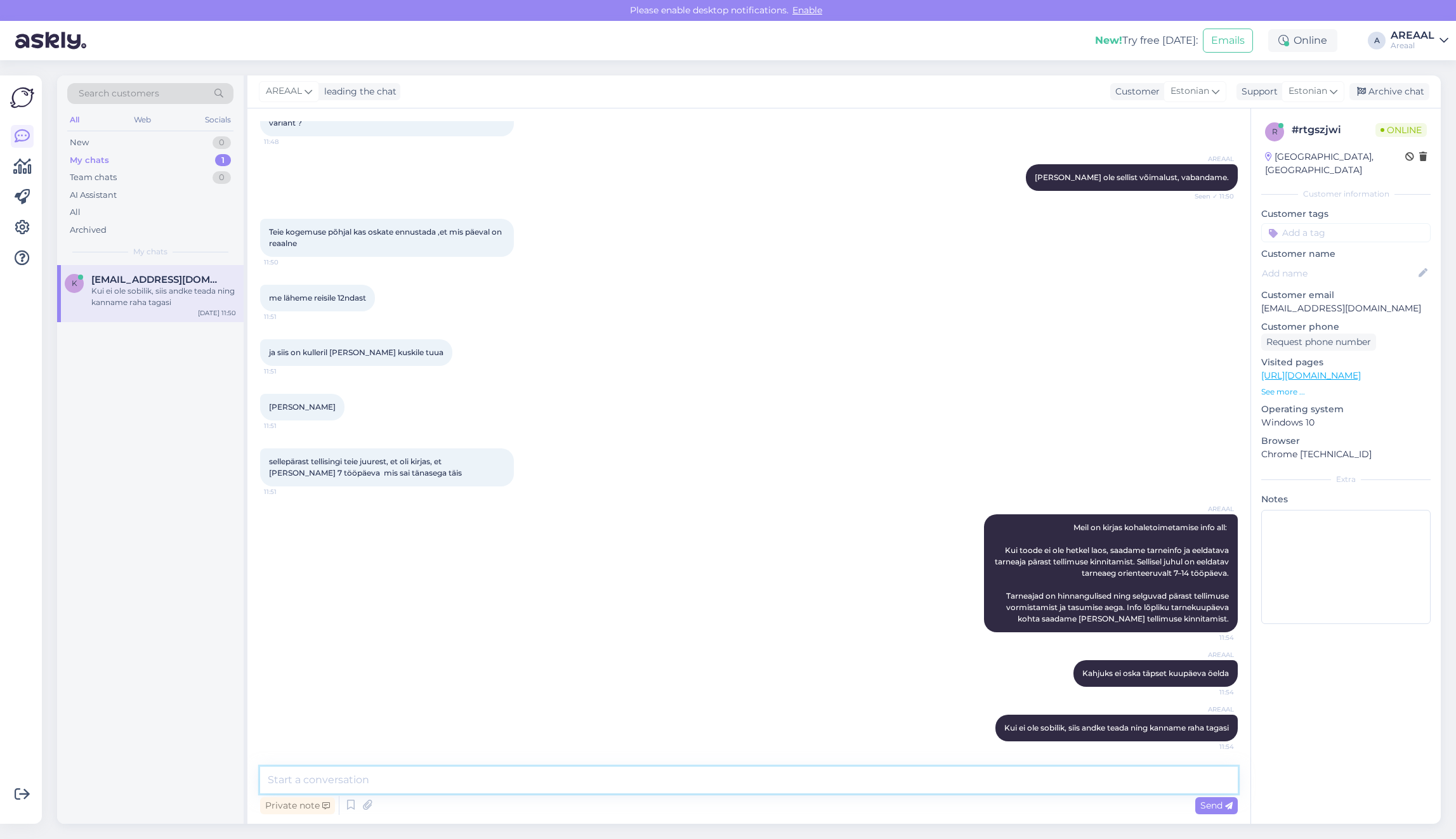
scroll to position [2562, 0]
click at [192, 206] on div "All" at bounding box center [150, 212] width 166 height 18
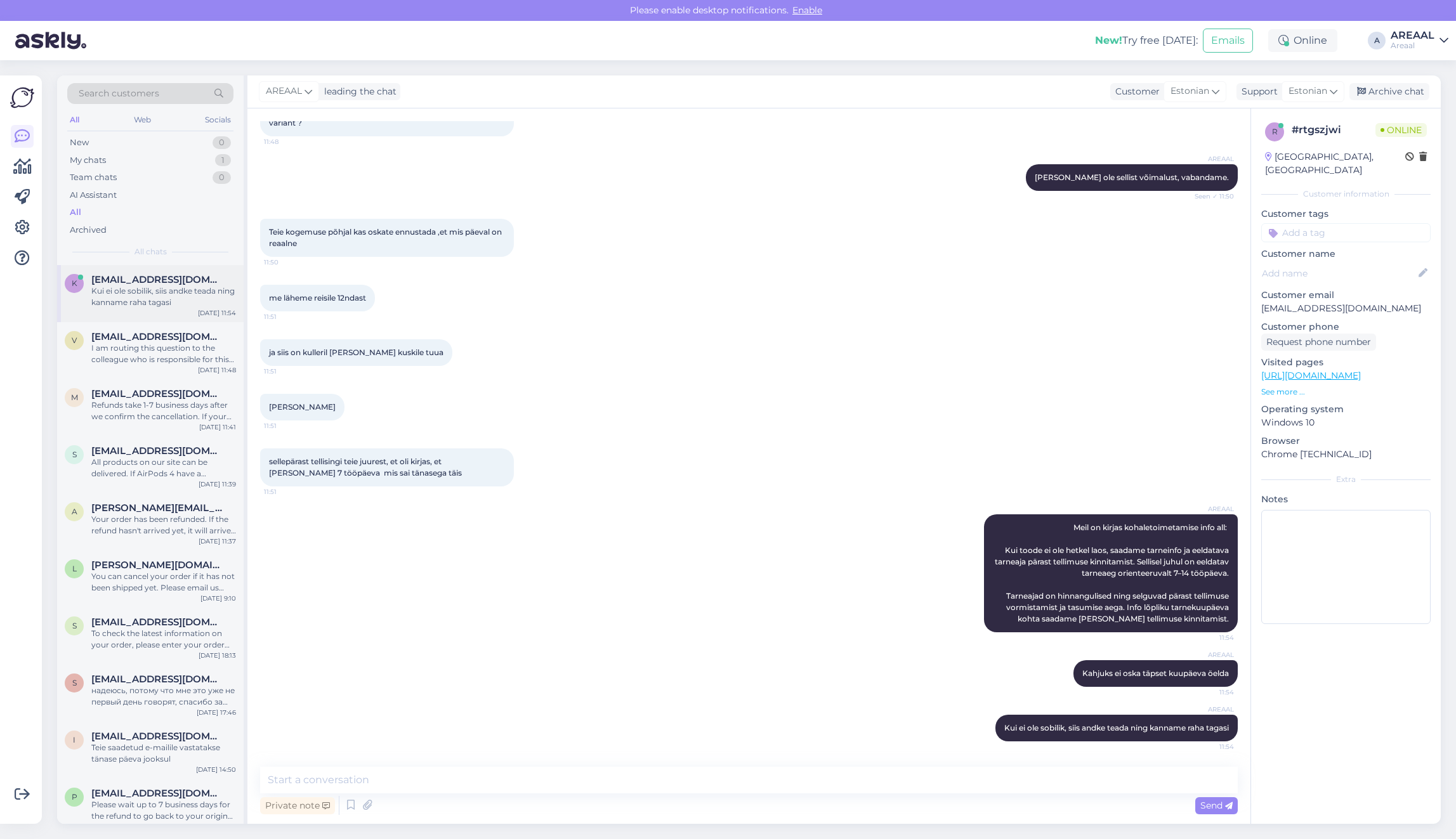
click at [189, 318] on div "k [EMAIL_ADDRESS][DOMAIN_NAME] Kui ei ole sobilik, siis andke teada ning kannam…" at bounding box center [150, 293] width 186 height 57
click at [177, 348] on div "I am routing this question to the colleague who is responsible for this topic. …" at bounding box center [163, 354] width 144 height 23
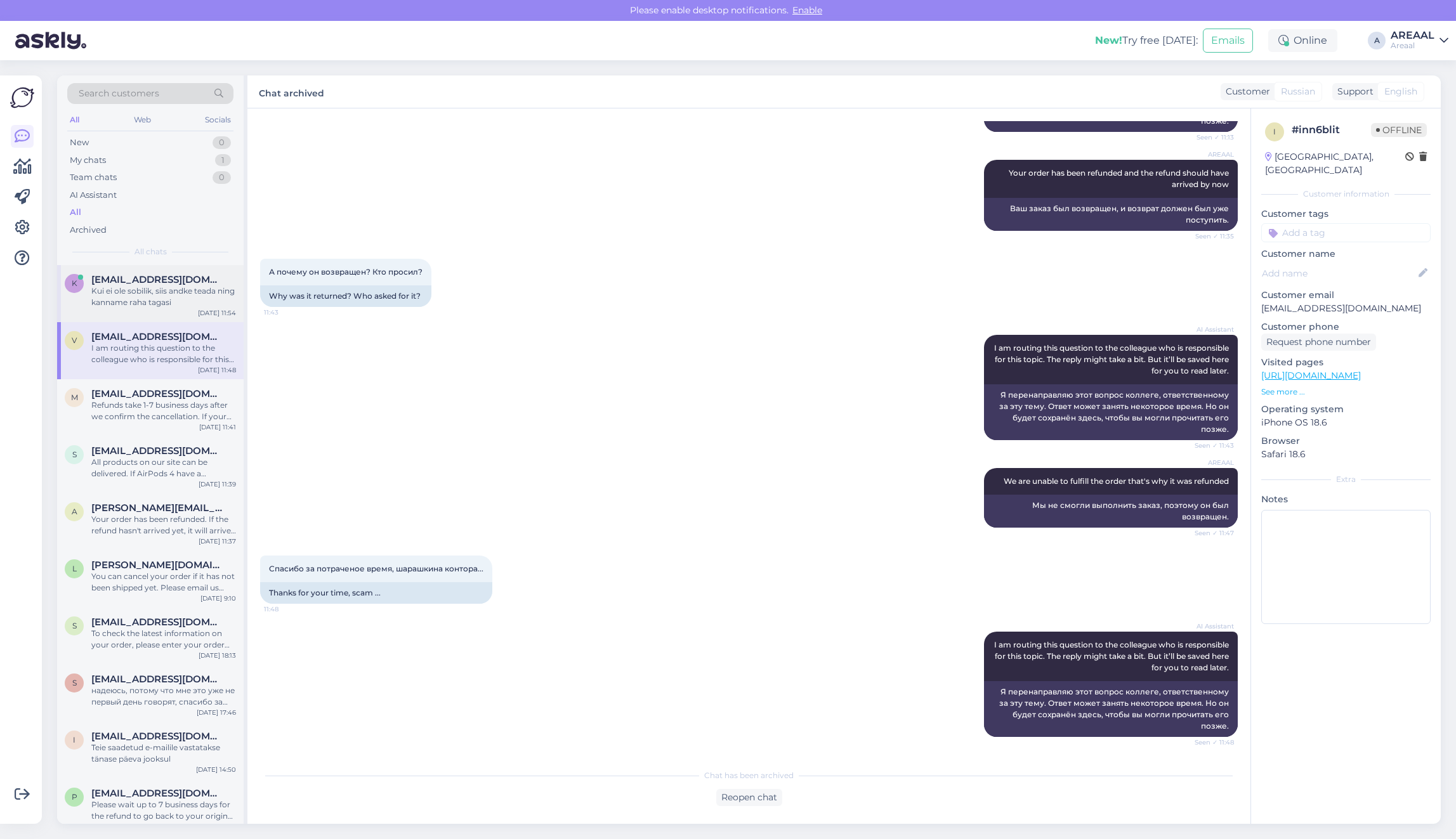
click at [172, 302] on div "Kui ei ole sobilik, siis andke teada ning kanname raha tagasi" at bounding box center [163, 297] width 144 height 23
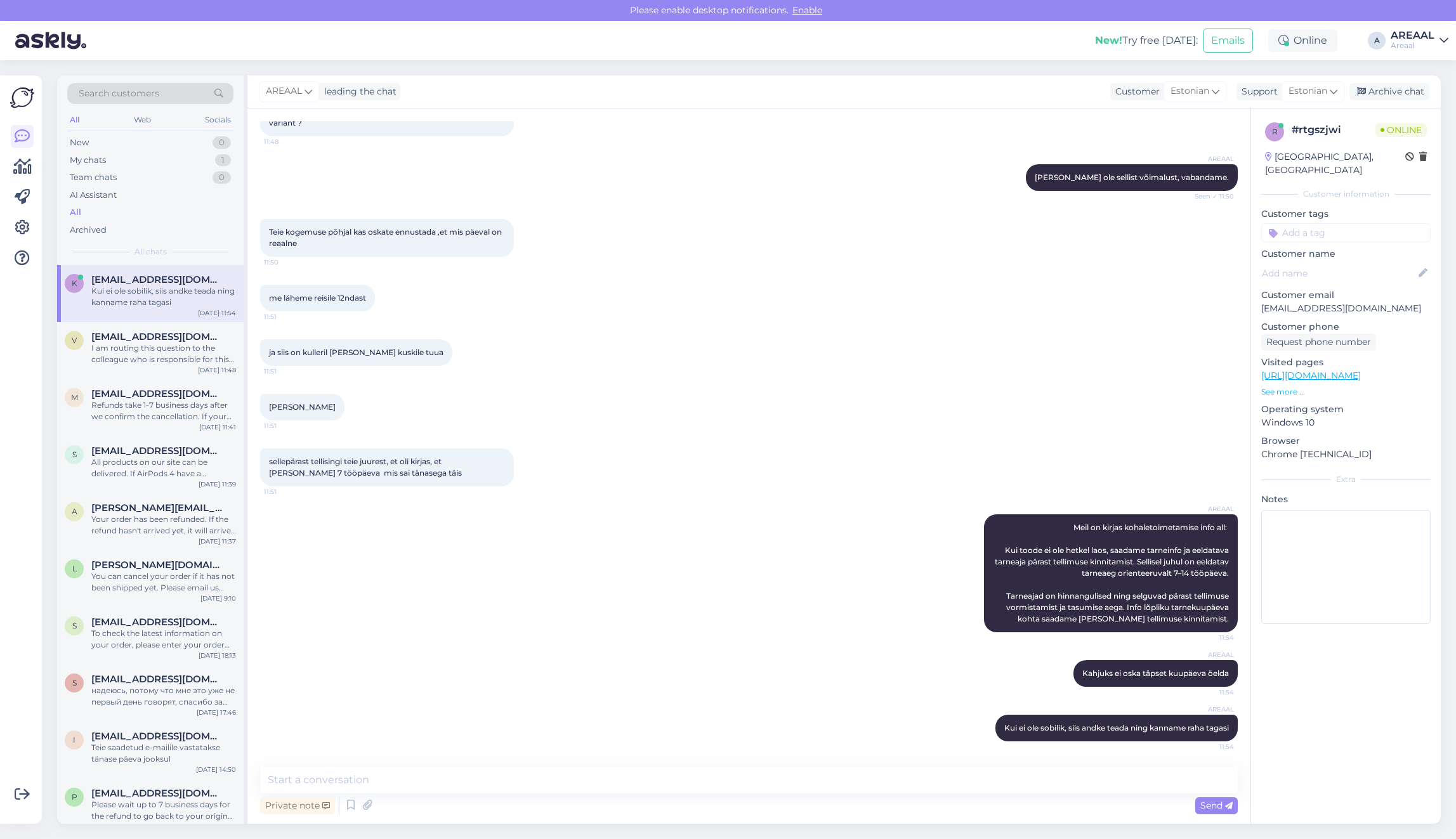
click at [1425, 40] on div "Areaal" at bounding box center [1412, 46] width 43 height 10
click at [1422, 109] on div "Nish Open" at bounding box center [1371, 98] width 156 height 27
click at [1425, 99] on button "Open" at bounding box center [1419, 98] width 35 height 19
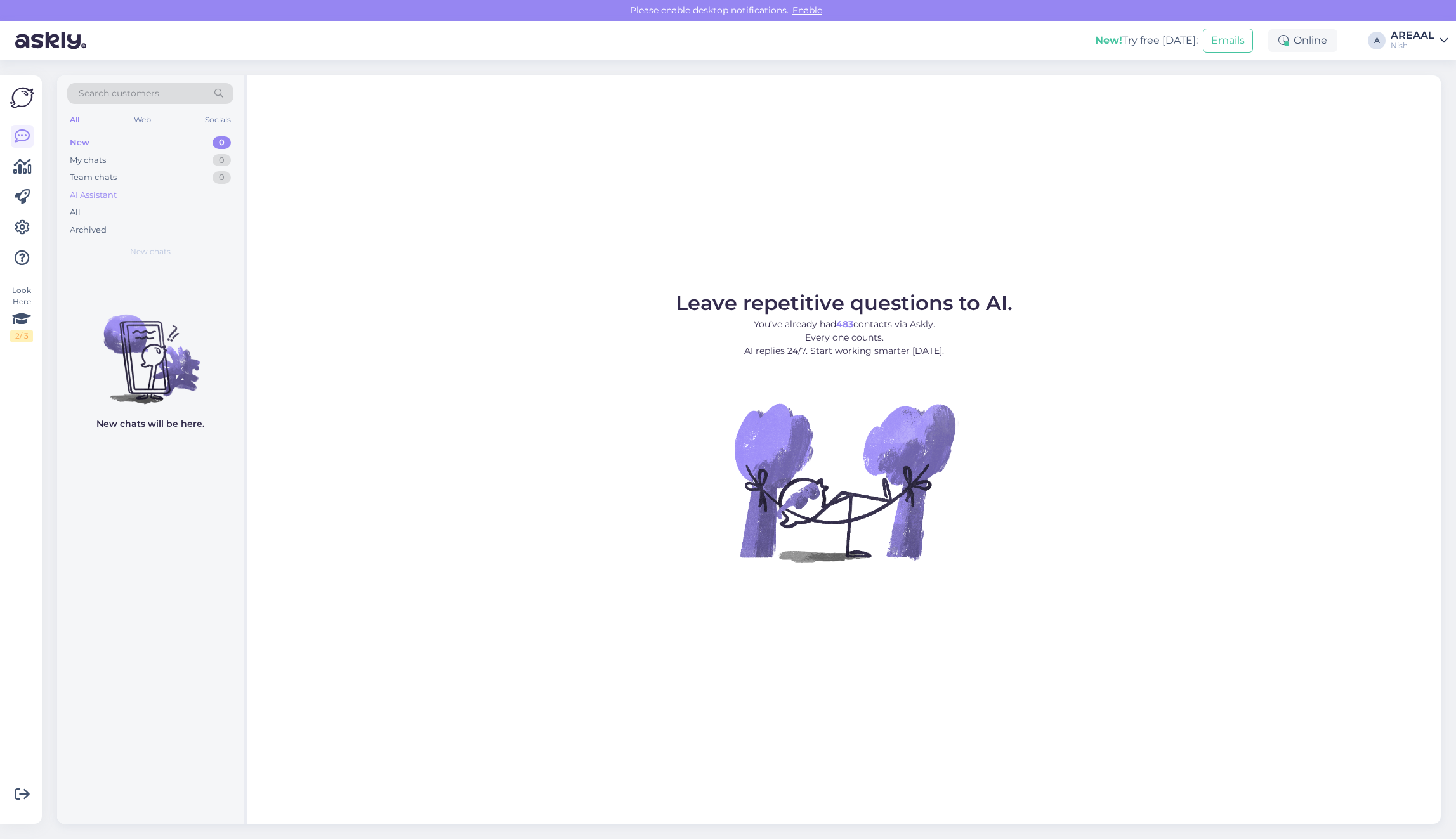
click at [169, 201] on div "AI Assistant" at bounding box center [150, 195] width 166 height 18
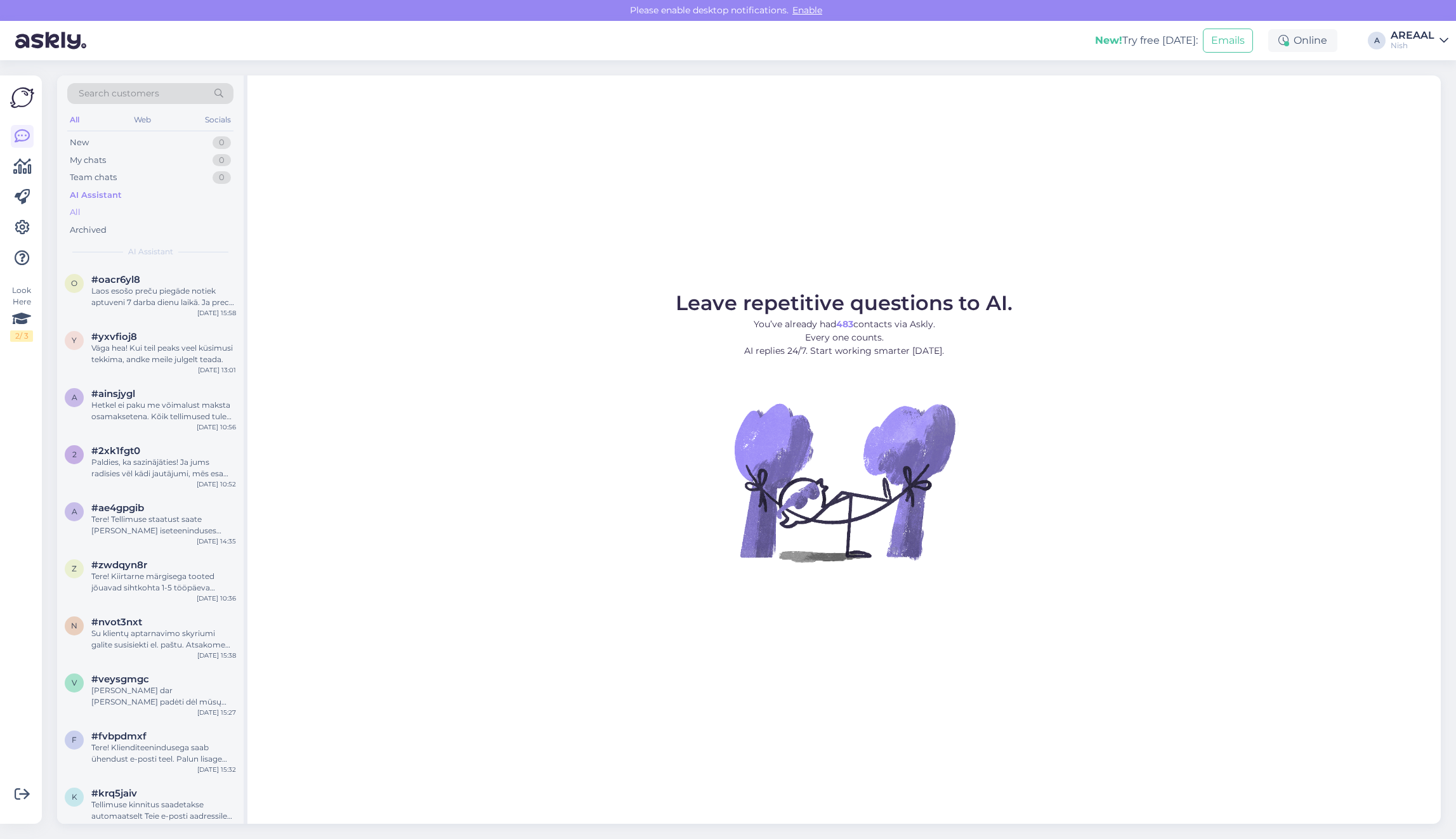
click at [160, 213] on div "All" at bounding box center [150, 212] width 166 height 18
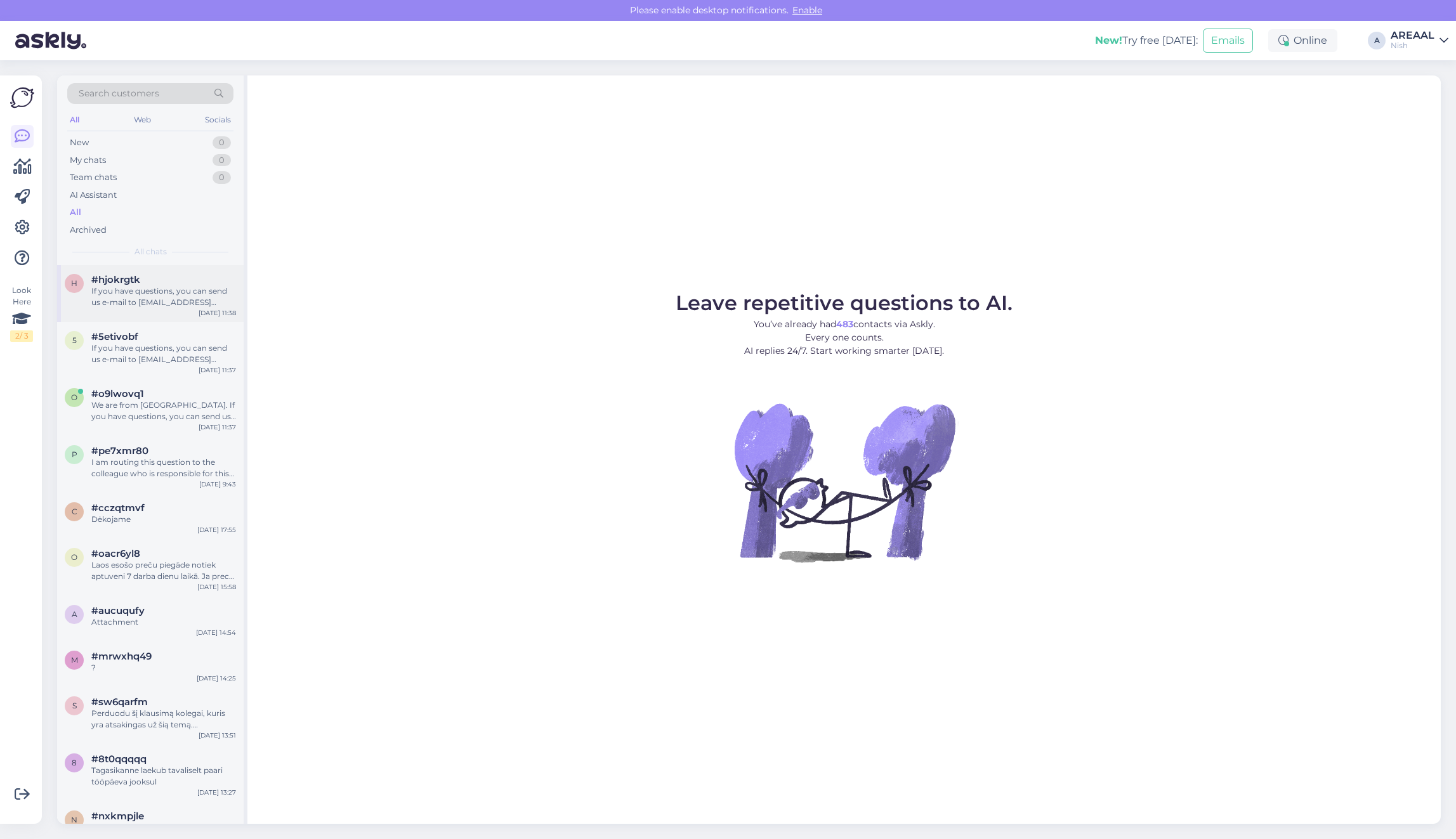
click at [163, 290] on div "If you have questions, you can send us e-mail to [EMAIL_ADDRESS][DOMAIN_NAME]" at bounding box center [163, 297] width 144 height 23
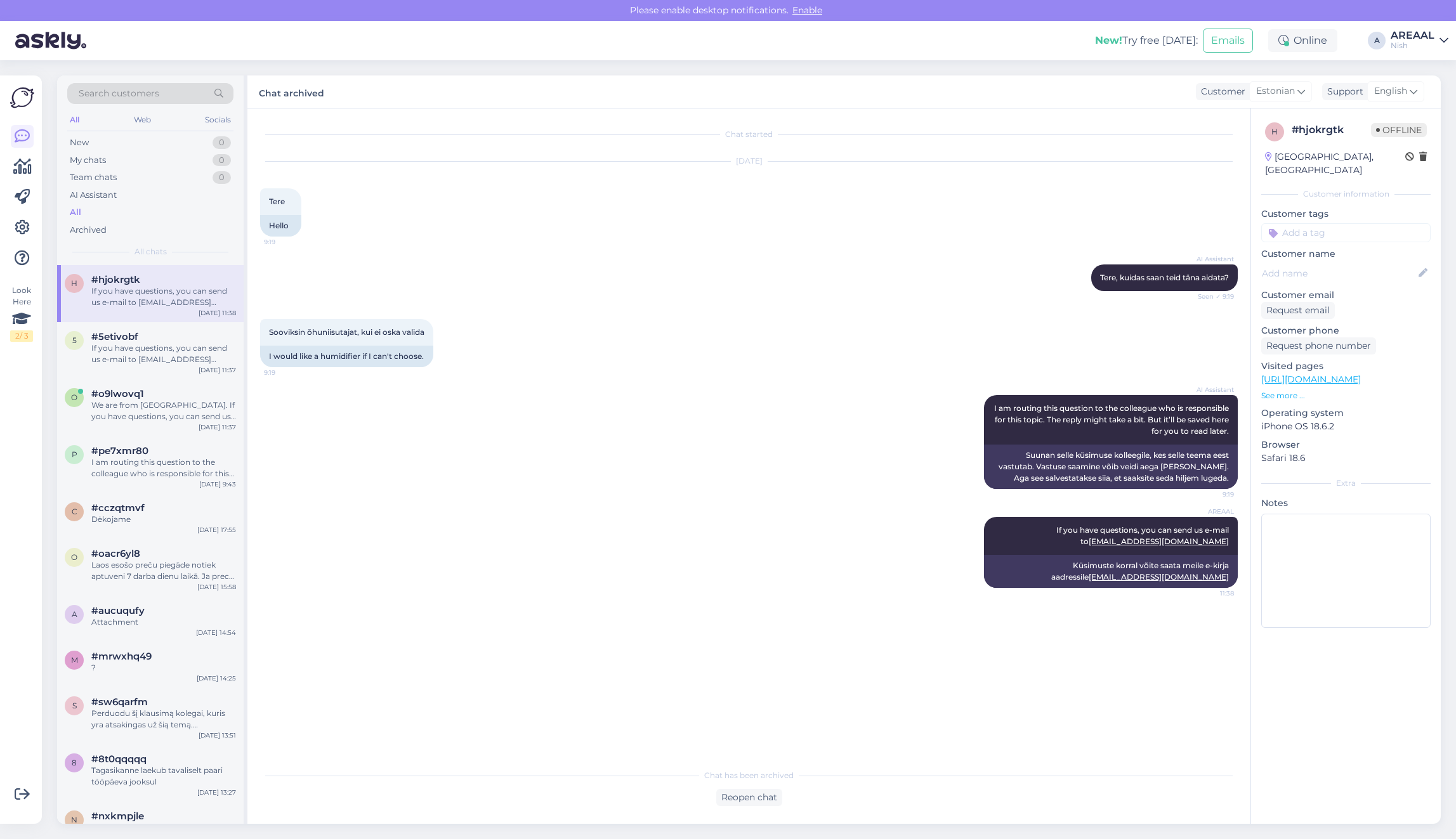
click at [1412, 27] on div "New! Try free [DATE]: Emails Online A AREAAL Nish" at bounding box center [728, 40] width 1456 height 40
click at [1415, 35] on div "AREAAL" at bounding box center [1412, 36] width 43 height 10
click at [1415, 72] on button "Open" at bounding box center [1419, 70] width 35 height 19
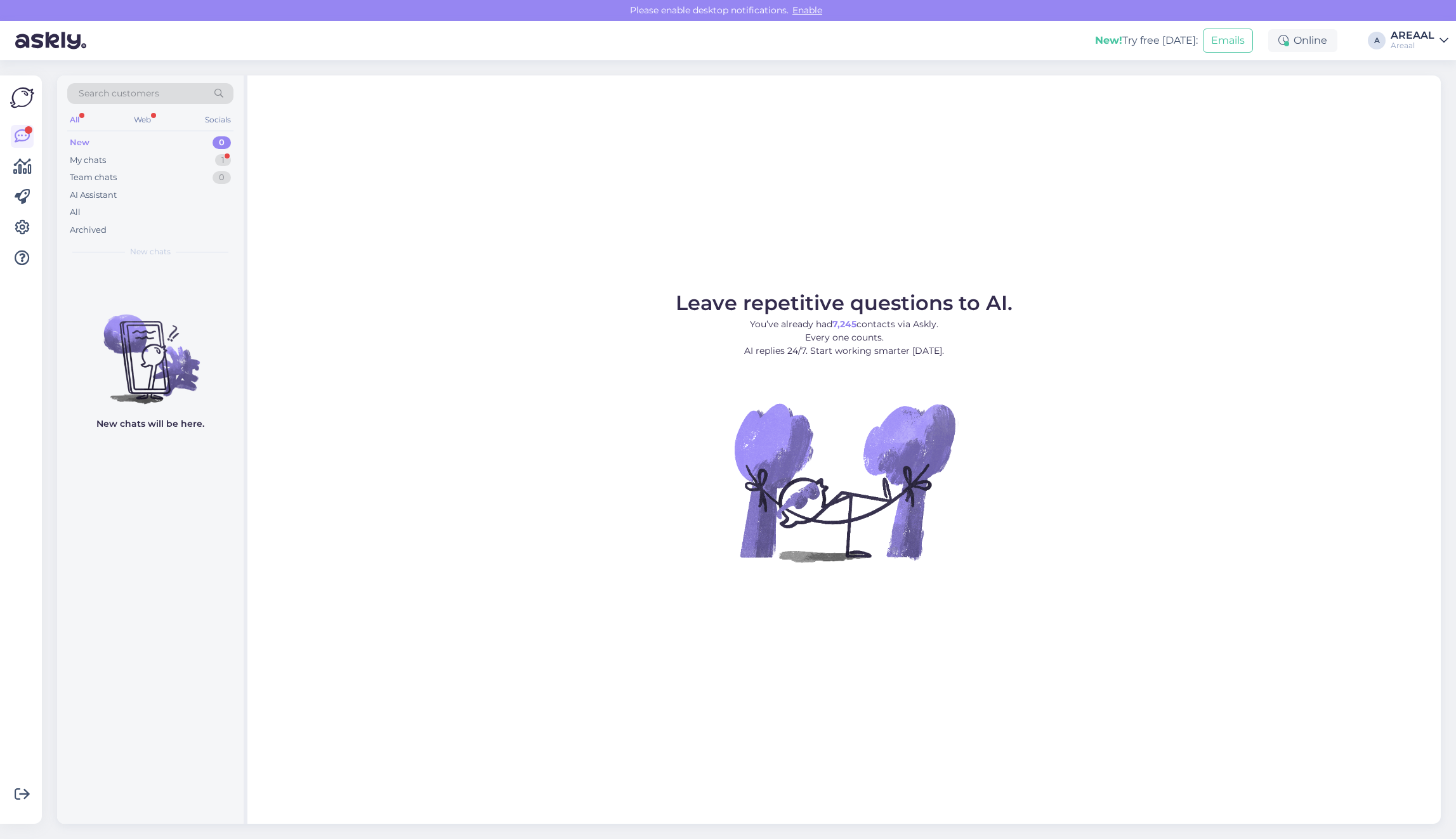
click at [990, 229] on div "Leave repetitive questions to AI. You’ve already had 7,245 contacts via Askly. …" at bounding box center [844, 449] width 1193 height 748
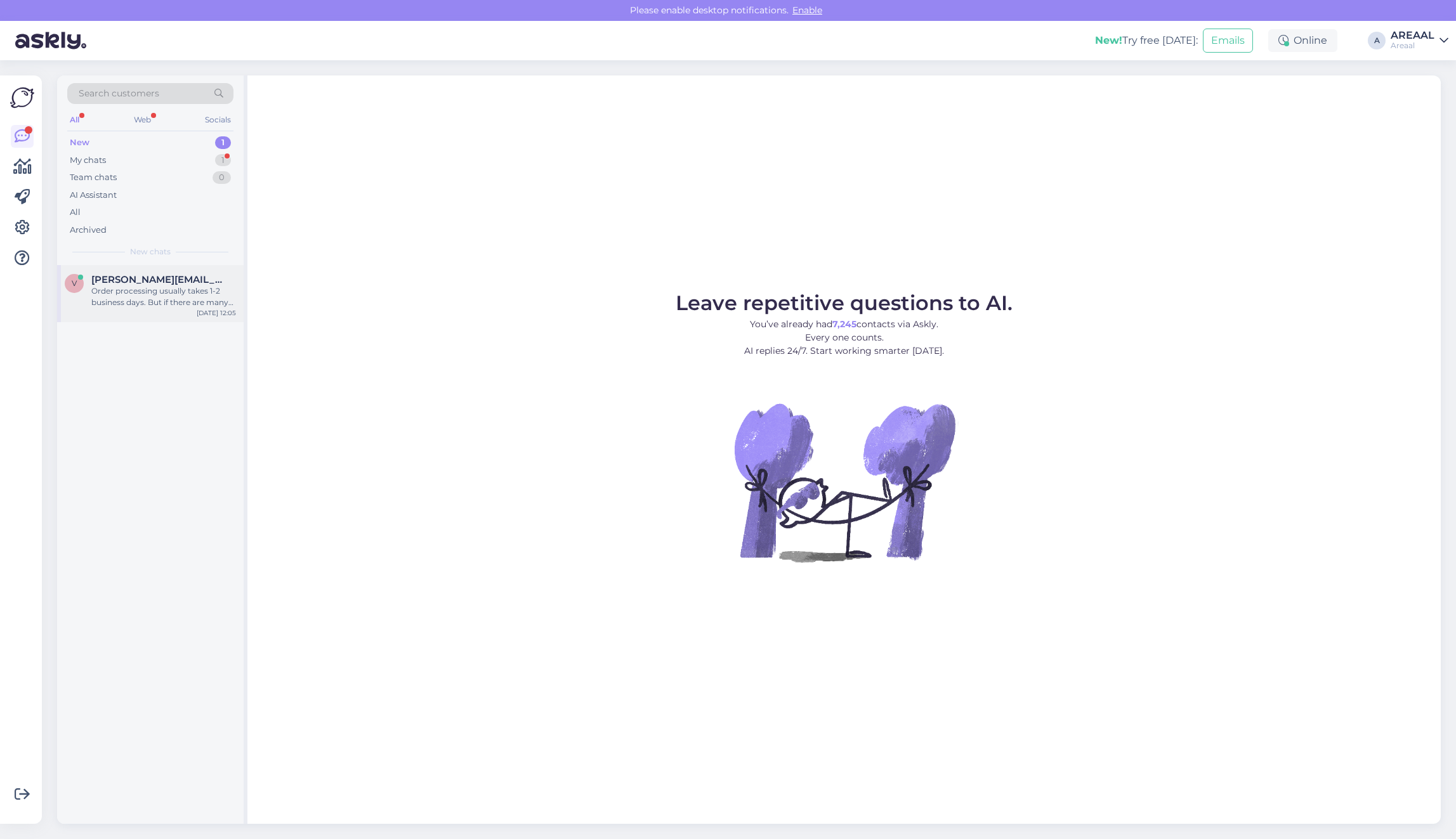
click at [218, 298] on div "Order processing usually takes 1-2 business days. But if there are many orders …" at bounding box center [163, 297] width 144 height 23
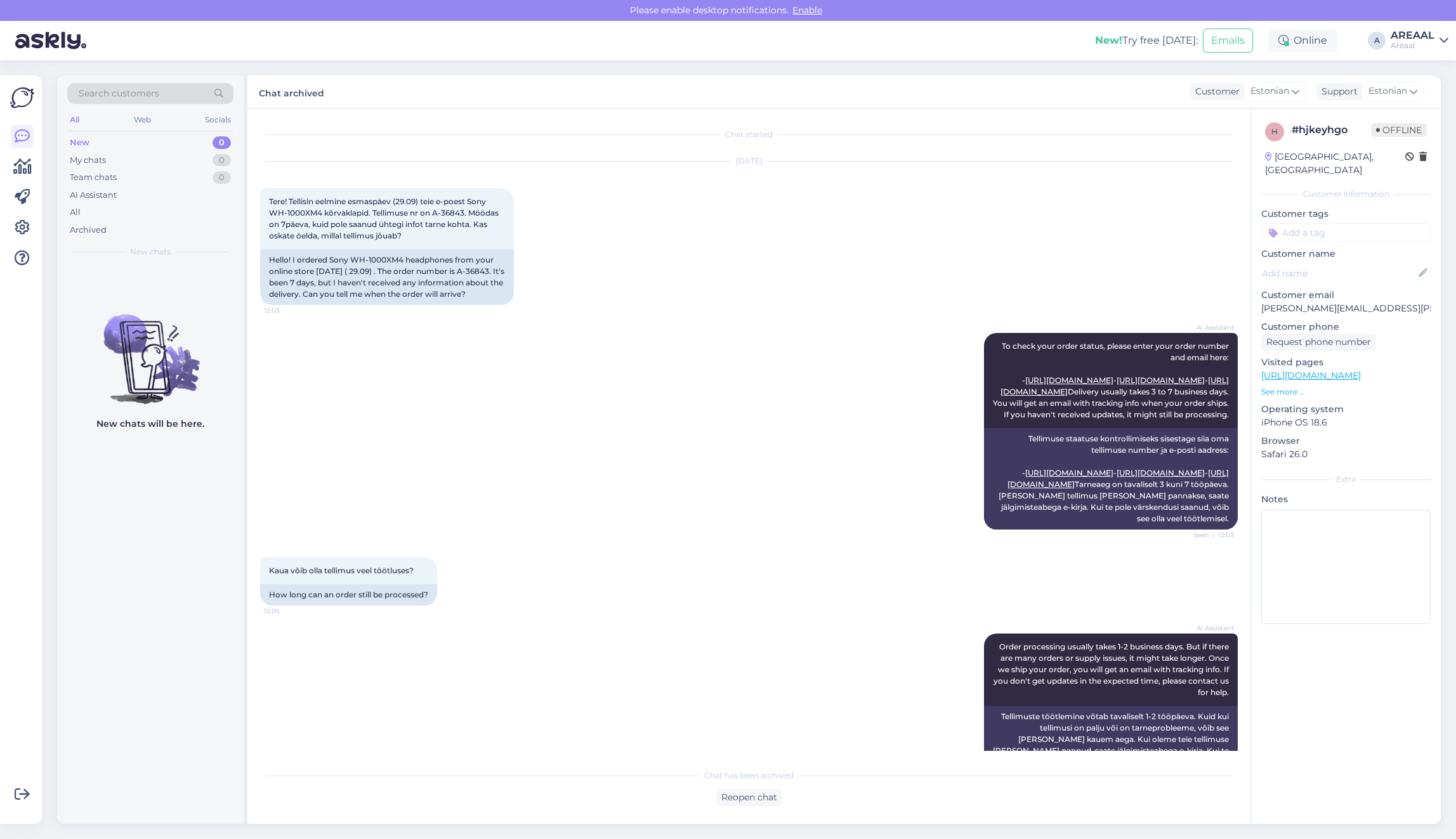
scroll to position [153, 0]
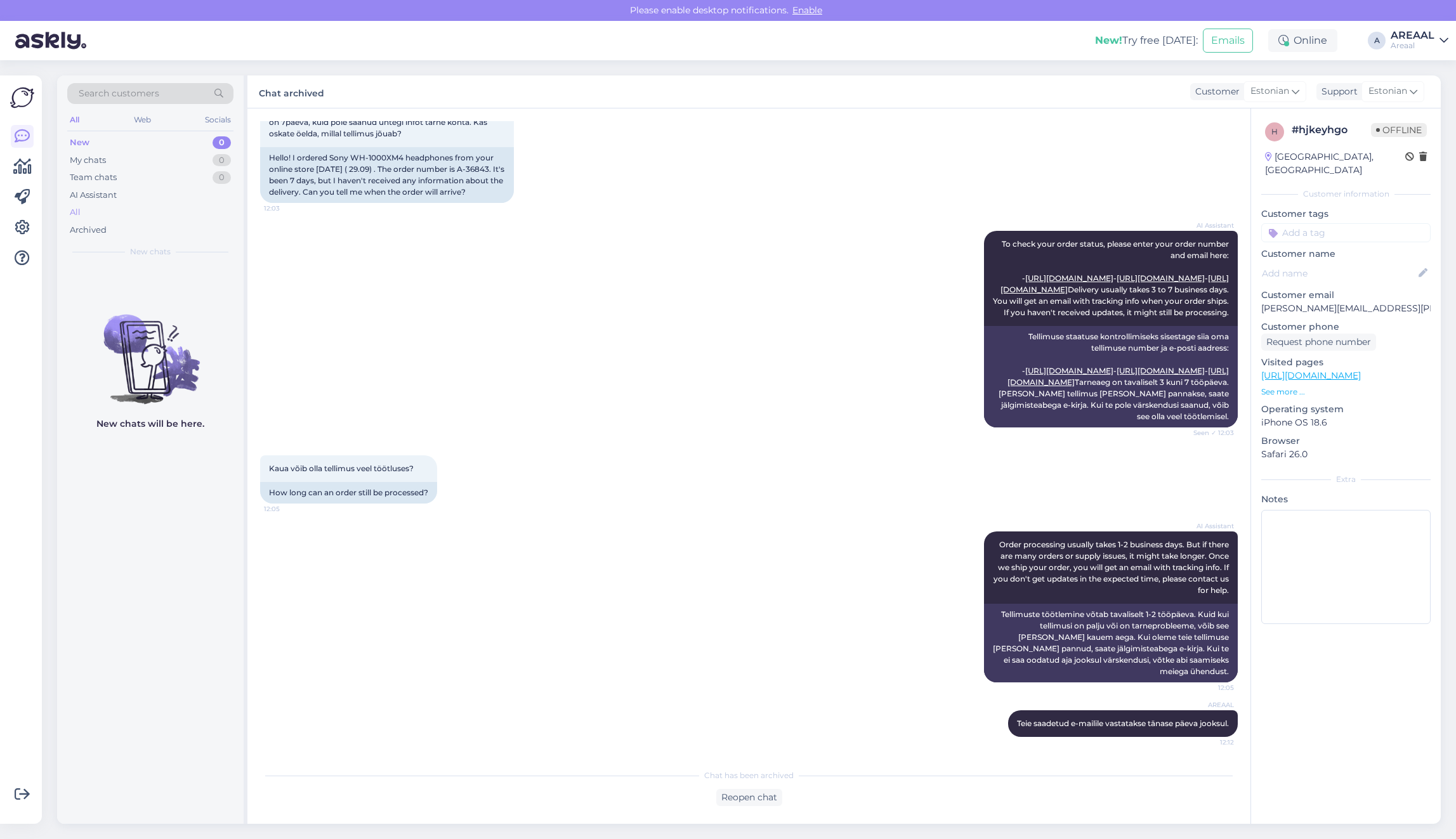
click at [127, 224] on div "Archived" at bounding box center [150, 230] width 166 height 18
click at [119, 208] on div "All" at bounding box center [150, 212] width 166 height 18
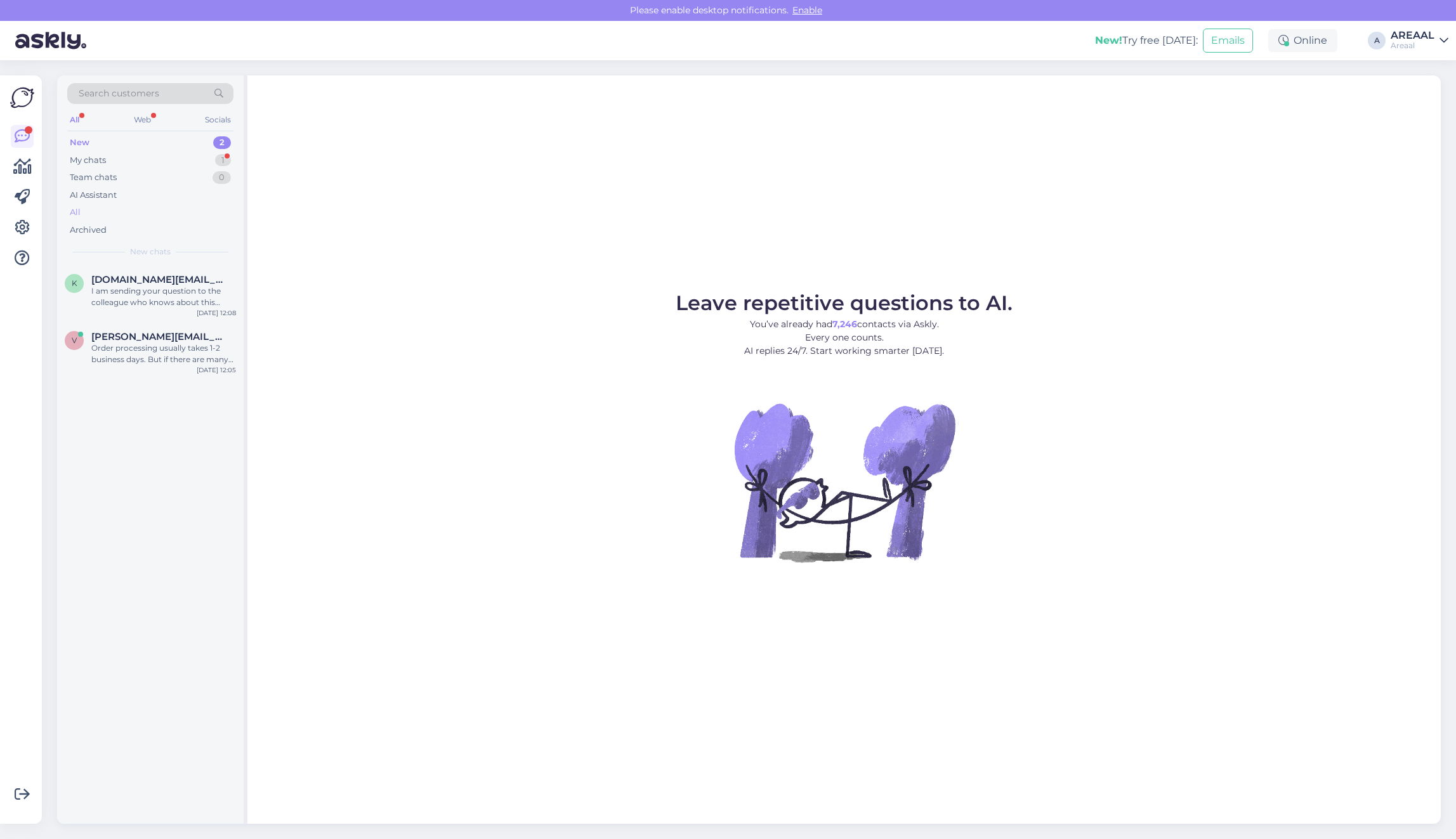
click at [183, 213] on div "All" at bounding box center [150, 212] width 166 height 18
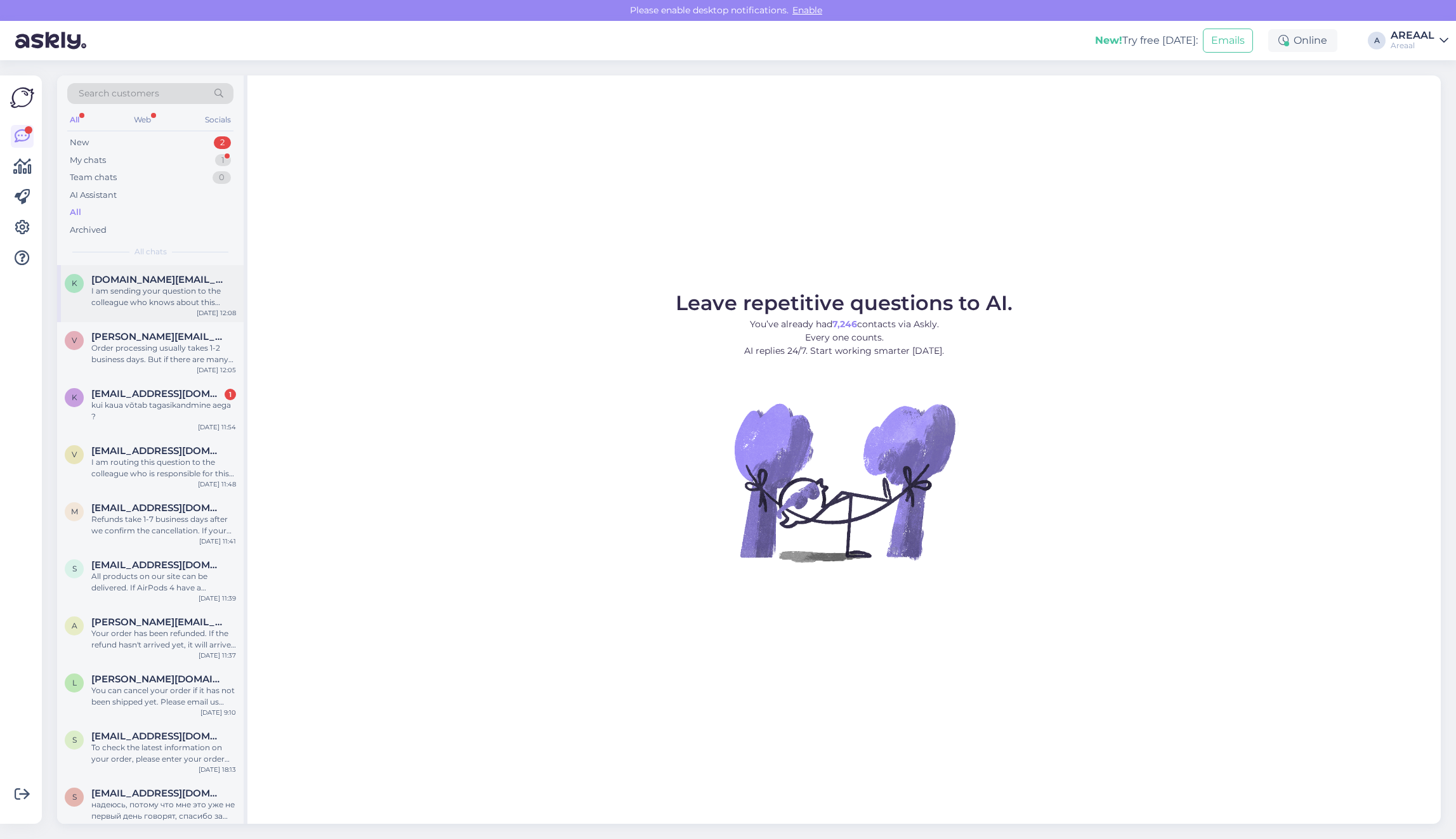
click at [156, 277] on span "[DOMAIN_NAME][EMAIL_ADDRESS][DOMAIN_NAME]" at bounding box center [157, 279] width 132 height 11
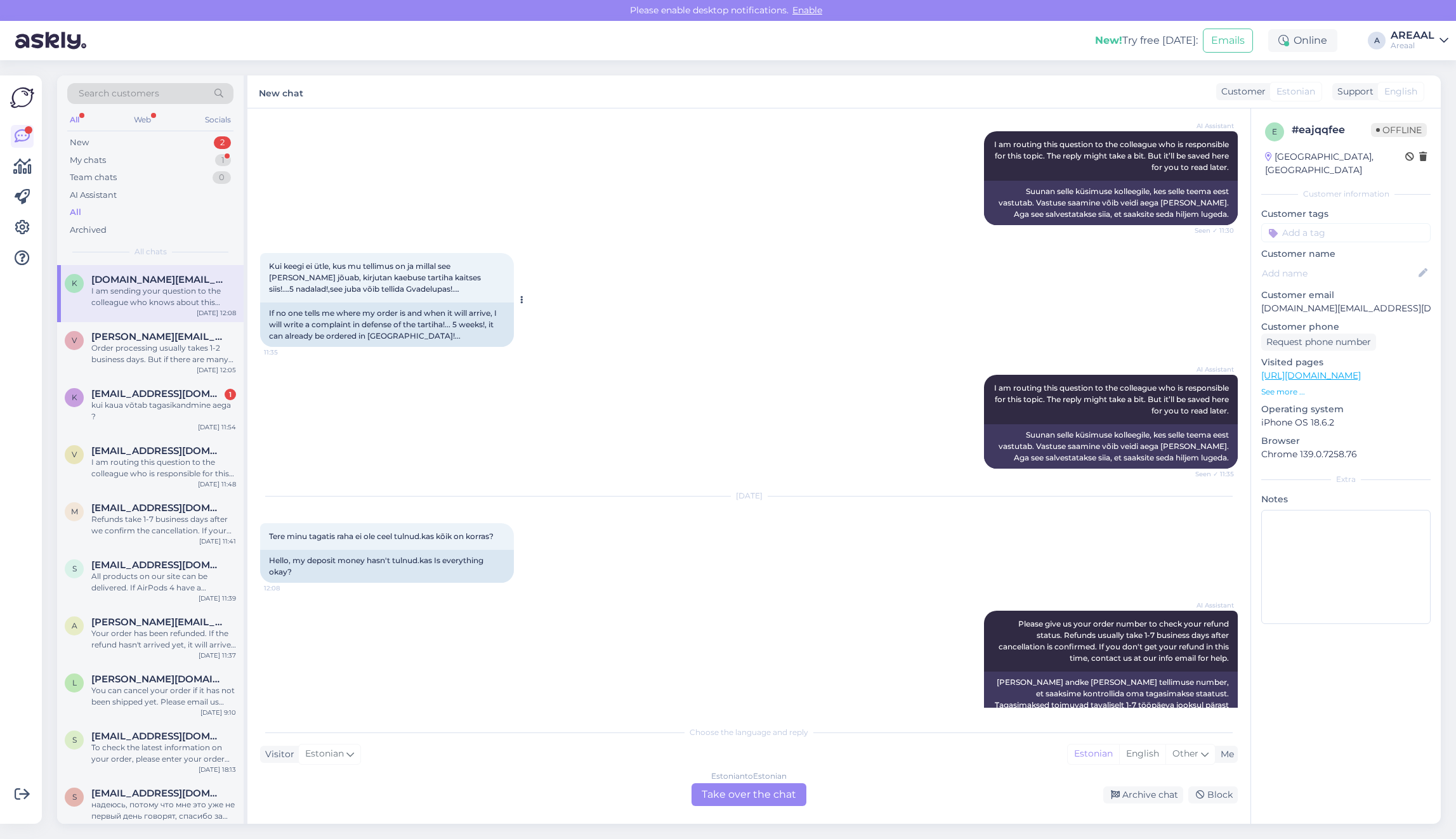
scroll to position [4357, 0]
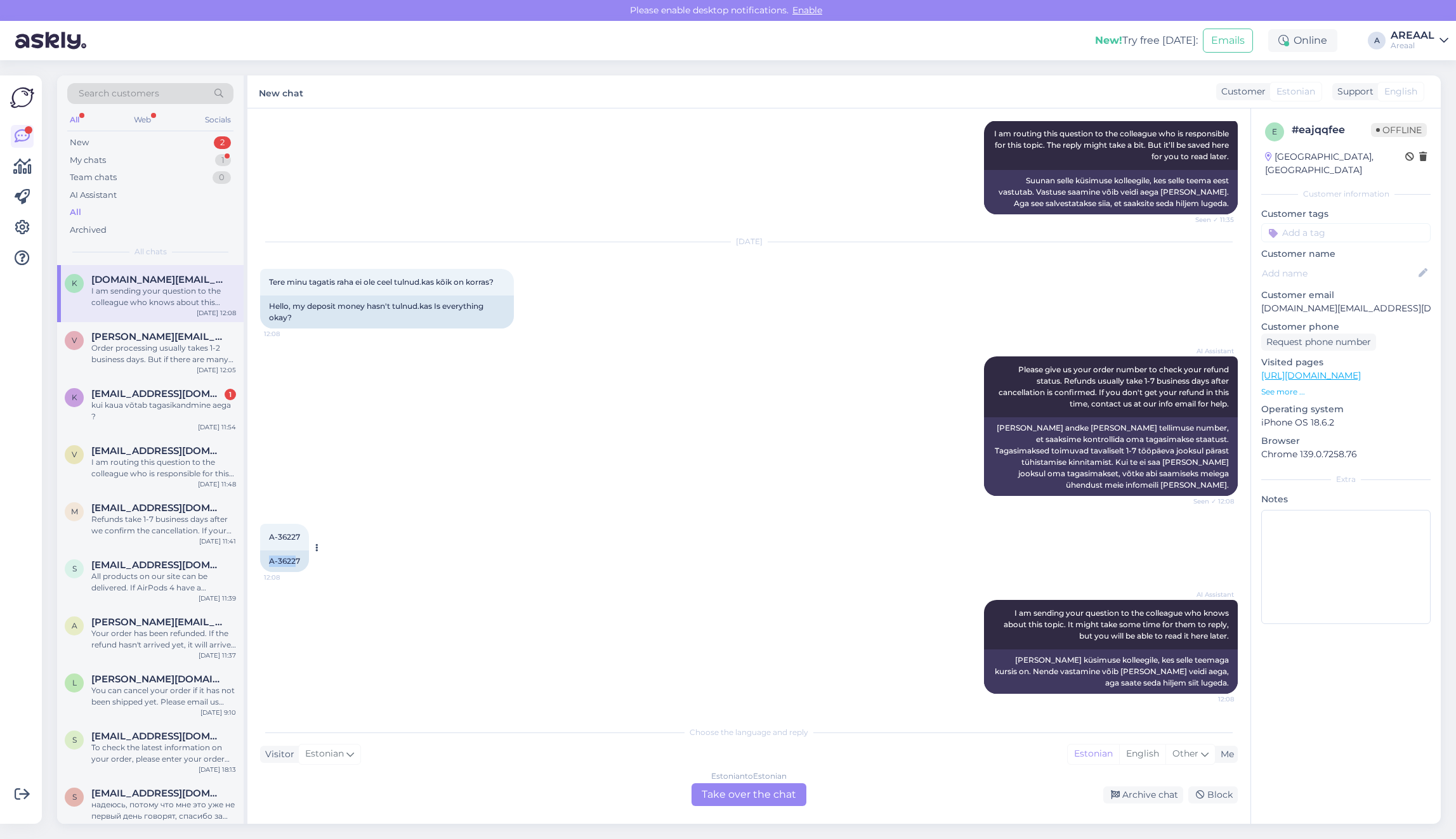
copy div "A-3622"
copy div "A-36227"
drag, startPoint x: 263, startPoint y: 552, endPoint x: 298, endPoint y: 566, distance: 37.7
click at [298, 566] on div "A-36227" at bounding box center [284, 561] width 49 height 22
click at [733, 799] on div "Estonian to Estonian Take over the chat" at bounding box center [748, 794] width 114 height 23
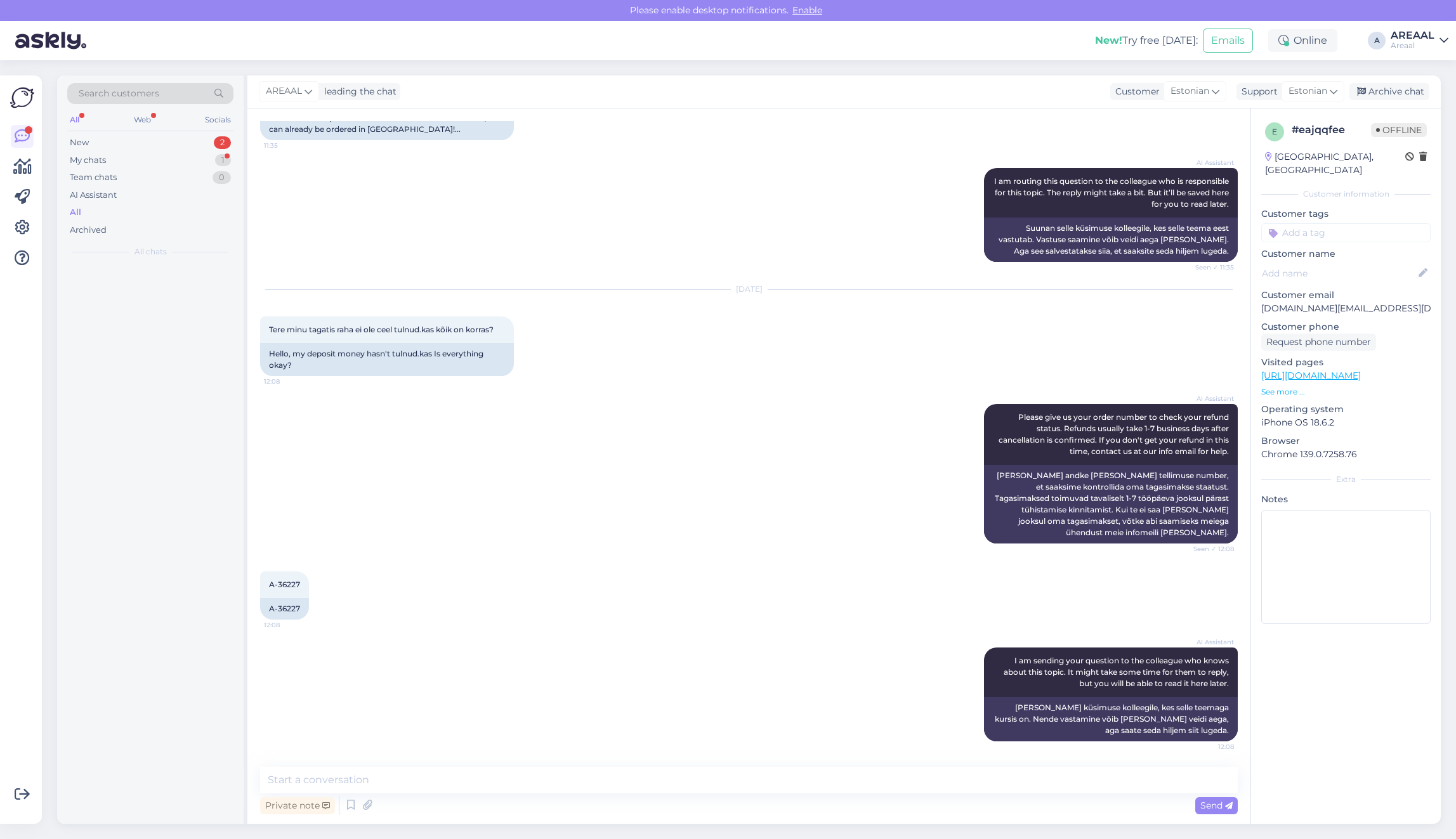
scroll to position [4309, 0]
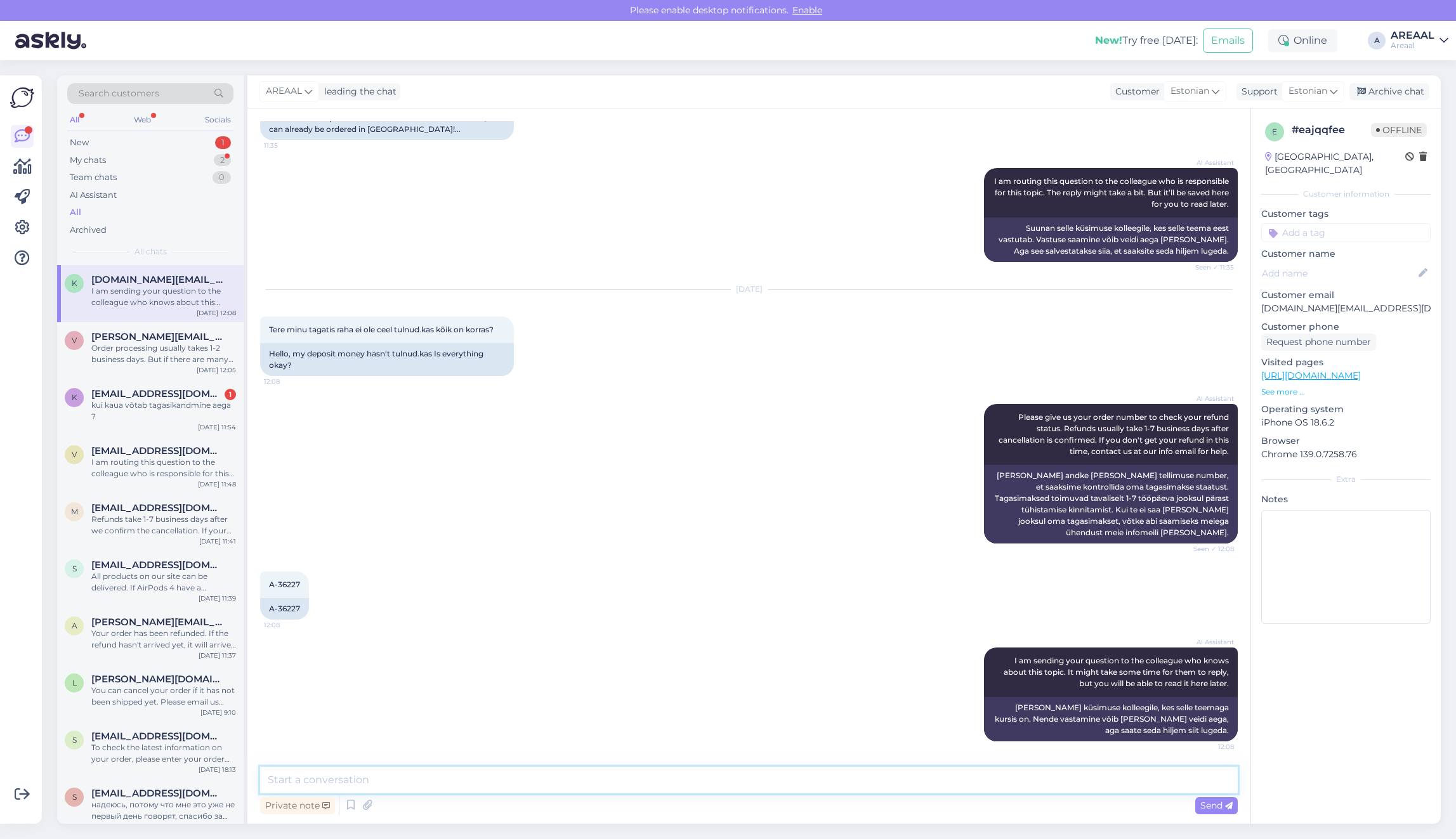
click at [727, 784] on textarea at bounding box center [749, 780] width 977 height 27
type textarea "Laekub lähima paari päeva jooksul kui ei ole veel laekunud"
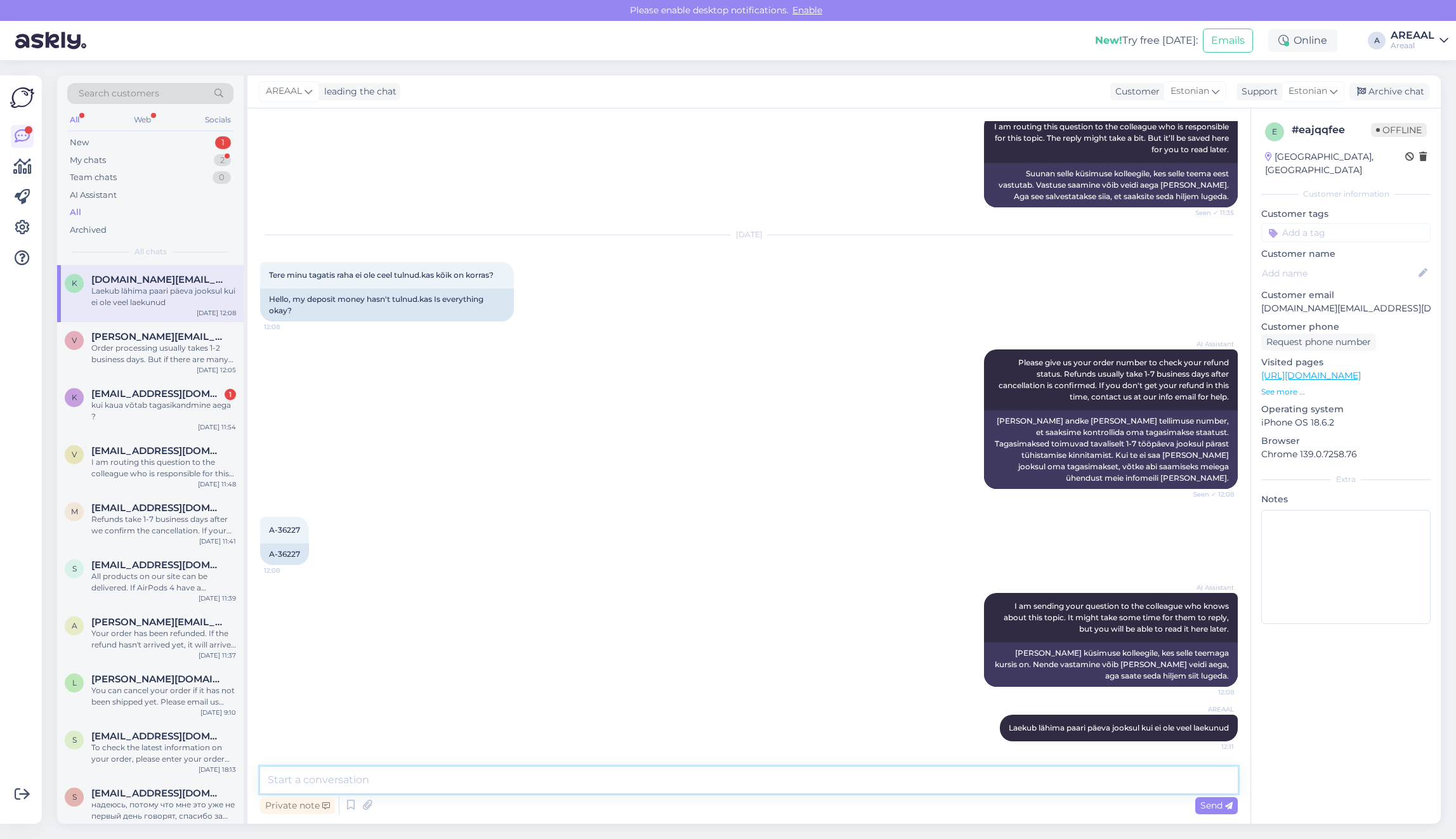
scroll to position [4363, 0]
click at [1400, 87] on div "Archive chat" at bounding box center [1389, 91] width 80 height 17
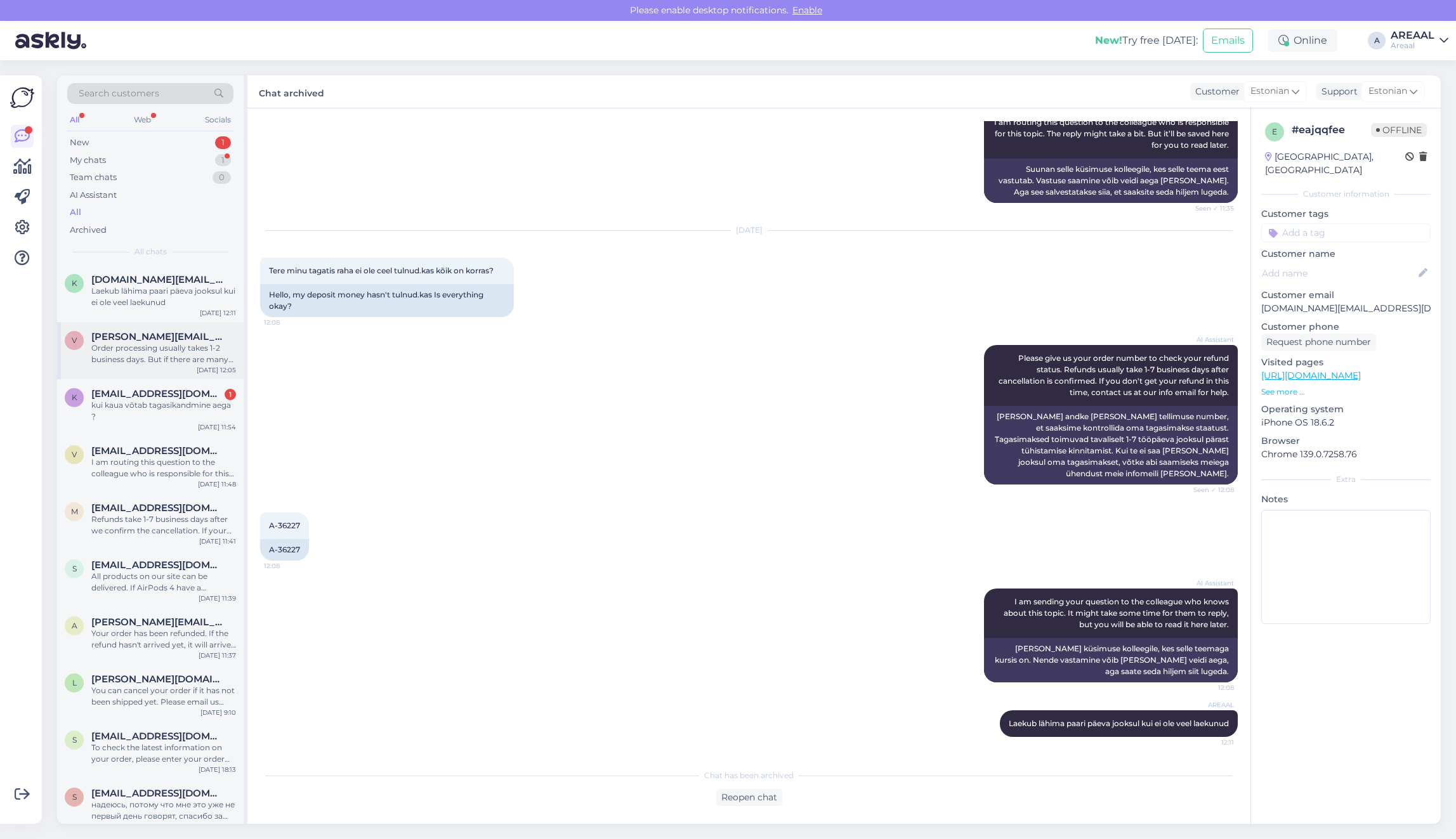
click at [185, 338] on span "[PERSON_NAME][EMAIL_ADDRESS][PERSON_NAME][DOMAIN_NAME]" at bounding box center [157, 336] width 132 height 11
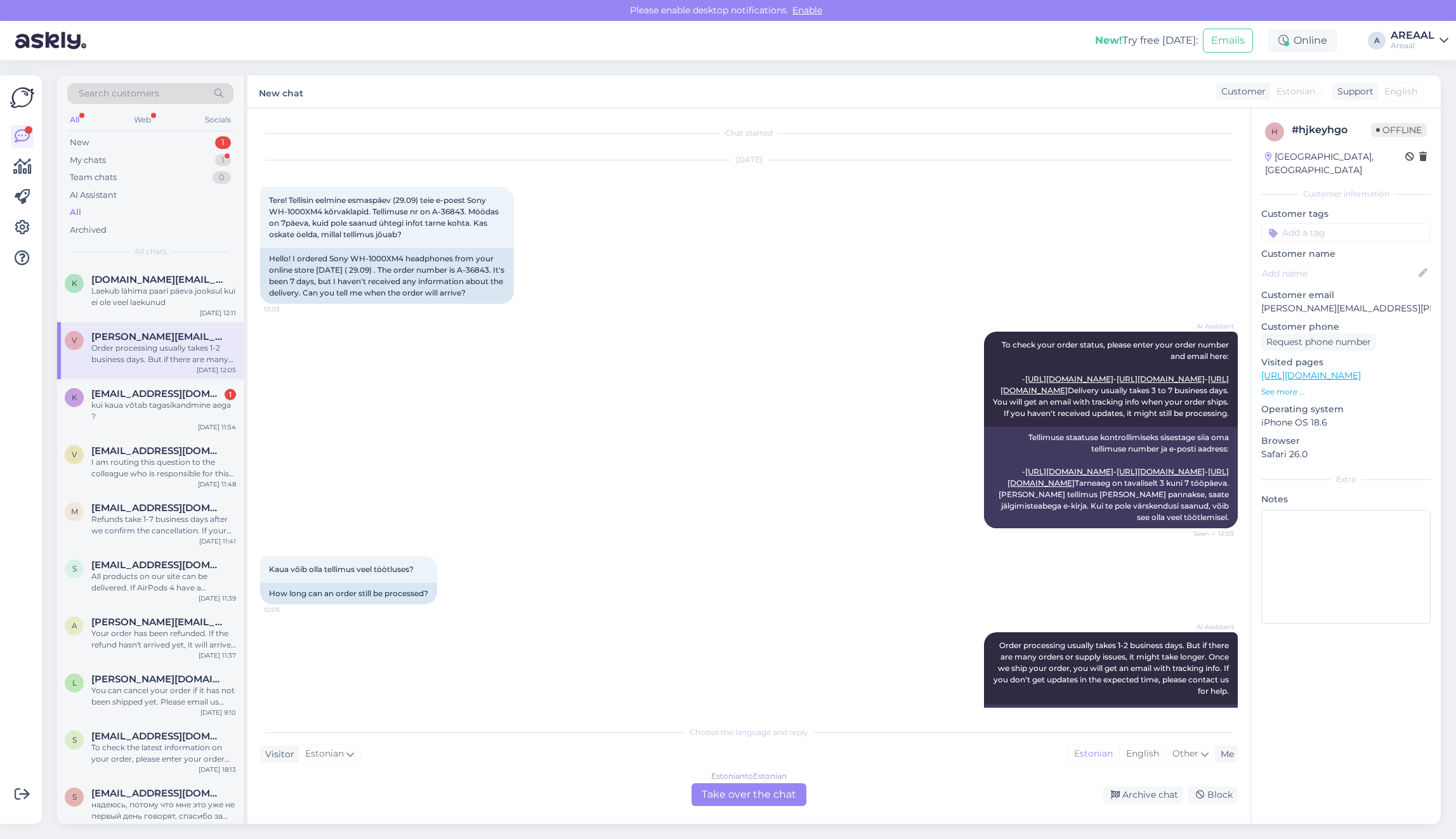
scroll to position [0, 0]
drag, startPoint x: 780, startPoint y: 775, endPoint x: 765, endPoint y: 787, distance: 19.2
click at [777, 777] on div "Estonian to Estonian" at bounding box center [748, 775] width 76 height 11
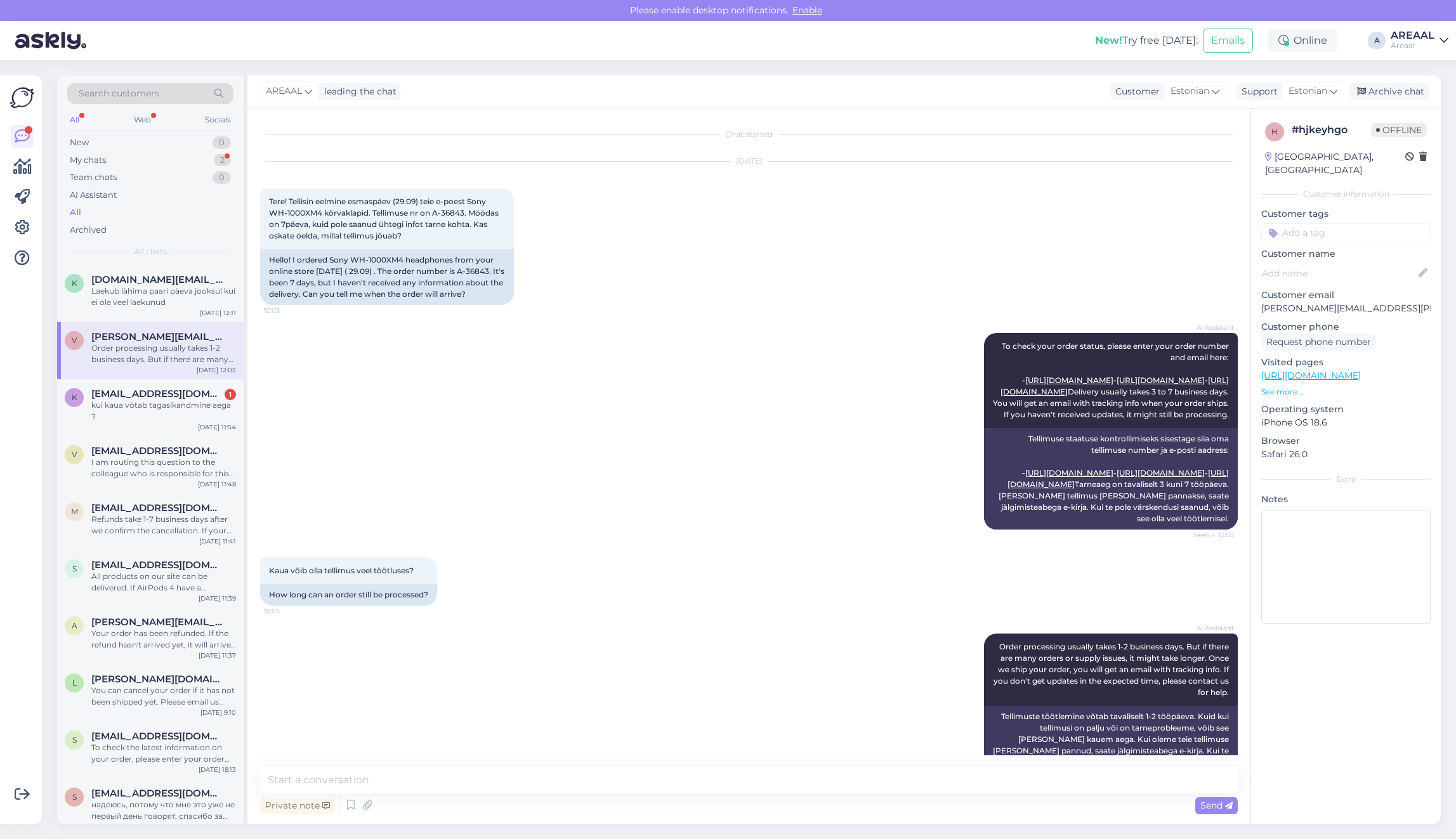
click at [758, 788] on textarea at bounding box center [749, 780] width 977 height 27
type textarea "Teie saadetud e-mailile vastatakse tänase päeva jooksul."
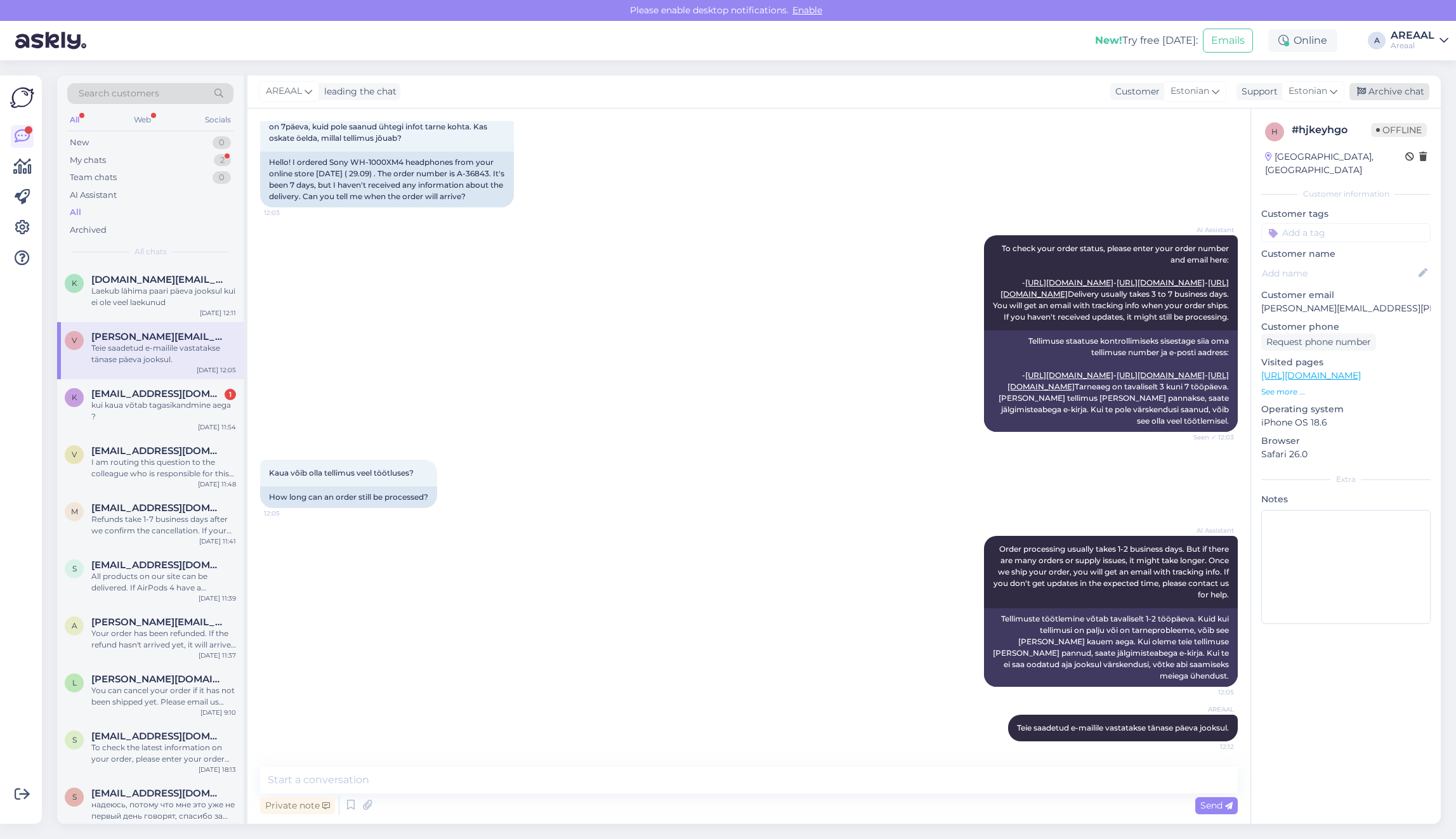
click at [1402, 83] on div "Archive chat" at bounding box center [1389, 91] width 80 height 17
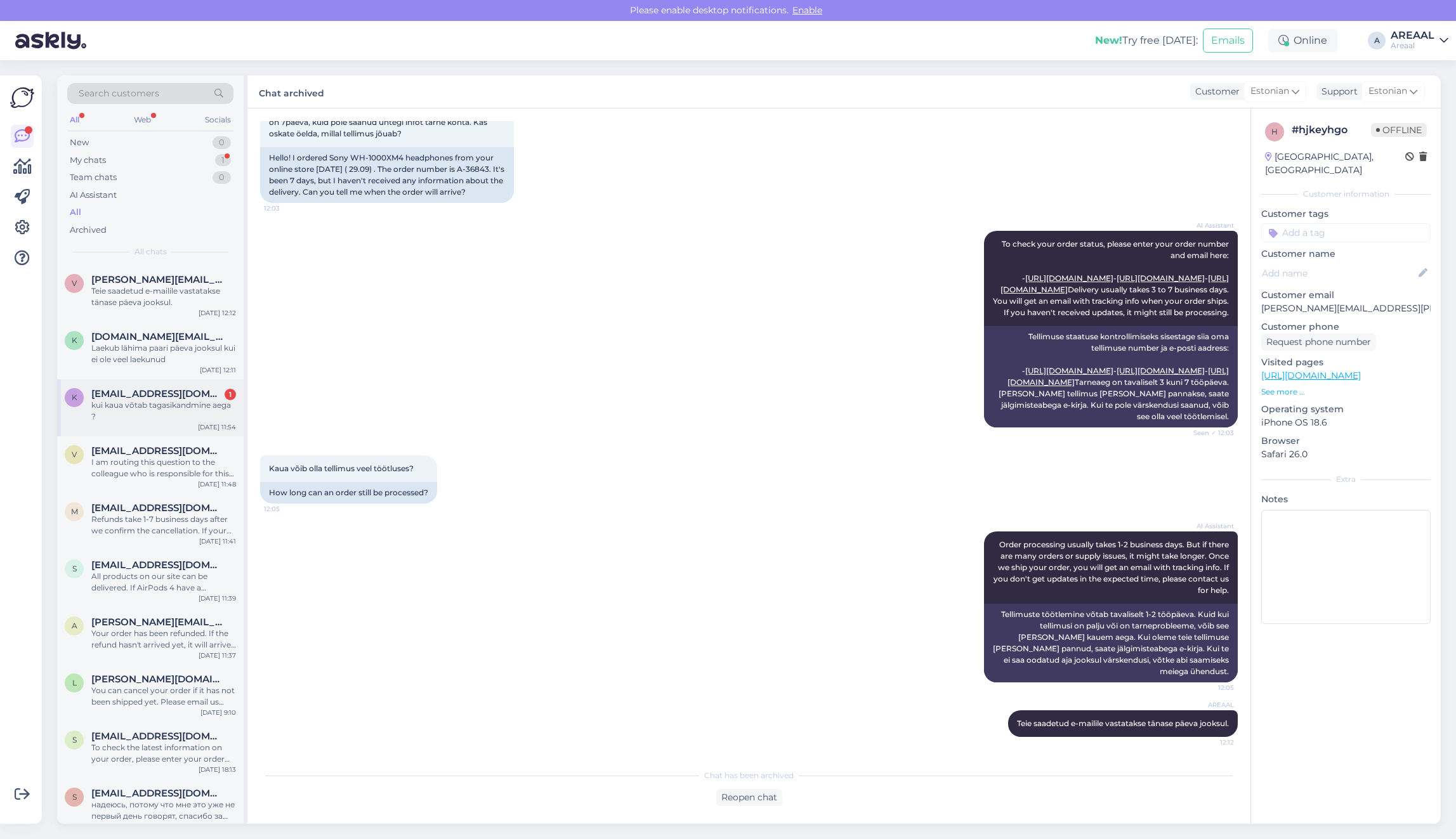
click at [151, 410] on div "kui kaua võtab tagasikandmine aega ?" at bounding box center [163, 411] width 144 height 23
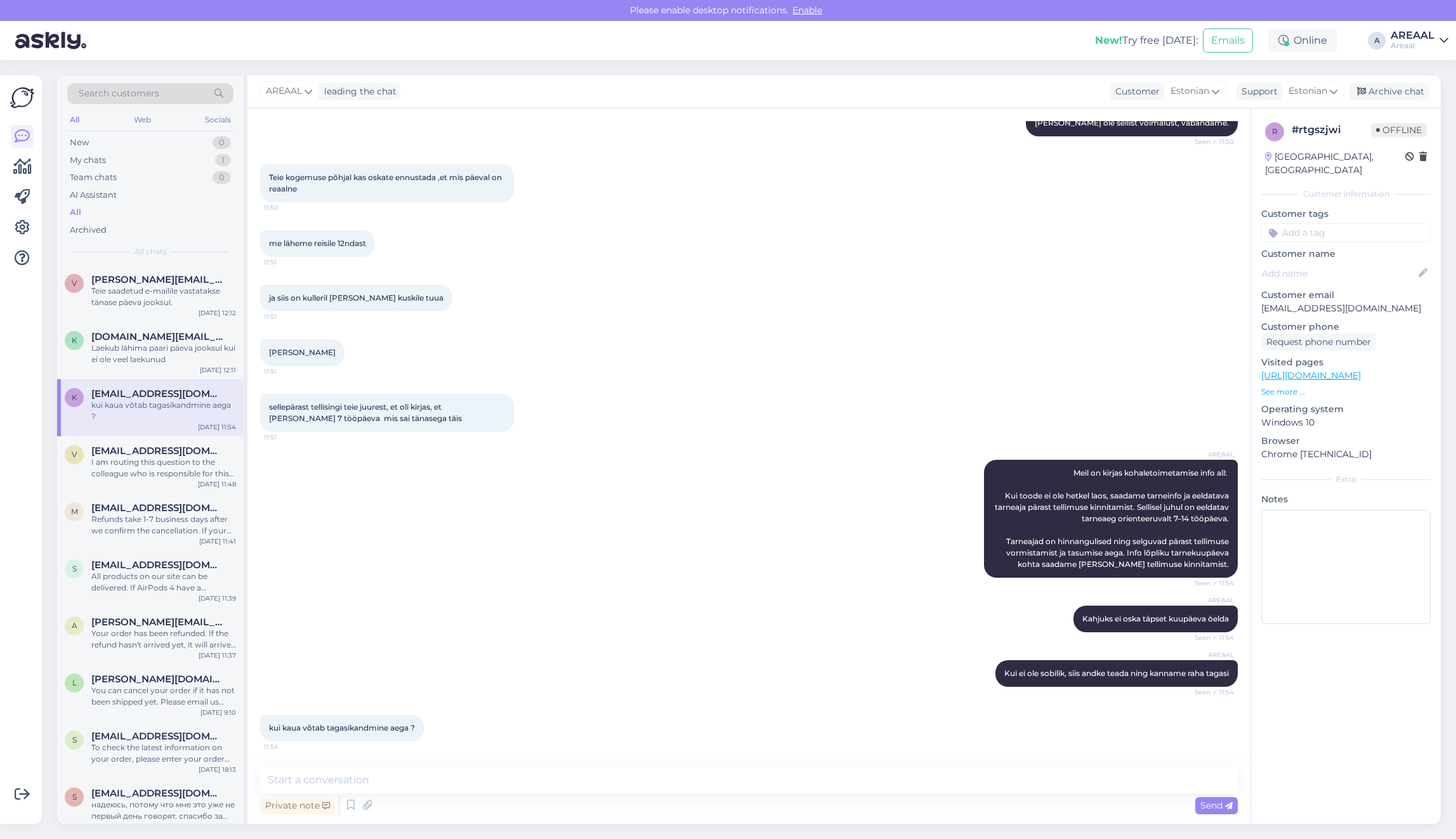
click at [552, 800] on div "Private note Send" at bounding box center [749, 805] width 977 height 24
click at [551, 793] on div "Private note Send" at bounding box center [749, 805] width 977 height 24
click at [552, 790] on textarea at bounding box center [749, 780] width 977 height 27
type textarea "Tavaliselt paari tööpäeva jooksul, kaardimaksete puhul 5-10 tööpäeva jooksul"
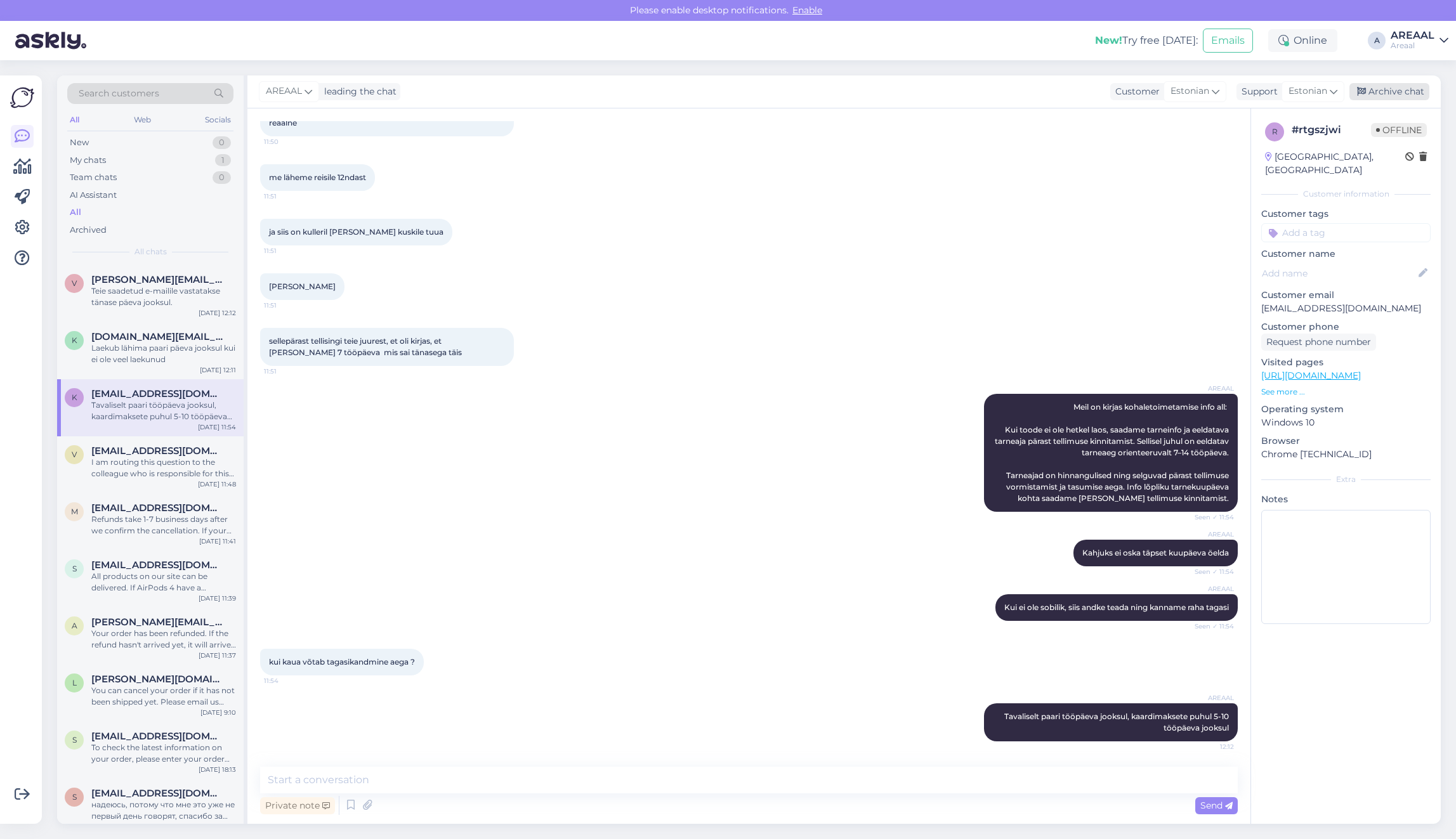
click at [1403, 85] on div "Archive chat" at bounding box center [1389, 91] width 80 height 17
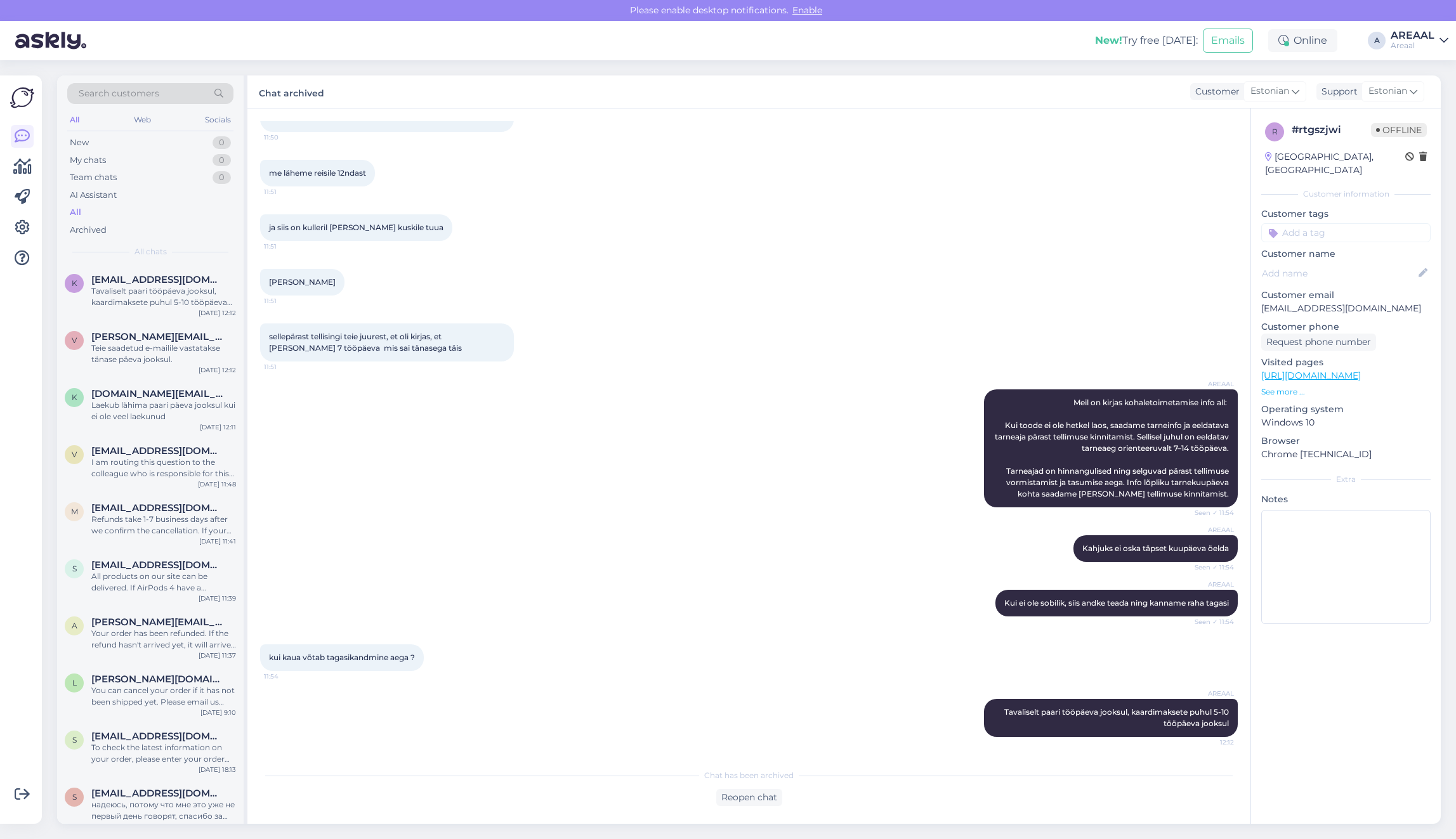
click at [1416, 43] on div "Areaal" at bounding box center [1412, 46] width 43 height 10
click at [1416, 109] on div "Nish Open" at bounding box center [1371, 98] width 156 height 27
click at [1422, 98] on button "Open" at bounding box center [1419, 98] width 35 height 19
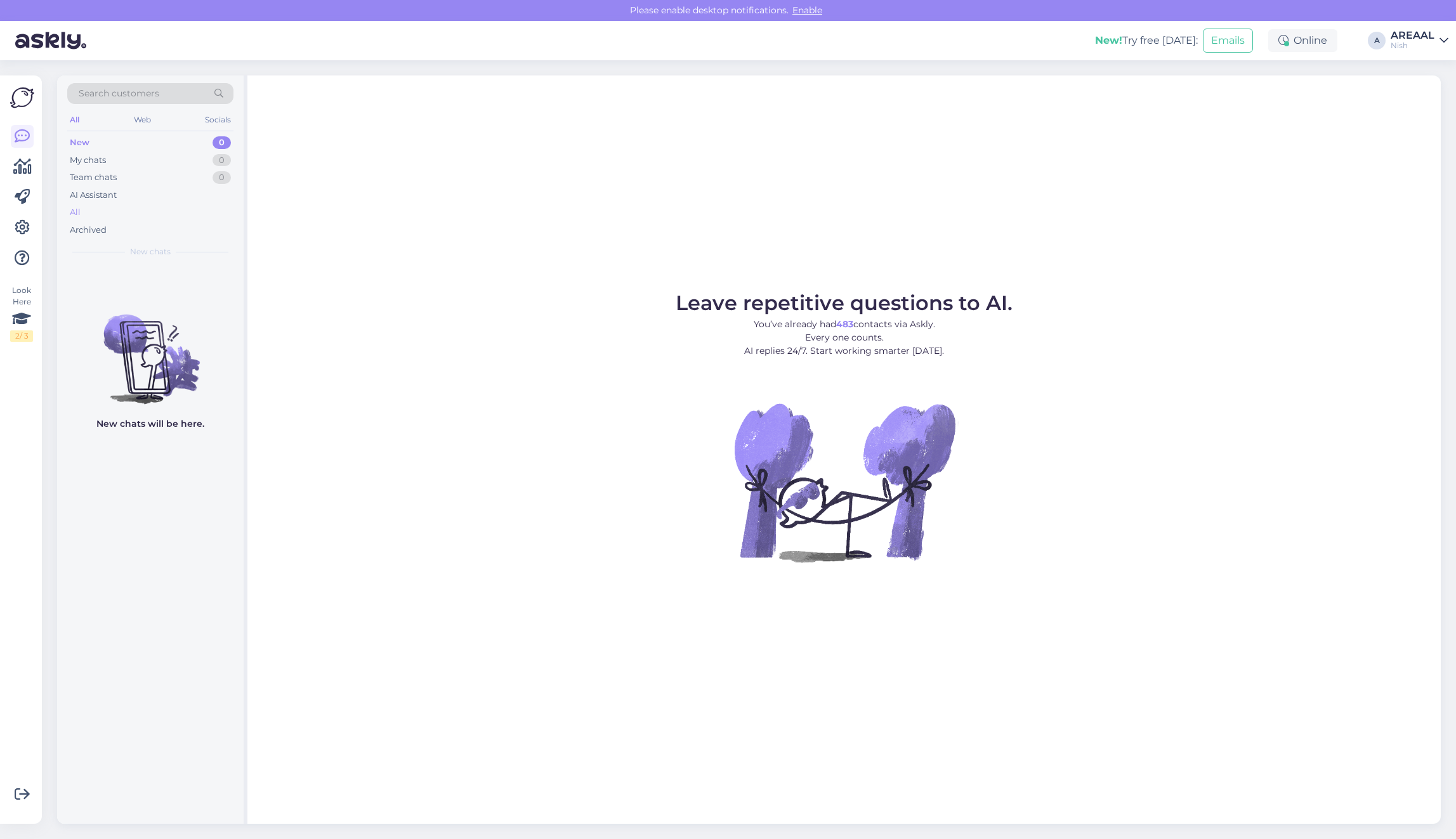
click at [141, 210] on div "All" at bounding box center [150, 212] width 166 height 18
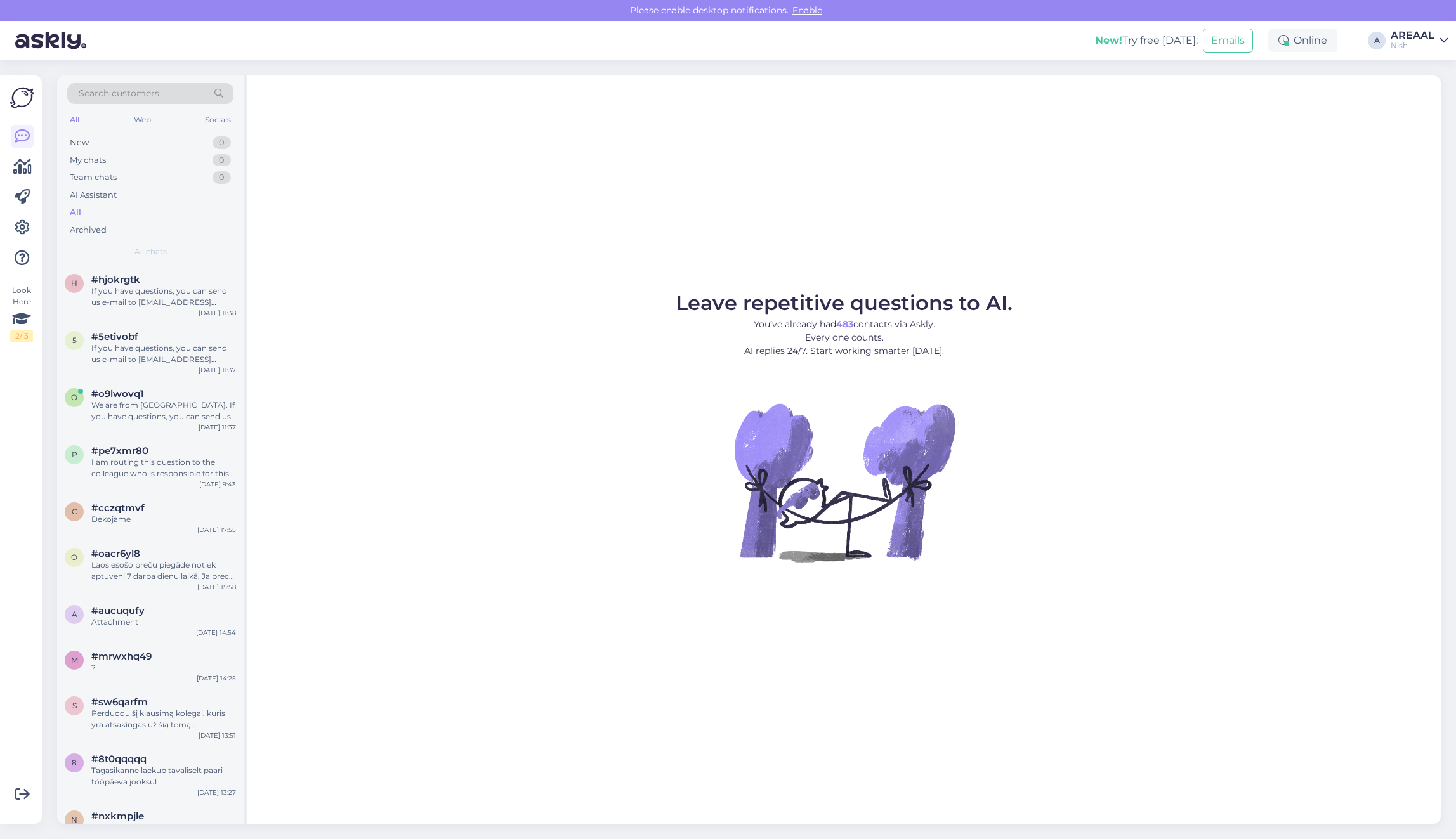
click at [165, 290] on div "If you have questions, you can send us e-mail to [EMAIL_ADDRESS][DOMAIN_NAME]" at bounding box center [163, 297] width 144 height 23
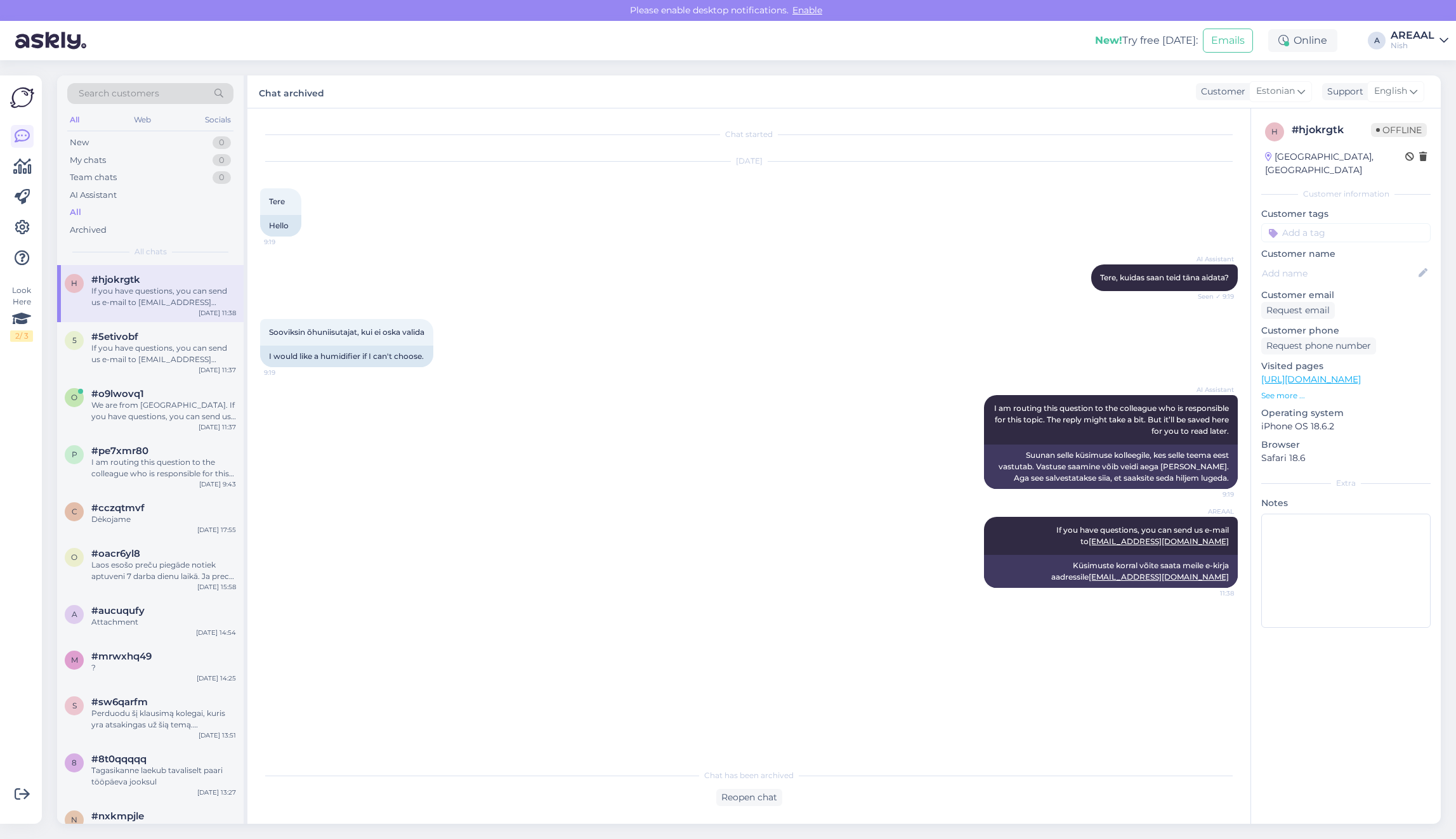
click at [1422, 49] on div "Nish" at bounding box center [1412, 46] width 43 height 10
click at [1425, 79] on button "Open" at bounding box center [1419, 70] width 35 height 19
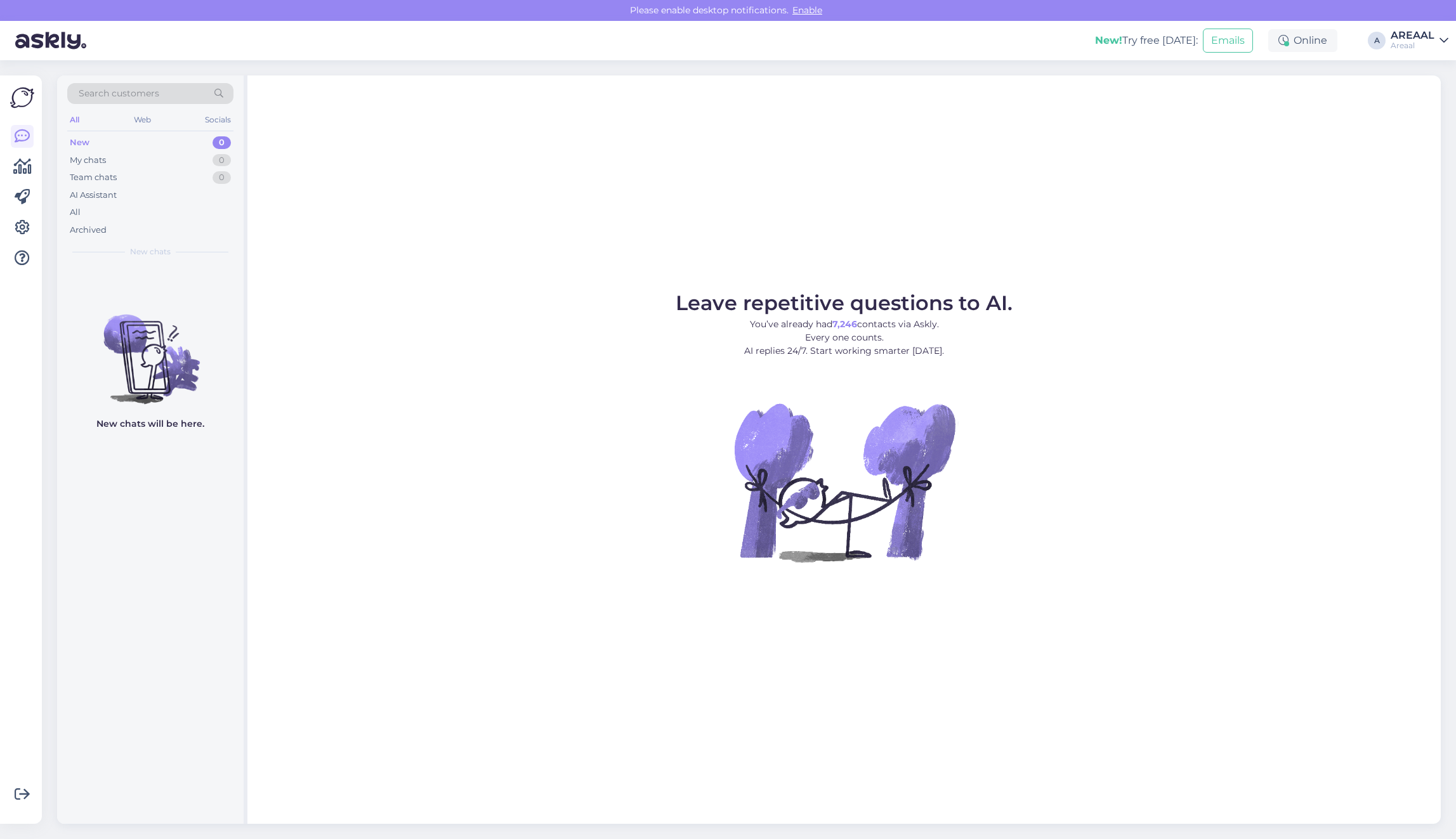
click at [1092, 395] on figure "Leave repetitive questions to AI. You’ve already had 7,246 contacts via Askly. …" at bounding box center [844, 444] width 1170 height 303
click at [985, 295] on span "Leave repetitive questions to AI." at bounding box center [844, 302] width 337 height 25
